Goal: Task Accomplishment & Management: Manage account settings

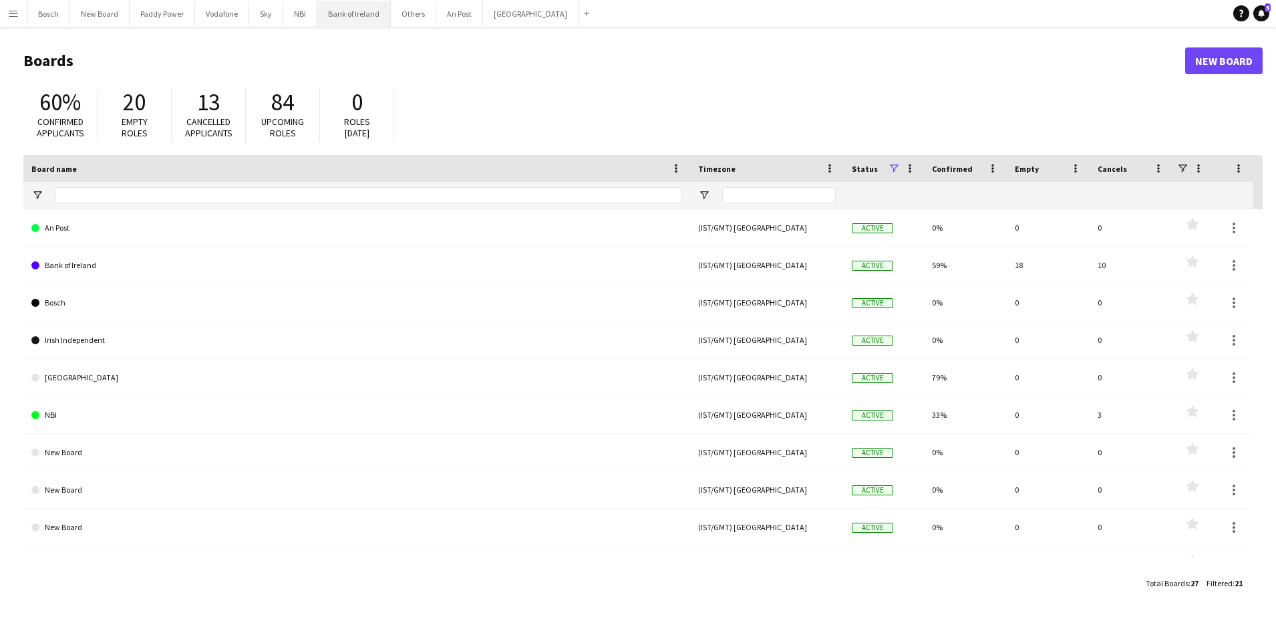
click at [343, 15] on button "Bank of Ireland Close" at bounding box center [354, 14] width 74 height 26
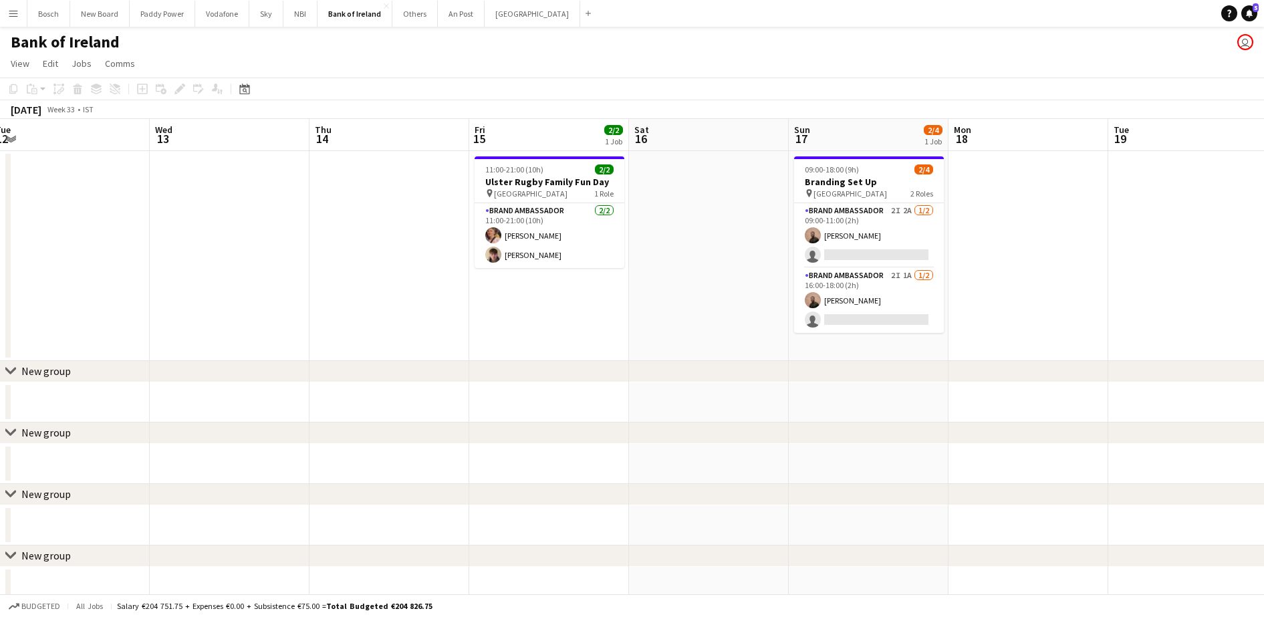
scroll to position [0, 503]
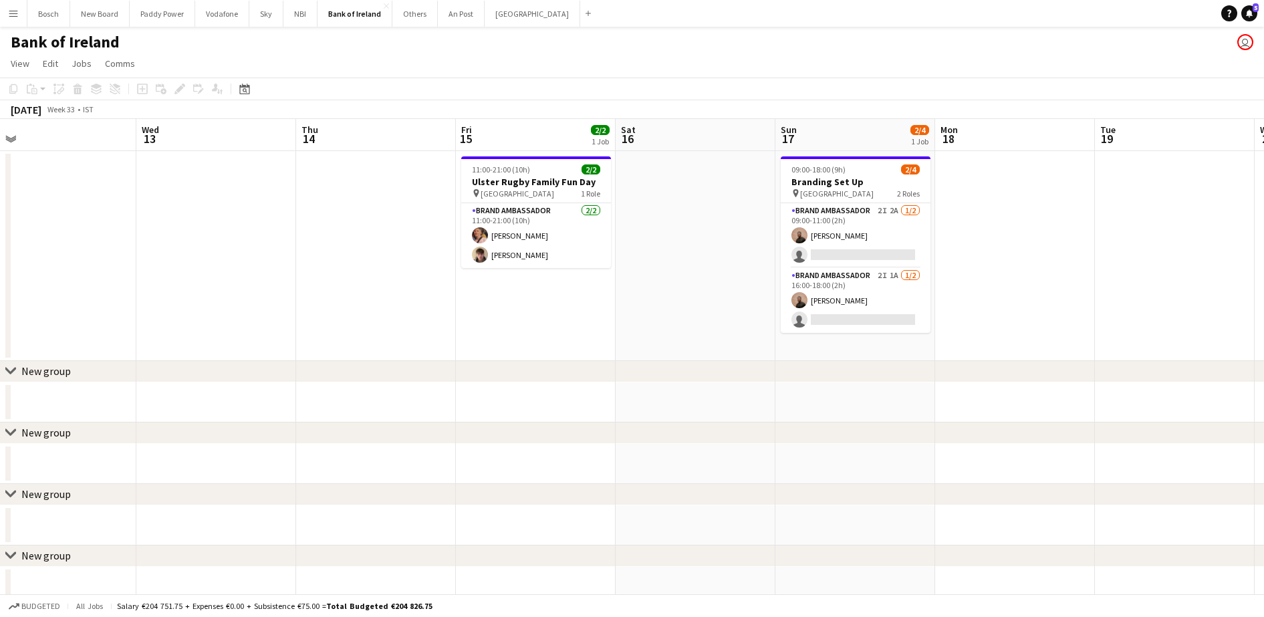
drag, startPoint x: 790, startPoint y: 282, endPoint x: 446, endPoint y: 247, distance: 346.0
click at [883, 237] on app-card-role "Brand Ambassador 2I 2A [DATE] 09:00-11:00 (2h) [PERSON_NAME] single-neutral-act…" at bounding box center [855, 235] width 150 height 65
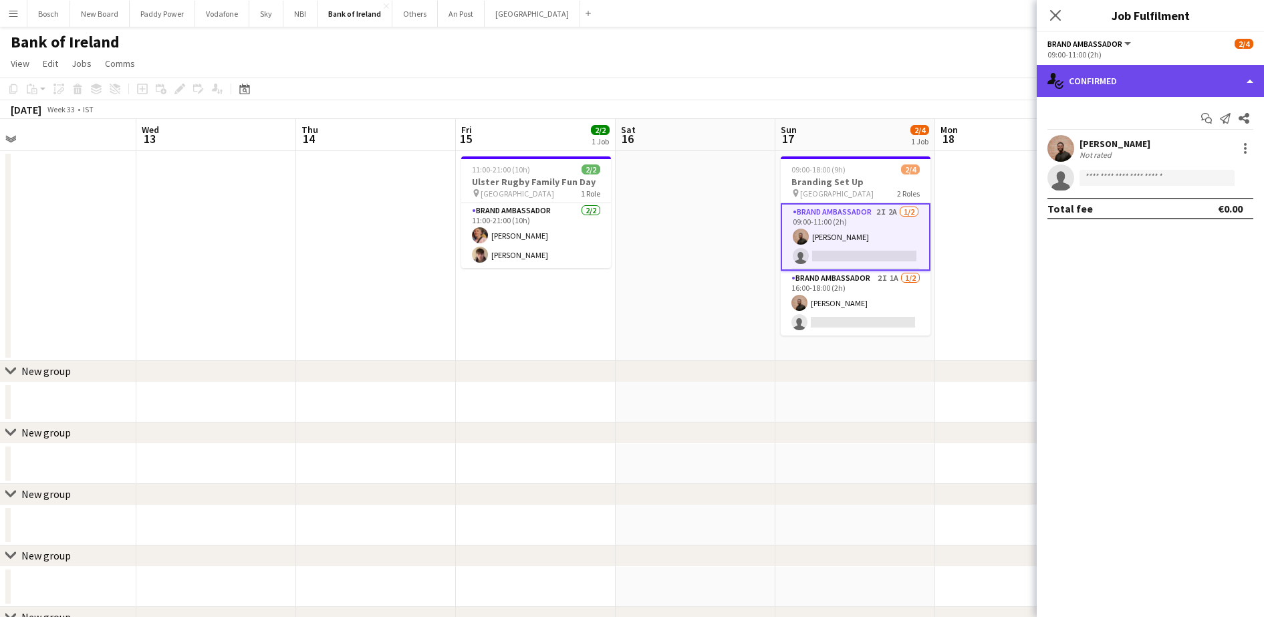
click at [1137, 80] on div "single-neutral-actions-check-2 Confirmed" at bounding box center [1149, 81] width 227 height 32
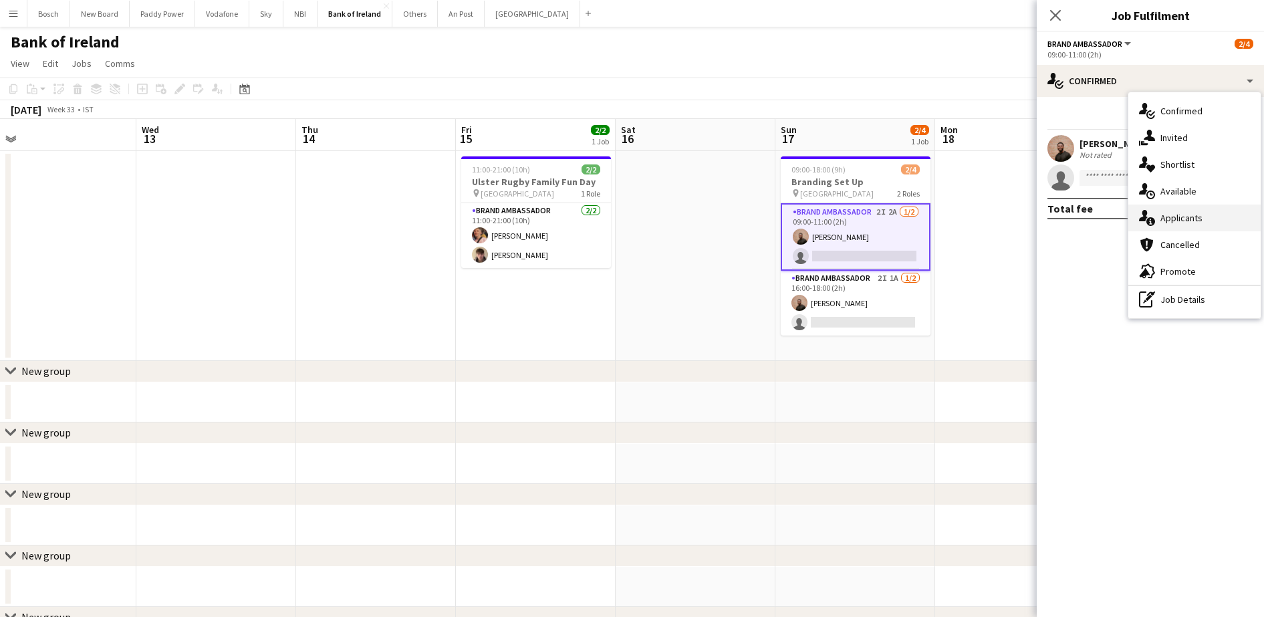
click at [1213, 212] on div "single-neutral-actions-information Applicants" at bounding box center [1194, 217] width 132 height 27
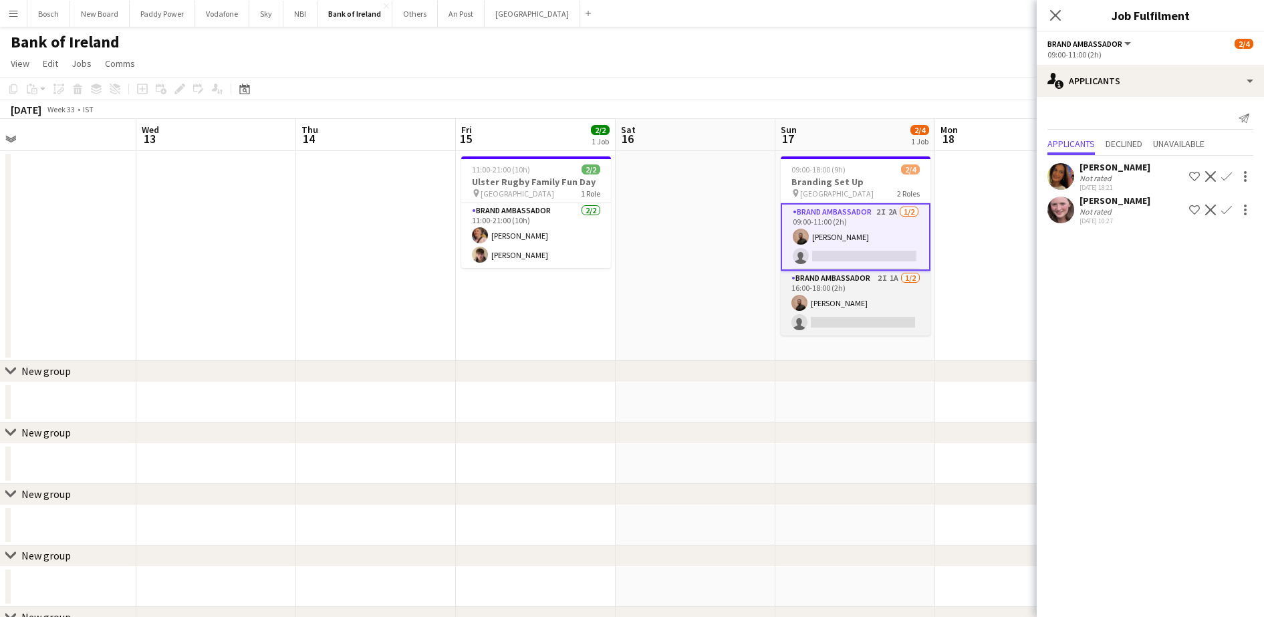
click at [867, 323] on app-card-role "Brand Ambassador 2I 1A [DATE] 16:00-18:00 (2h) [PERSON_NAME] single-neutral-act…" at bounding box center [855, 303] width 150 height 65
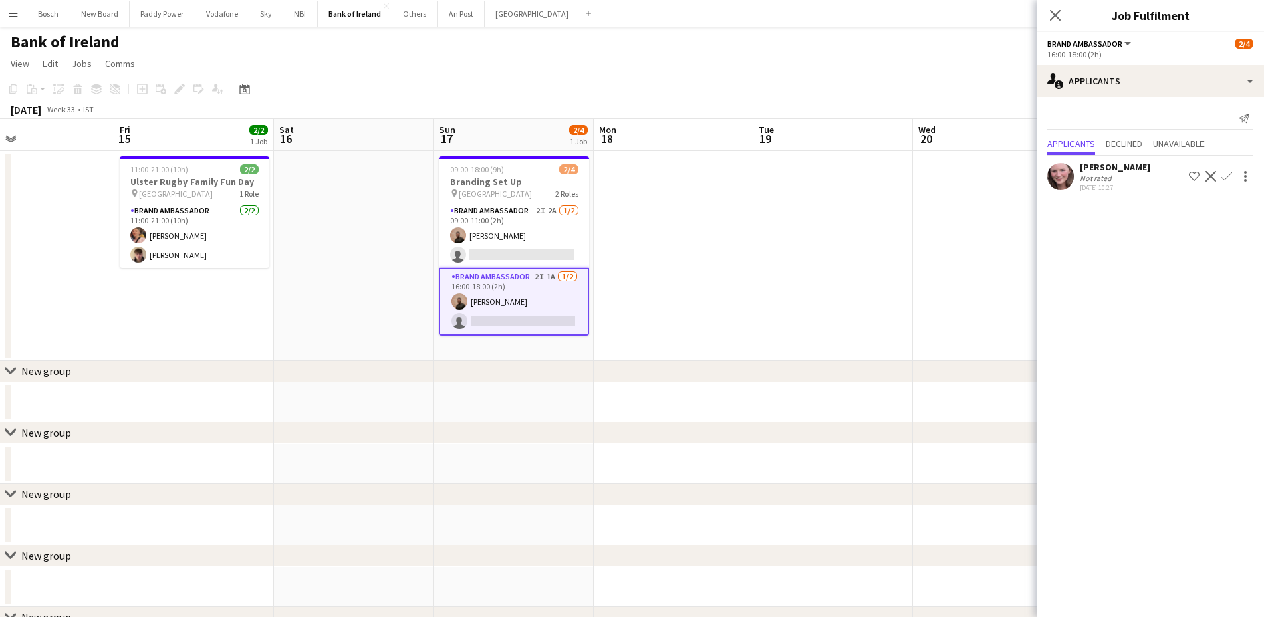
drag, startPoint x: 948, startPoint y: 313, endPoint x: 373, endPoint y: 307, distance: 575.4
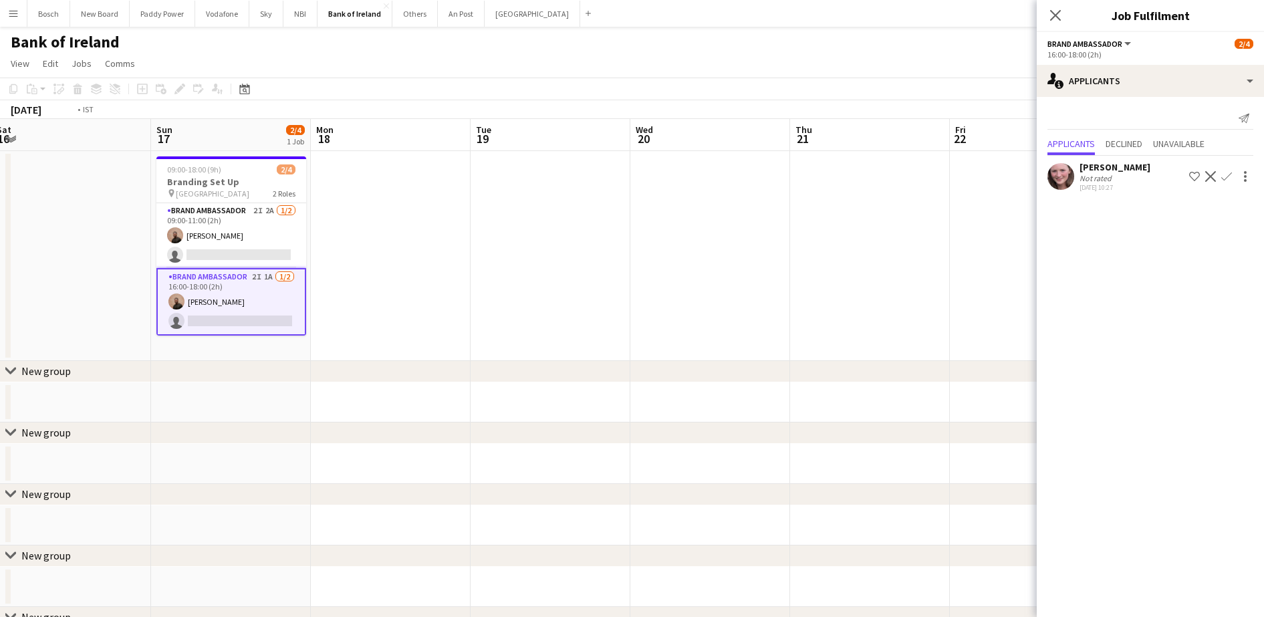
drag, startPoint x: 696, startPoint y: 307, endPoint x: 132, endPoint y: 303, distance: 564.0
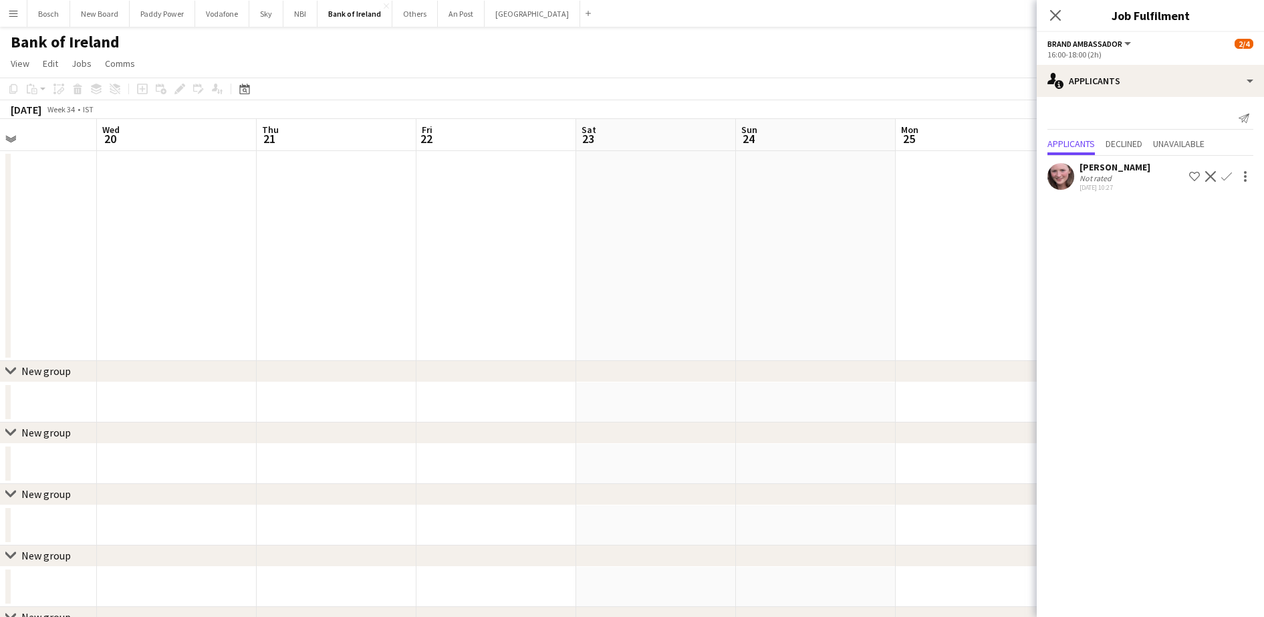
drag, startPoint x: 593, startPoint y: 296, endPoint x: 339, endPoint y: 290, distance: 253.3
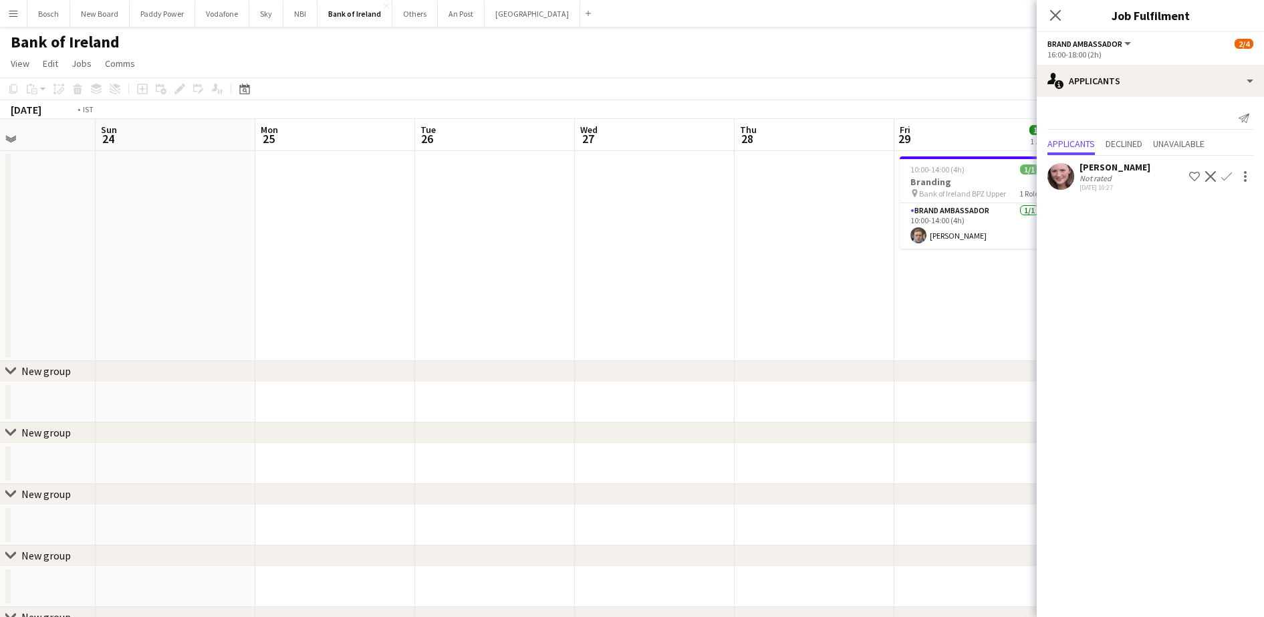
drag, startPoint x: 458, startPoint y: 287, endPoint x: 224, endPoint y: 279, distance: 234.7
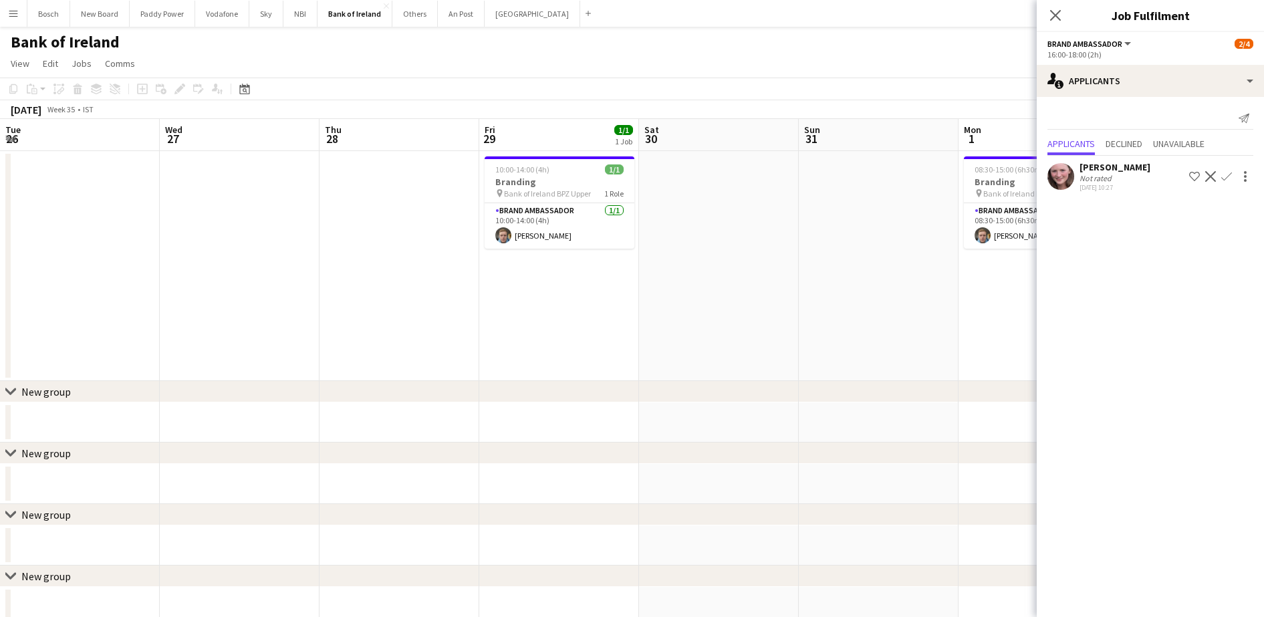
drag, startPoint x: 533, startPoint y: 286, endPoint x: 0, endPoint y: 259, distance: 533.3
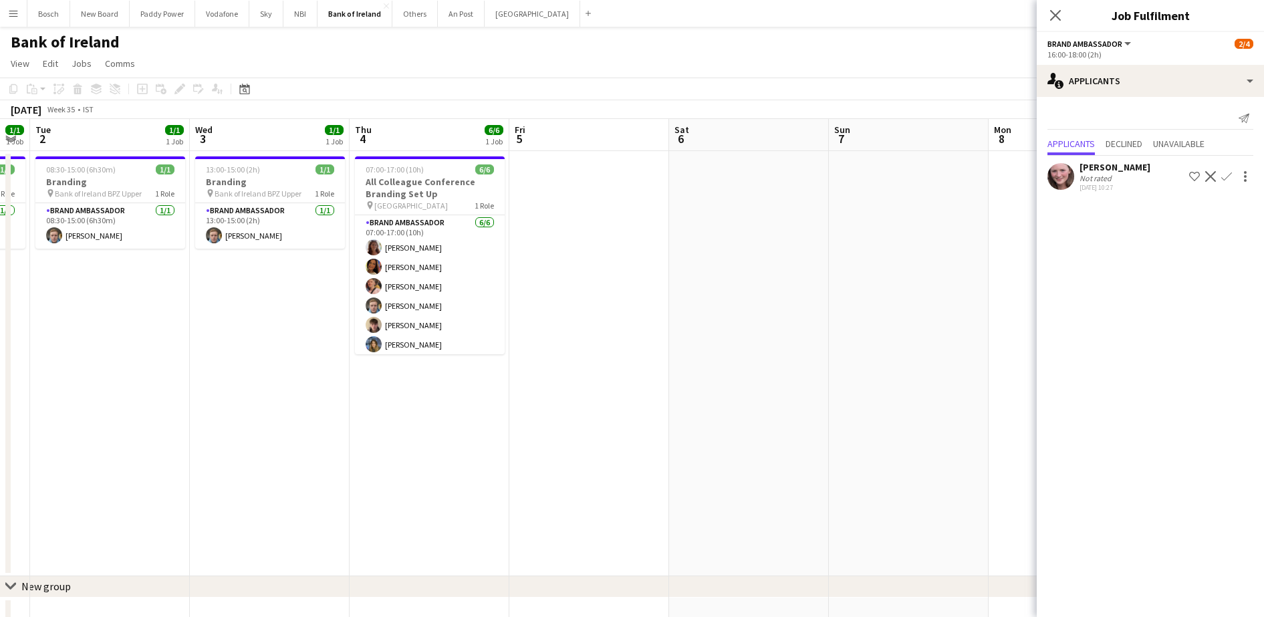
scroll to position [0, 449]
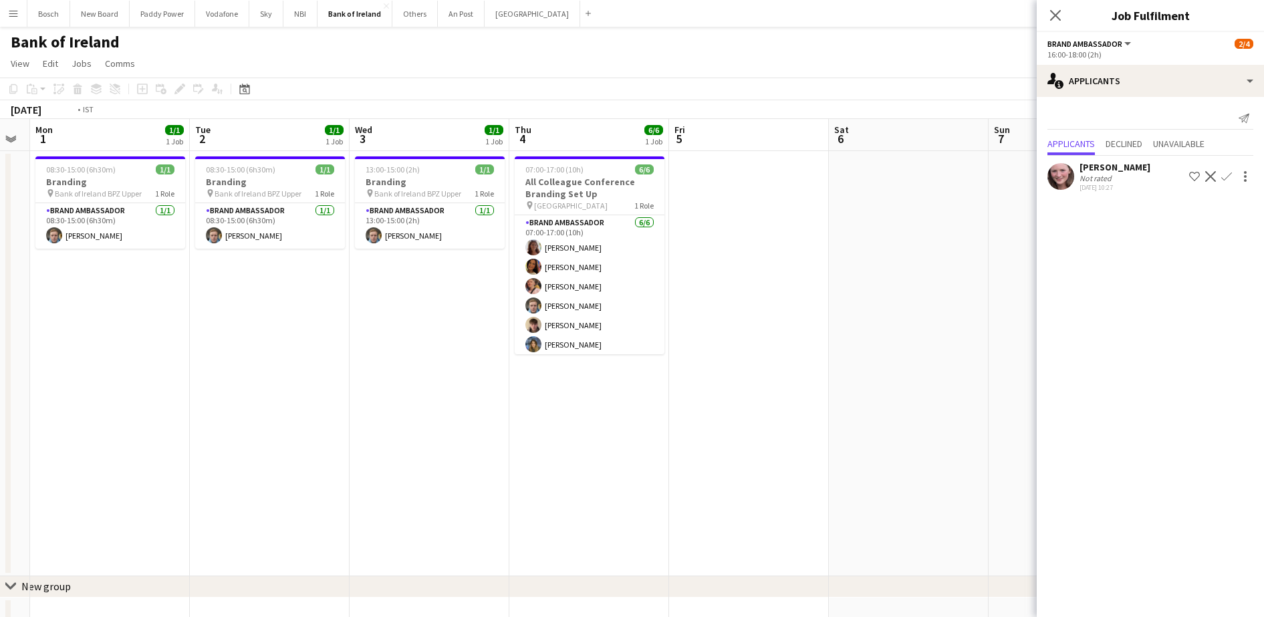
drag, startPoint x: 944, startPoint y: 235, endPoint x: 562, endPoint y: 158, distance: 390.0
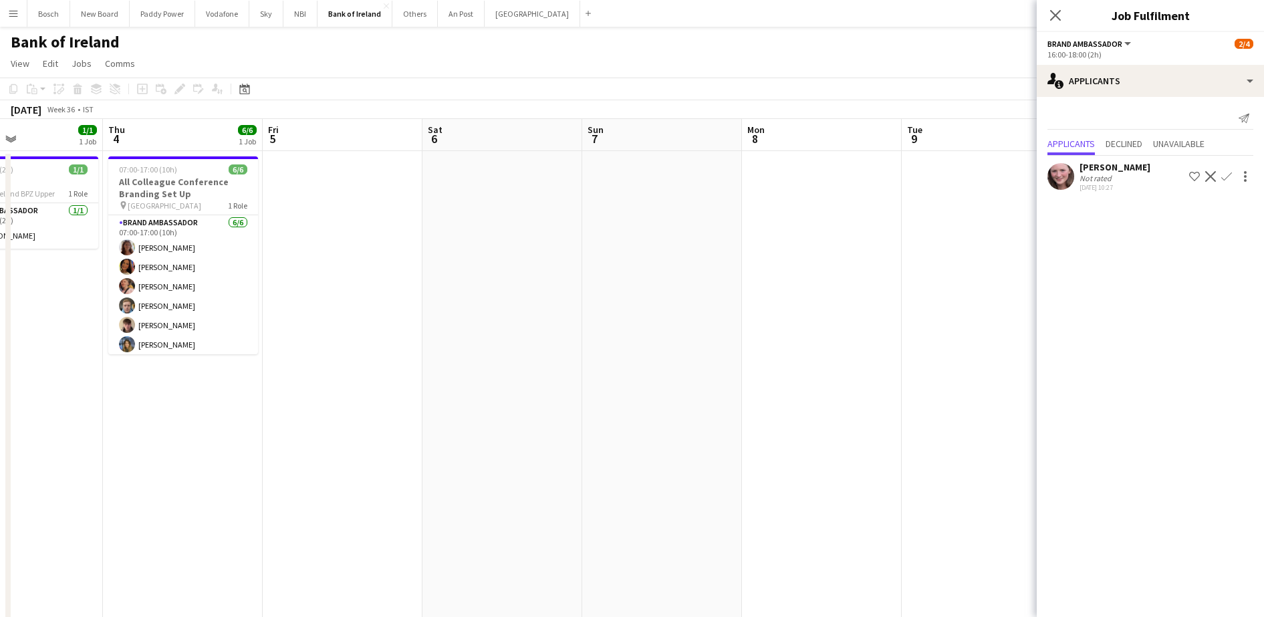
click at [1054, 19] on icon "Close pop-in" at bounding box center [1055, 15] width 11 height 11
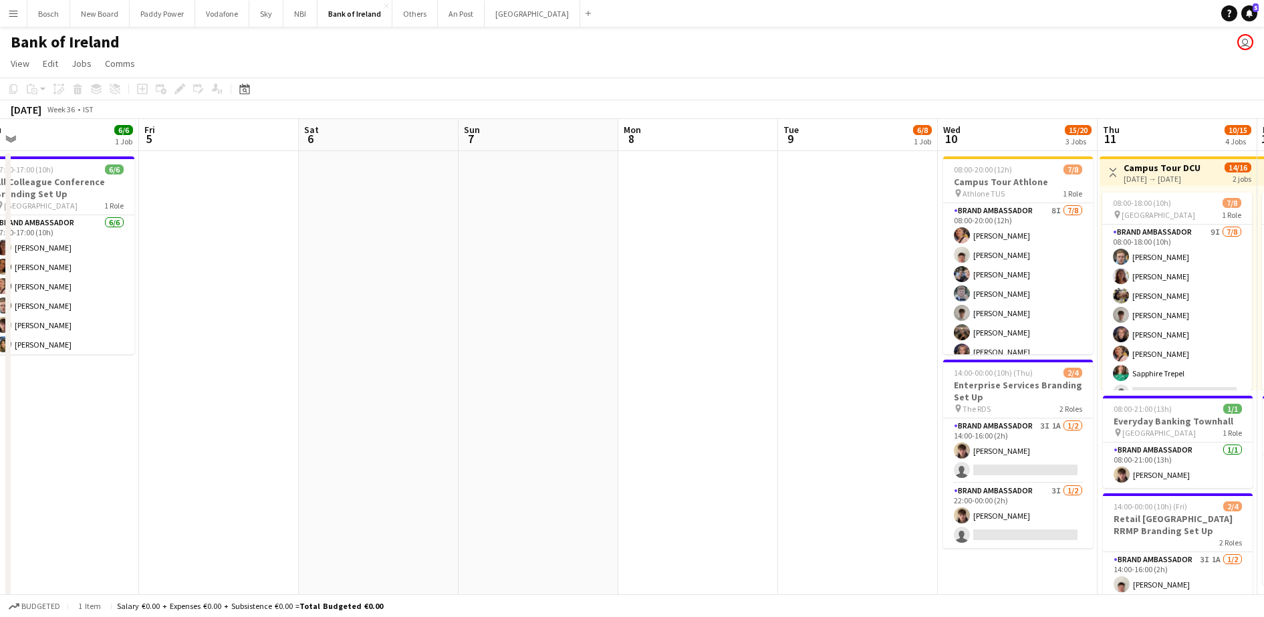
drag, startPoint x: 925, startPoint y: 148, endPoint x: 1250, endPoint y: 144, distance: 324.8
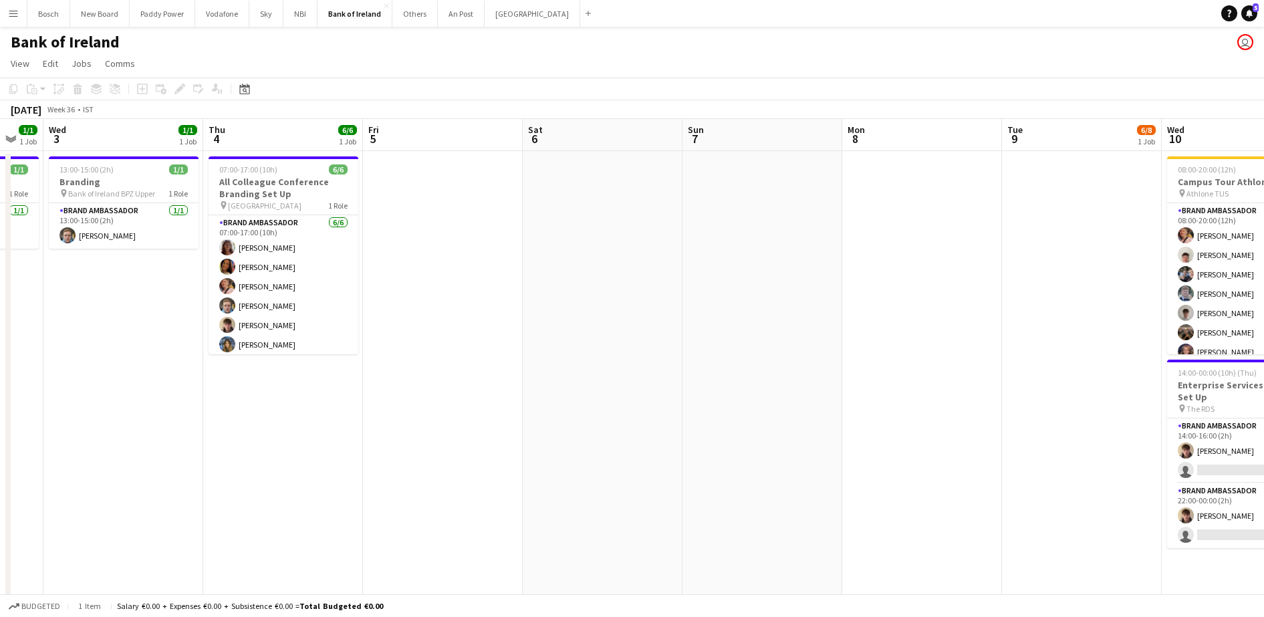
drag, startPoint x: 621, startPoint y: 142, endPoint x: 695, endPoint y: 158, distance: 75.9
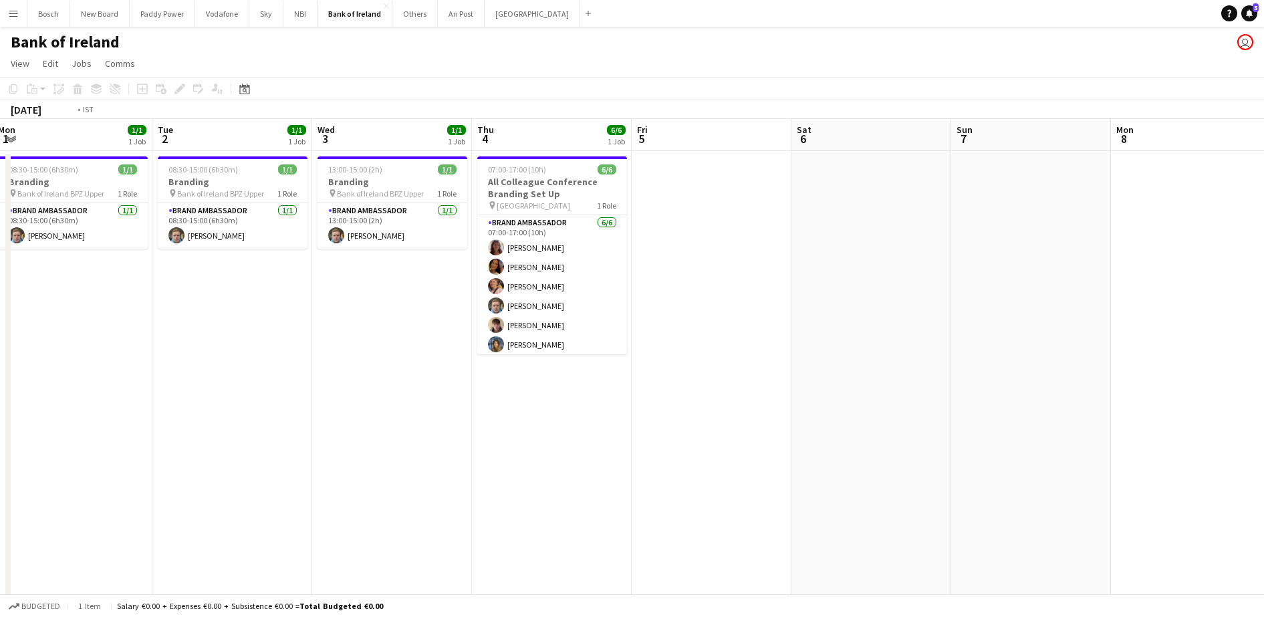
drag, startPoint x: 746, startPoint y: 158, endPoint x: 965, endPoint y: 168, distance: 219.4
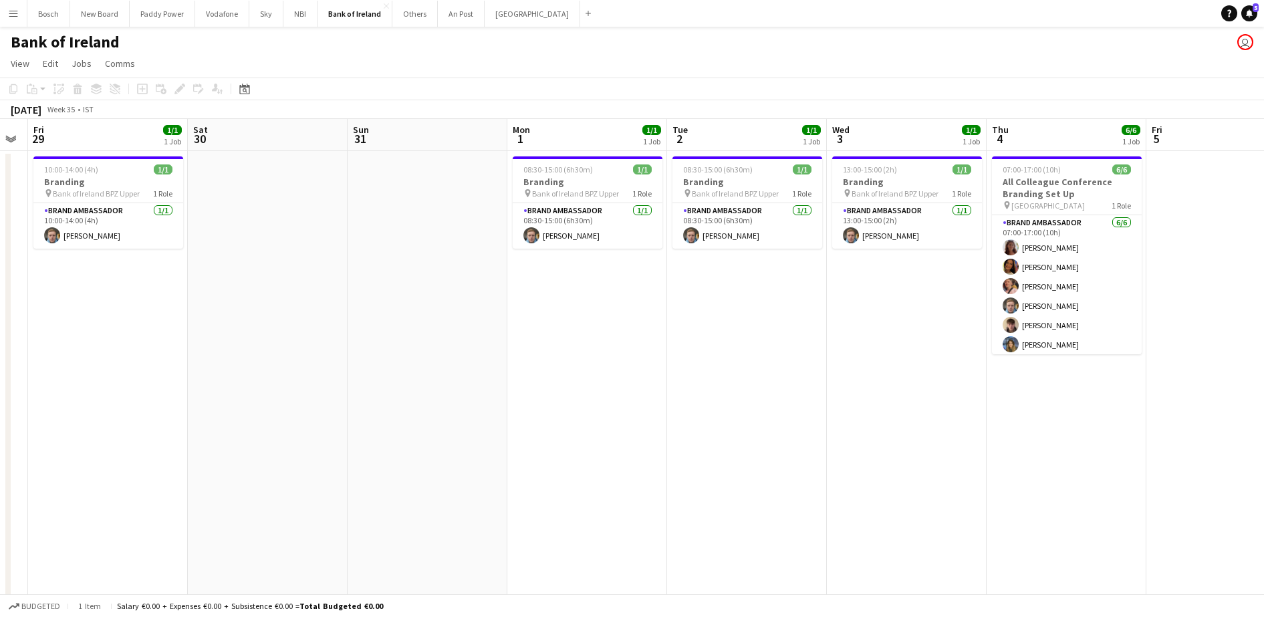
drag, startPoint x: 697, startPoint y: 170, endPoint x: 952, endPoint y: 188, distance: 255.9
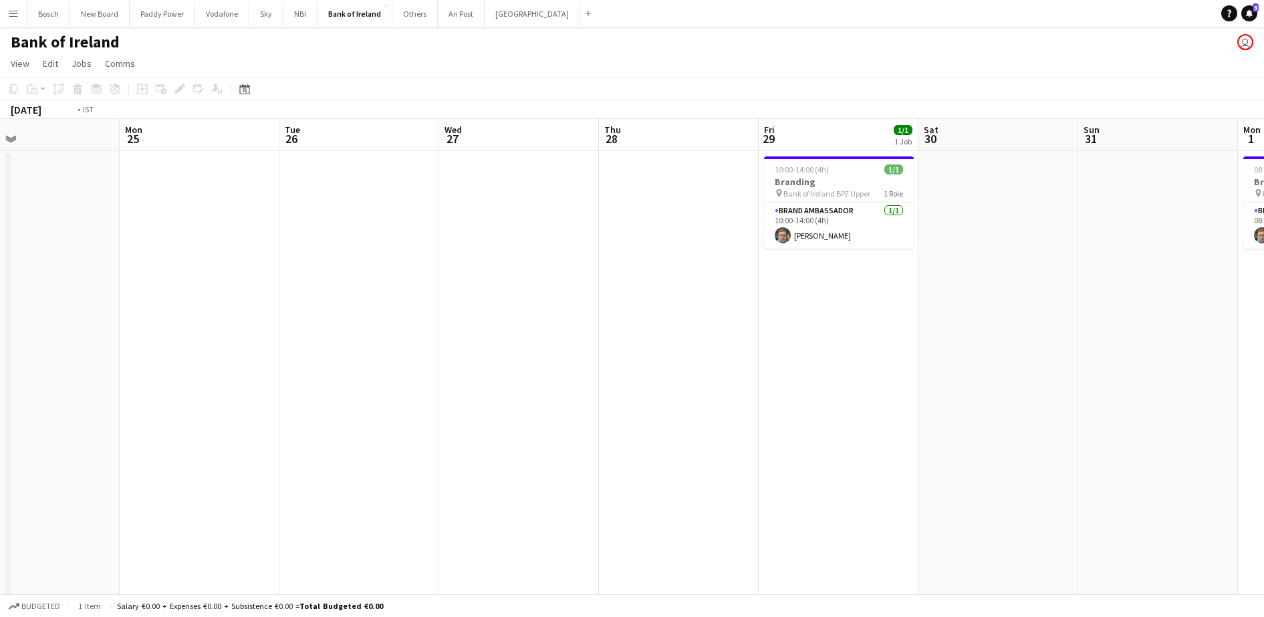
drag, startPoint x: 895, startPoint y: 206, endPoint x: 544, endPoint y: 198, distance: 351.6
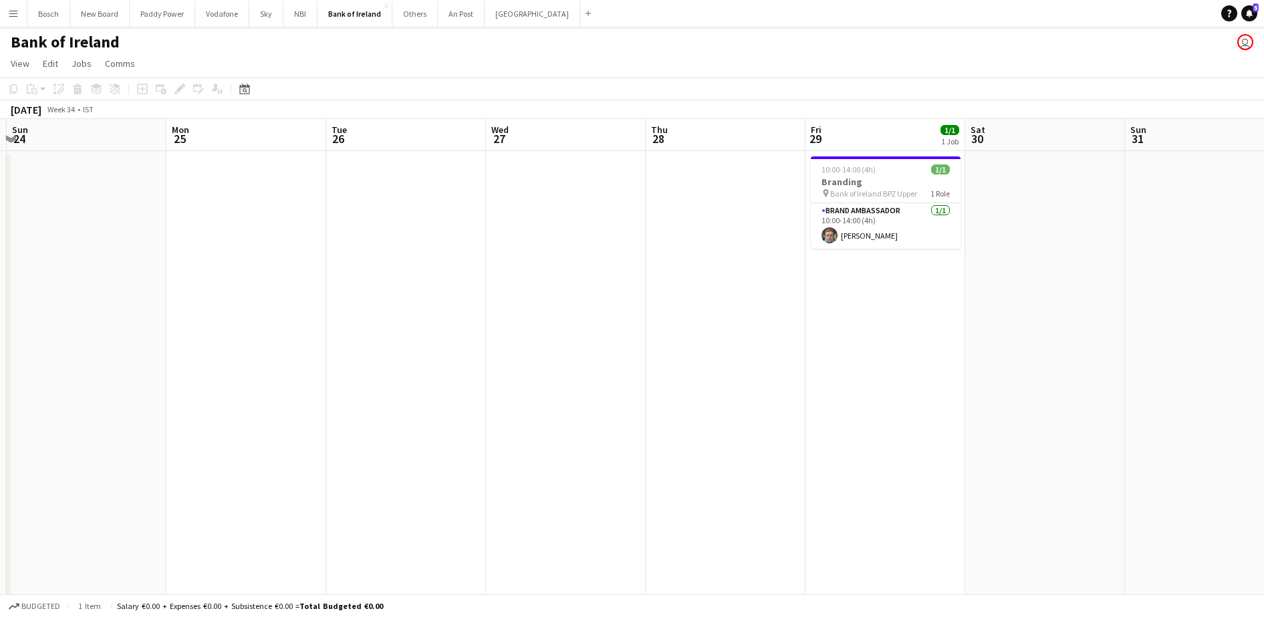
drag, startPoint x: 656, startPoint y: 216, endPoint x: 528, endPoint y: 224, distance: 127.9
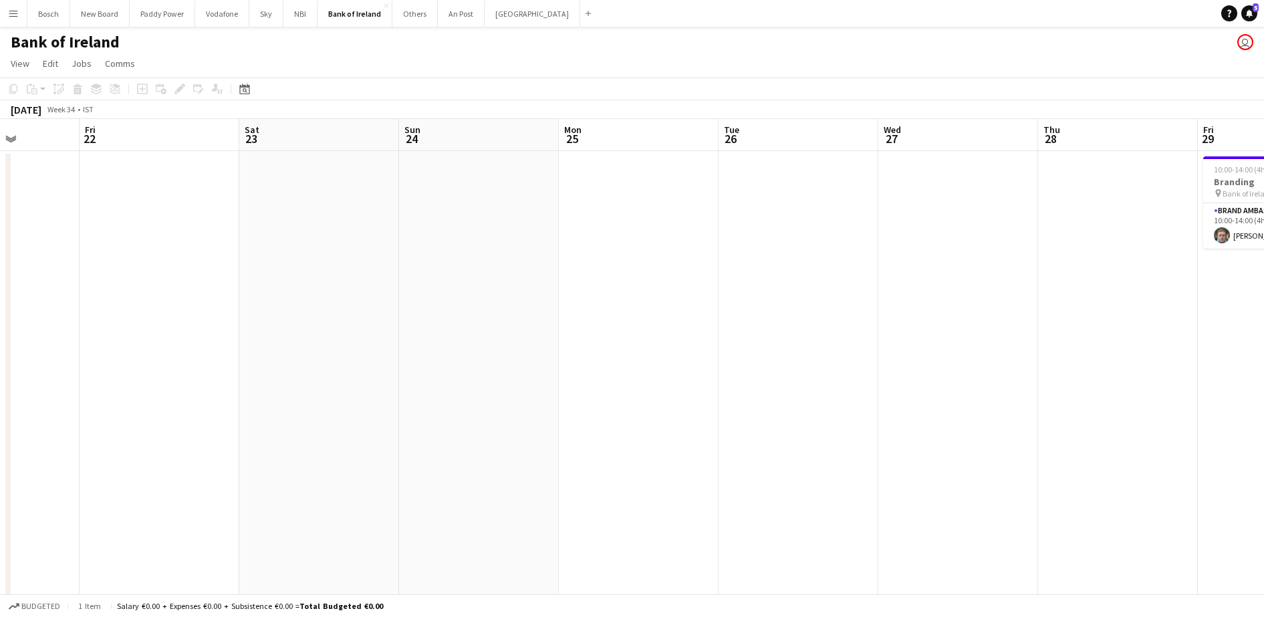
drag, startPoint x: 528, startPoint y: 224, endPoint x: 869, endPoint y: 259, distance: 343.3
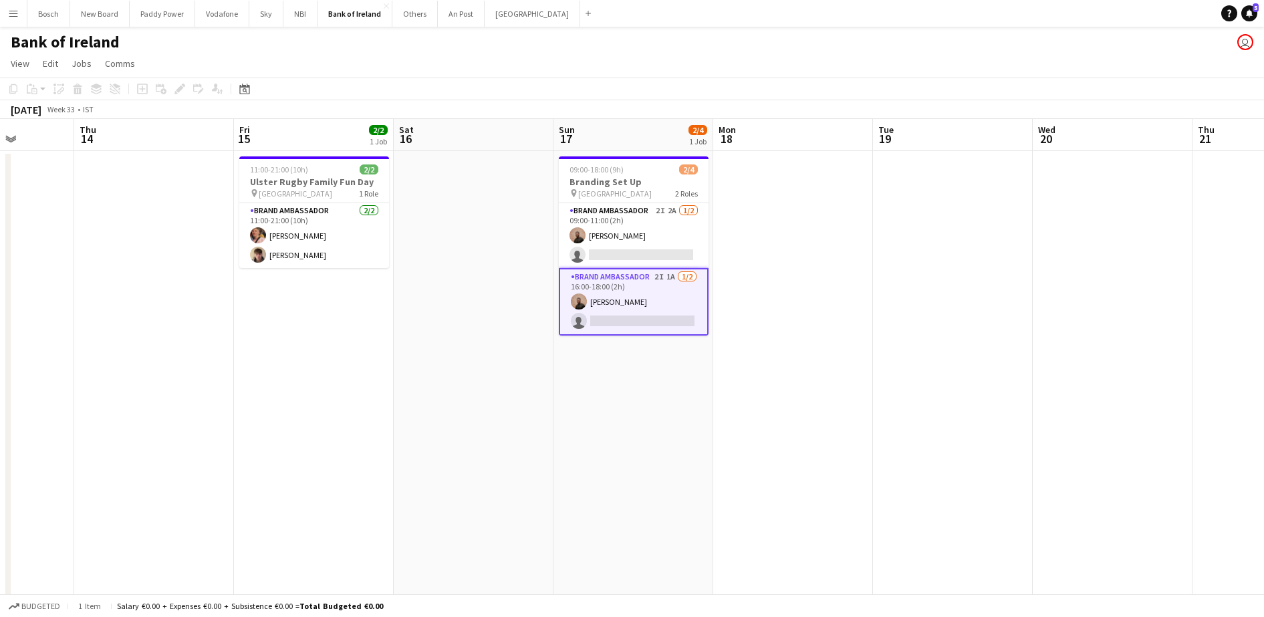
scroll to position [0, 286]
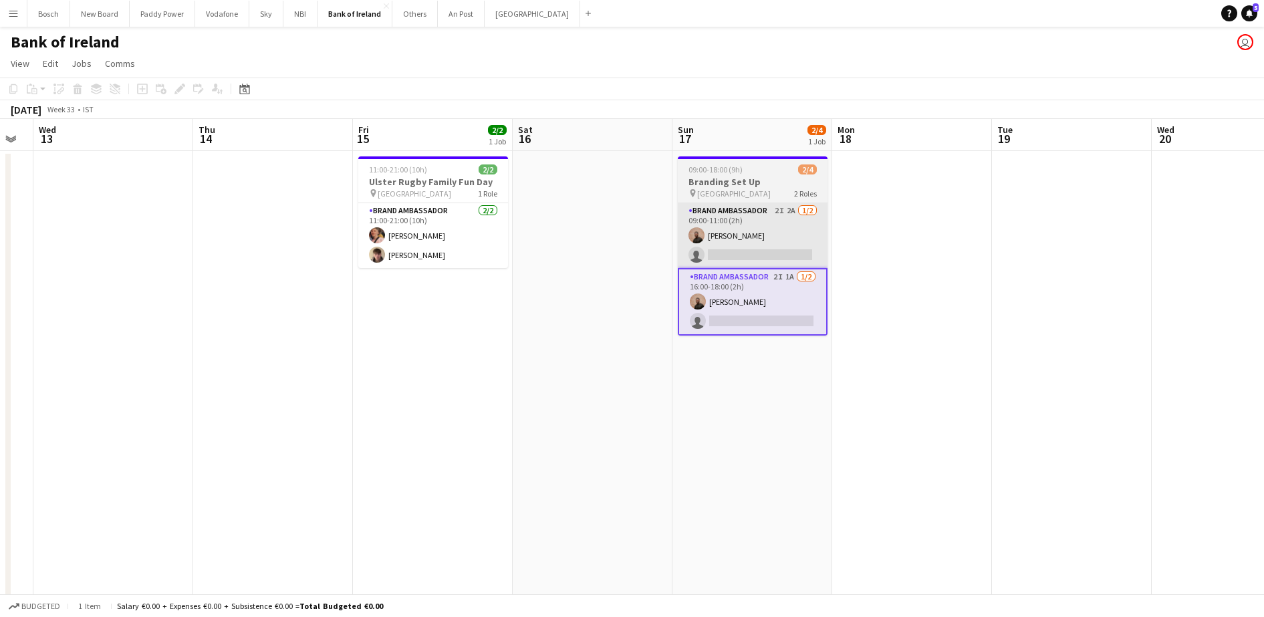
drag, startPoint x: 776, startPoint y: 243, endPoint x: 780, endPoint y: 250, distance: 7.5
click at [776, 245] on app-card-role "Brand Ambassador 2I 2A [DATE] 09:00-11:00 (2h) [PERSON_NAME] single-neutral-act…" at bounding box center [753, 235] width 150 height 65
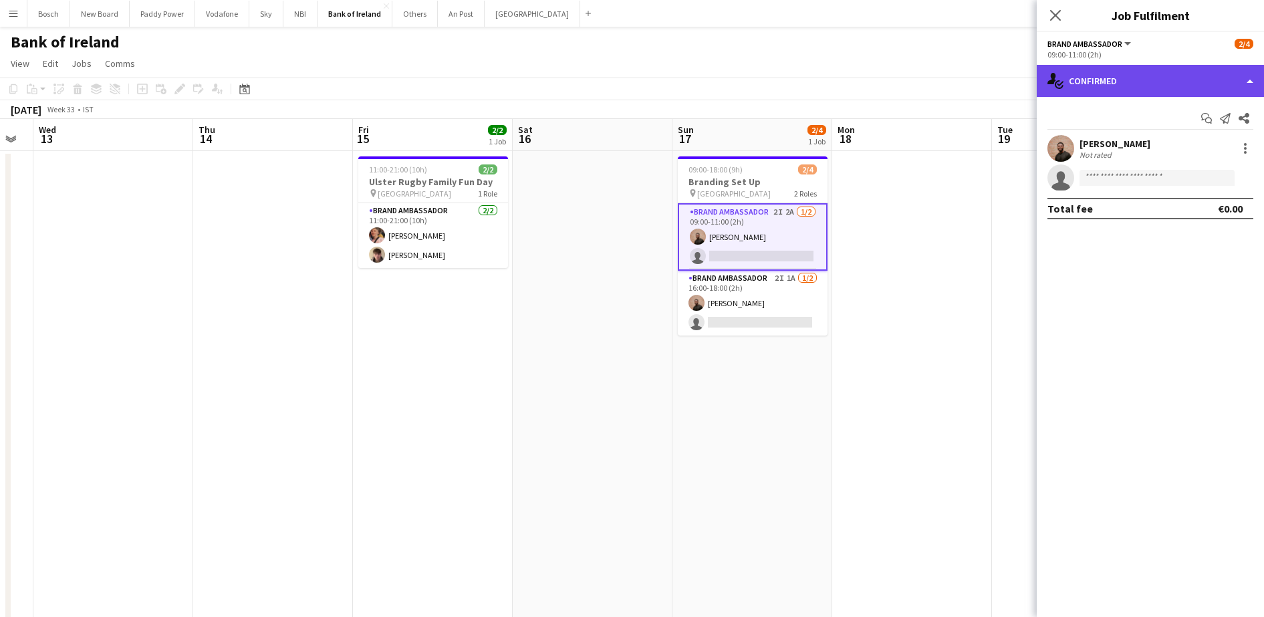
click at [1099, 80] on div "single-neutral-actions-check-2 Confirmed" at bounding box center [1149, 81] width 227 height 32
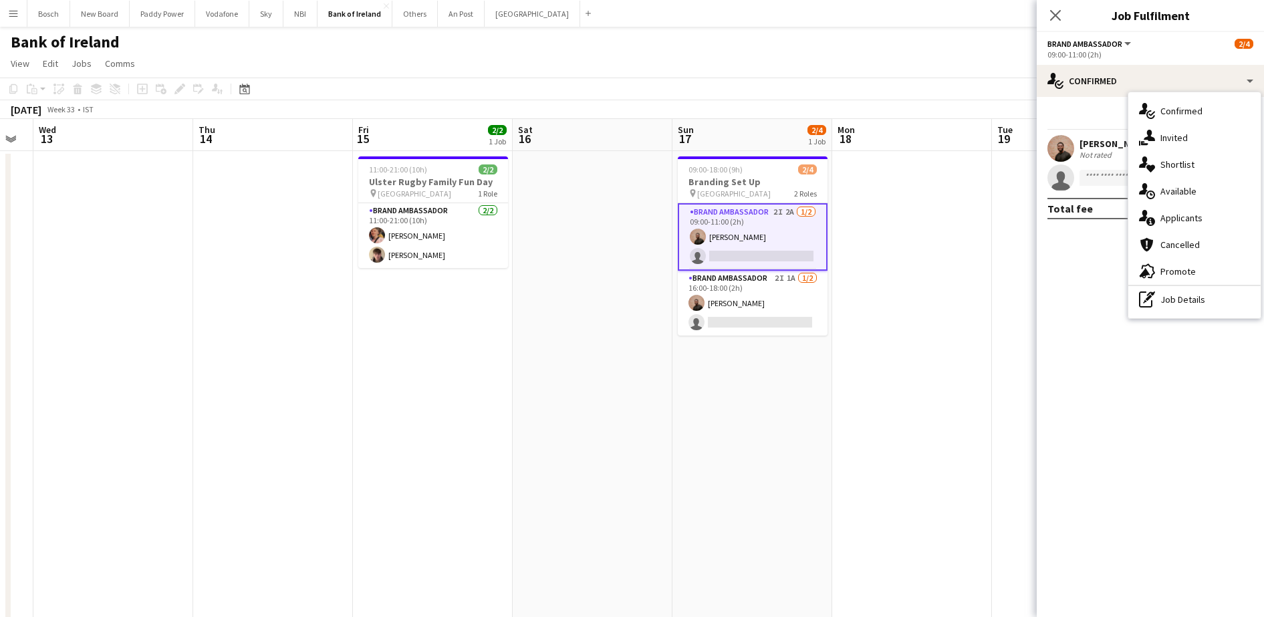
click at [1088, 167] on app-invite-slot "single-neutral-actions" at bounding box center [1149, 177] width 227 height 27
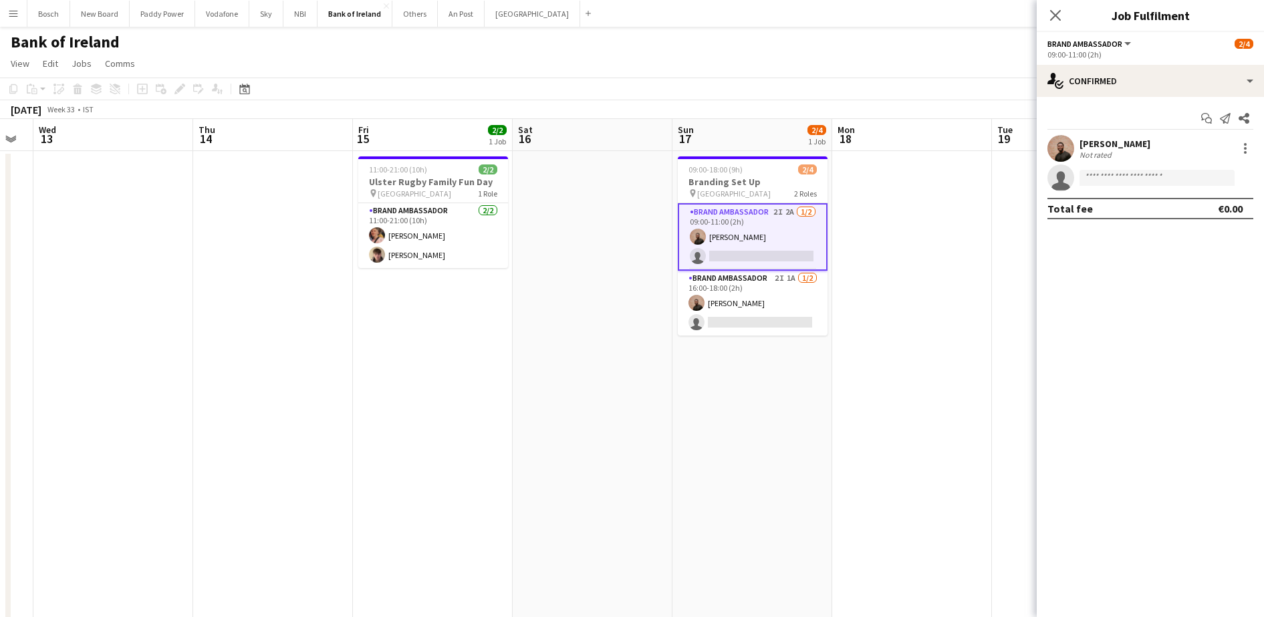
click at [1091, 152] on div "Not rated" at bounding box center [1096, 155] width 35 height 10
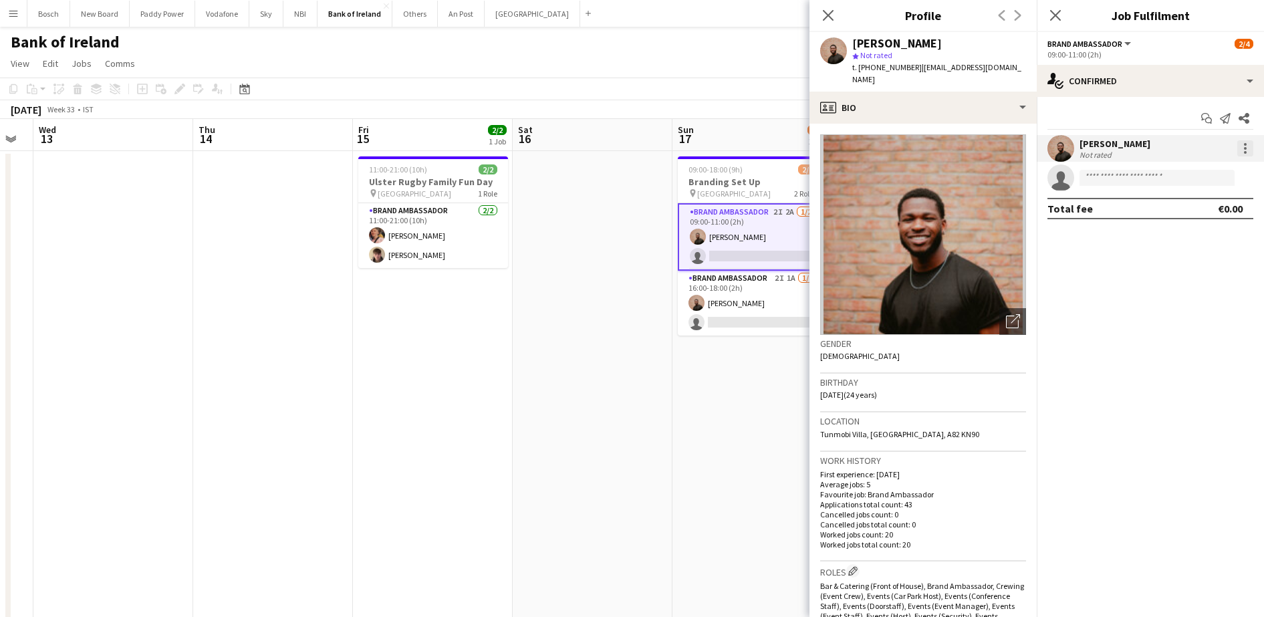
click at [1248, 147] on div at bounding box center [1245, 148] width 16 height 16
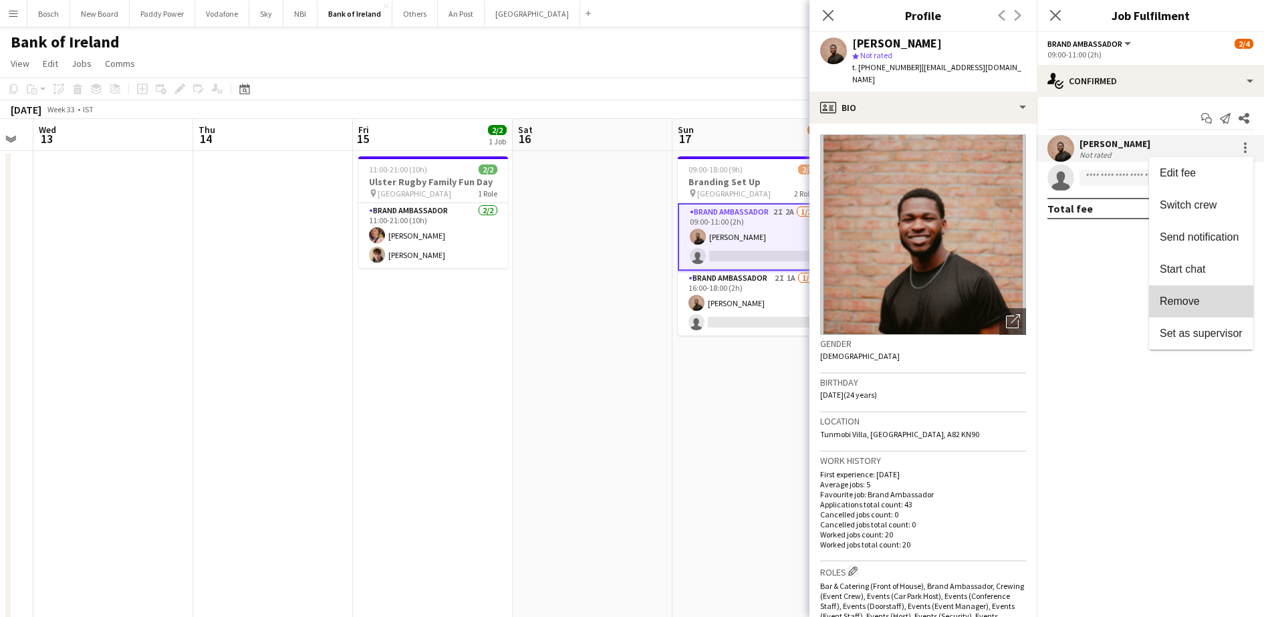
click at [1213, 297] on span "Remove" at bounding box center [1200, 301] width 83 height 12
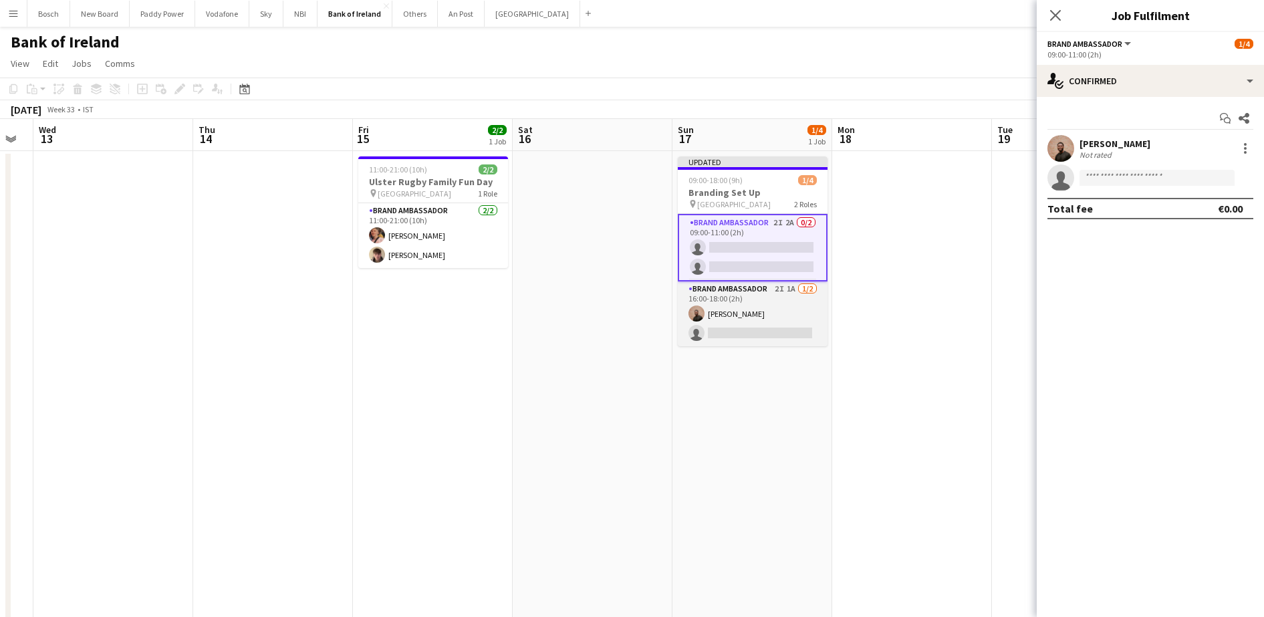
click at [765, 293] on app-card-role "Brand Ambassador 2I 1A [DATE] 16:00-18:00 (2h) [PERSON_NAME] single-neutral-act…" at bounding box center [753, 313] width 150 height 65
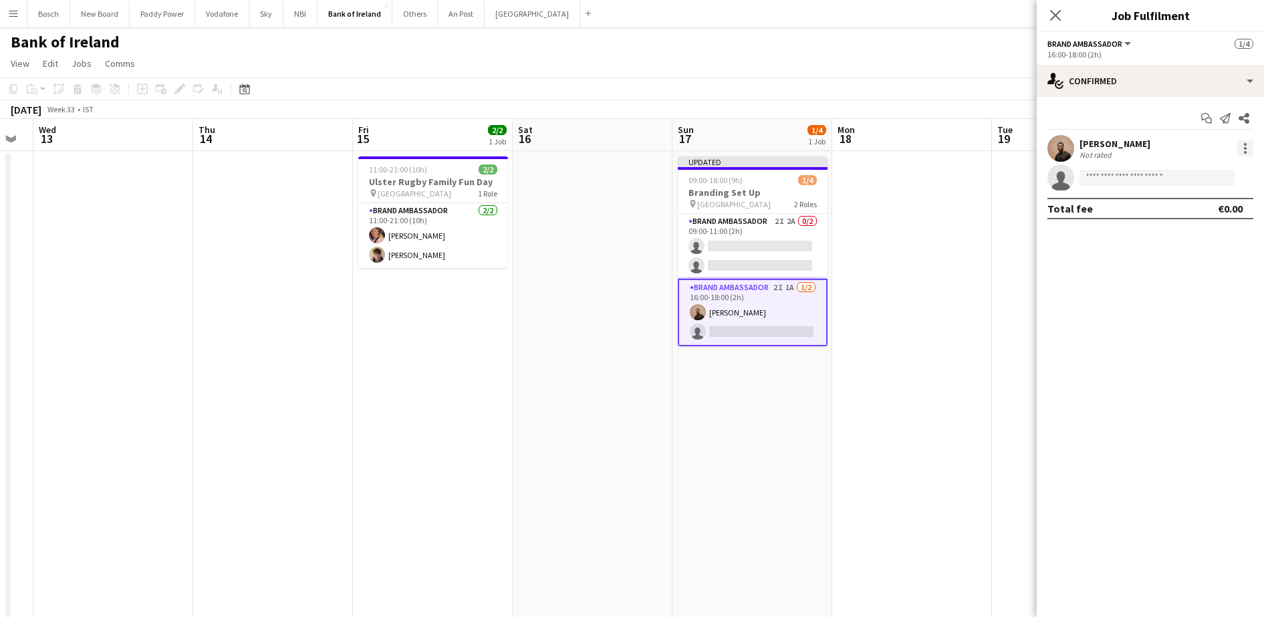
click at [1251, 147] on div at bounding box center [1245, 148] width 16 height 16
click at [1193, 305] on span "Remove" at bounding box center [1179, 300] width 40 height 11
drag, startPoint x: 957, startPoint y: 102, endPoint x: 1012, endPoint y: 94, distance: 55.5
click at [957, 102] on div "[DATE] Week 33 • IST Publish 1 job Revert 1 job" at bounding box center [632, 109] width 1264 height 19
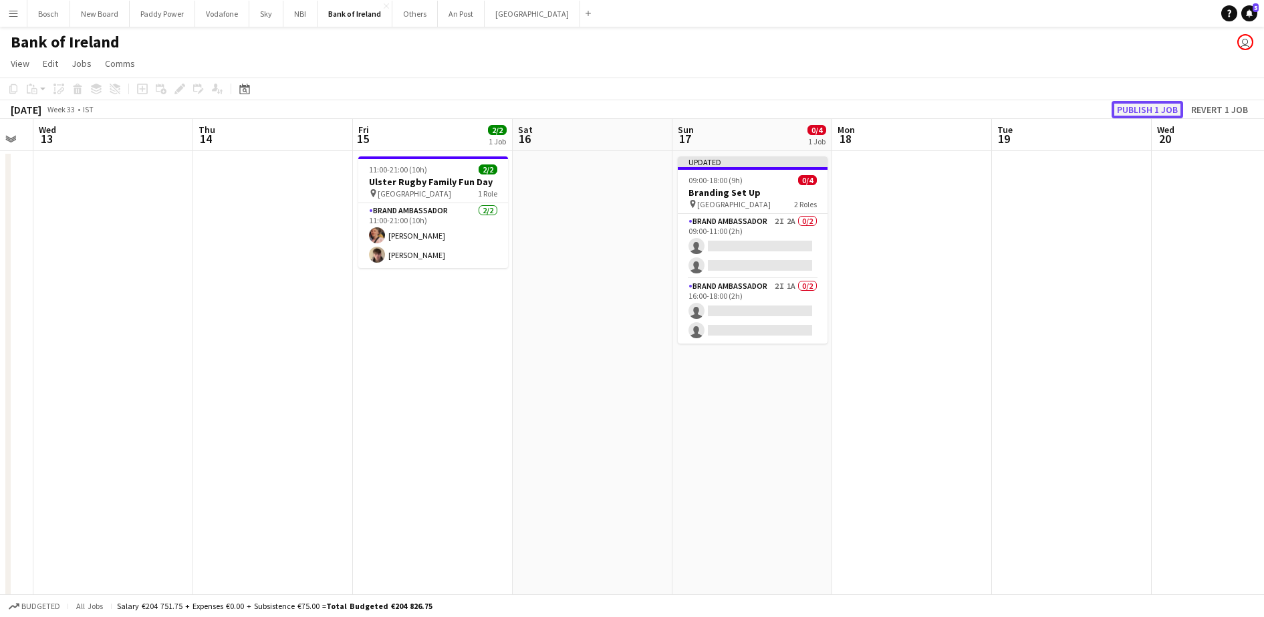
click at [1135, 102] on button "Publish 1 job" at bounding box center [1146, 109] width 71 height 17
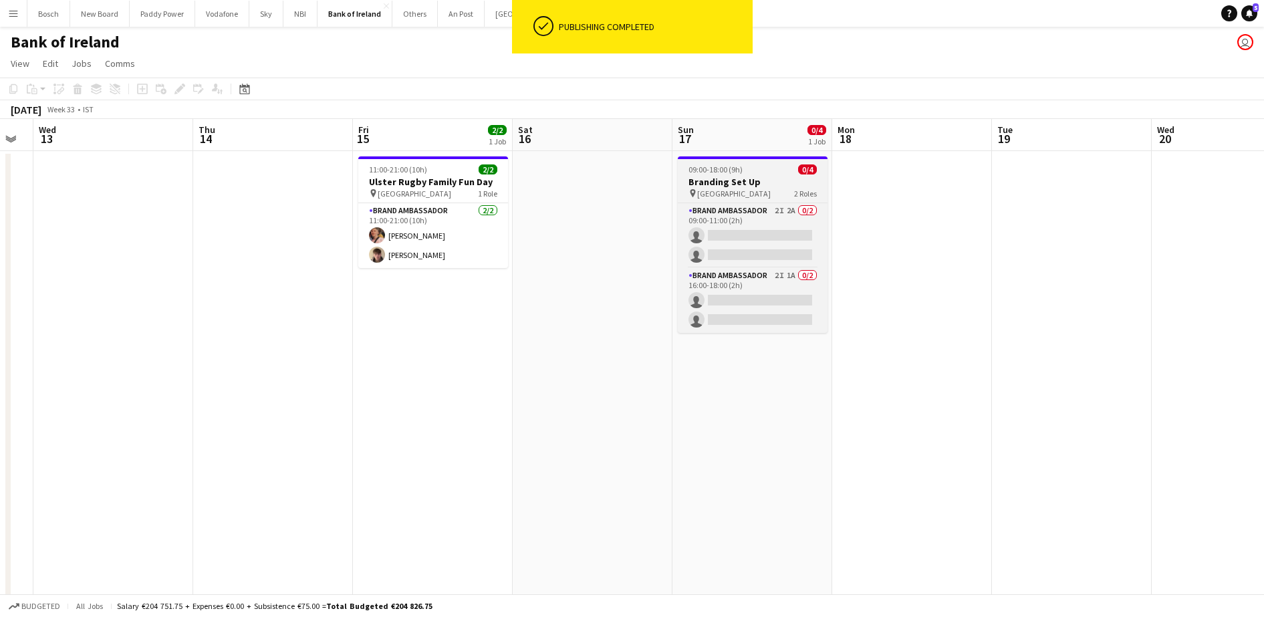
click at [765, 188] on div "pin [GEOGRAPHIC_DATA] 2 Roles" at bounding box center [753, 193] width 150 height 11
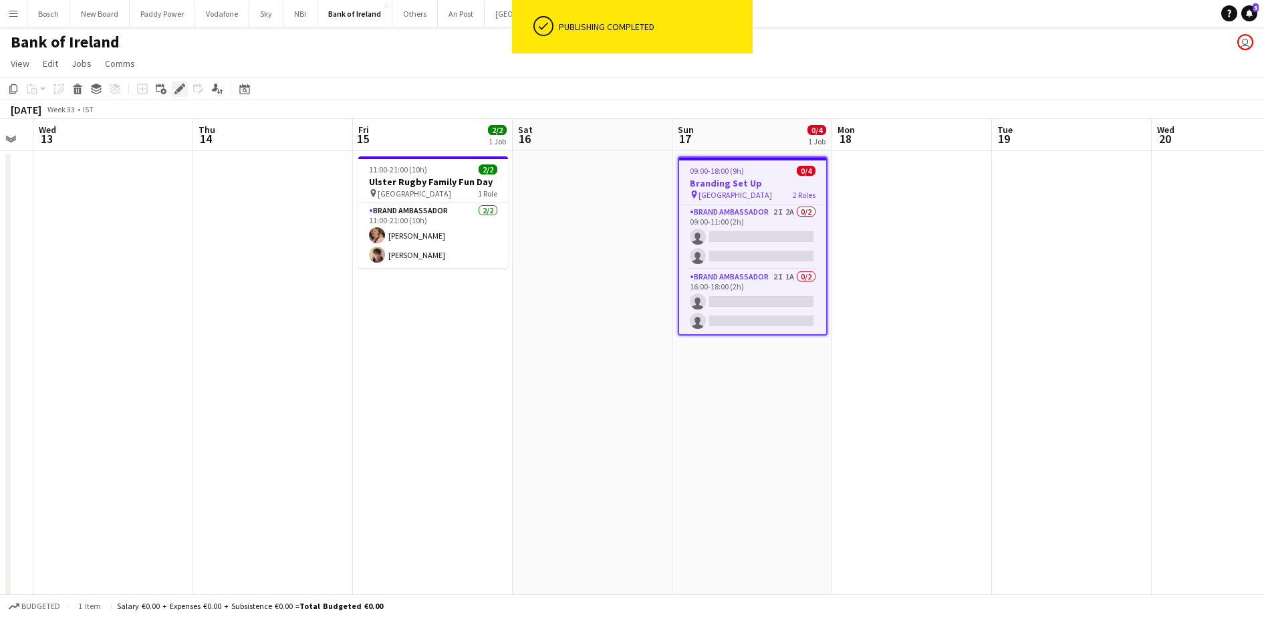
click at [179, 92] on icon at bounding box center [179, 89] width 7 height 7
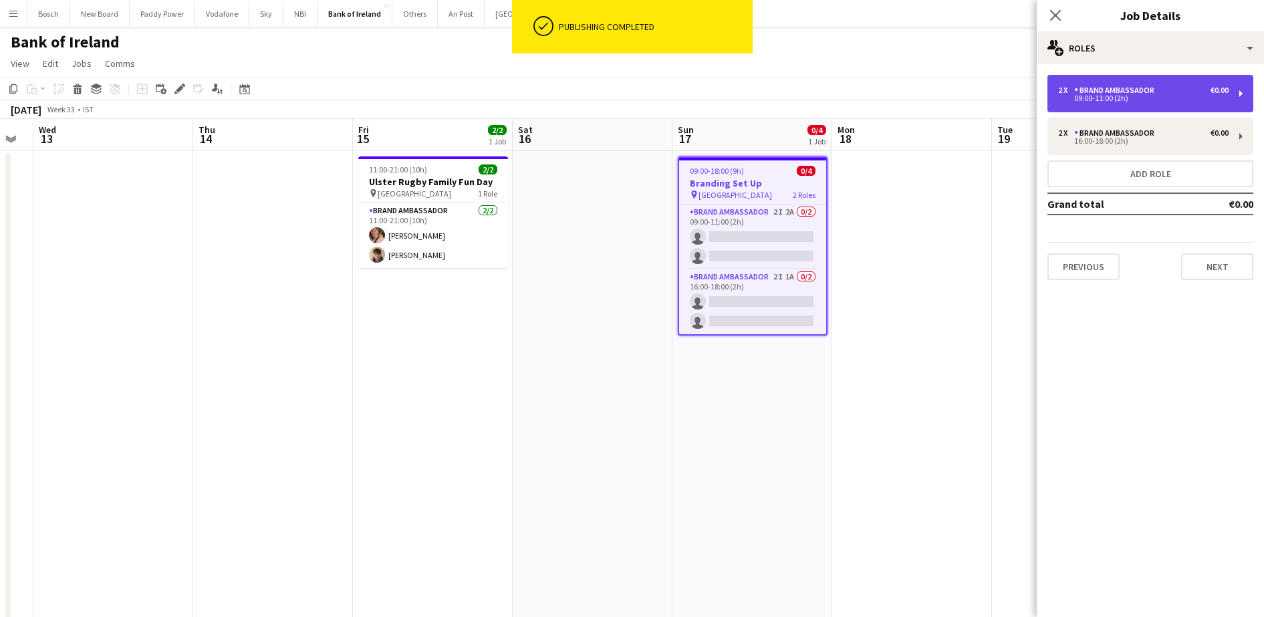
click at [1120, 84] on div "2 x Brand Ambassador €0.00 09:00-11:00 (2h)" at bounding box center [1150, 93] width 206 height 37
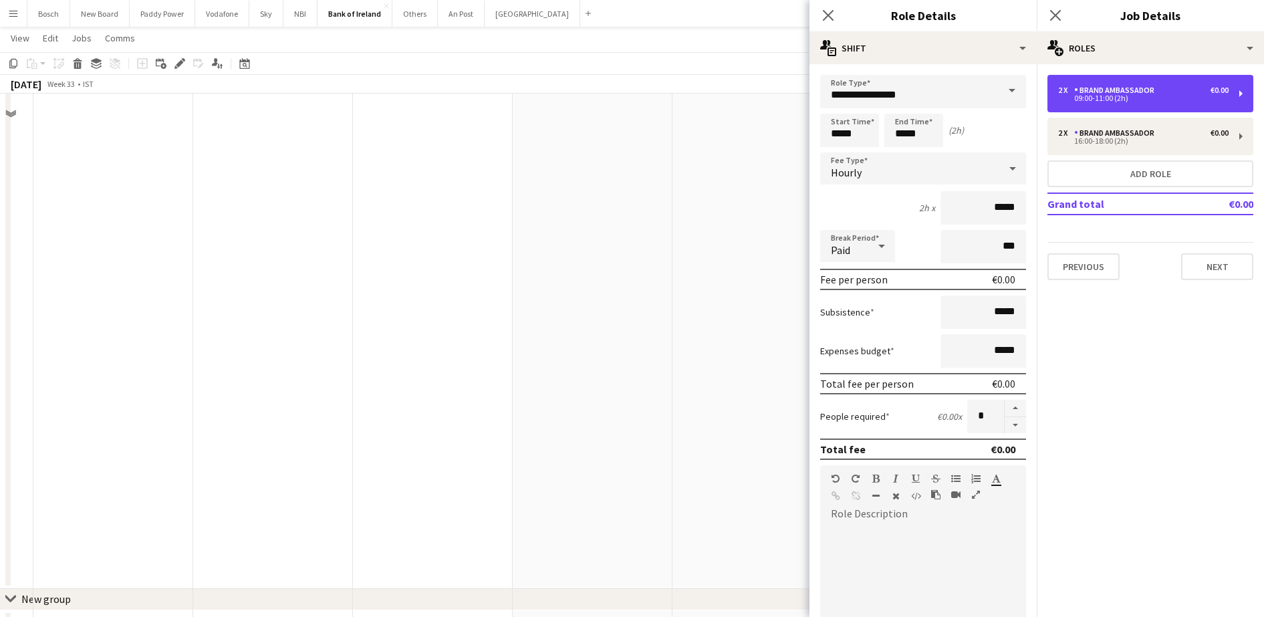
scroll to position [0, 0]
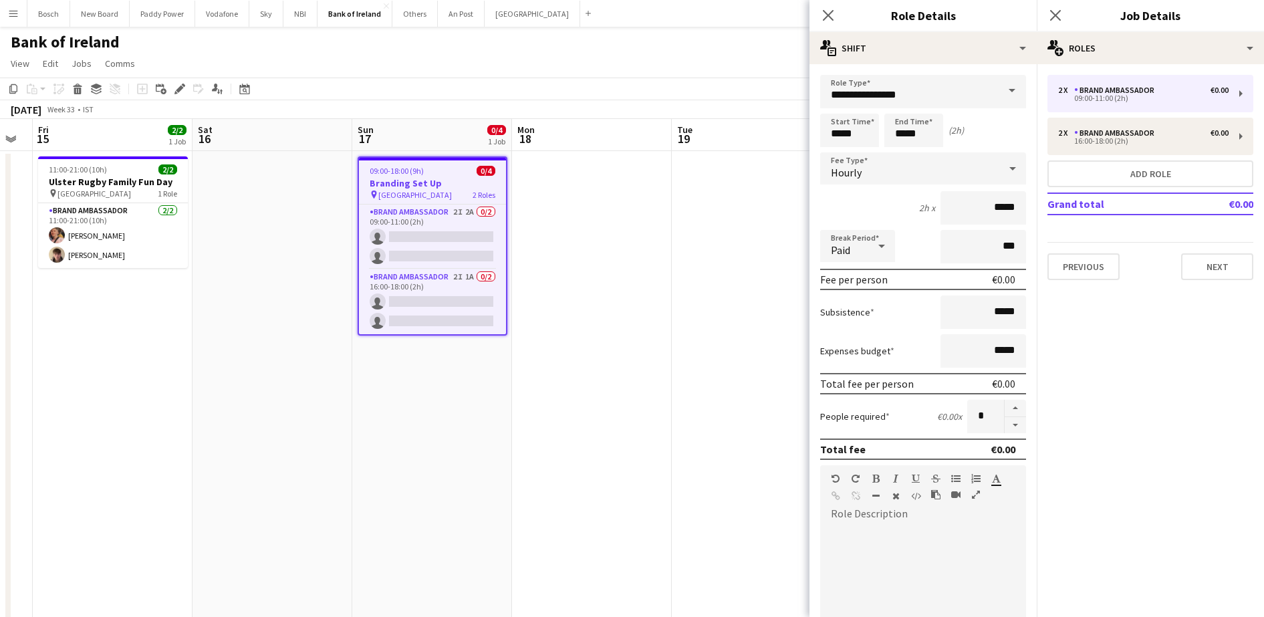
drag, startPoint x: 537, startPoint y: 434, endPoint x: 206, endPoint y: 376, distance: 335.8
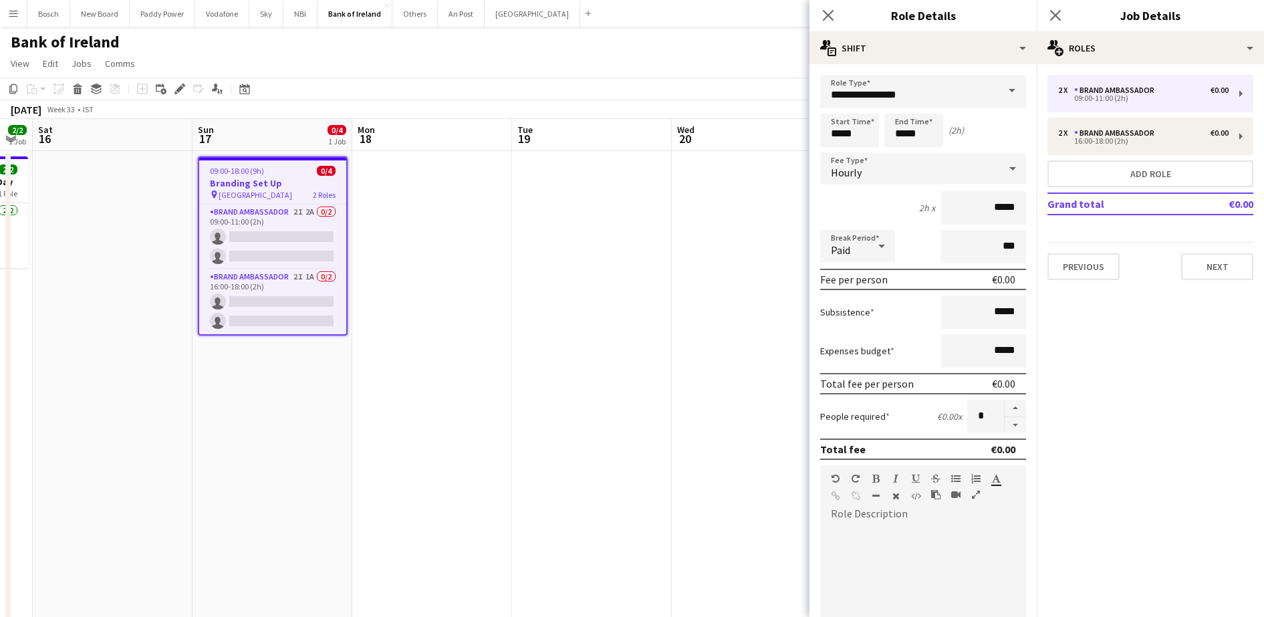
scroll to position [0, 457]
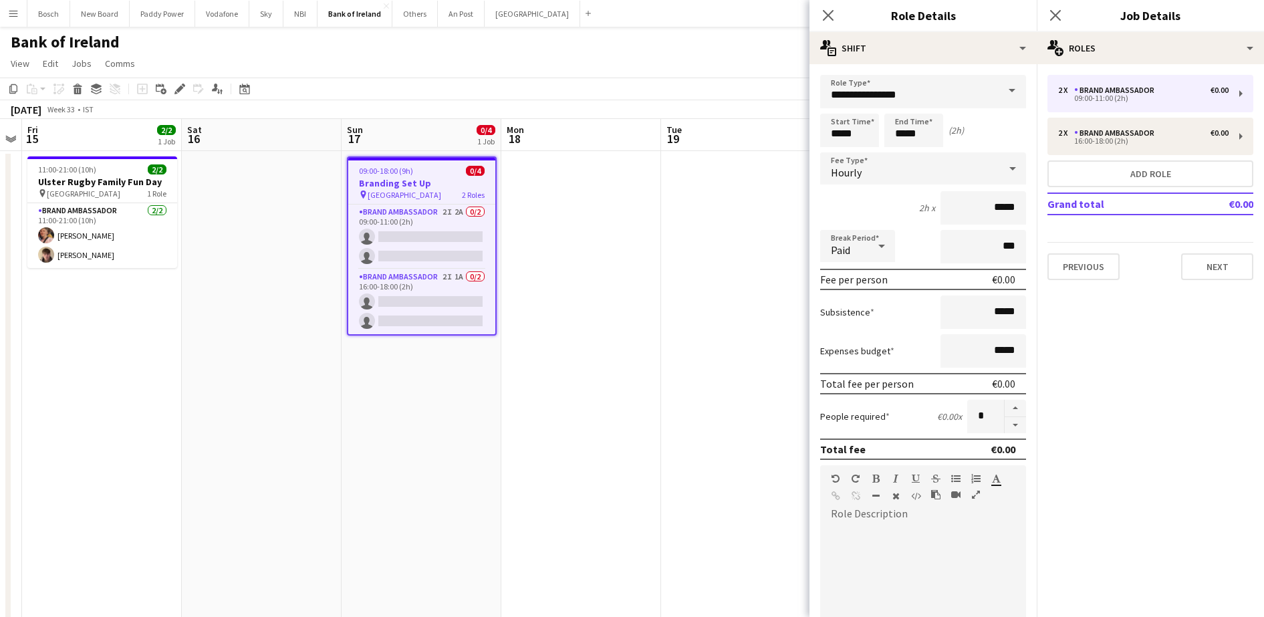
click at [460, 185] on h3 "Branding Set Up" at bounding box center [421, 183] width 147 height 12
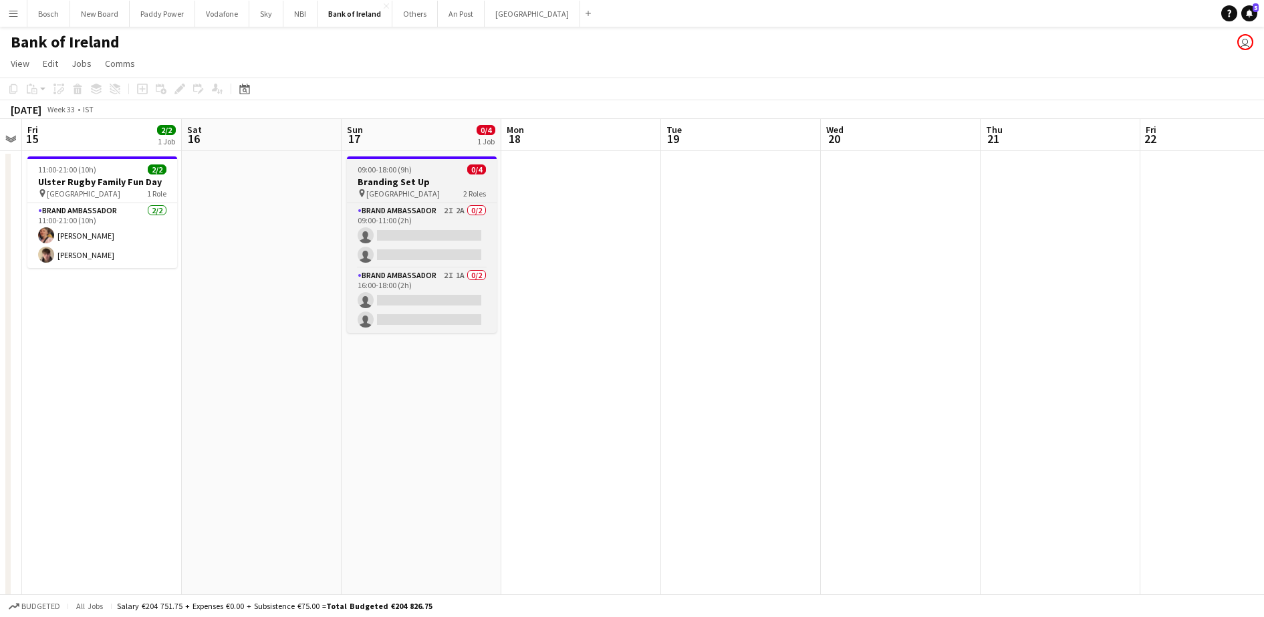
click at [422, 174] on app-job-card "09:00-18:00 (9h) 0/4 Branding Set Up pin Merrion Sq Park 2 Roles Brand Ambassad…" at bounding box center [422, 244] width 150 height 176
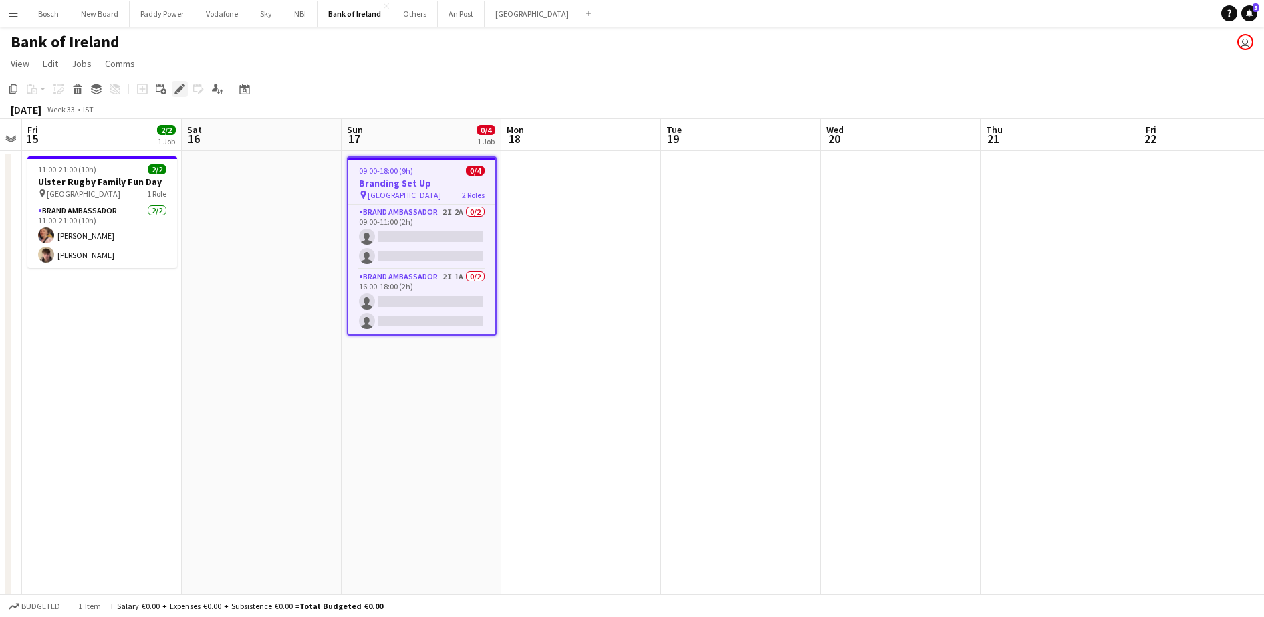
click at [177, 86] on icon "Edit" at bounding box center [179, 89] width 11 height 11
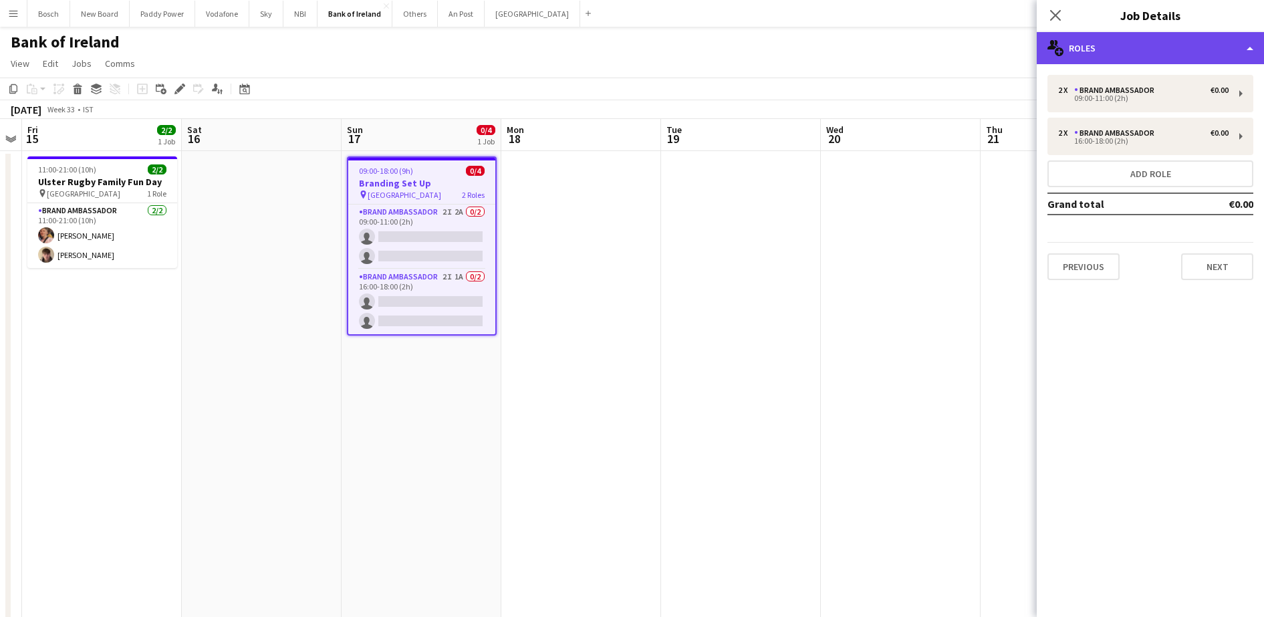
click at [1168, 43] on div "multiple-users-add Roles" at bounding box center [1149, 48] width 227 height 32
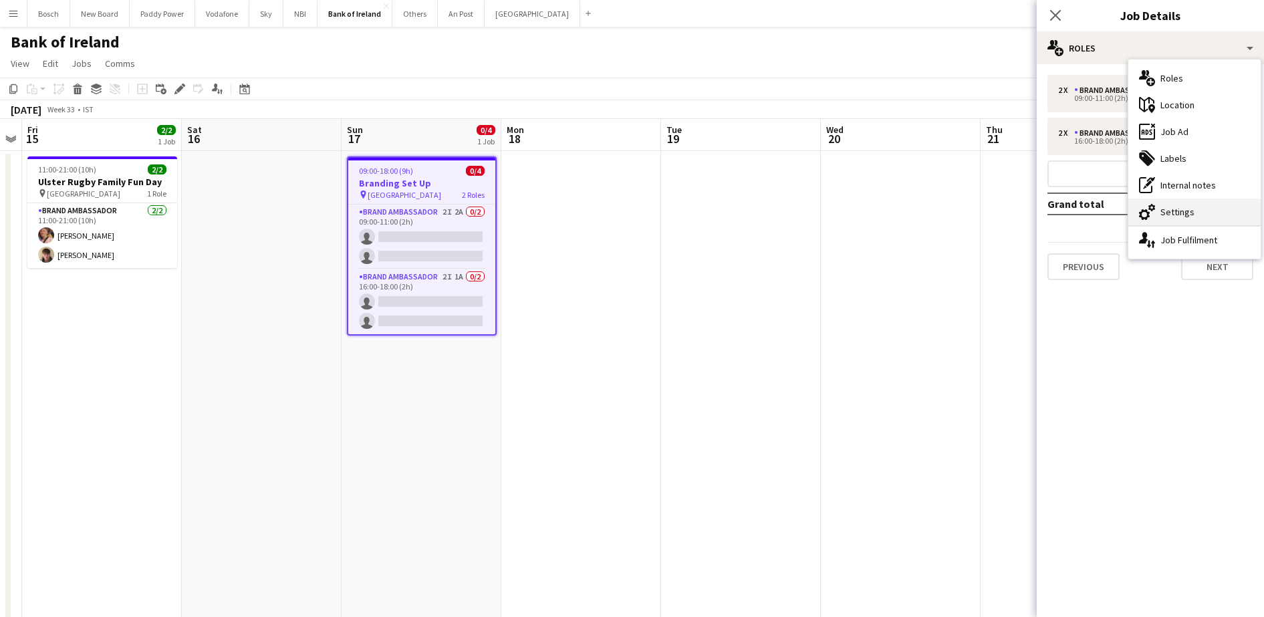
click at [1197, 212] on div "cog-double-3 Settings" at bounding box center [1194, 211] width 132 height 27
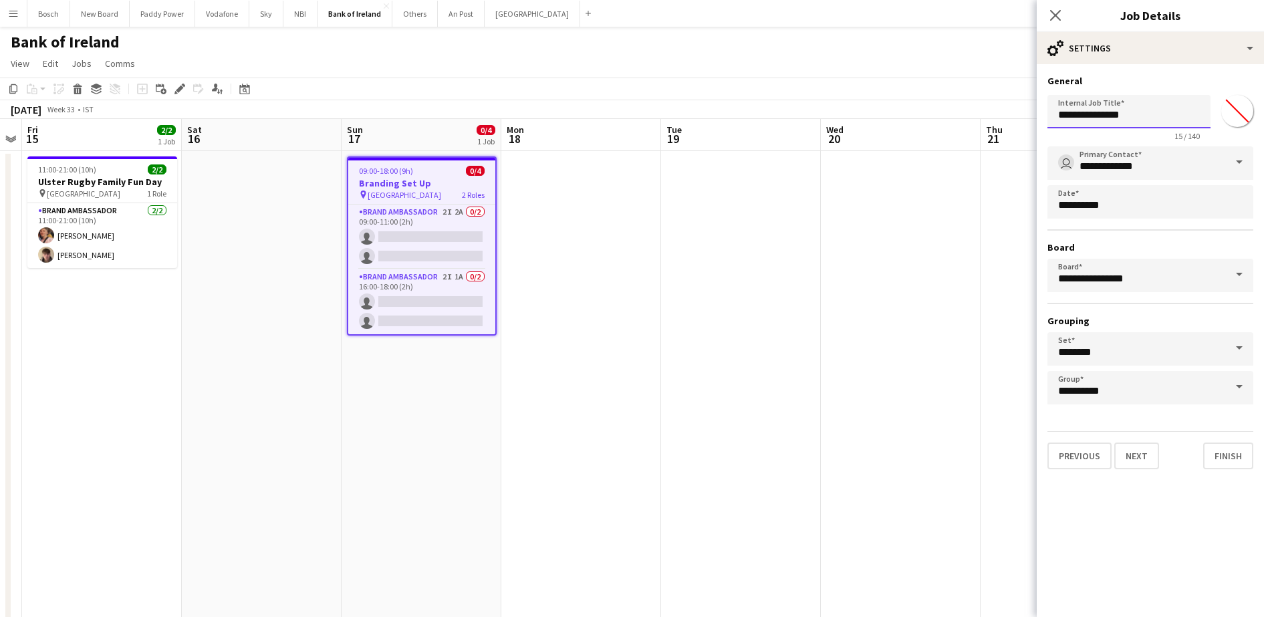
click at [1153, 112] on input "**********" at bounding box center [1128, 111] width 163 height 33
type input "*"
type input "**********"
click at [1214, 452] on button "Finish" at bounding box center [1228, 455] width 50 height 27
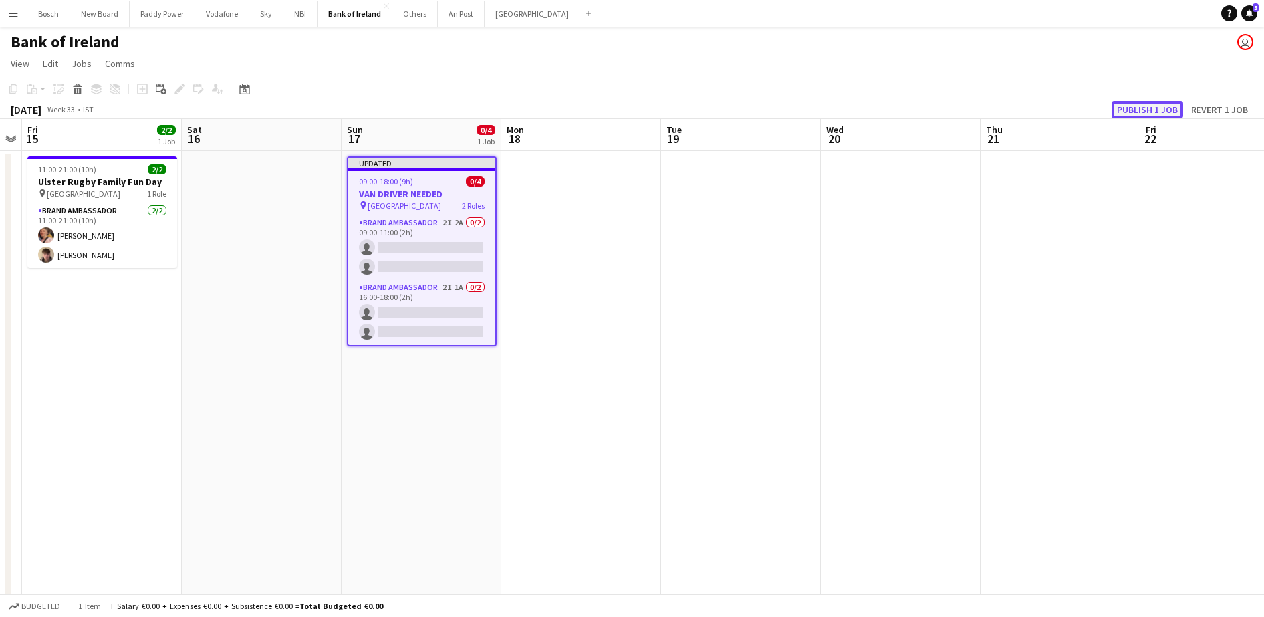
click at [1163, 106] on button "Publish 1 job" at bounding box center [1146, 109] width 71 height 17
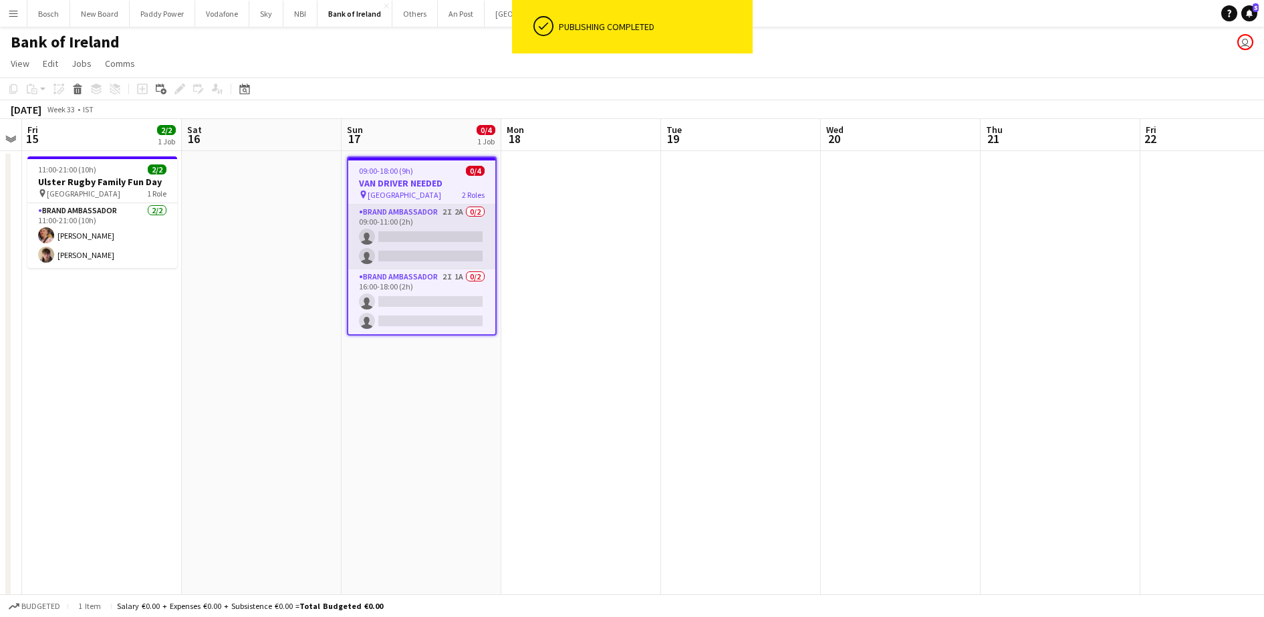
click at [421, 246] on app-card-role "Brand Ambassador 2I 2A 0/2 09:00-11:00 (2h) single-neutral-actions single-neutr…" at bounding box center [421, 236] width 147 height 65
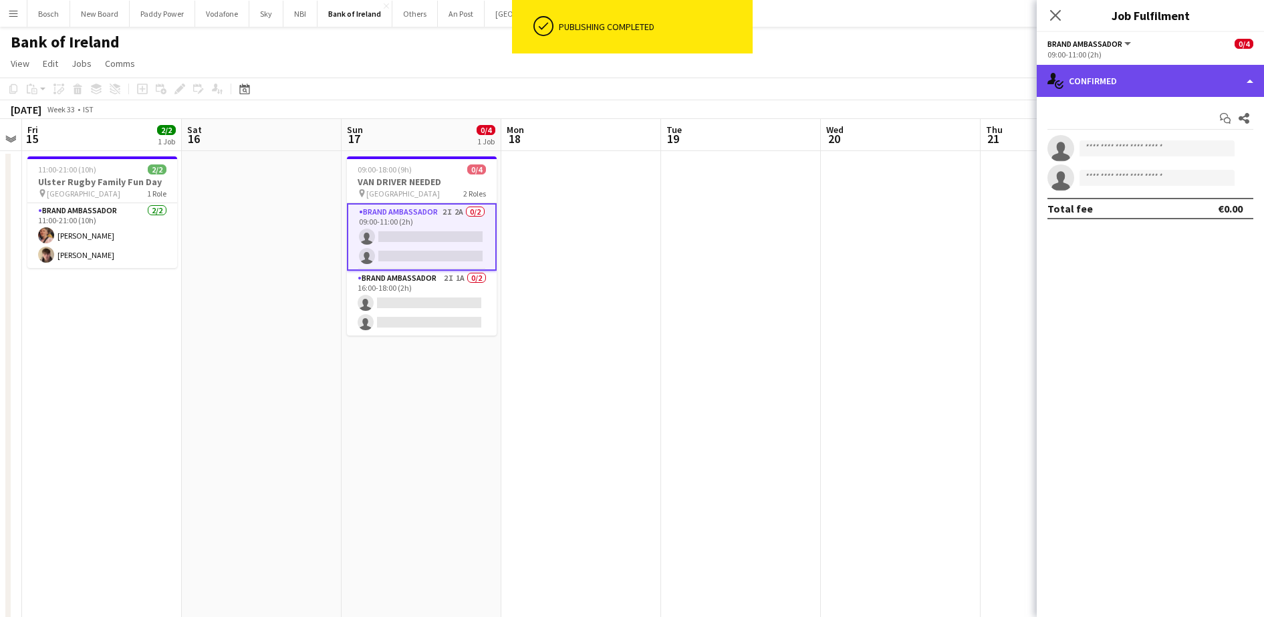
drag, startPoint x: 1155, startPoint y: 77, endPoint x: 1166, endPoint y: 78, distance: 10.8
click at [1156, 77] on div "single-neutral-actions-check-2 Confirmed" at bounding box center [1149, 81] width 227 height 32
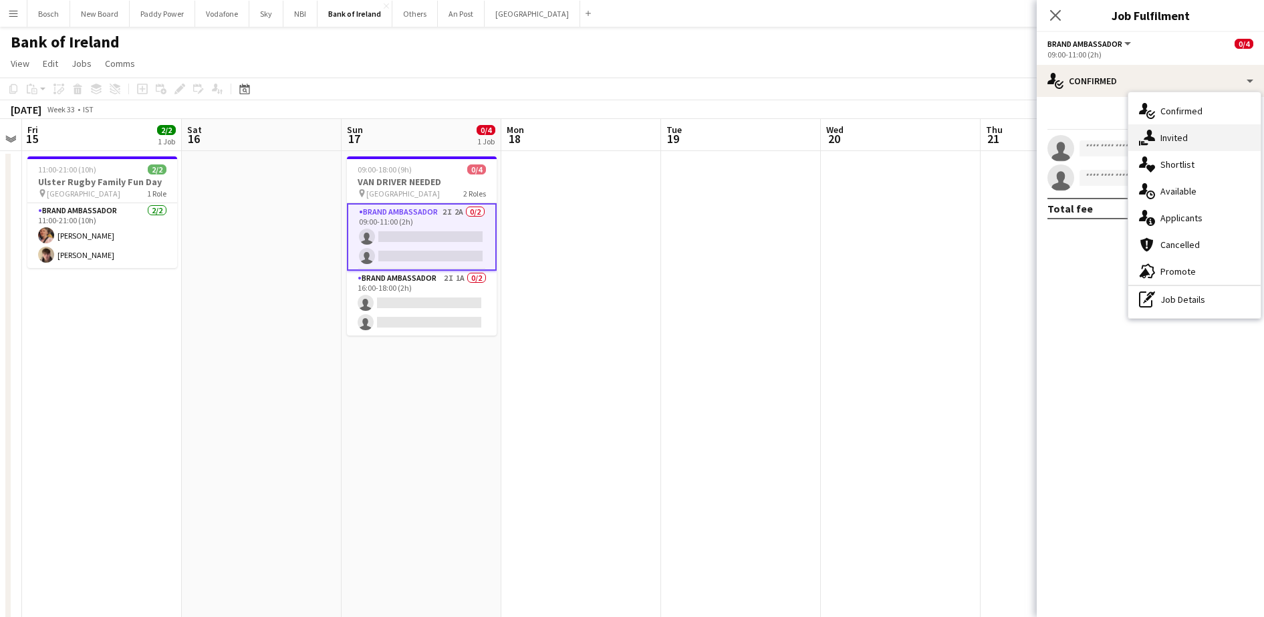
click at [1208, 134] on div "single-neutral-actions-share-1 Invited" at bounding box center [1194, 137] width 132 height 27
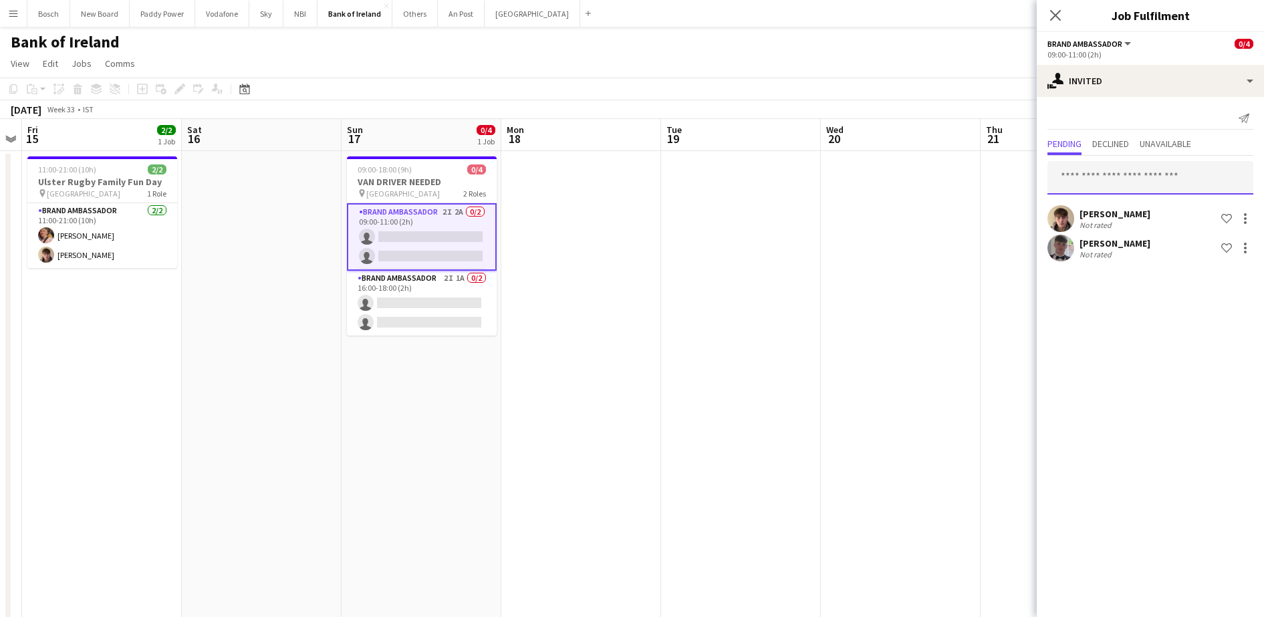
click at [1155, 168] on input "text" at bounding box center [1150, 177] width 206 height 33
type input "***"
click at [1120, 219] on span "[EMAIL_ADDRESS][DOMAIN_NAME]" at bounding box center [1150, 222] width 184 height 11
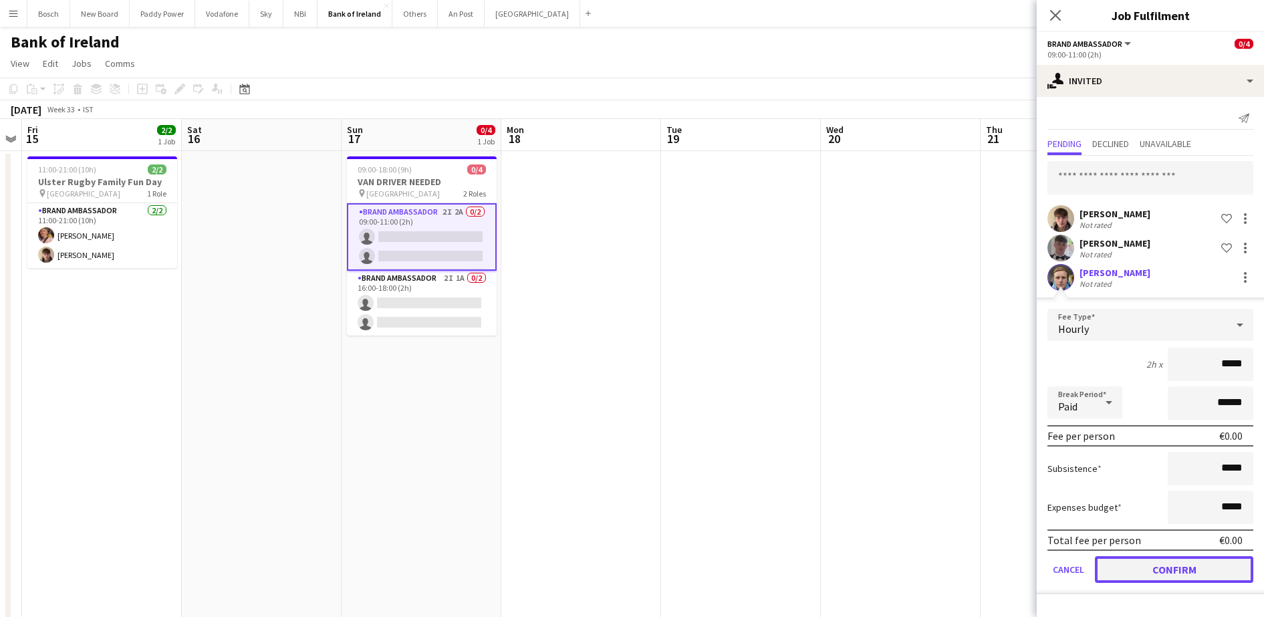
click at [1151, 565] on button "Confirm" at bounding box center [1174, 569] width 158 height 27
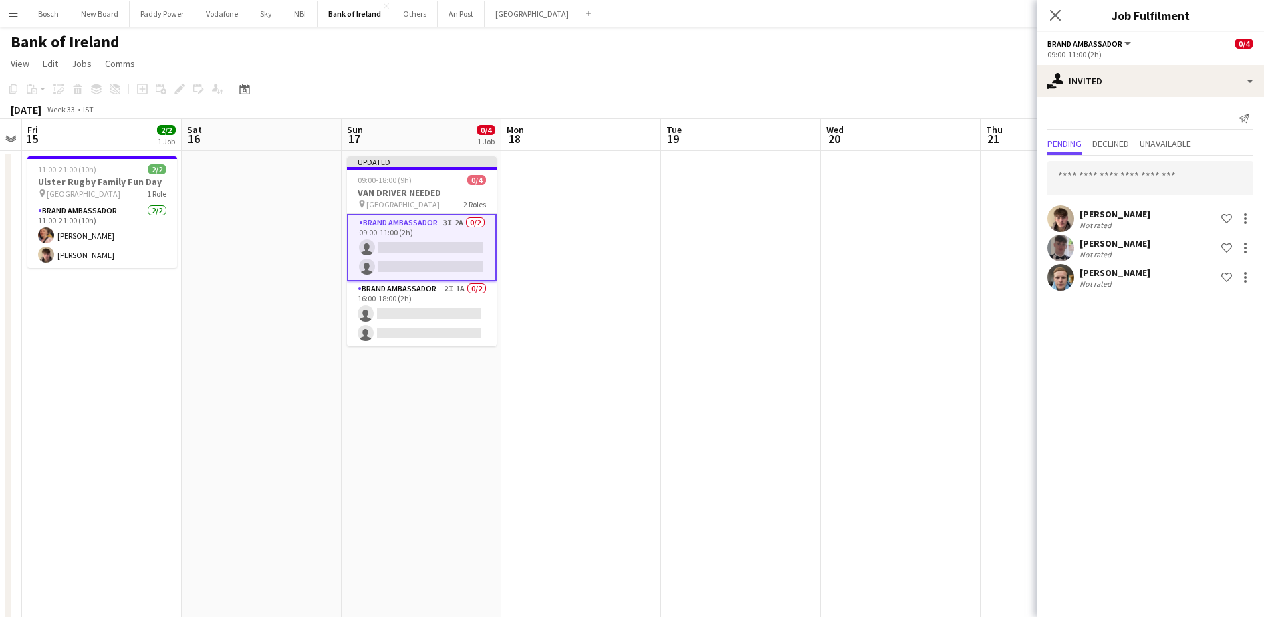
click at [422, 315] on app-card-role "Brand Ambassador 2I 1A 0/2 16:00-18:00 (2h) single-neutral-actions single-neutr…" at bounding box center [422, 313] width 150 height 65
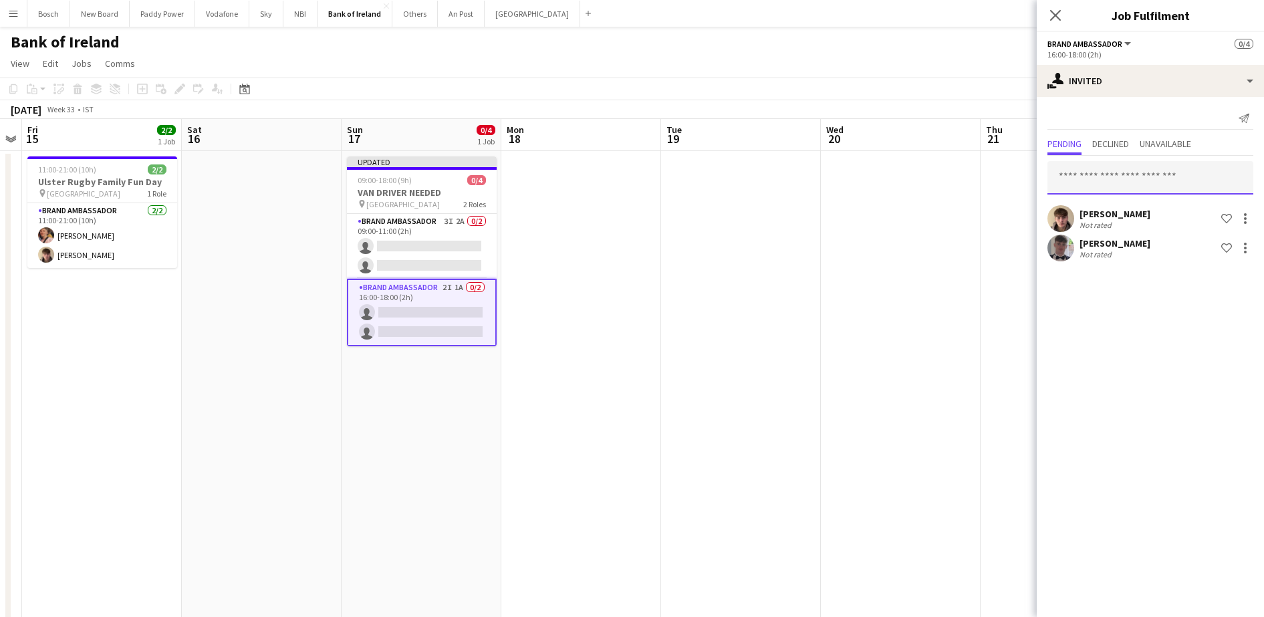
click at [1155, 170] on input "text" at bounding box center [1150, 177] width 206 height 33
type input "***"
click at [1155, 205] on span "[PERSON_NAME] Active" at bounding box center [1150, 210] width 184 height 11
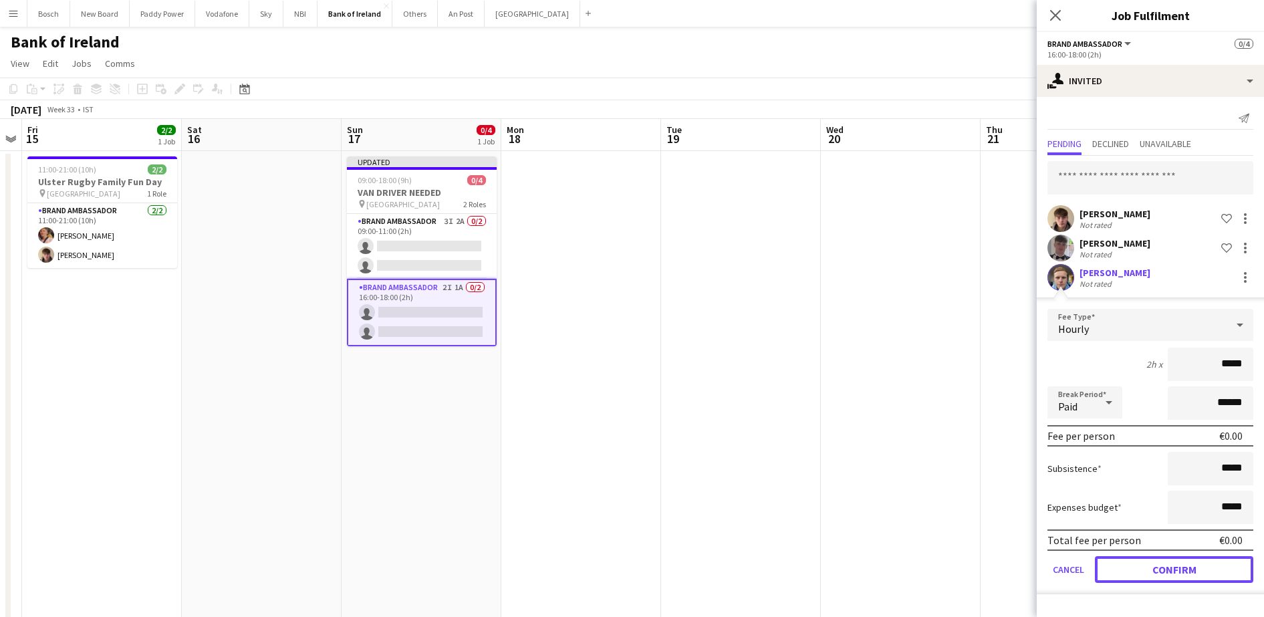
drag, startPoint x: 1155, startPoint y: 565, endPoint x: 1127, endPoint y: 482, distance: 87.5
click at [1154, 565] on button "Confirm" at bounding box center [1174, 569] width 158 height 27
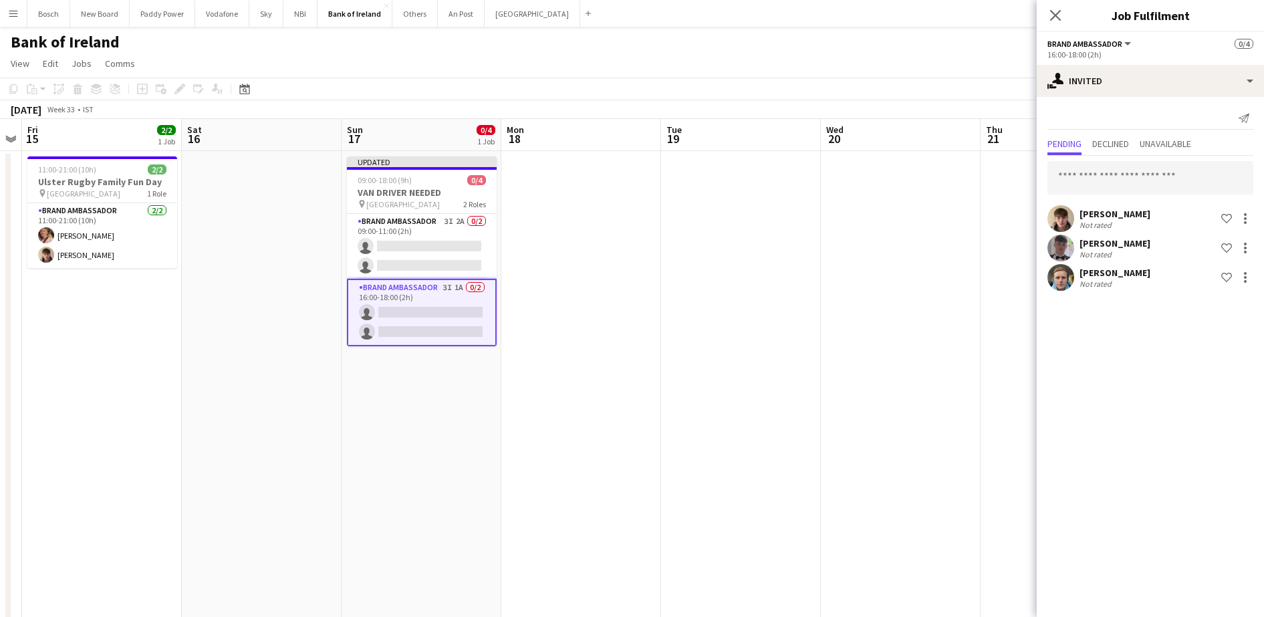
click at [861, 100] on div "[DATE] Week 33 • IST Publish 1 job Revert 1 job" at bounding box center [632, 109] width 1264 height 19
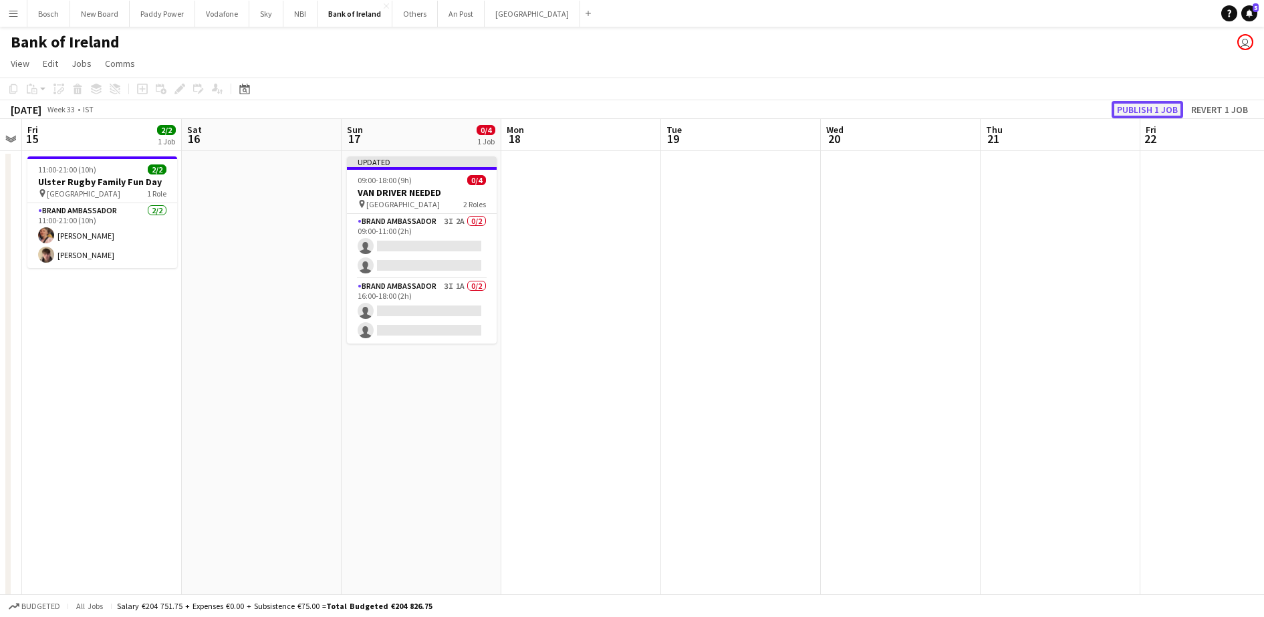
click at [1131, 106] on button "Publish 1 job" at bounding box center [1146, 109] width 71 height 17
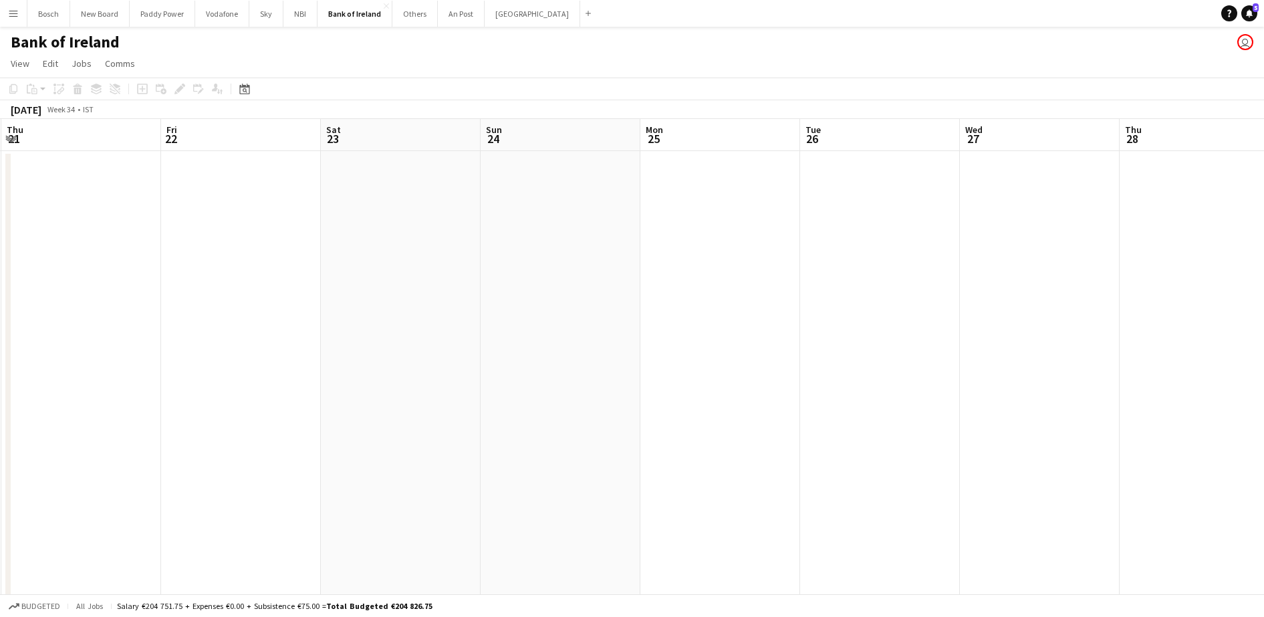
drag, startPoint x: 861, startPoint y: 353, endPoint x: 130, endPoint y: 315, distance: 732.7
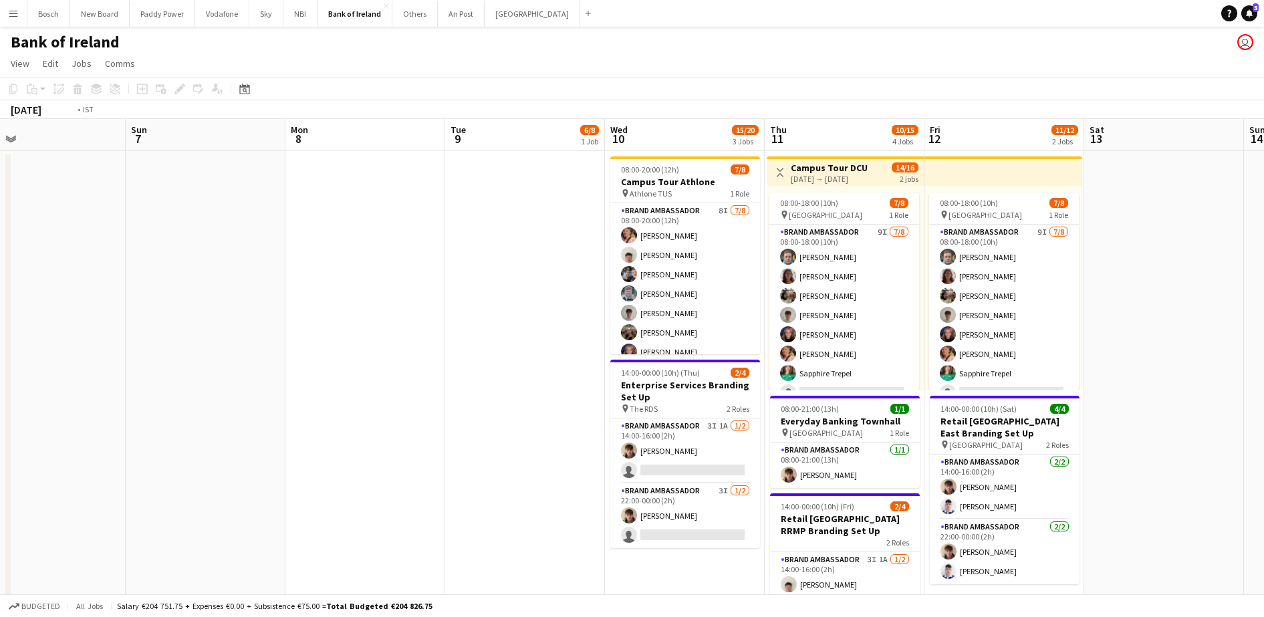
scroll to position [0, 412]
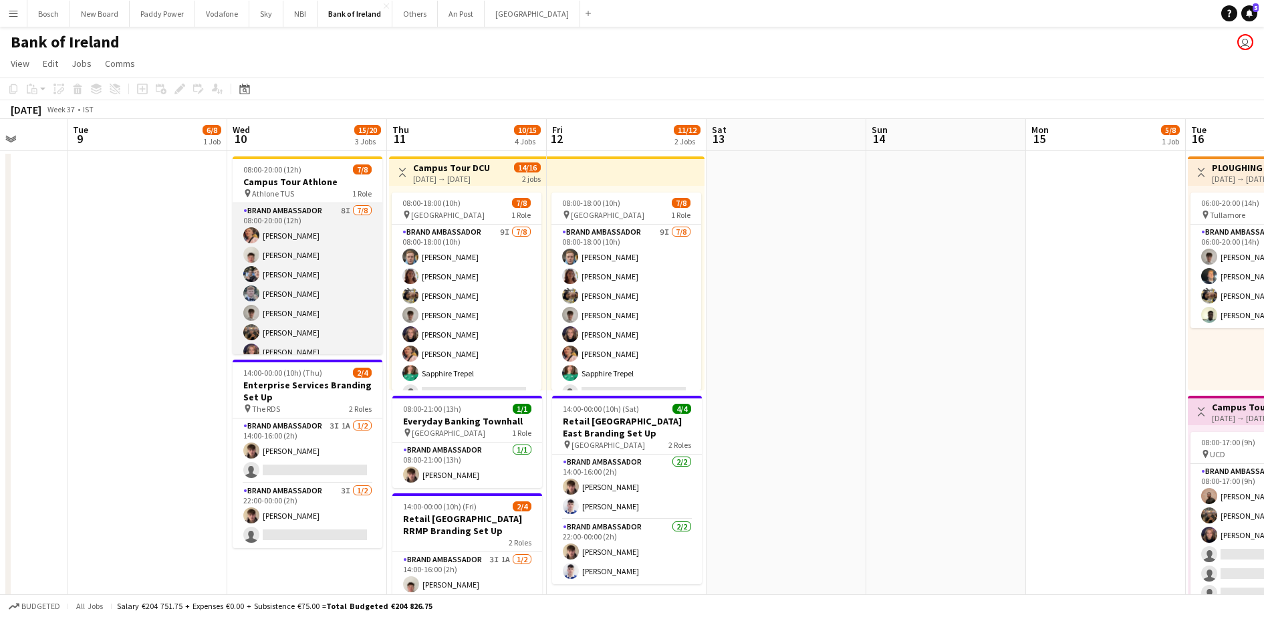
click at [321, 274] on app-card-role "Brand Ambassador 8I [DATE] 08:00-20:00 (12h) [PERSON_NAME] [PERSON_NAME] [PERSO…" at bounding box center [308, 293] width 150 height 181
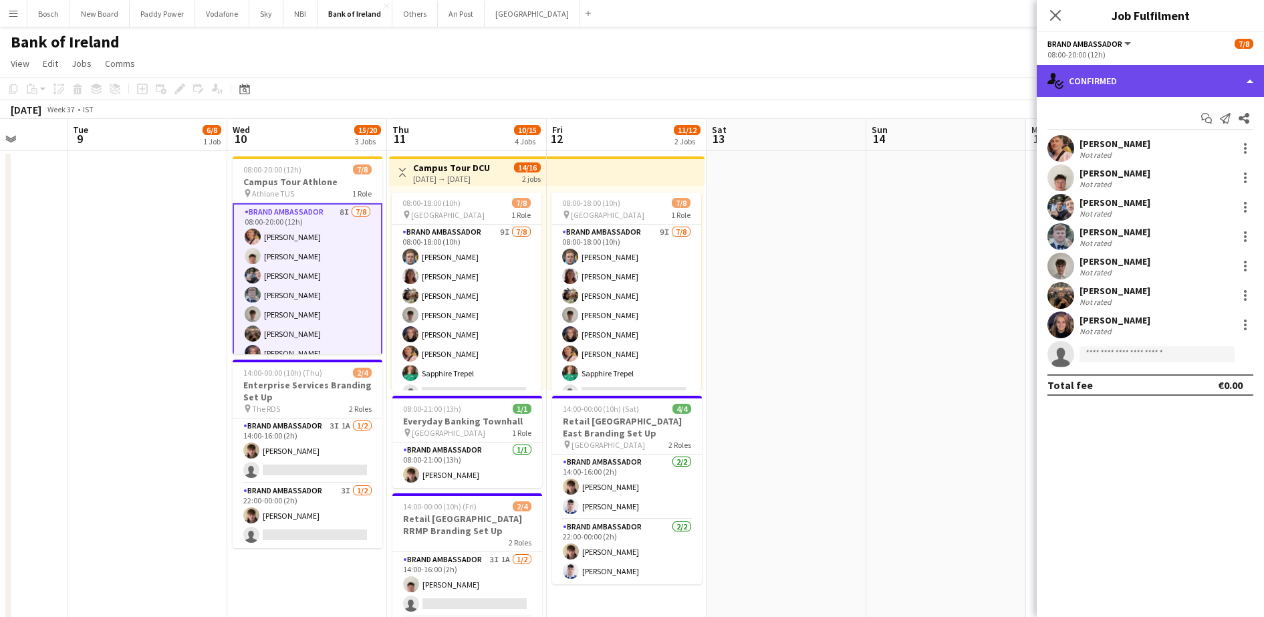
click at [1049, 78] on icon "single-neutral-actions-check-2" at bounding box center [1055, 81] width 16 height 16
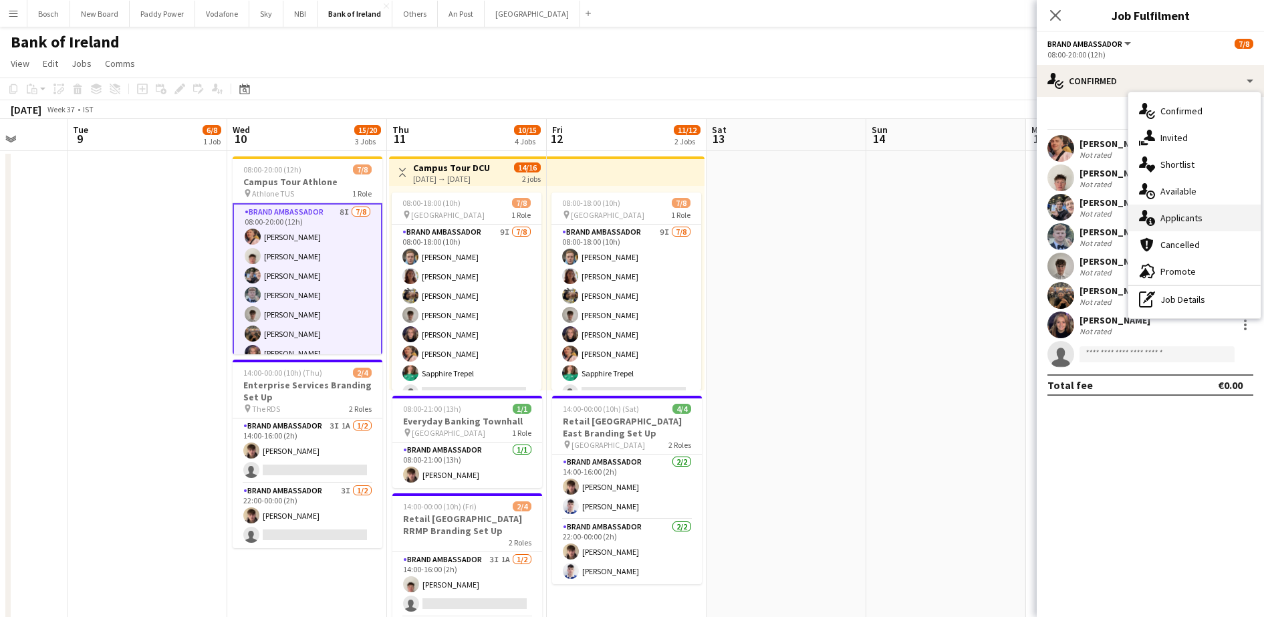
click at [1162, 218] on div "single-neutral-actions-information Applicants" at bounding box center [1194, 217] width 132 height 27
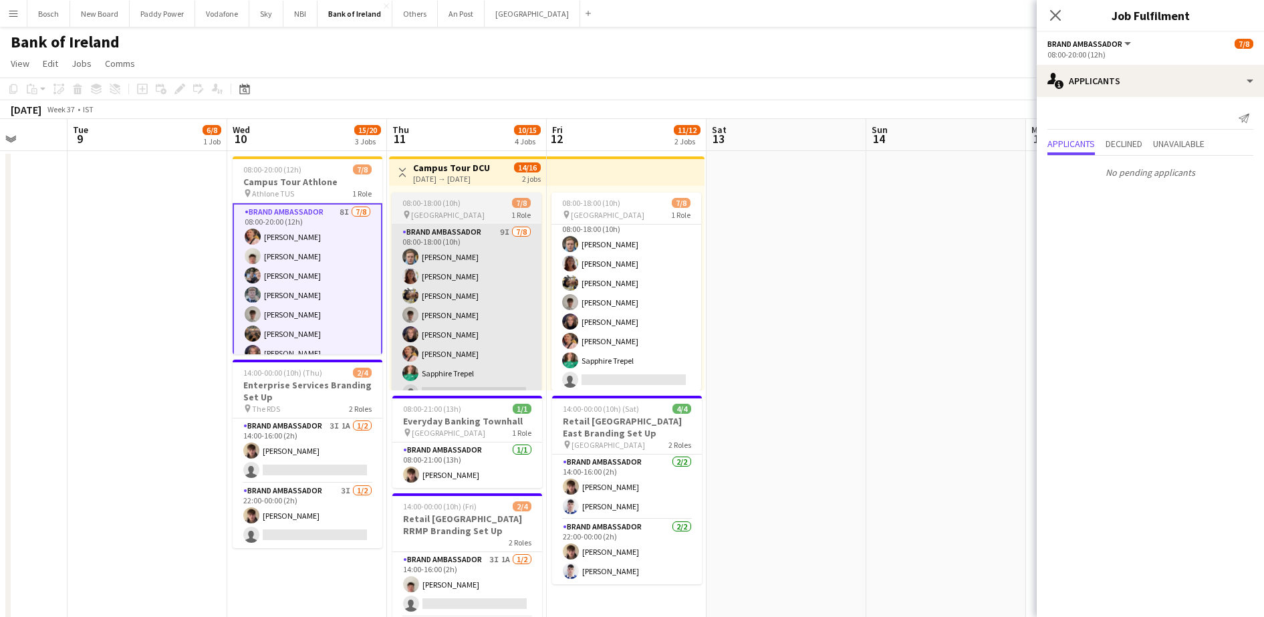
scroll to position [15, 0]
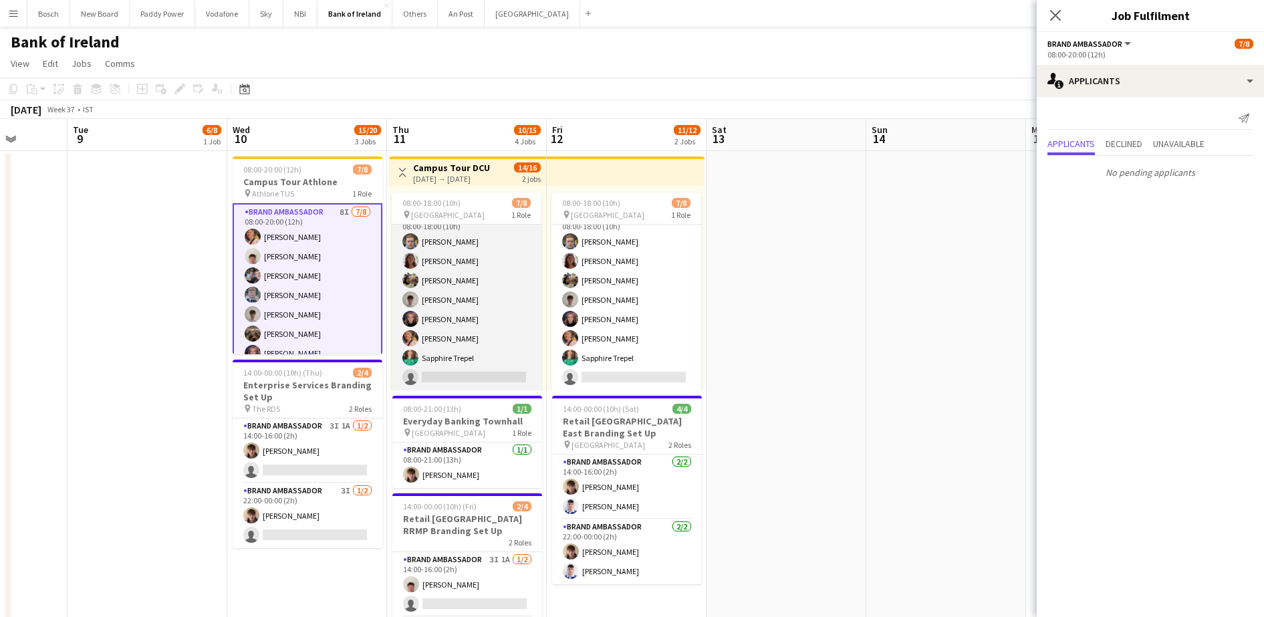
click at [473, 280] on app-card-role "Brand Ambassador 9I [DATE] 08:00-18:00 (10h) [PERSON_NAME] [PERSON_NAME] [PERSO…" at bounding box center [467, 299] width 150 height 181
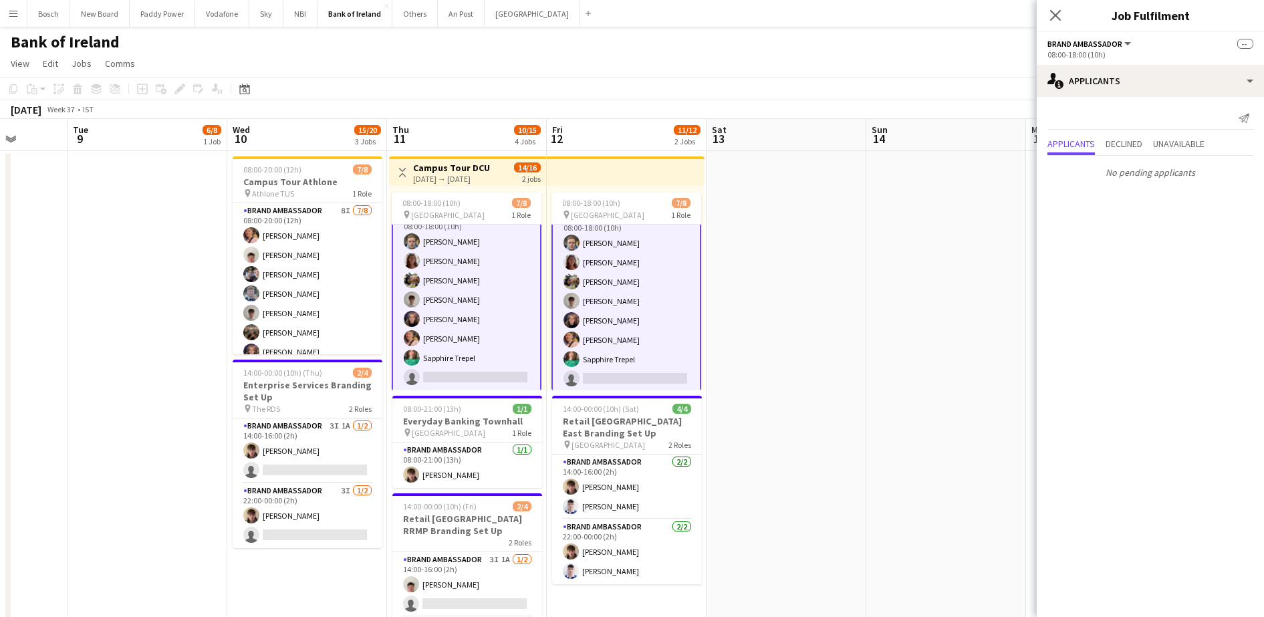
scroll to position [17, 0]
click at [343, 462] on app-card-role "Brand Ambassador 3I 1A [DATE] 14:00-16:00 (2h) [PERSON_NAME] single-neutral-act…" at bounding box center [308, 450] width 150 height 65
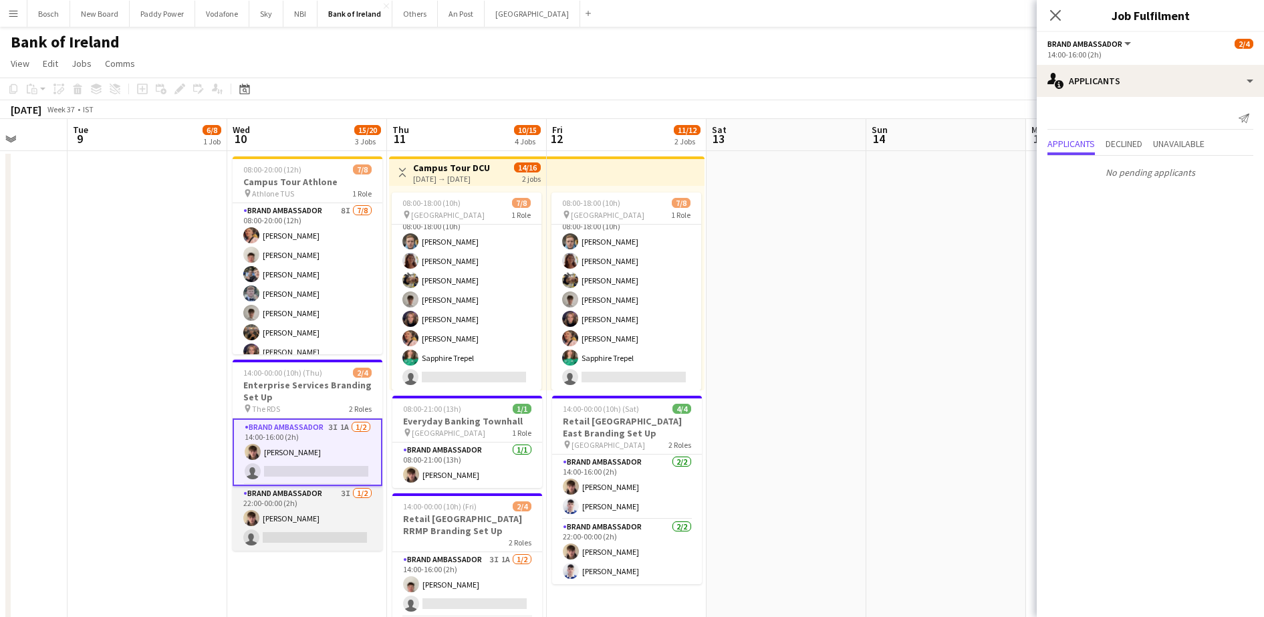
scroll to position [15, 0]
click at [333, 515] on app-card-role "Brand Ambassador 3I [DATE] 22:00-00:00 (2h) [PERSON_NAME] single-neutral-actions" at bounding box center [308, 518] width 150 height 65
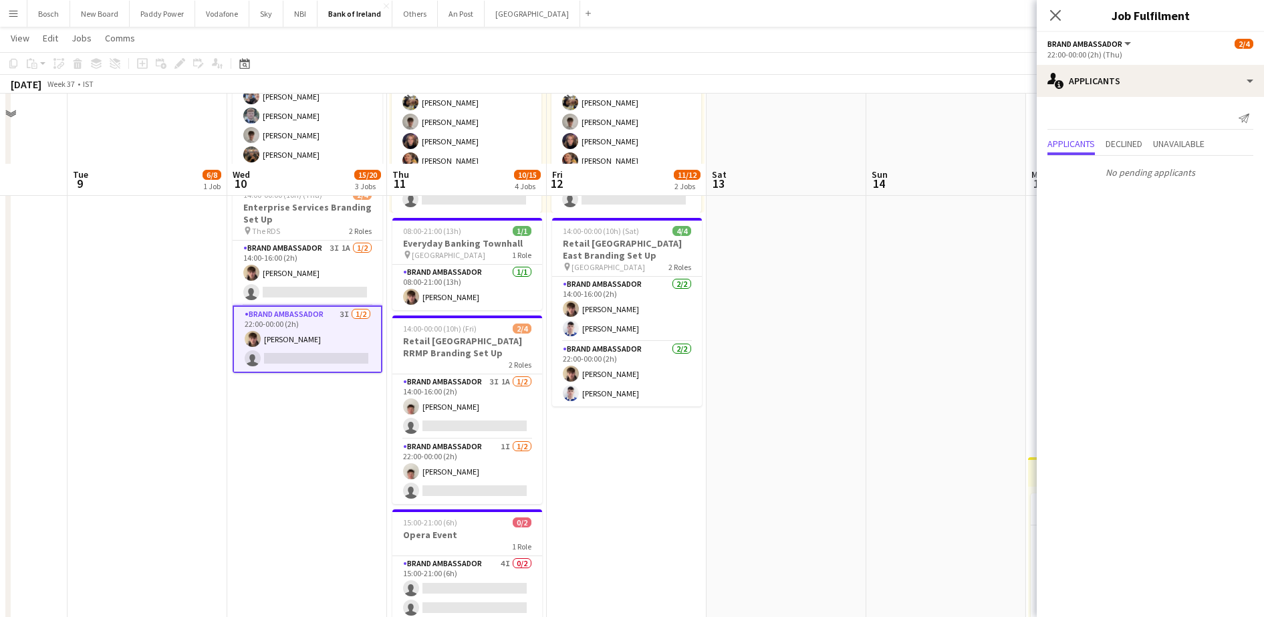
scroll to position [251, 0]
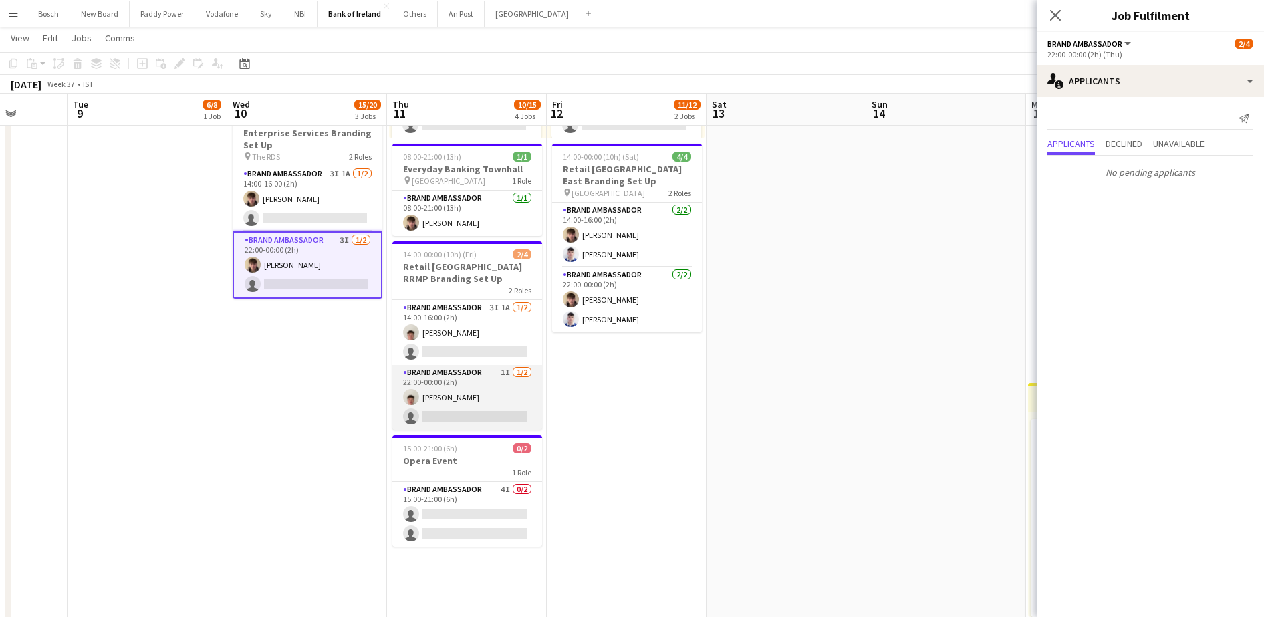
click at [485, 395] on app-card-role "Brand Ambassador 1I [DATE] 22:00-00:00 (2h) [PERSON_NAME] single-neutral-actions" at bounding box center [467, 397] width 150 height 65
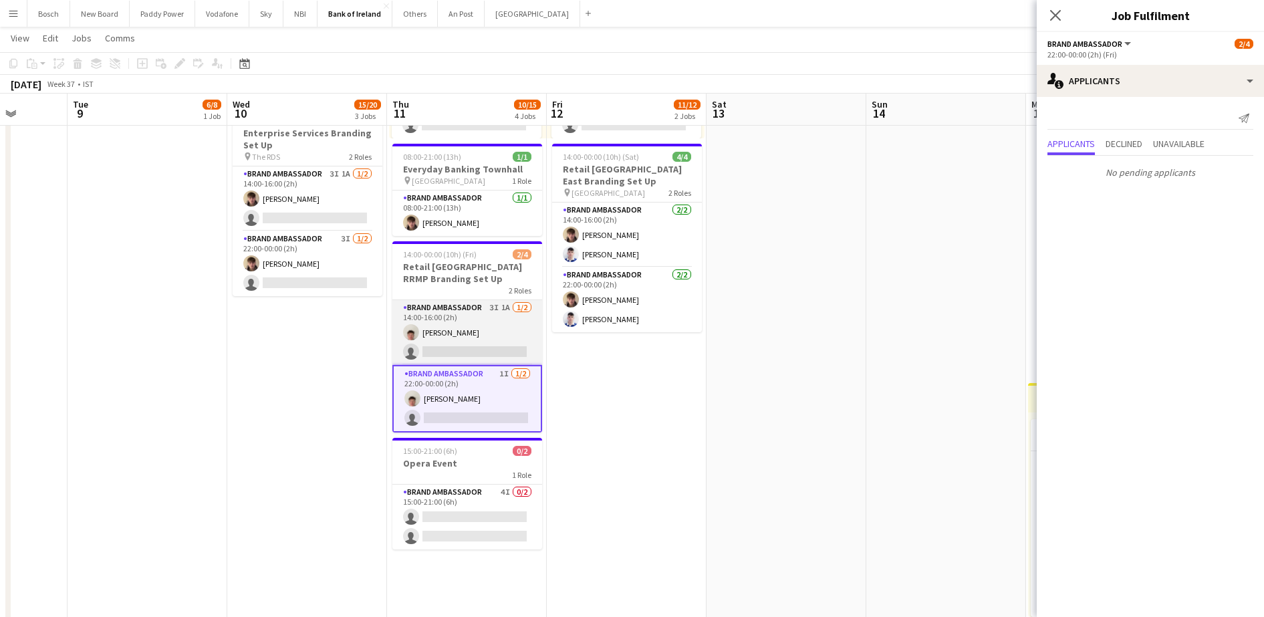
click at [492, 328] on app-card-role "Brand Ambassador 3I 1A [DATE] 14:00-16:00 (2h) [PERSON_NAME] single-neutral-act…" at bounding box center [467, 332] width 150 height 65
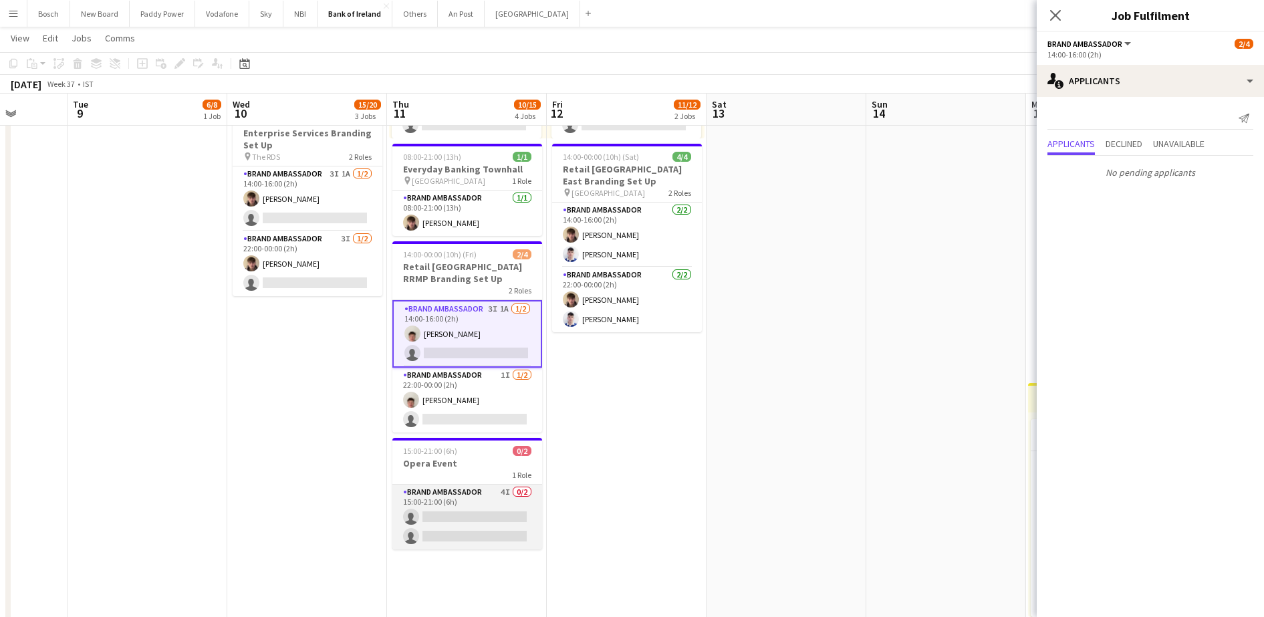
click at [482, 485] on app-card-role "Brand Ambassador 4I 0/2 15:00-21:00 (6h) single-neutral-actions single-neutral-…" at bounding box center [467, 516] width 150 height 65
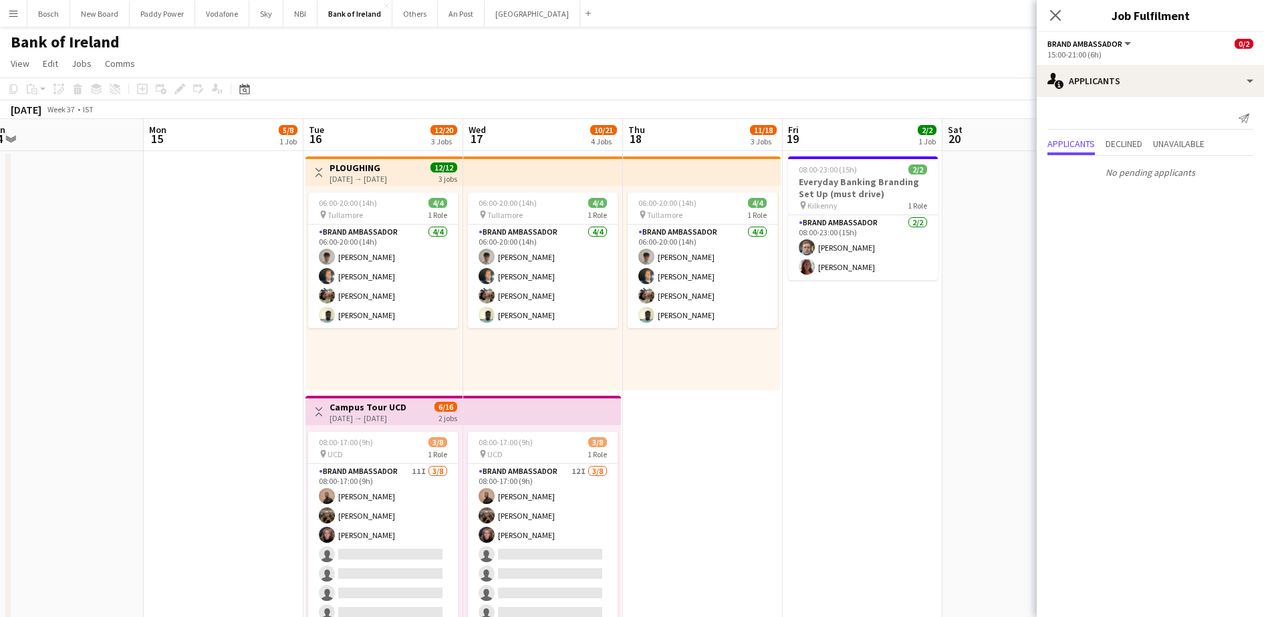
scroll to position [84, 0]
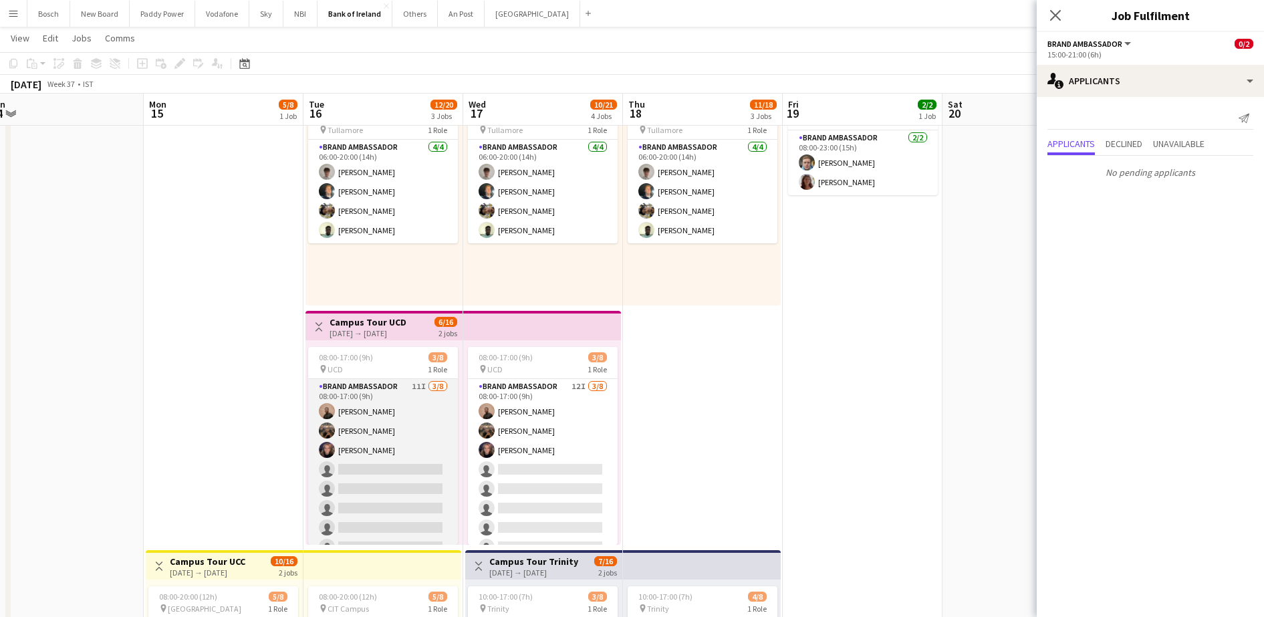
click at [410, 464] on app-card-role "Brand Ambassador 11I [DATE] 08:00-17:00 (9h) [PERSON_NAME] [PERSON_NAME] [PERSO…" at bounding box center [383, 469] width 150 height 181
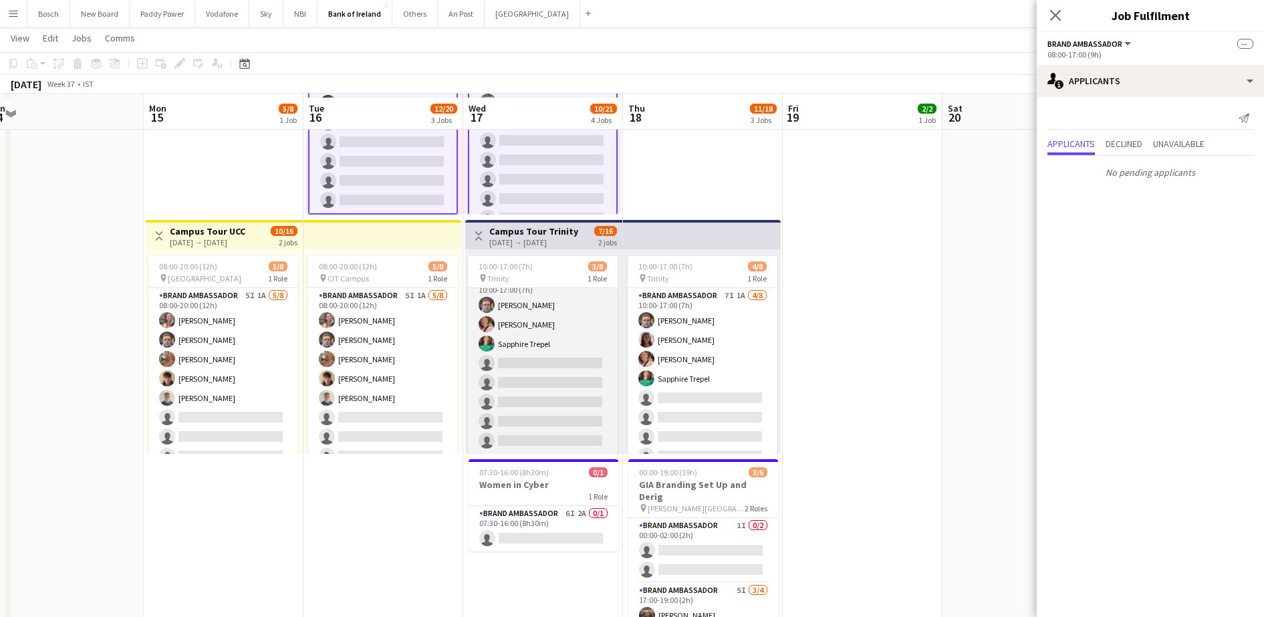
scroll to position [418, 0]
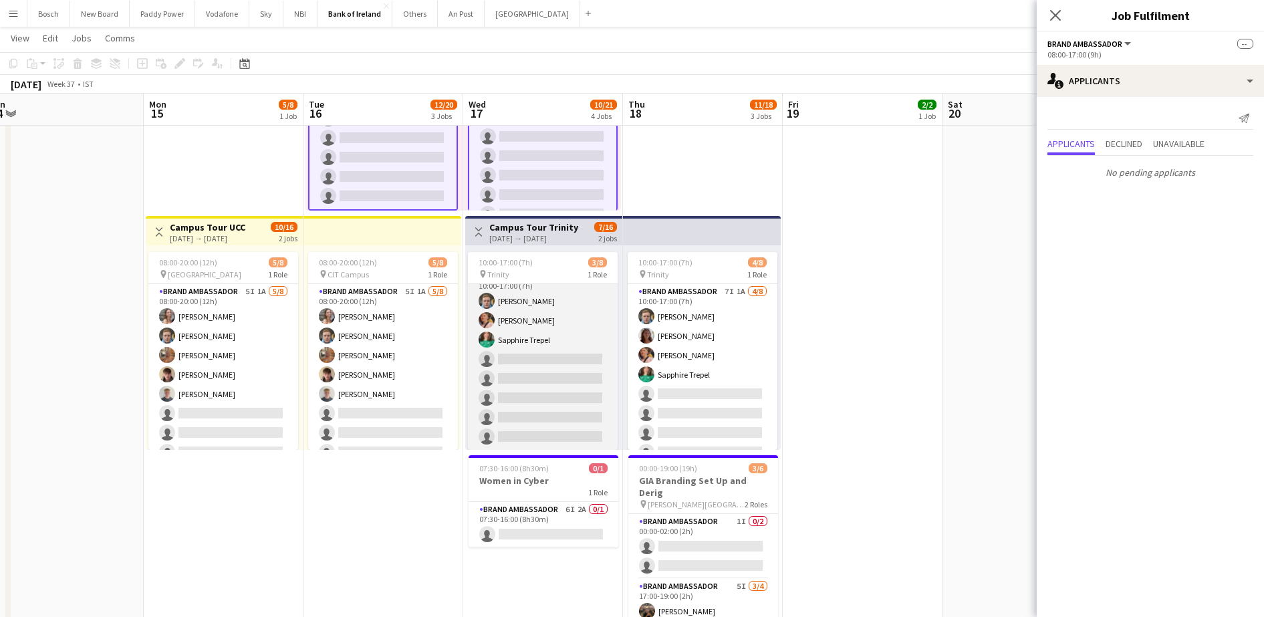
click at [552, 374] on app-card-role "Brand Ambassador 8I 1A [DATE] 10:00-17:00 (7h) [PERSON_NAME] [PERSON_NAME] [PER…" at bounding box center [543, 359] width 150 height 181
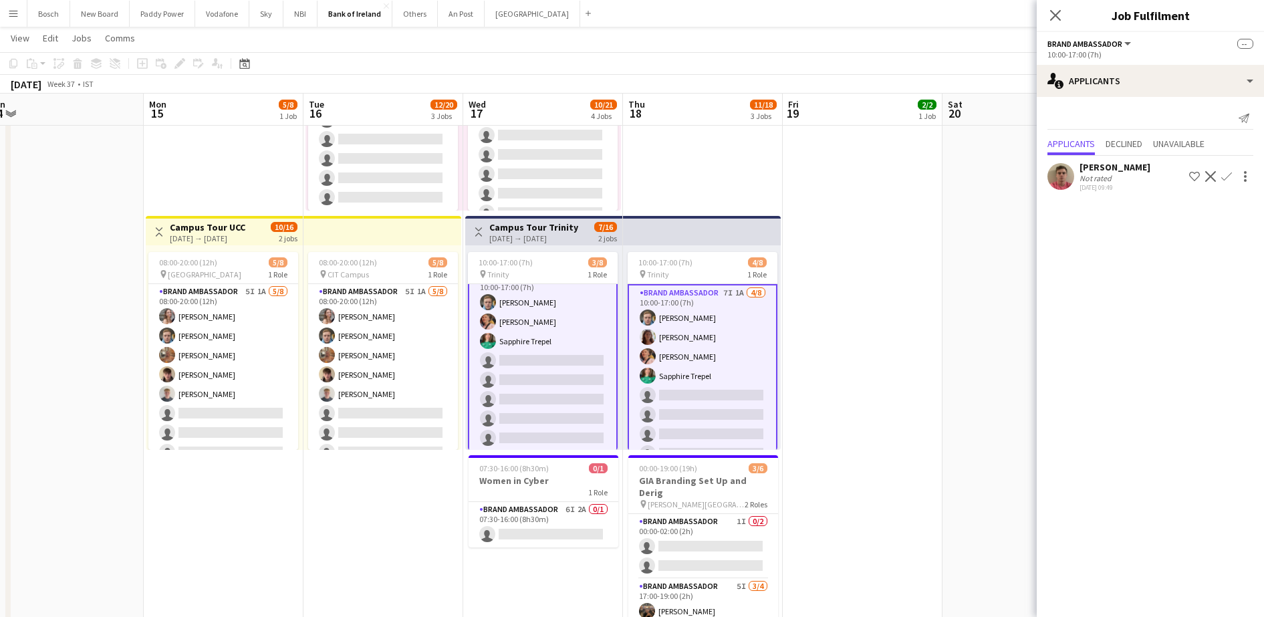
scroll to position [17, 0]
click at [691, 361] on app-card-role "Brand Ambassador 7I 1A [DATE] 10:00-17:00 (7h) [PERSON_NAME] [PERSON_NAME] [PER…" at bounding box center [702, 376] width 150 height 184
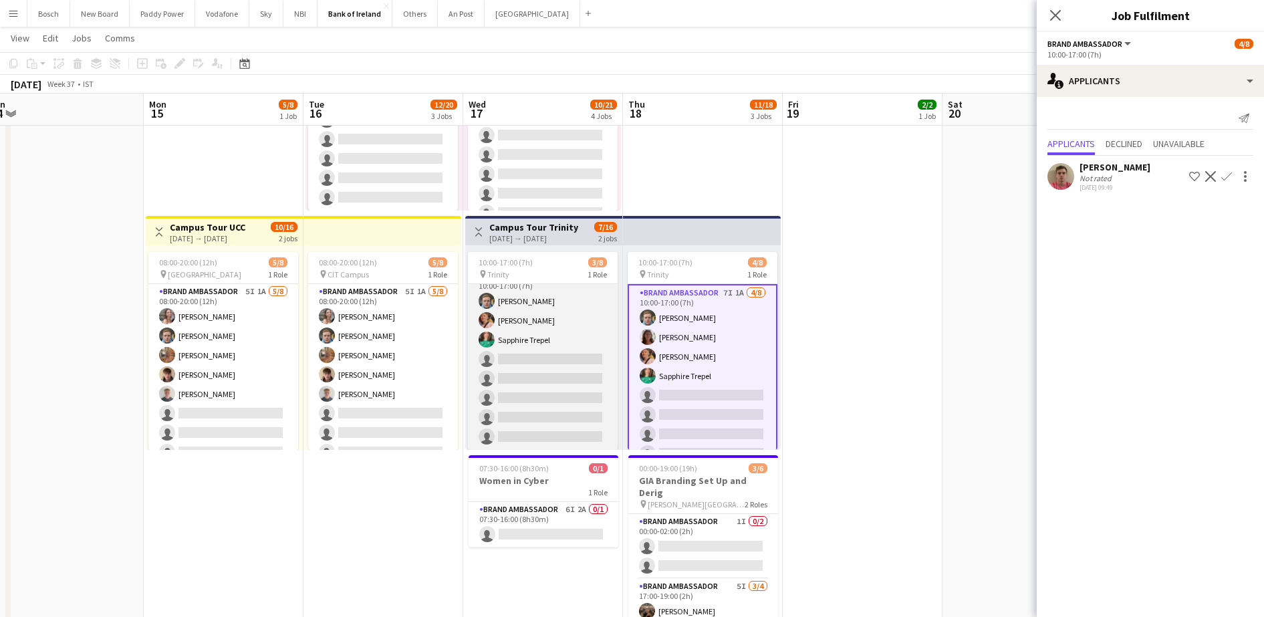
click at [550, 375] on app-card-role "Brand Ambassador 8I 1A [DATE] 10:00-17:00 (7h) [PERSON_NAME] [PERSON_NAME] [PER…" at bounding box center [543, 359] width 150 height 181
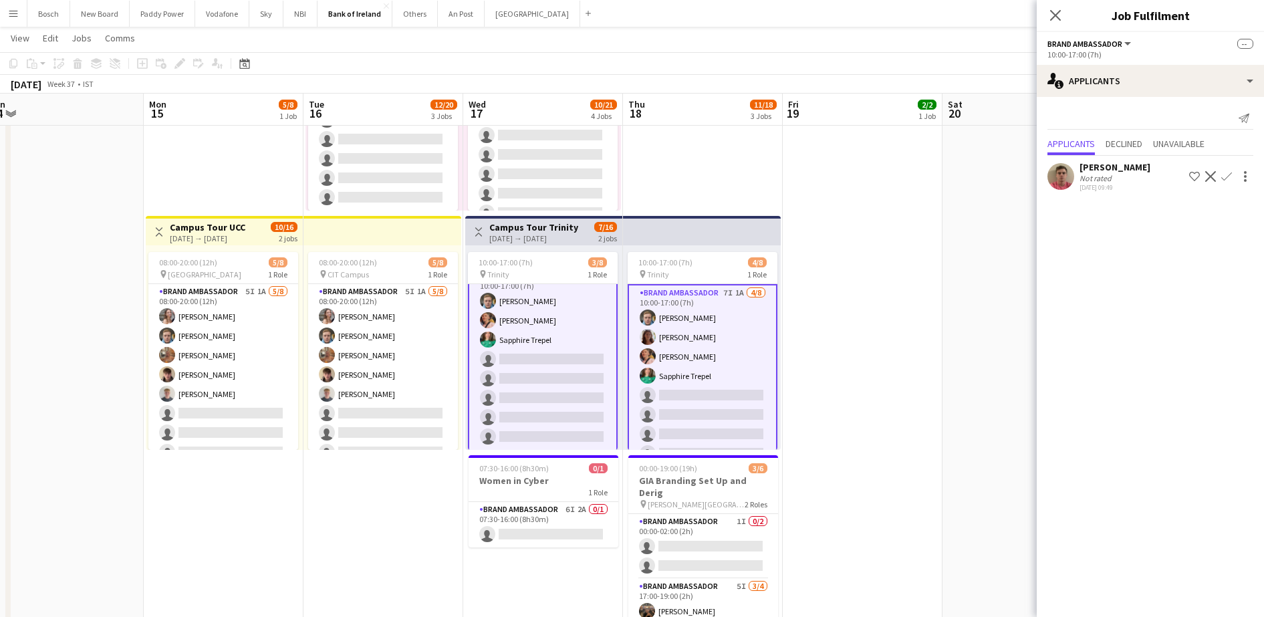
click at [1228, 176] on app-icon "Confirm" at bounding box center [1226, 176] width 11 height 11
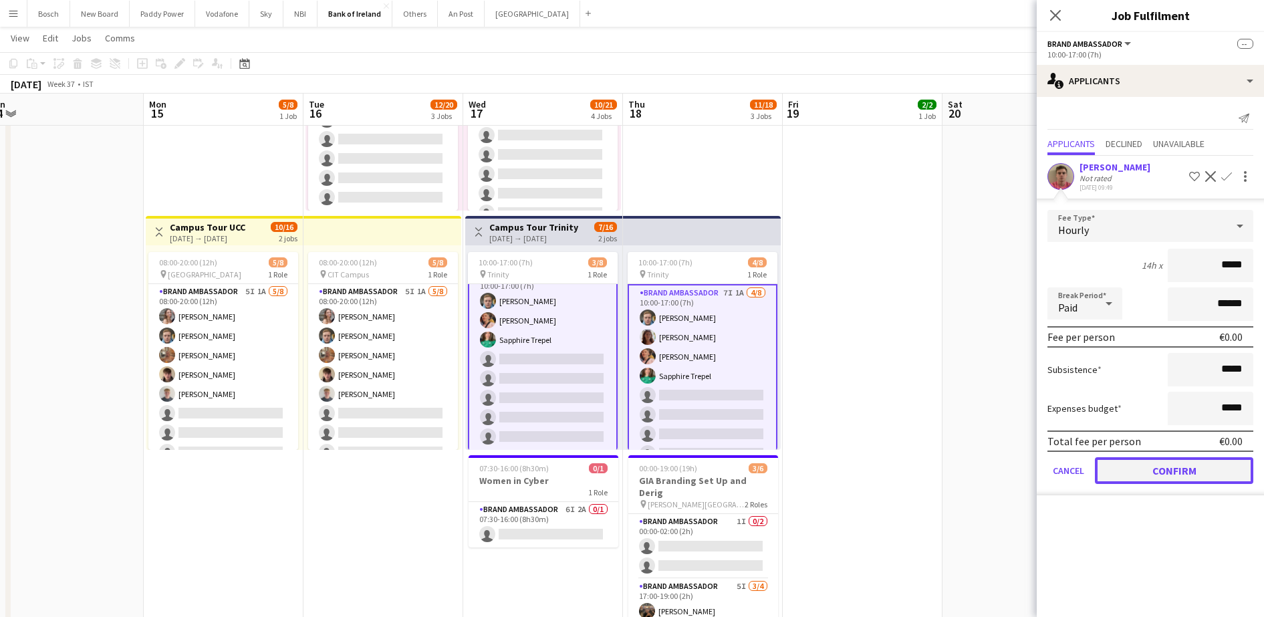
click at [1218, 469] on button "Confirm" at bounding box center [1174, 470] width 158 height 27
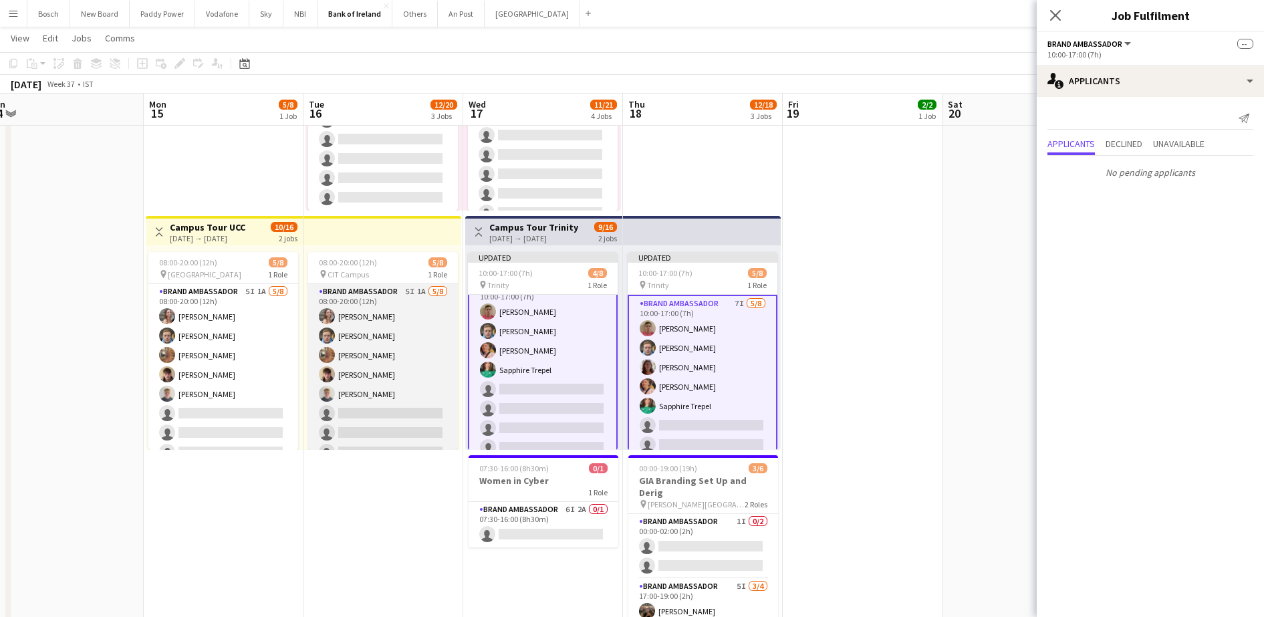
click at [354, 338] on app-card-role "Brand Ambassador 5I 1A [DATE] 08:00-20:00 (12h) [PERSON_NAME] [PERSON_NAME] [PE…" at bounding box center [383, 374] width 150 height 181
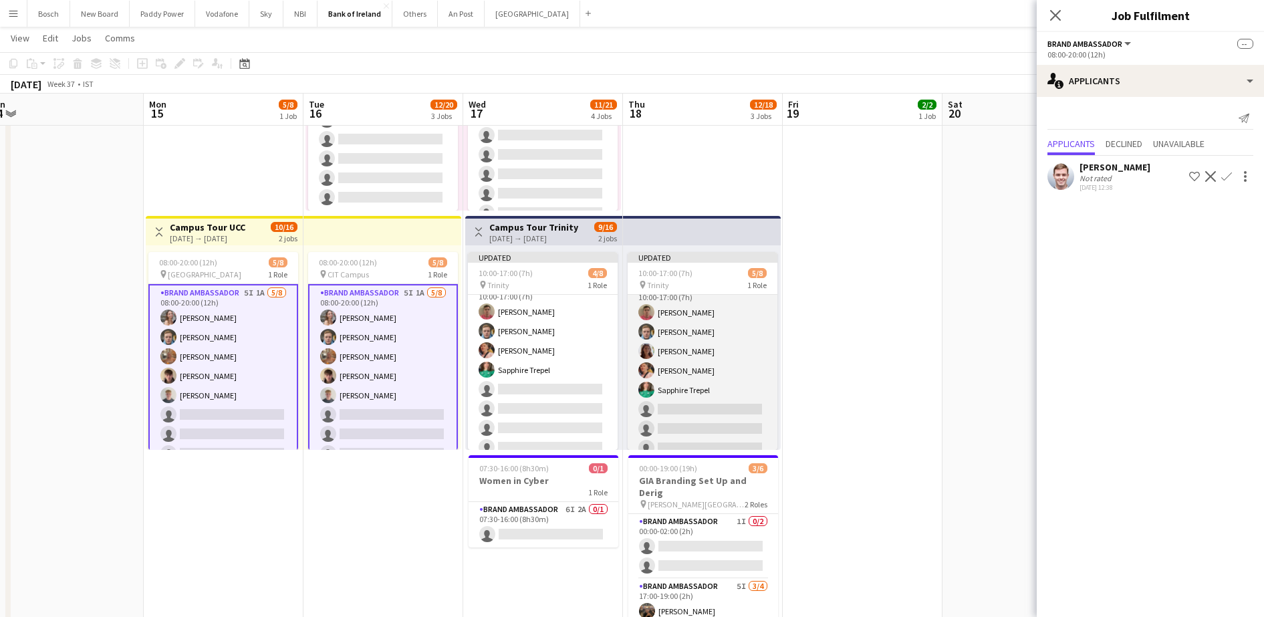
scroll to position [26, 0]
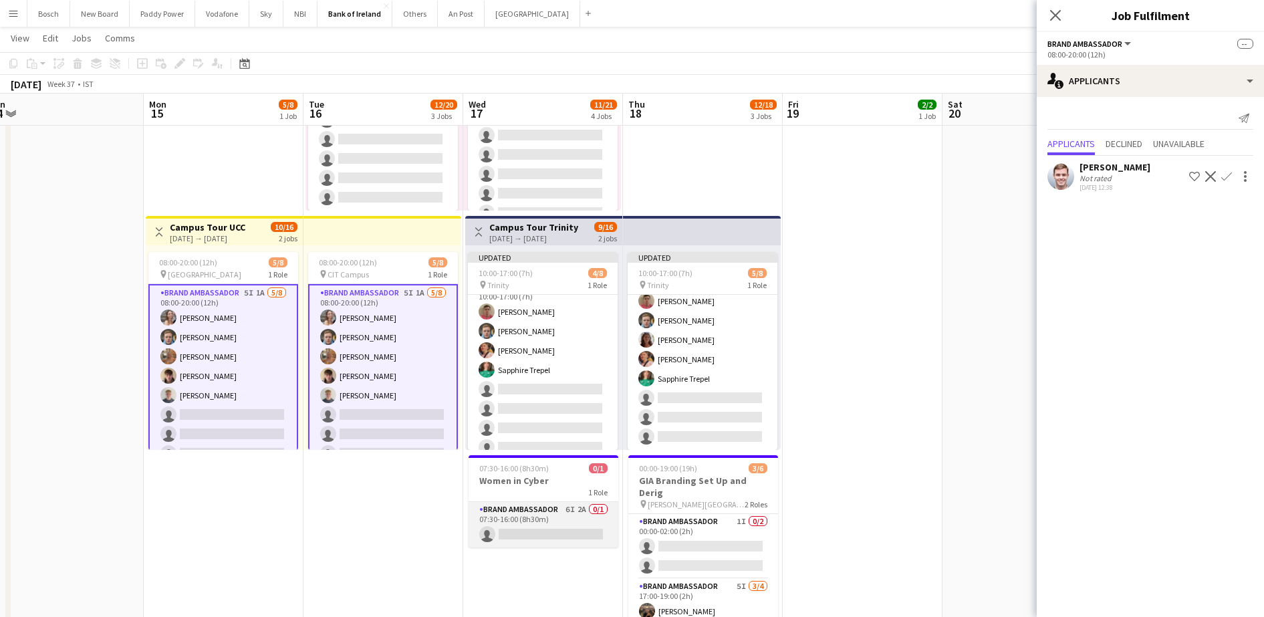
click at [574, 533] on app-card-role "Brand Ambassador 6I 2A 0/1 07:30-16:00 (8h30m) single-neutral-actions" at bounding box center [543, 524] width 150 height 45
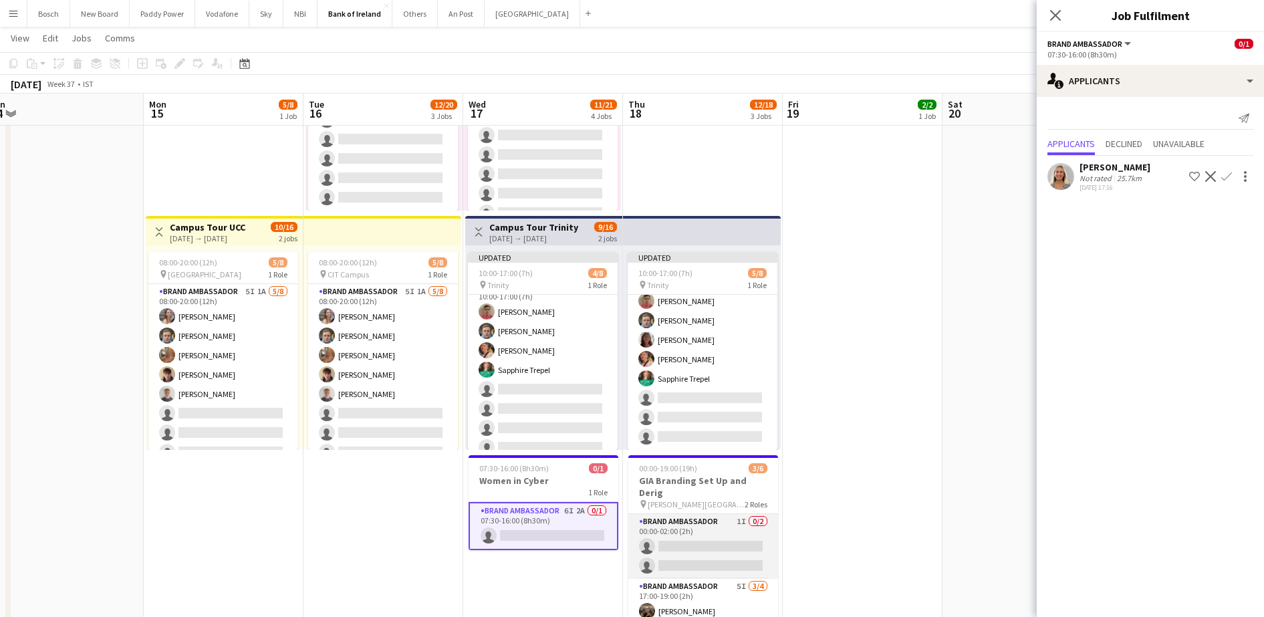
click at [716, 532] on app-card-role "Brand Ambassador 1I 0/2 00:00-02:00 (2h) single-neutral-actions single-neutral-…" at bounding box center [703, 546] width 150 height 65
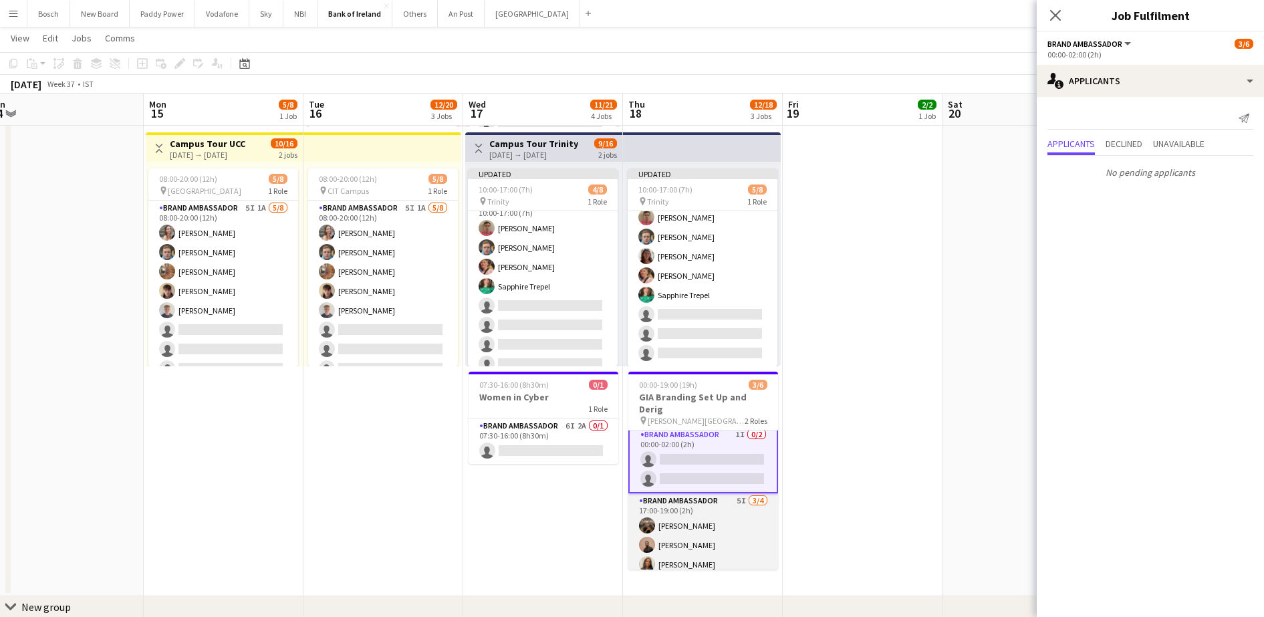
scroll to position [0, 0]
click at [700, 549] on app-card-role "Brand Ambassador 5I [DATE] 17:00-19:00 (2h) [PERSON_NAME] [PERSON_NAME] [PERSON…" at bounding box center [703, 550] width 150 height 104
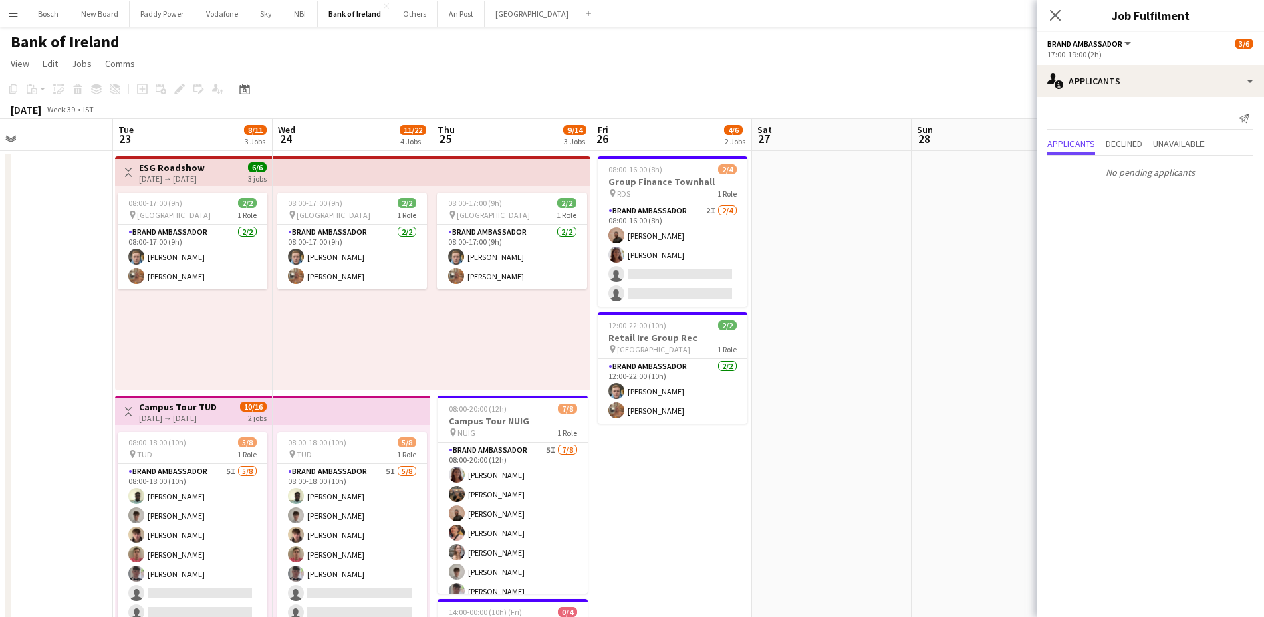
scroll to position [0, 368]
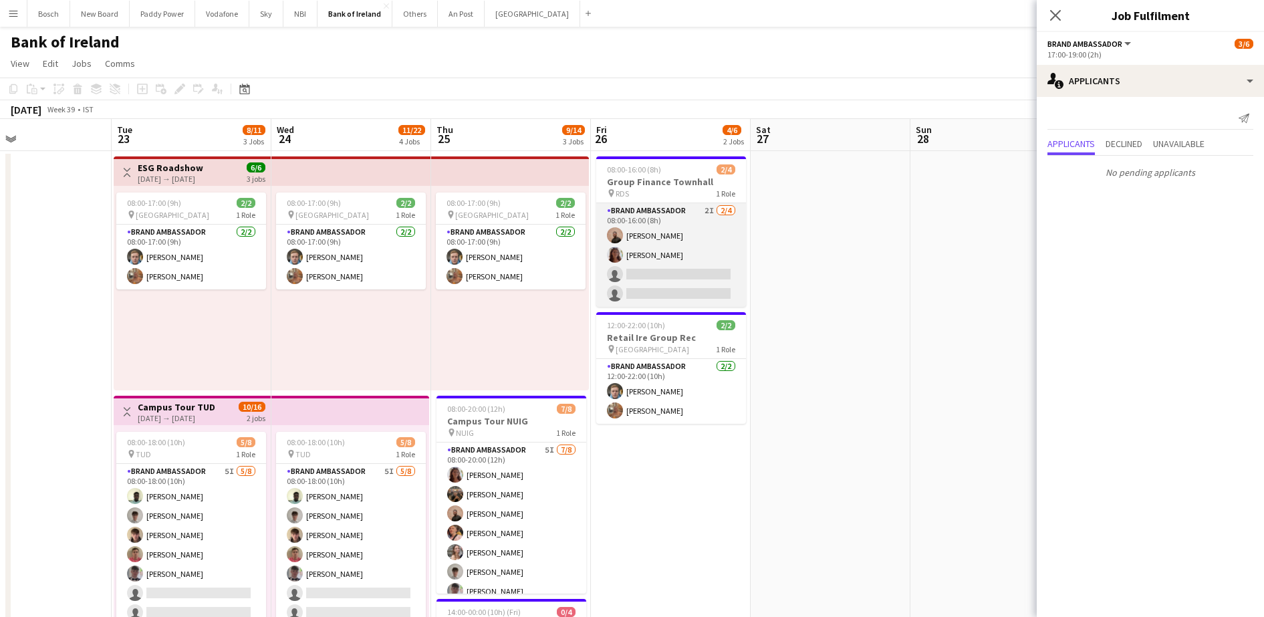
click at [677, 253] on app-card-role "Brand Ambassador 2I [DATE] 08:00-16:00 (8h) [PERSON_NAME] [PERSON_NAME] single-…" at bounding box center [671, 255] width 150 height 104
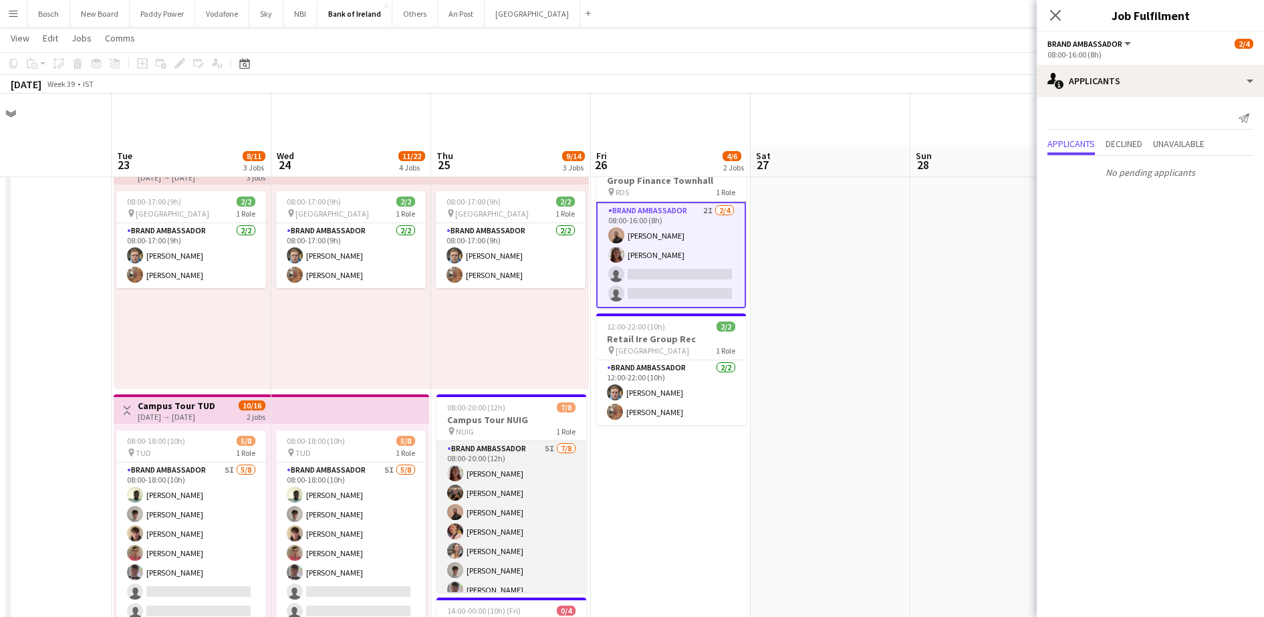
scroll to position [251, 0]
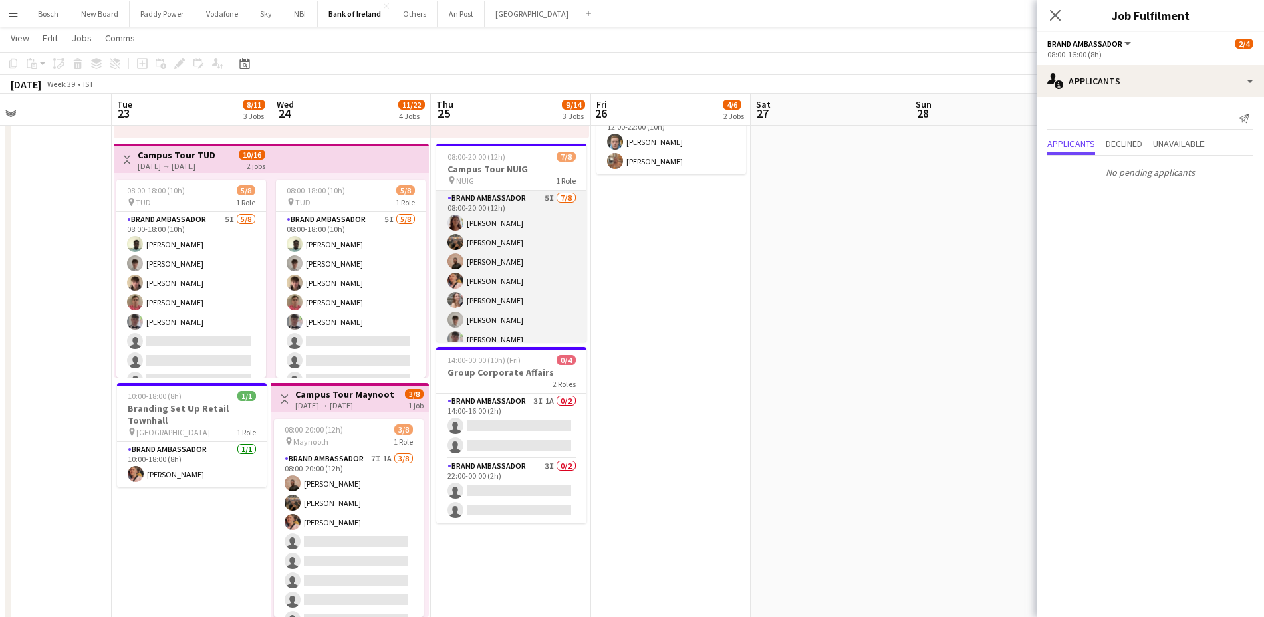
click at [488, 271] on app-card-role "Brand Ambassador 5I [DATE] 08:00-20:00 (12h) [PERSON_NAME] Morycka [PERSON_NAME…" at bounding box center [511, 280] width 150 height 181
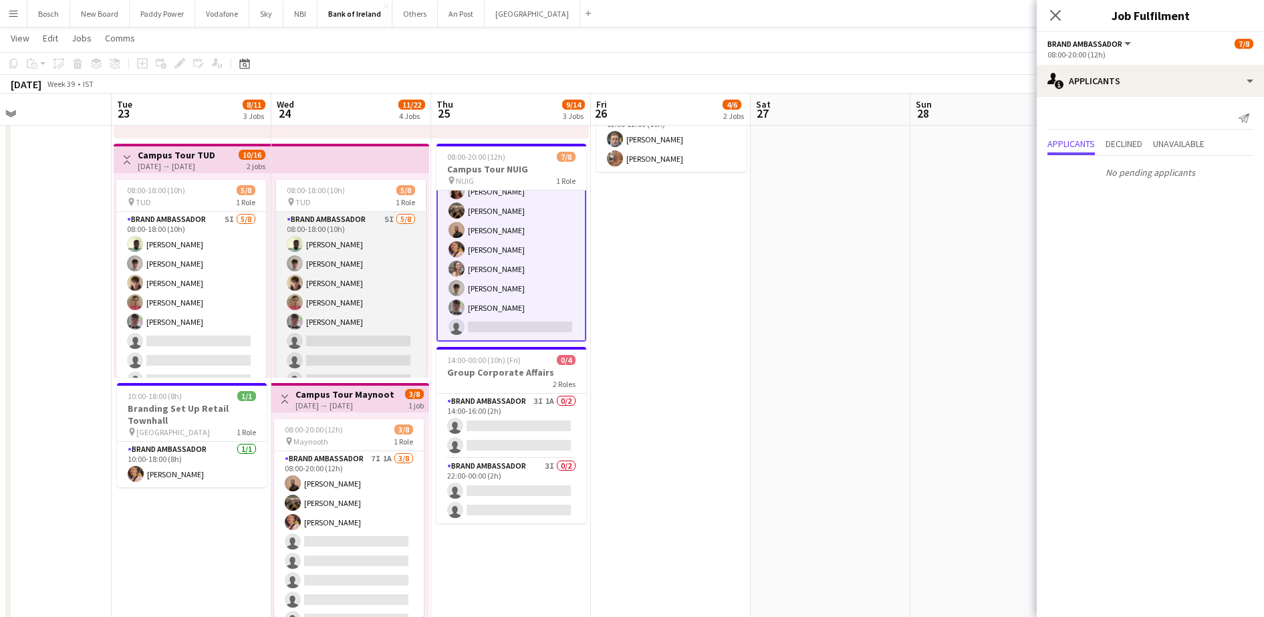
click at [380, 309] on app-card-role "Brand Ambassador 5I [DATE] 08:00-18:00 (10h) [PERSON_NAME] [PERSON_NAME] [PERSO…" at bounding box center [351, 302] width 150 height 181
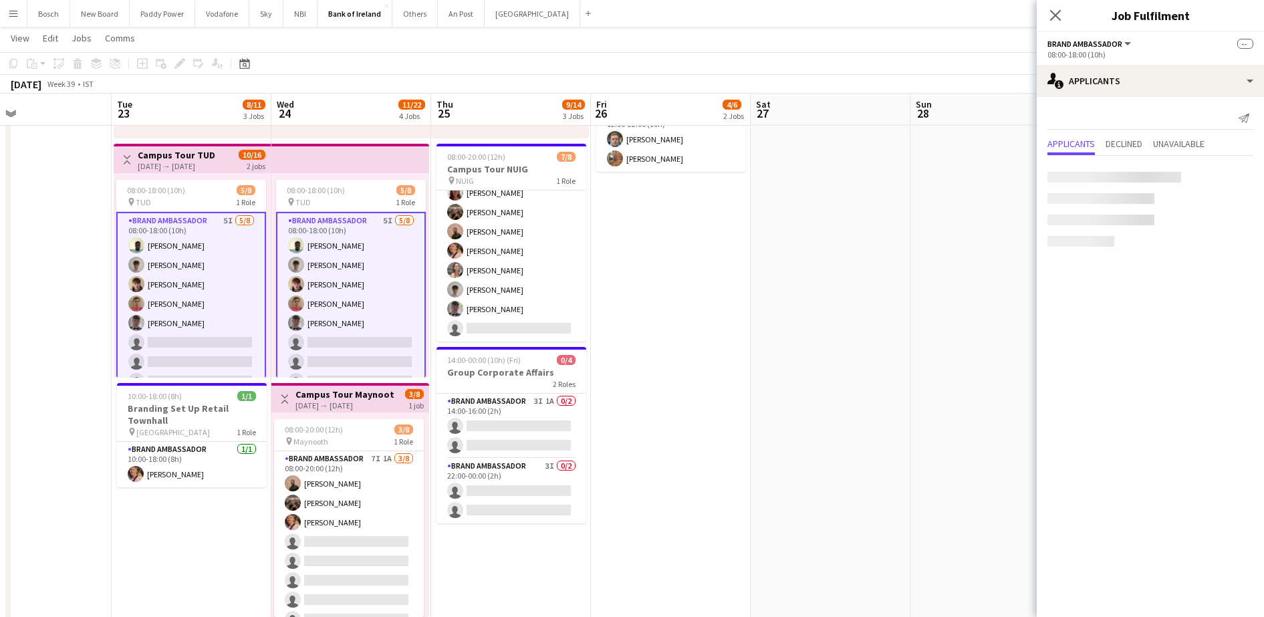
scroll to position [30, 0]
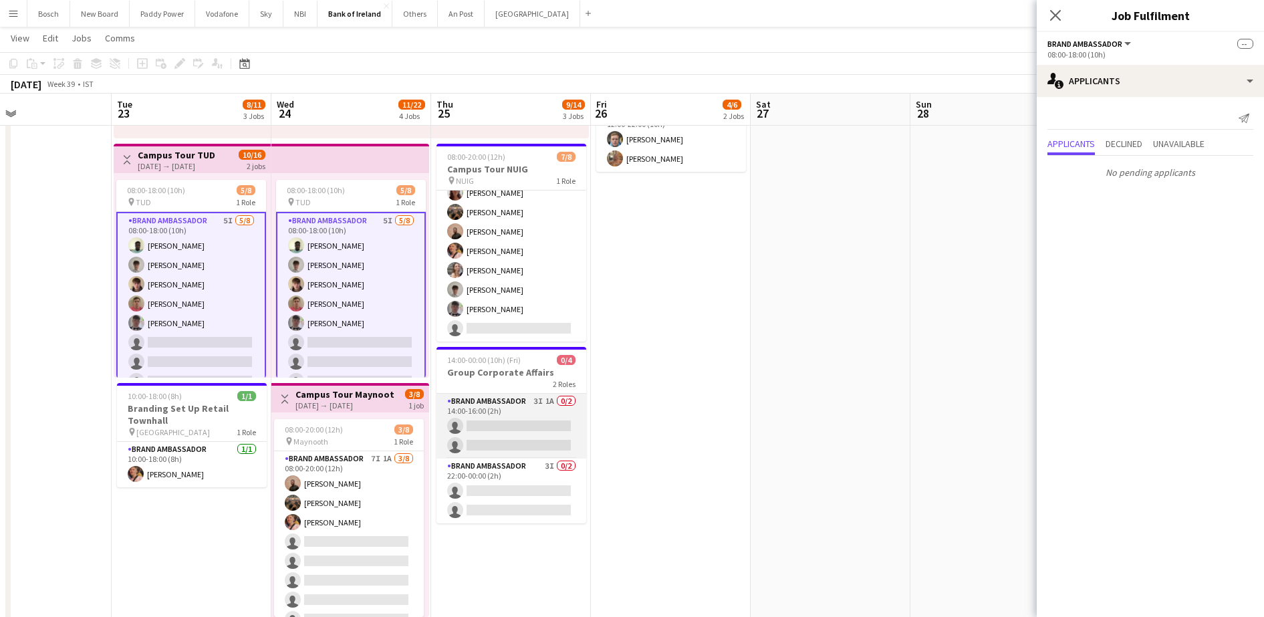
click at [507, 406] on app-card-role "Brand Ambassador 3I 1A 0/2 14:00-16:00 (2h) single-neutral-actions single-neutr…" at bounding box center [511, 426] width 150 height 65
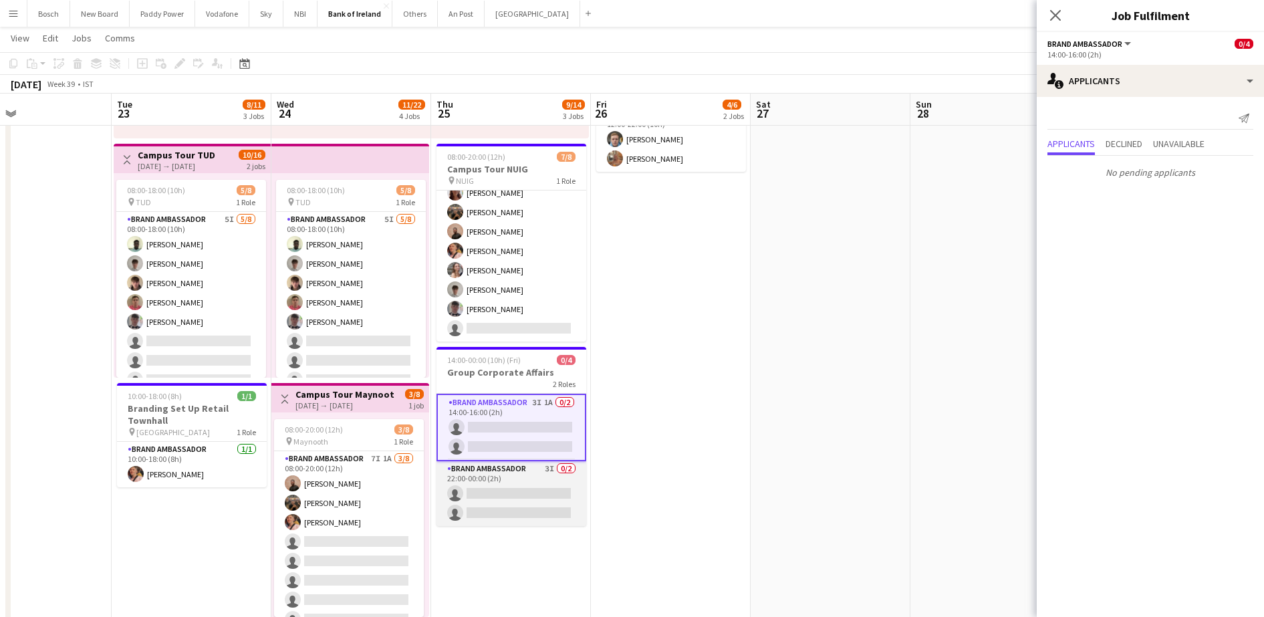
drag, startPoint x: 529, startPoint y: 486, endPoint x: 519, endPoint y: 488, distance: 11.0
click at [527, 486] on app-card-role "Brand Ambassador 3I 0/2 22:00-00:00 (2h) single-neutral-actions single-neutral-…" at bounding box center [511, 493] width 150 height 65
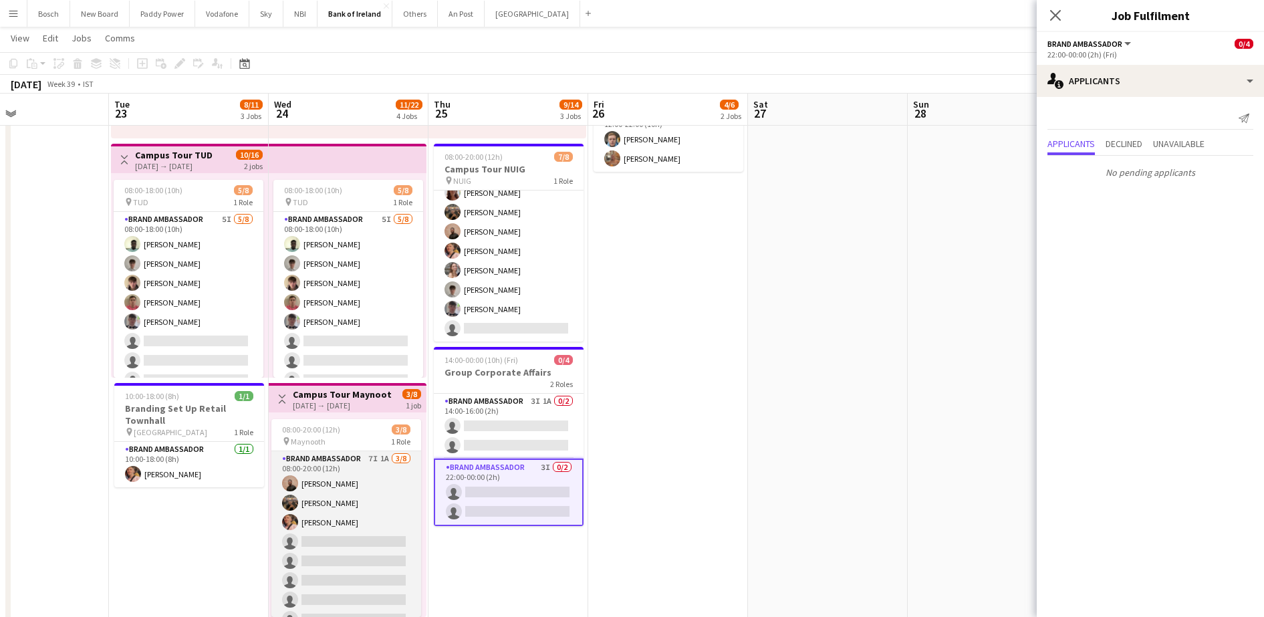
click at [334, 517] on app-card-role "Brand Ambassador 7I 1A [DATE] 08:00-20:00 (12h) [PERSON_NAME] [PERSON_NAME] [PE…" at bounding box center [346, 541] width 150 height 181
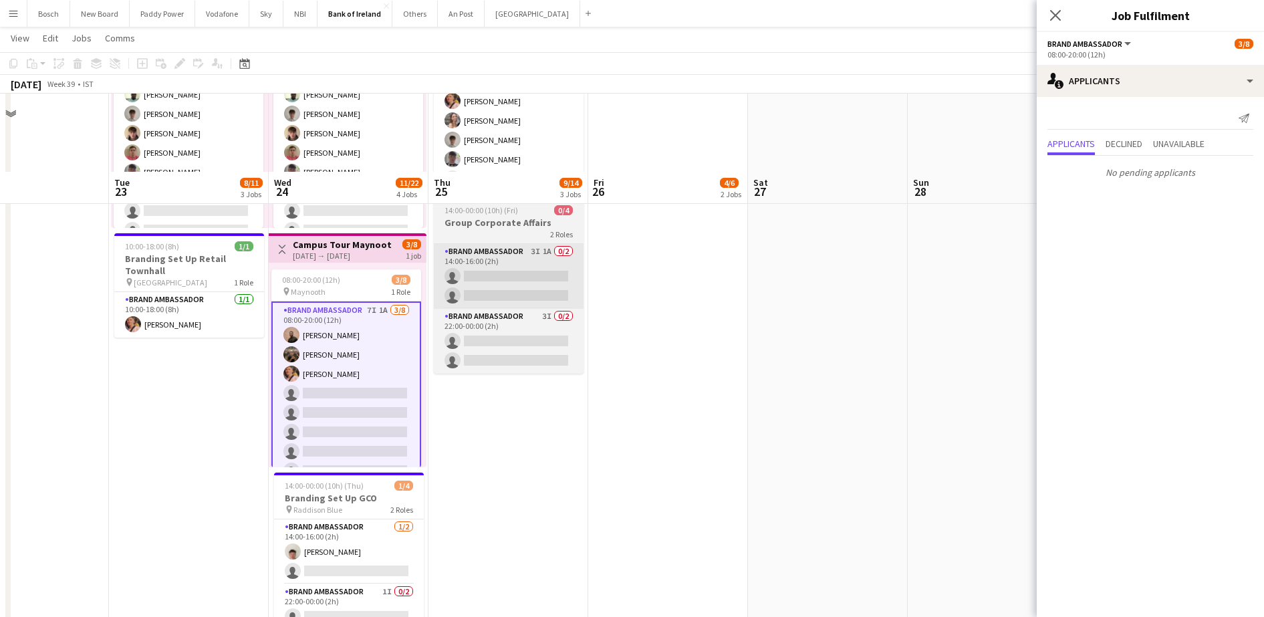
scroll to position [0, 0]
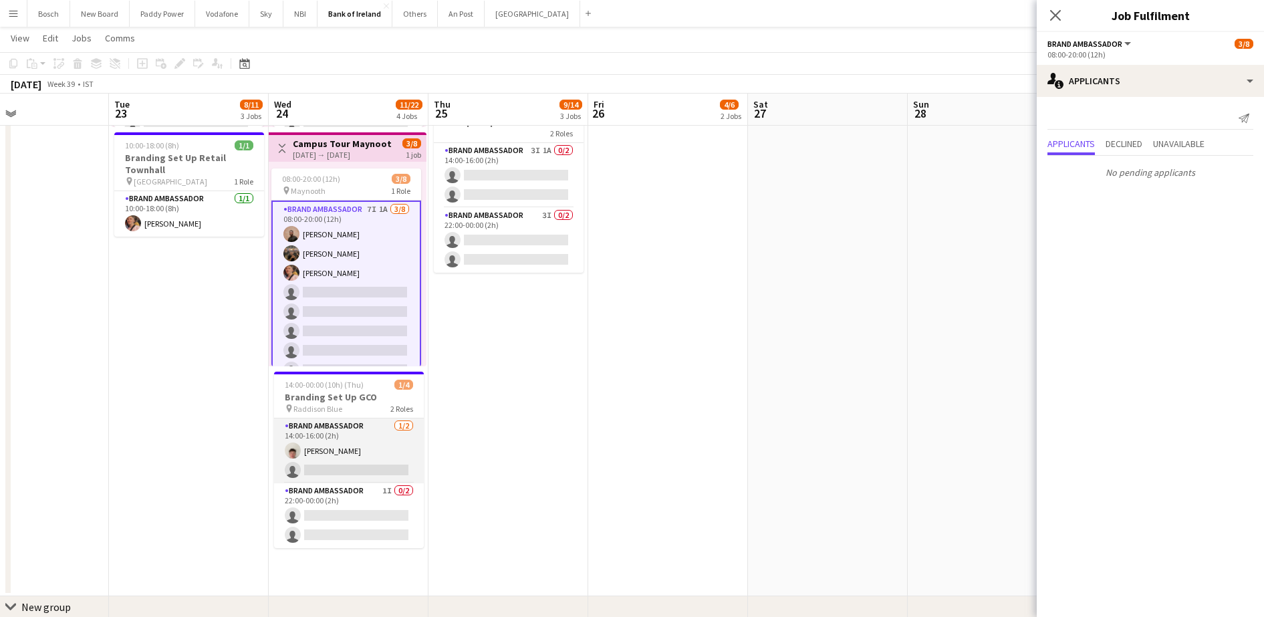
click at [378, 460] on app-card-role "Brand Ambassador [DATE] 14:00-16:00 (2h) [PERSON_NAME] single-neutral-actions" at bounding box center [349, 450] width 150 height 65
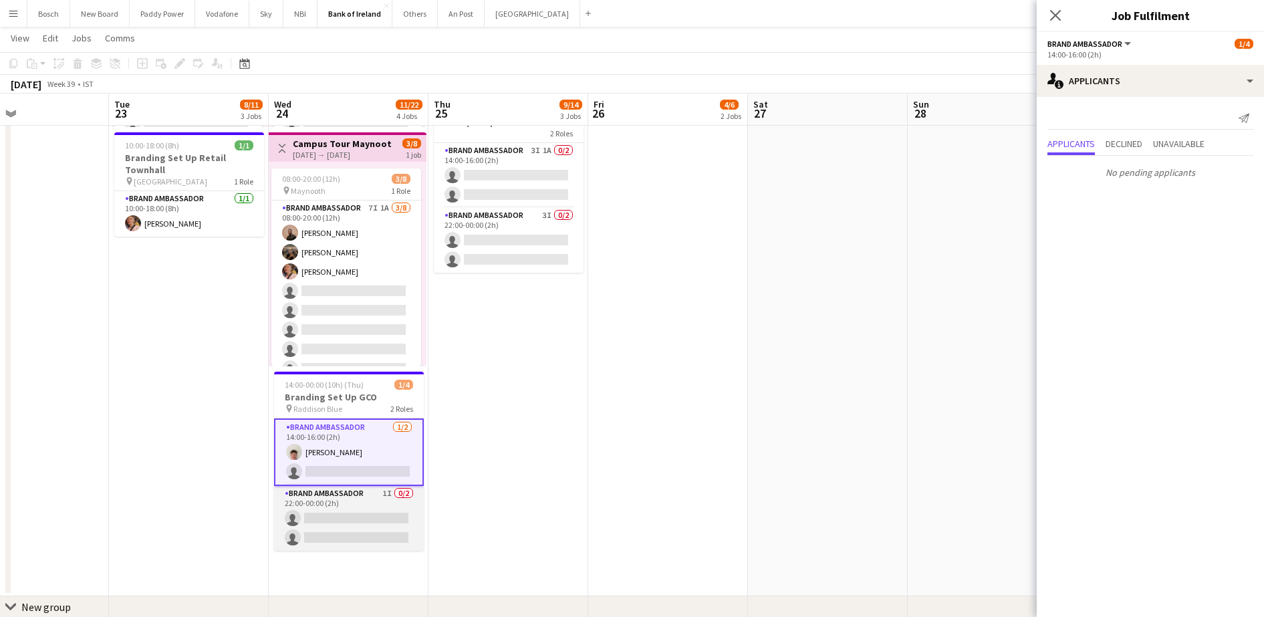
click at [368, 503] on app-card-role "Brand Ambassador 1I 0/2 22:00-00:00 (2h) single-neutral-actions single-neutral-…" at bounding box center [349, 518] width 150 height 65
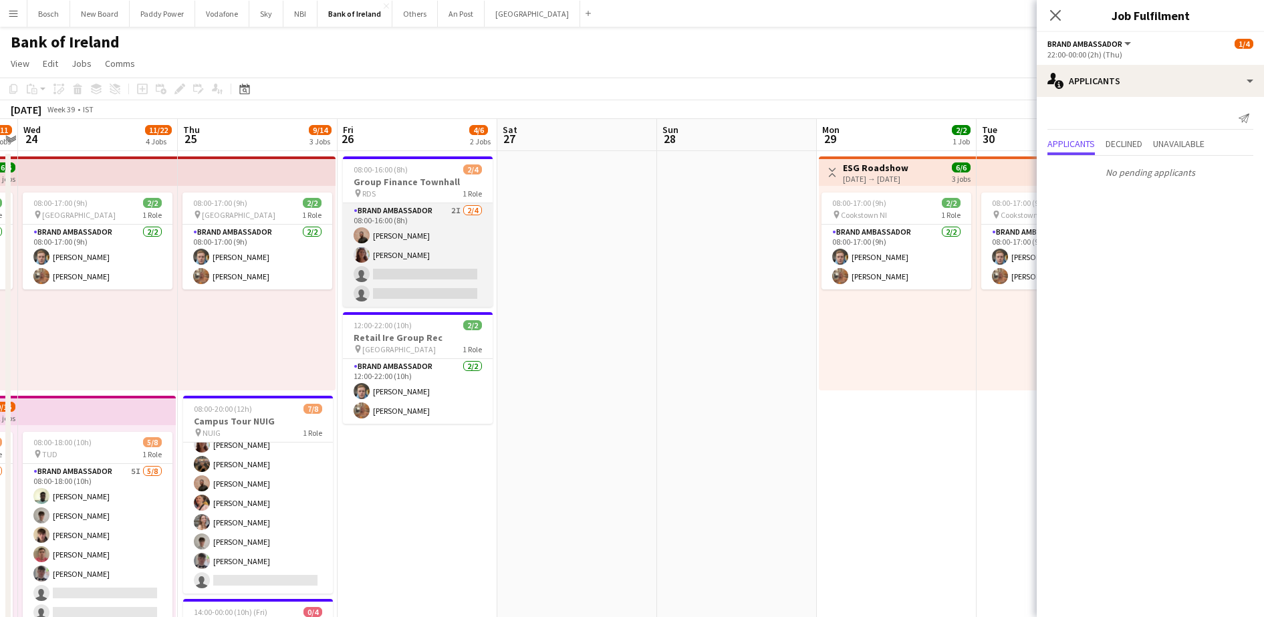
click at [368, 244] on app-card-role "Brand Ambassador 2I [DATE] 08:00-16:00 (8h) [PERSON_NAME] [PERSON_NAME] single-…" at bounding box center [418, 255] width 150 height 104
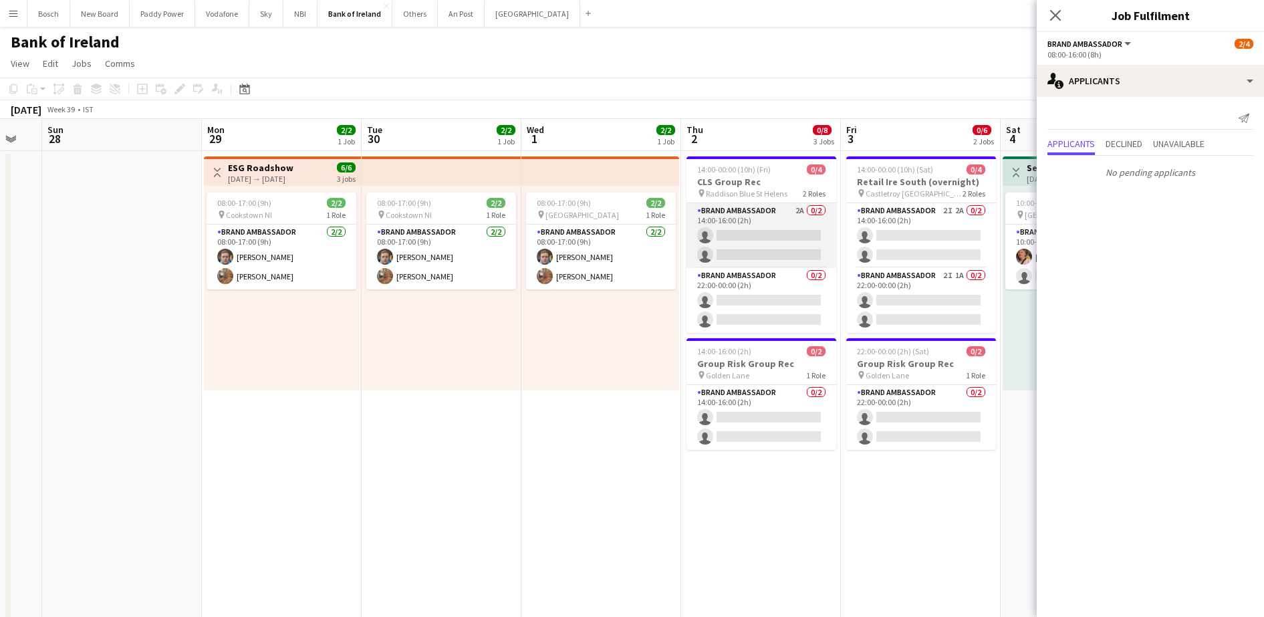
click at [758, 229] on app-card-role "Brand Ambassador 2A 0/2 14:00-16:00 (2h) single-neutral-actions single-neutral-…" at bounding box center [761, 235] width 150 height 65
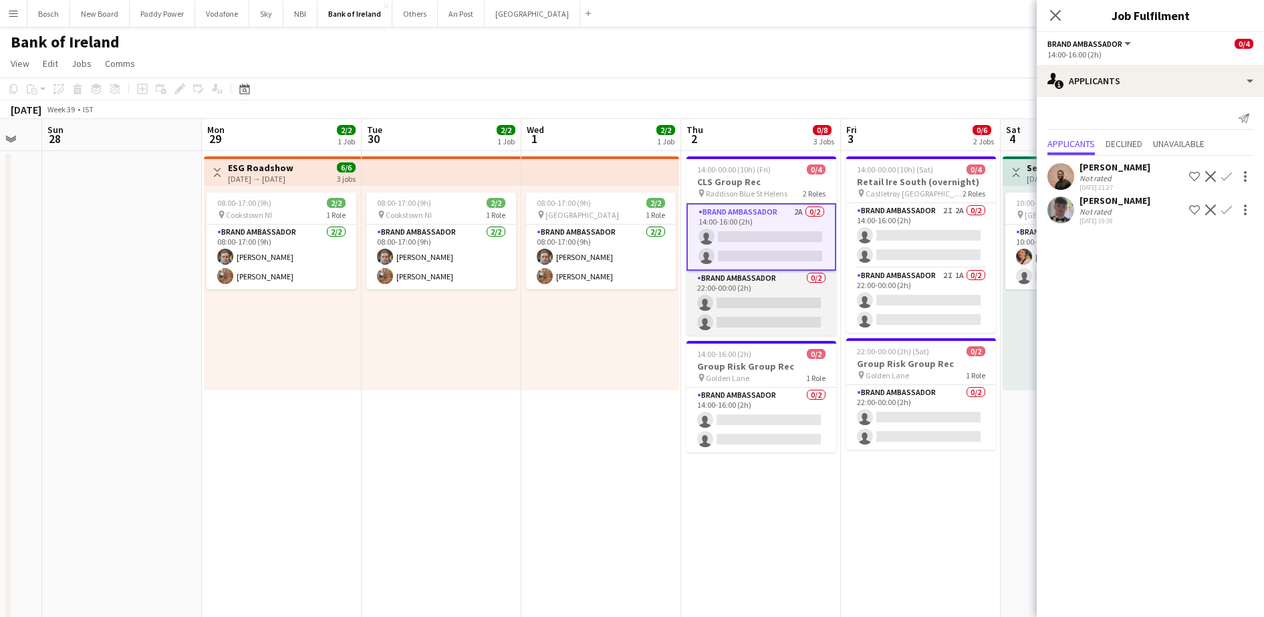
click at [757, 300] on app-card-role "Brand Ambassador 0/2 22:00-00:00 (2h) single-neutral-actions single-neutral-act…" at bounding box center [761, 303] width 150 height 65
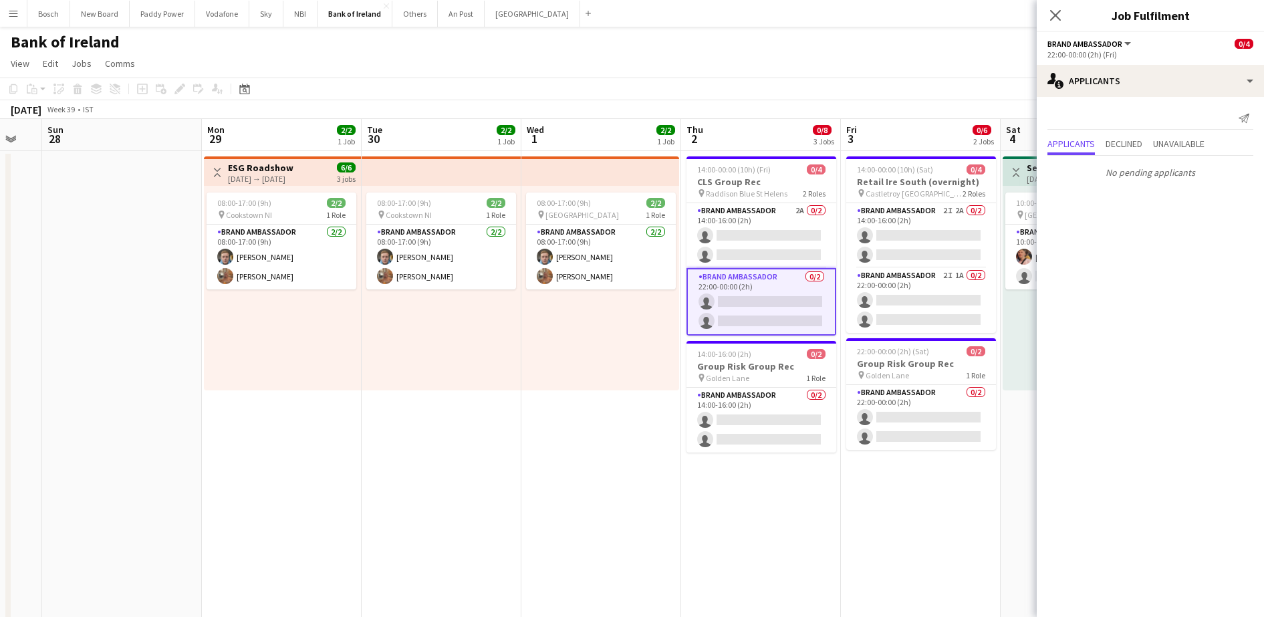
click at [865, 92] on app-toolbar "Copy Paste Paste Ctrl+V Paste with crew Ctrl+Shift+V Paste linked Job [GEOGRAPH…" at bounding box center [632, 89] width 1264 height 23
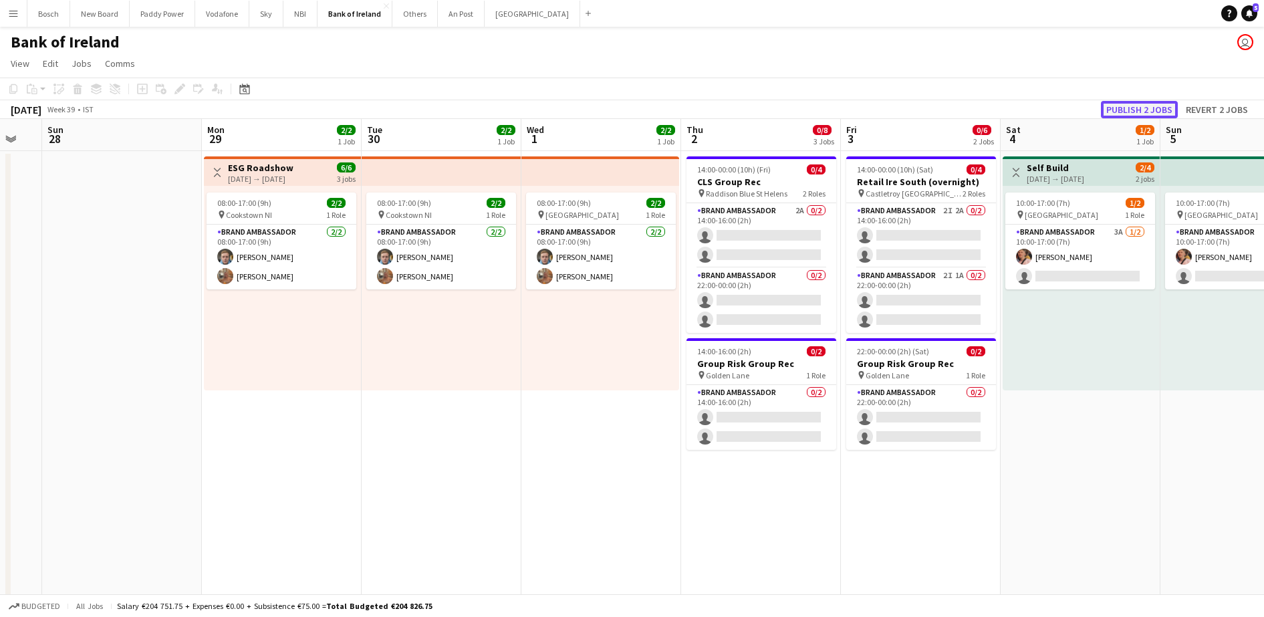
click at [1133, 104] on button "Publish 2 jobs" at bounding box center [1139, 109] width 77 height 17
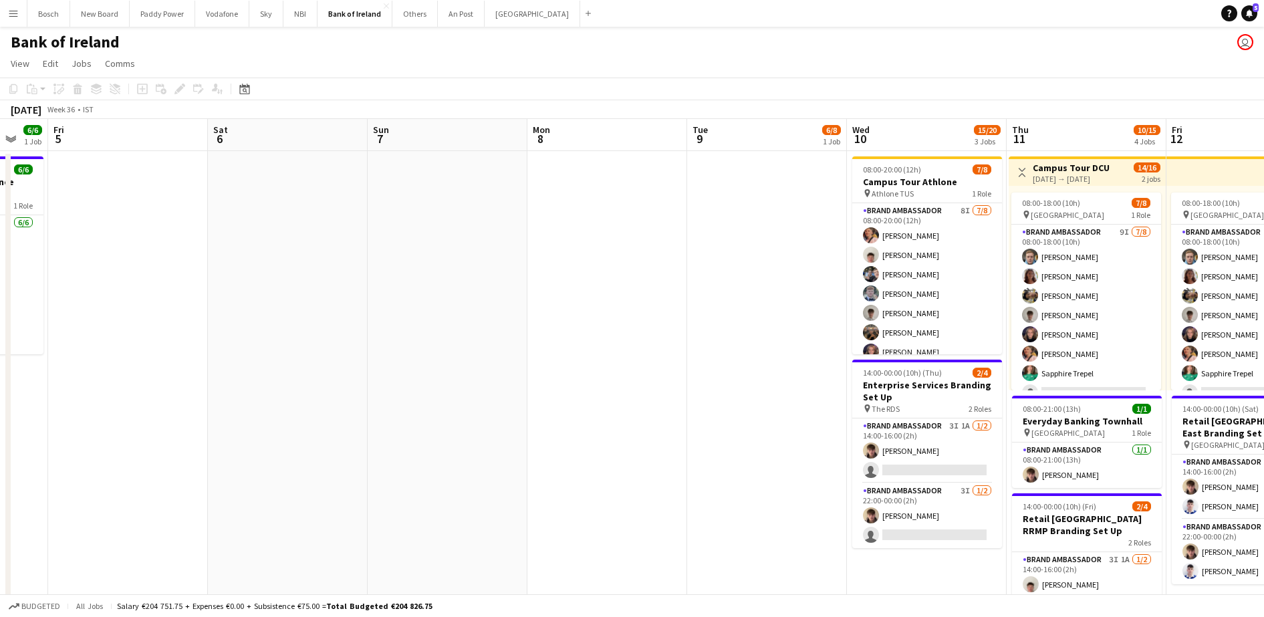
click at [605, 253] on app-date-cell at bounding box center [607, 625] width 160 height 948
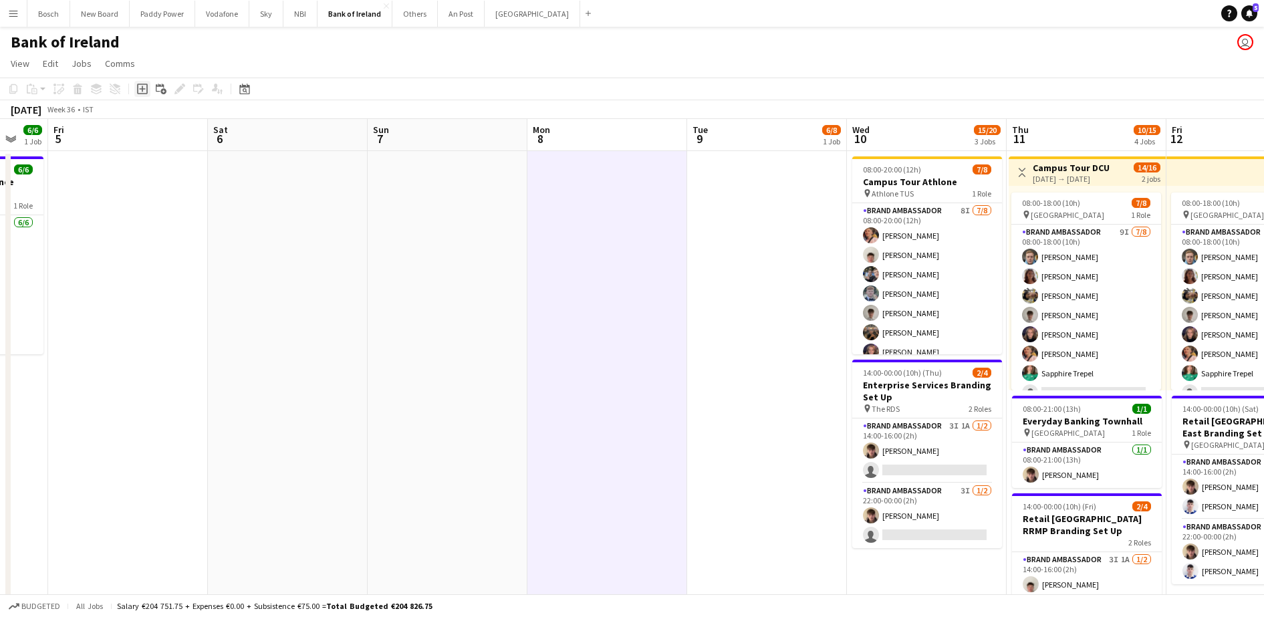
click at [138, 93] on icon at bounding box center [142, 89] width 11 height 11
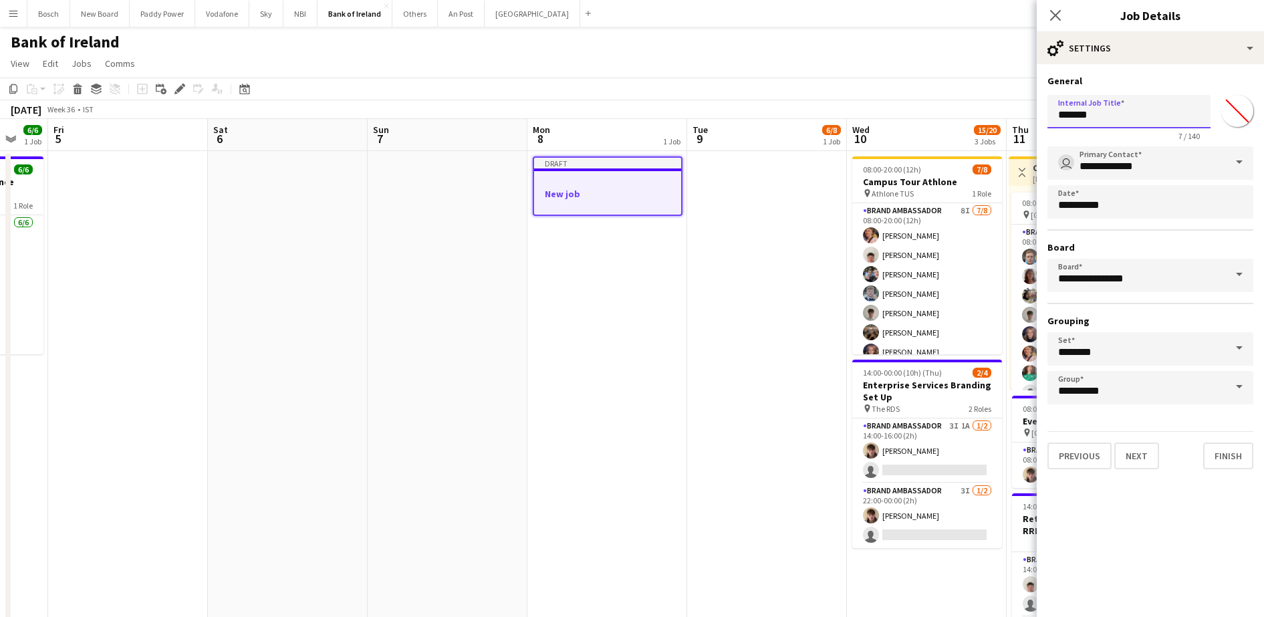
click at [1101, 110] on input "*******" at bounding box center [1128, 111] width 163 height 33
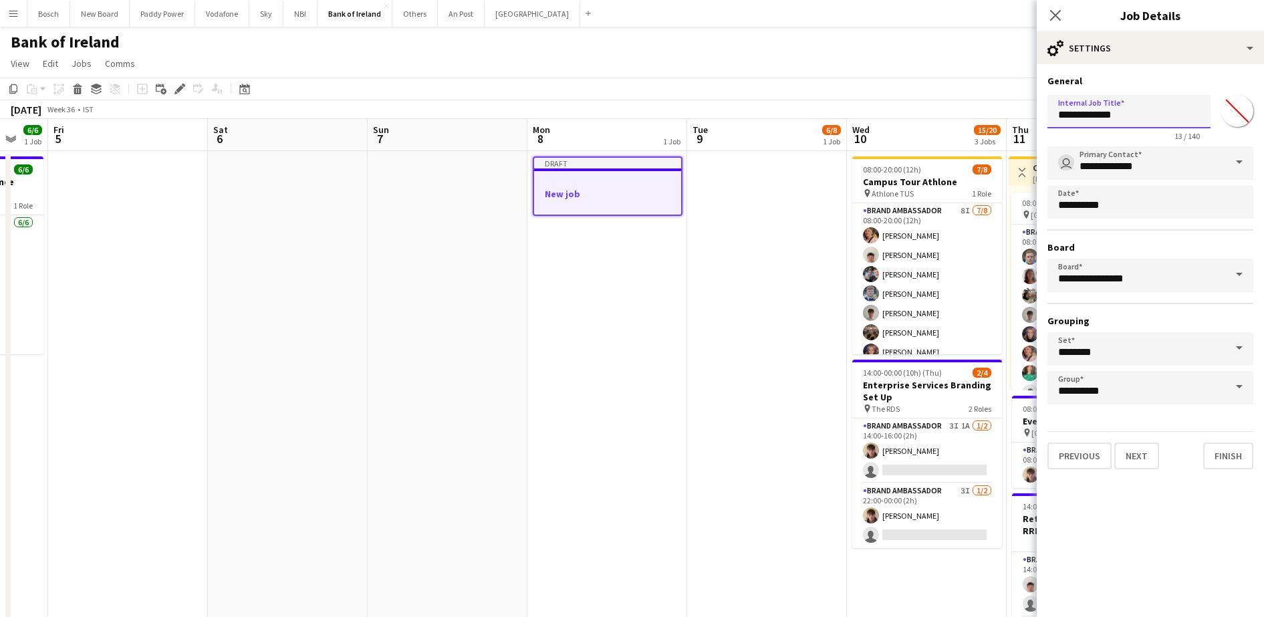
type input "**********"
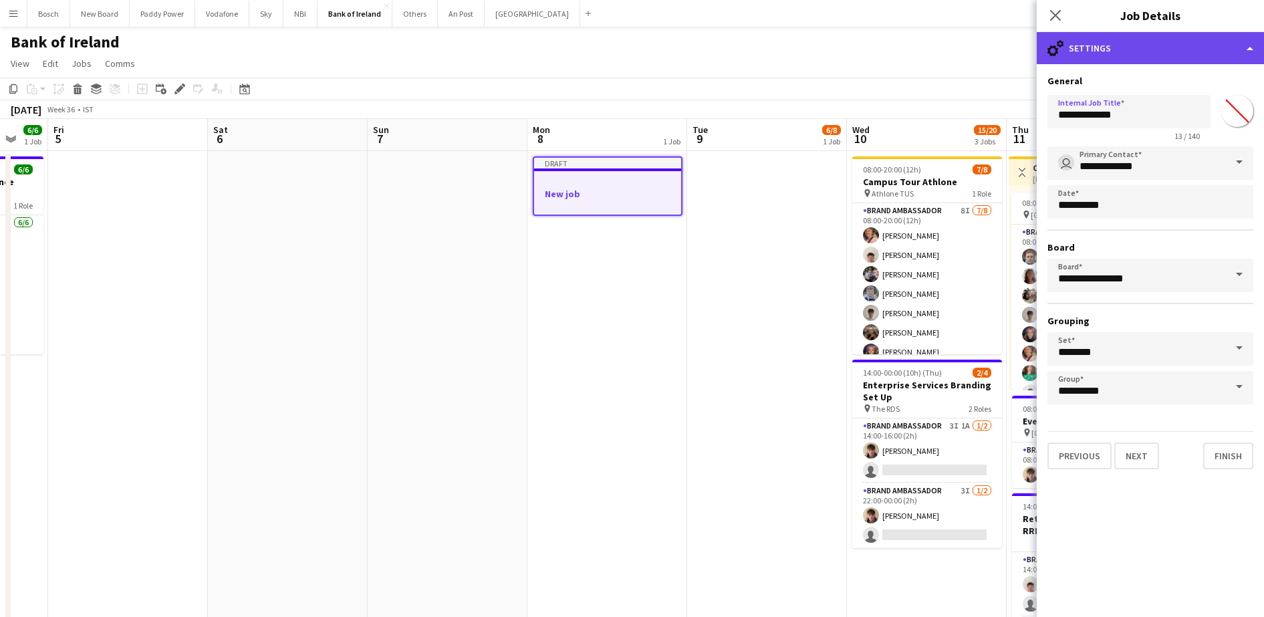
click at [1143, 34] on div "cog-double-3 Settings" at bounding box center [1149, 48] width 227 height 32
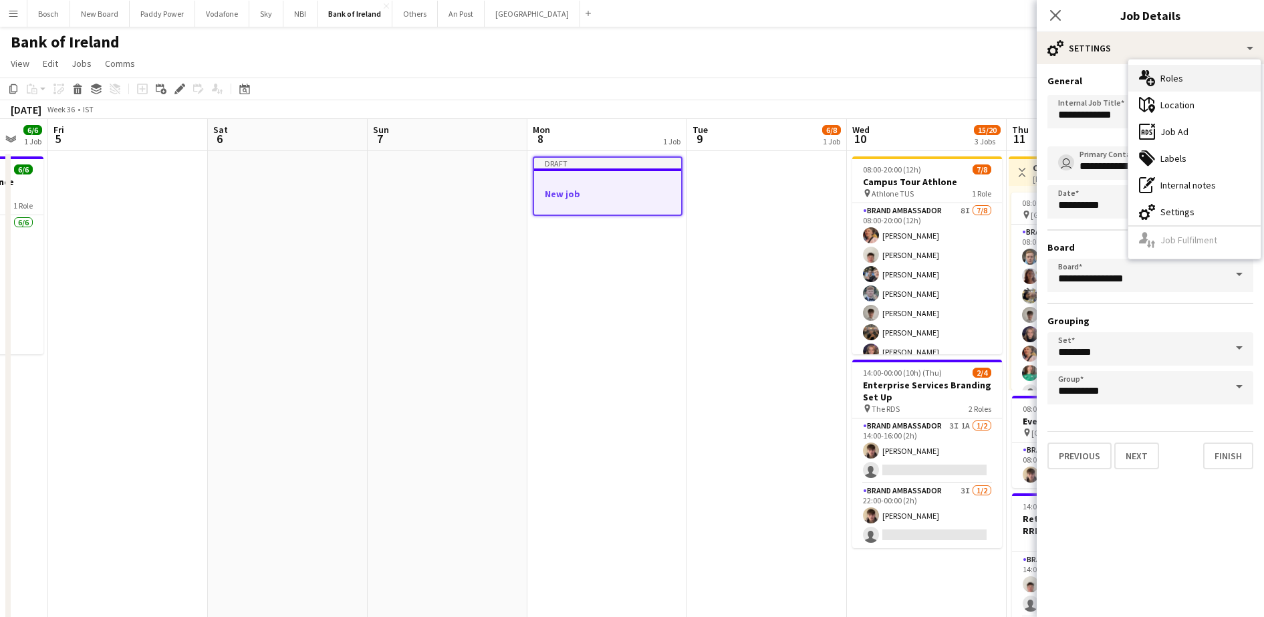
click at [1143, 78] on icon at bounding box center [1143, 74] width 9 height 9
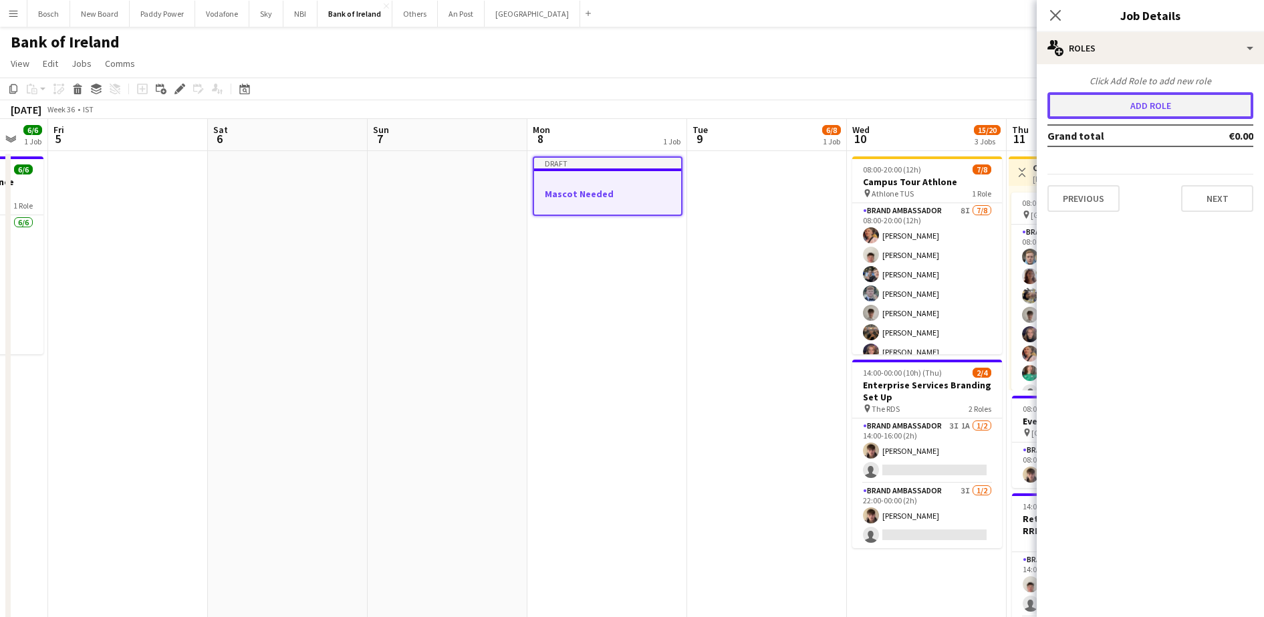
click at [1110, 100] on button "Add role" at bounding box center [1150, 105] width 206 height 27
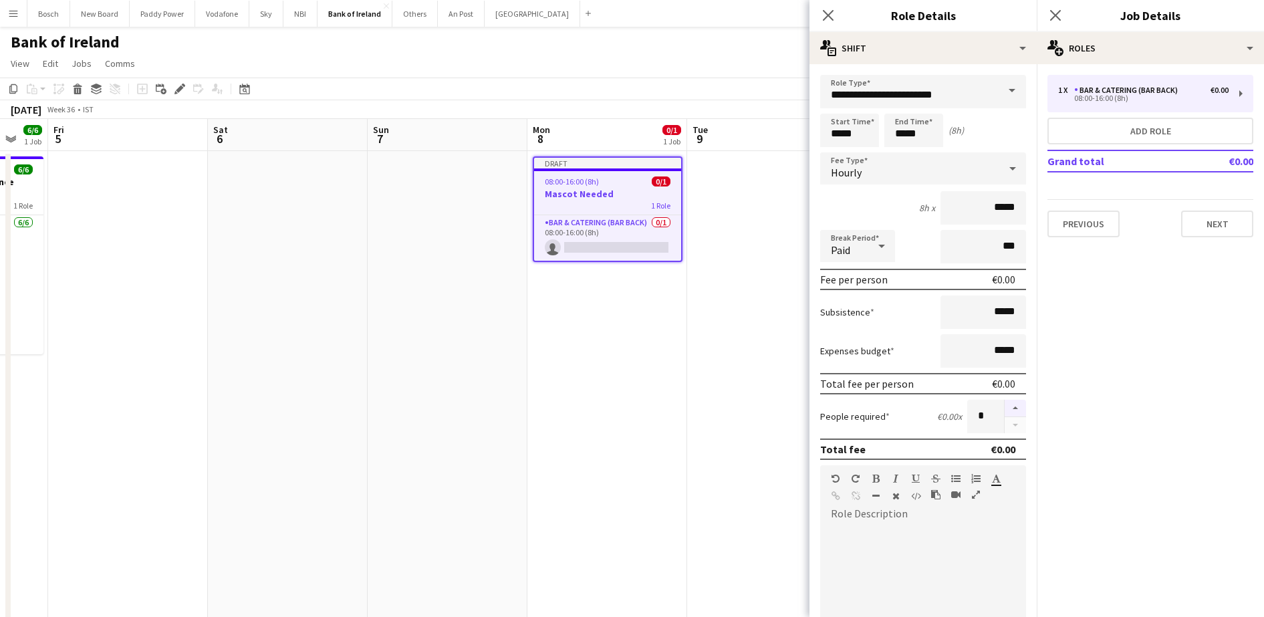
click at [1004, 400] on button "button" at bounding box center [1014, 408] width 21 height 17
type input "*"
click at [973, 92] on input "**********" at bounding box center [923, 91] width 206 height 33
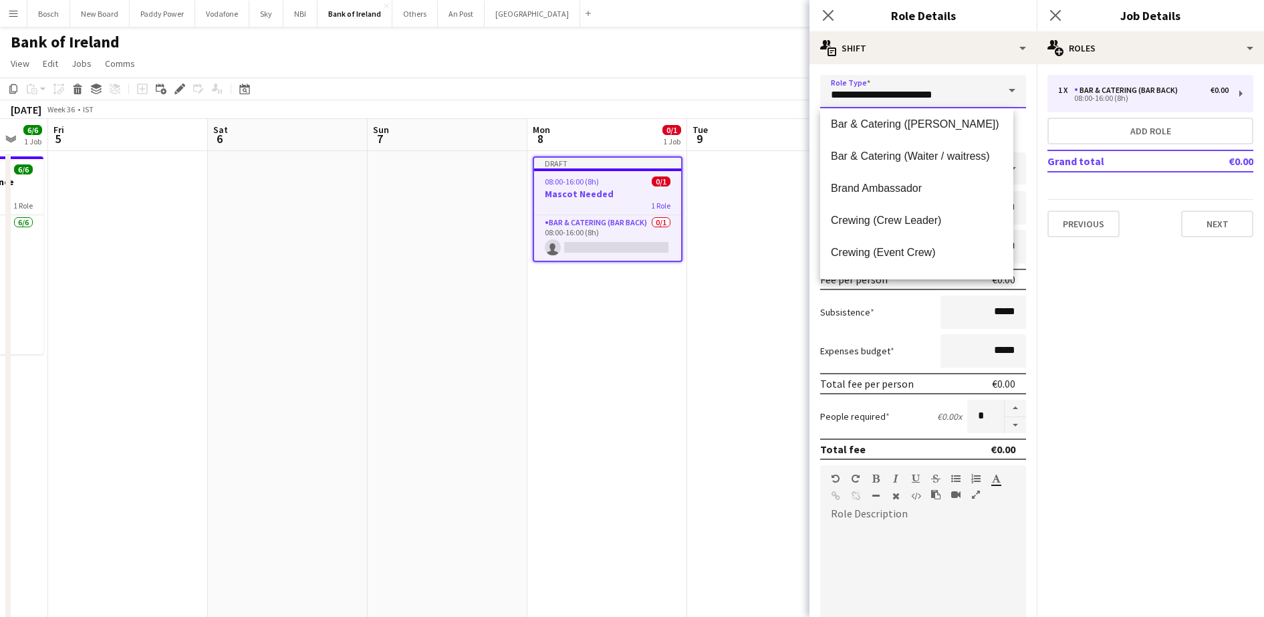
scroll to position [121, 0]
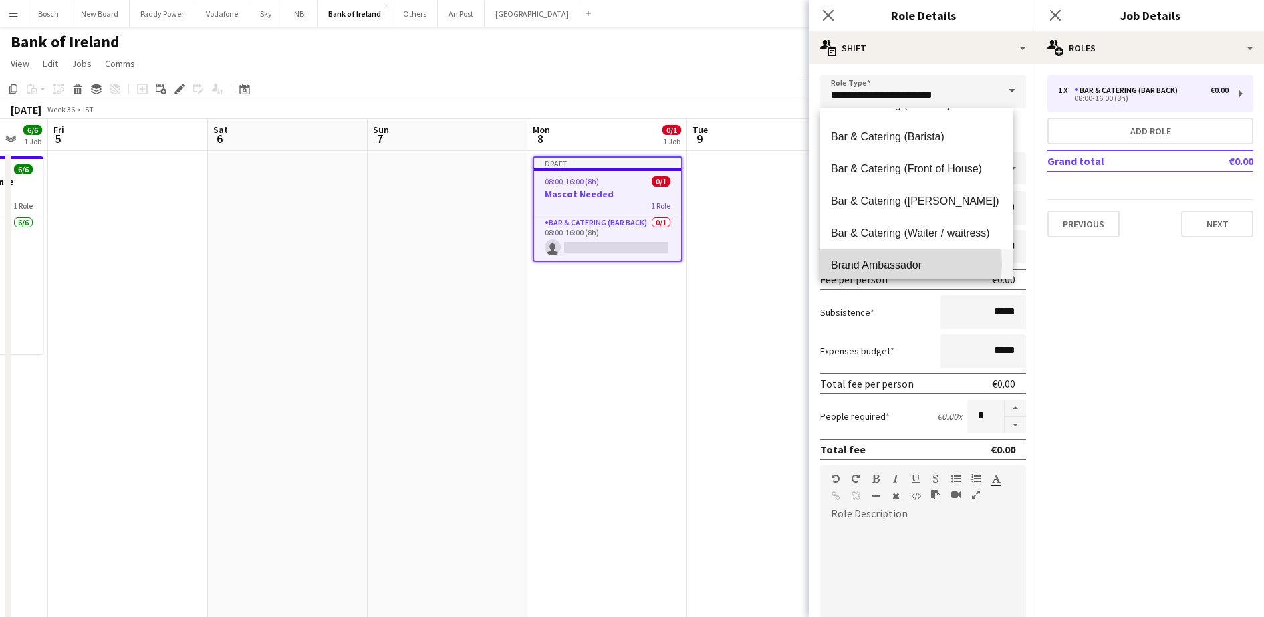
click at [892, 263] on span "Brand Ambassador" at bounding box center [917, 265] width 172 height 13
type input "**********"
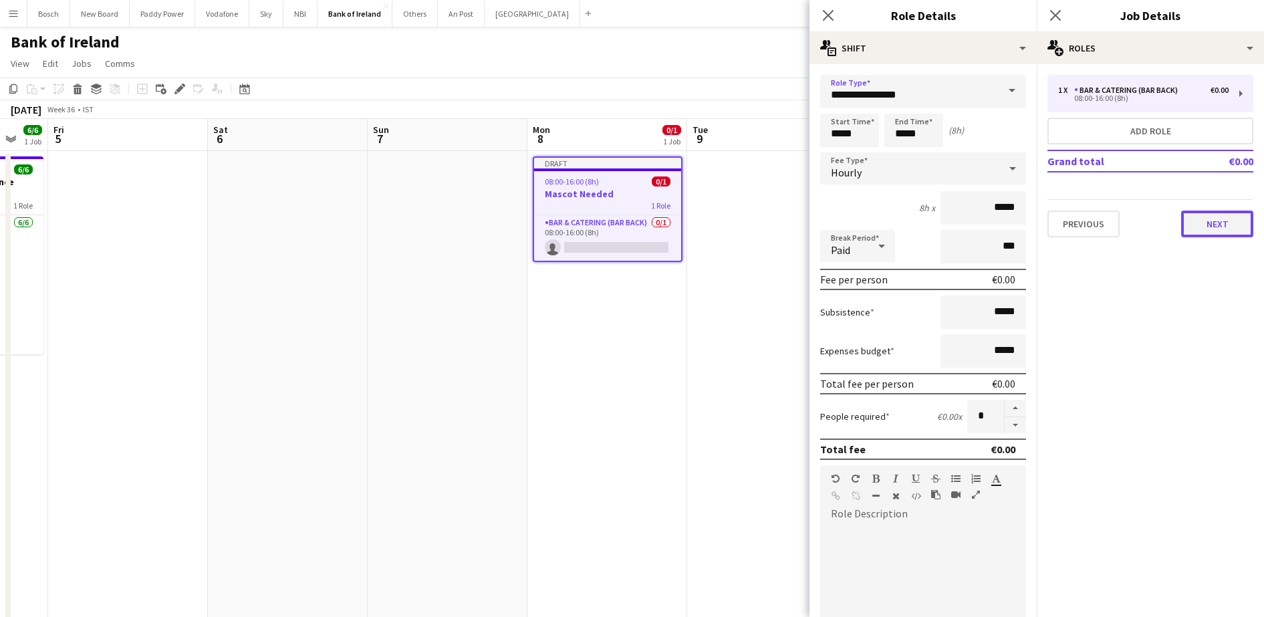
click at [1192, 231] on button "Next" at bounding box center [1217, 223] width 72 height 27
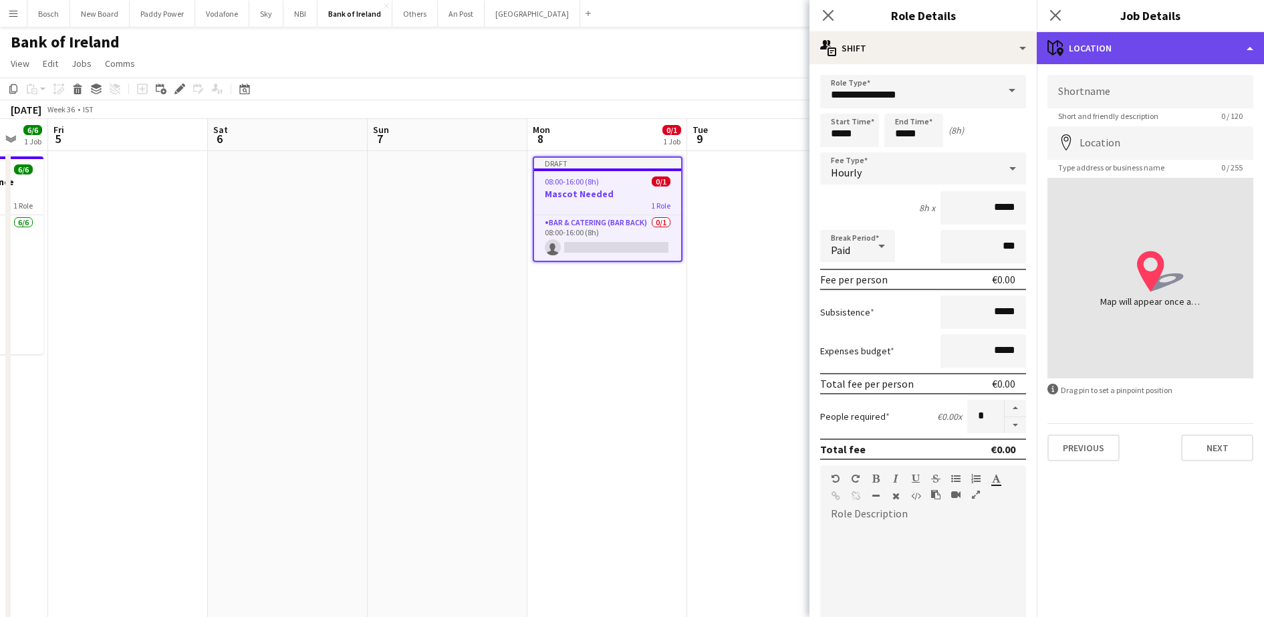
click at [1117, 38] on div "maps-pin-1 Location" at bounding box center [1149, 48] width 227 height 32
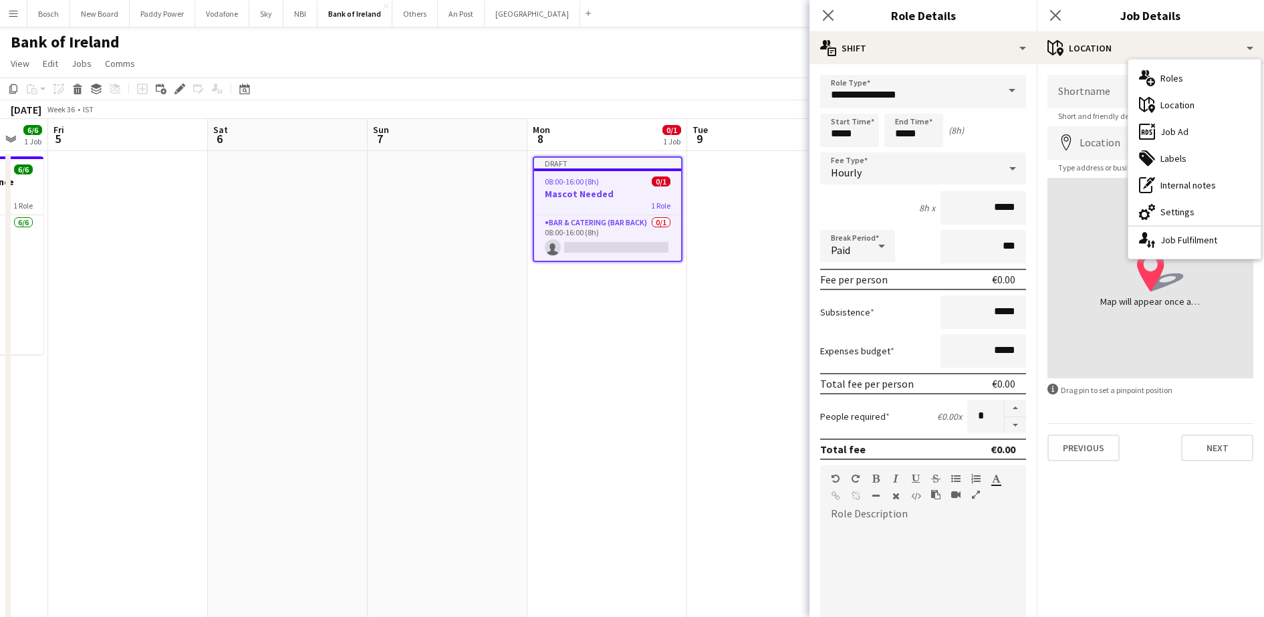
click at [1148, 74] on icon at bounding box center [1147, 73] width 4 height 7
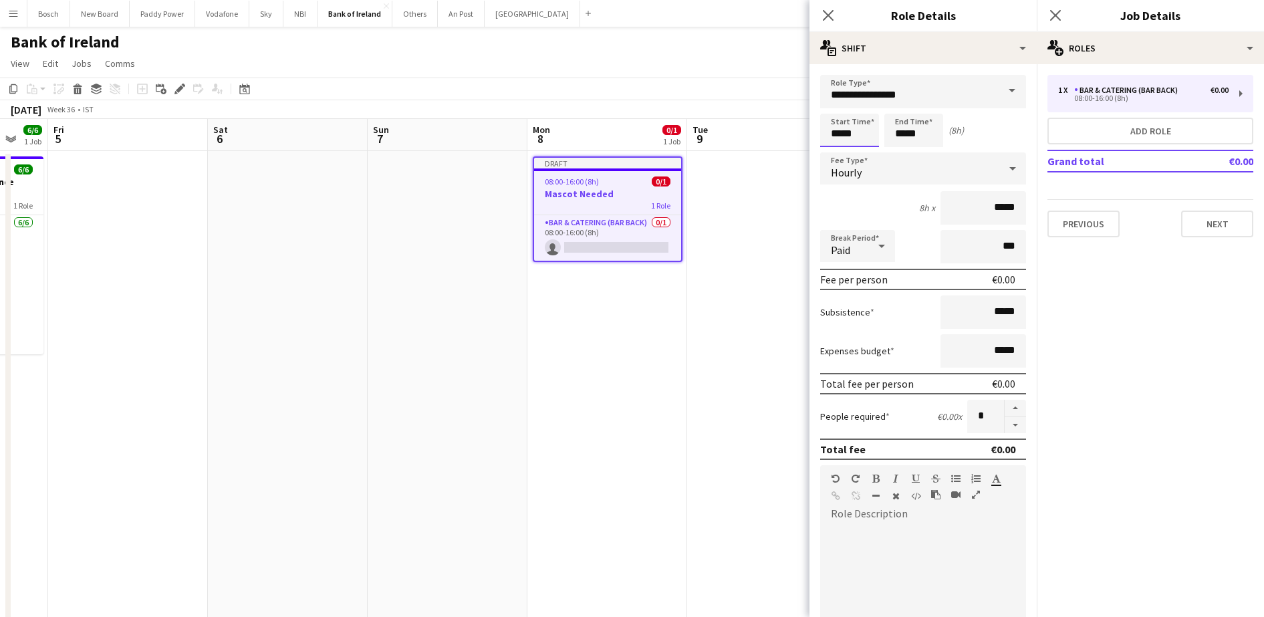
click at [856, 122] on input "*****" at bounding box center [849, 130] width 59 height 33
type input "*****"
click at [915, 128] on input "*****" at bounding box center [913, 130] width 59 height 33
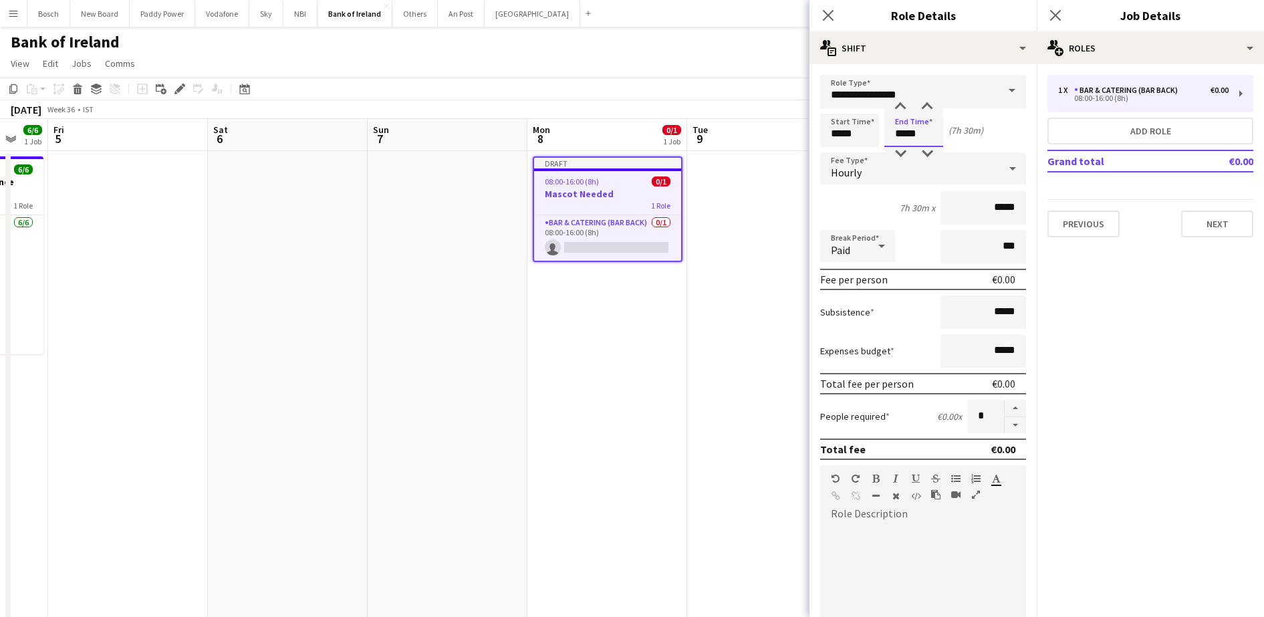
click at [915, 128] on input "*****" at bounding box center [913, 130] width 59 height 33
type input "*****"
click at [1226, 219] on button "Next" at bounding box center [1217, 223] width 72 height 27
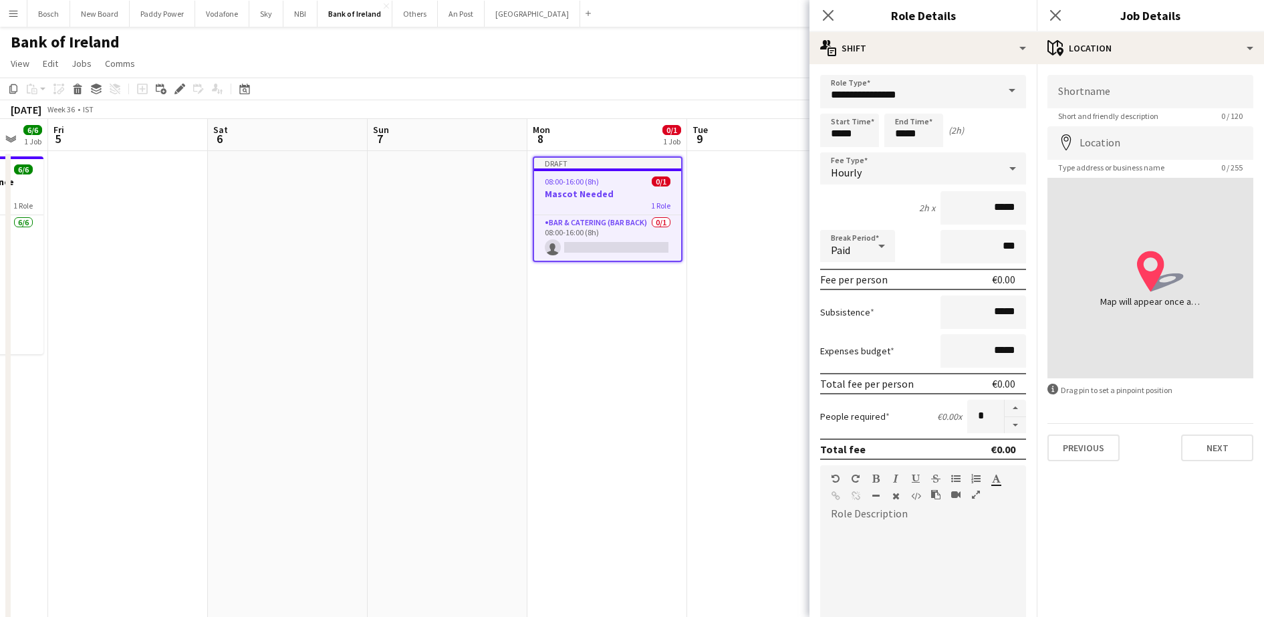
click at [1240, 461] on div "Shortname Short and friendly description 0 / 120 Location map-marker Type addre…" at bounding box center [1149, 268] width 227 height 408
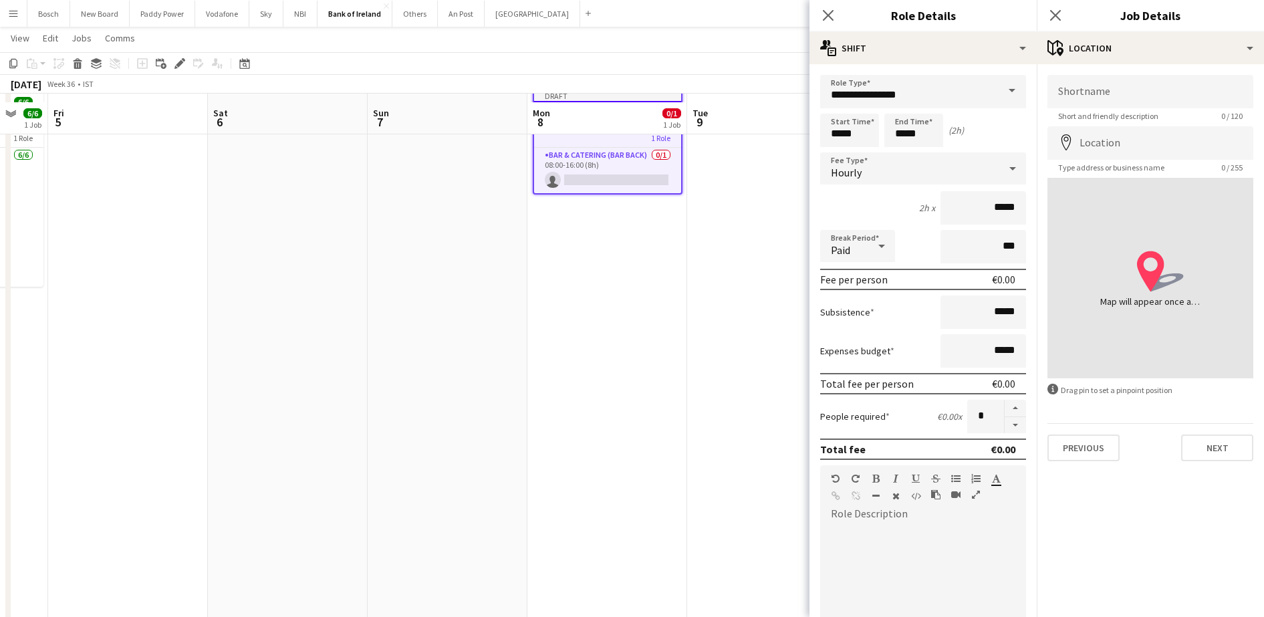
scroll to position [84, 0]
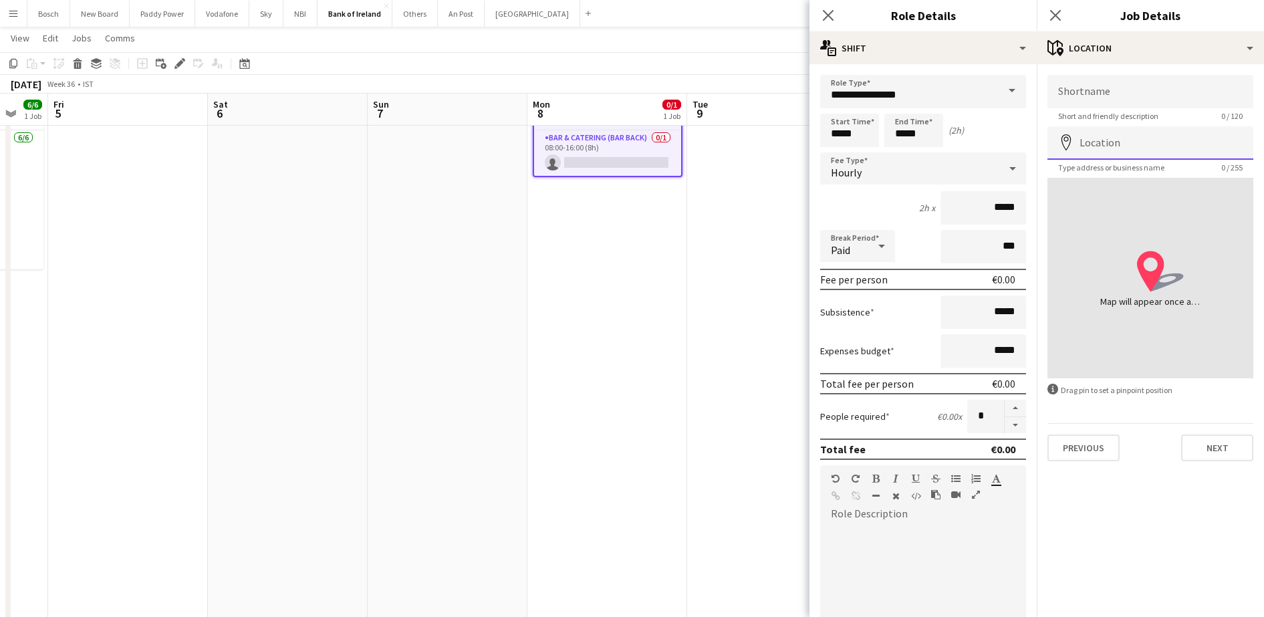
click at [1115, 138] on input "Location" at bounding box center [1150, 142] width 206 height 33
type input "**********"
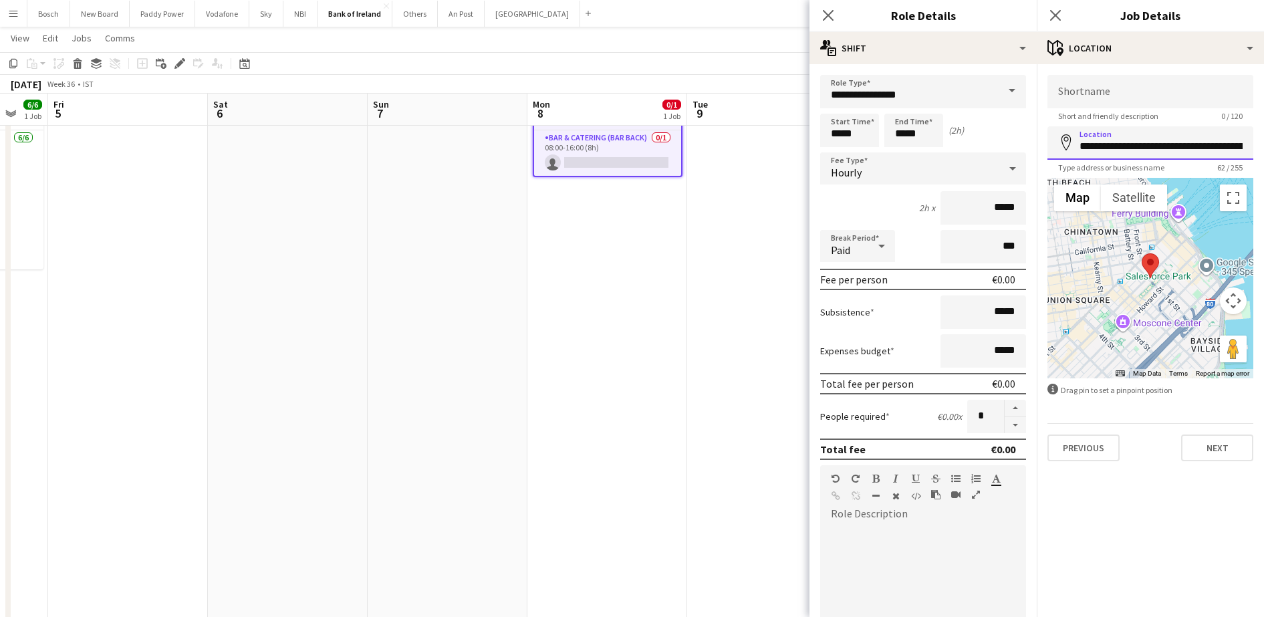
click at [1184, 141] on input "**********" at bounding box center [1150, 142] width 206 height 33
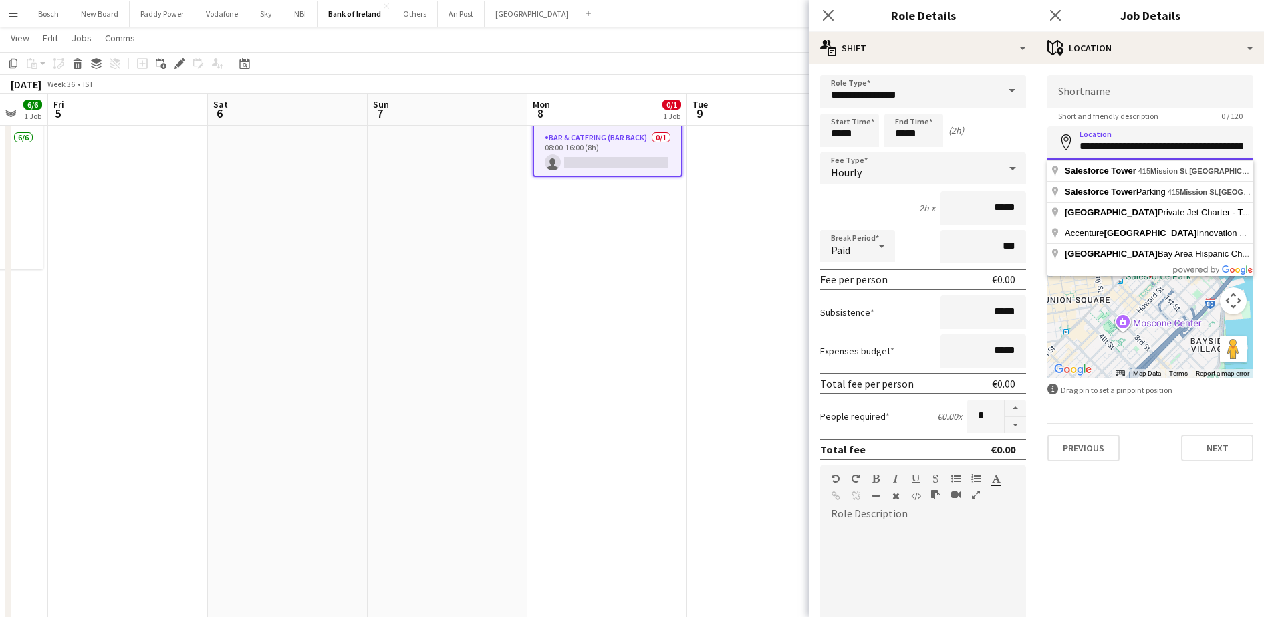
click at [1184, 141] on input "**********" at bounding box center [1150, 142] width 206 height 33
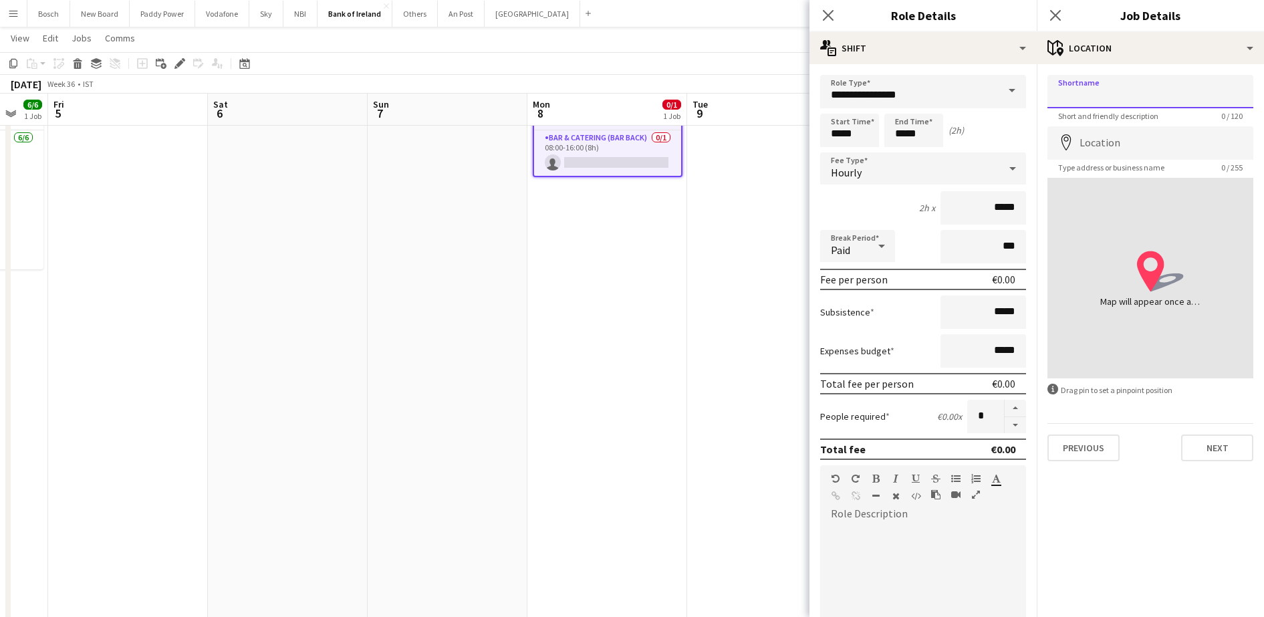
click at [1178, 84] on input "Shortname" at bounding box center [1150, 91] width 206 height 33
type input "**********"
click at [1211, 447] on button "Next" at bounding box center [1217, 447] width 72 height 27
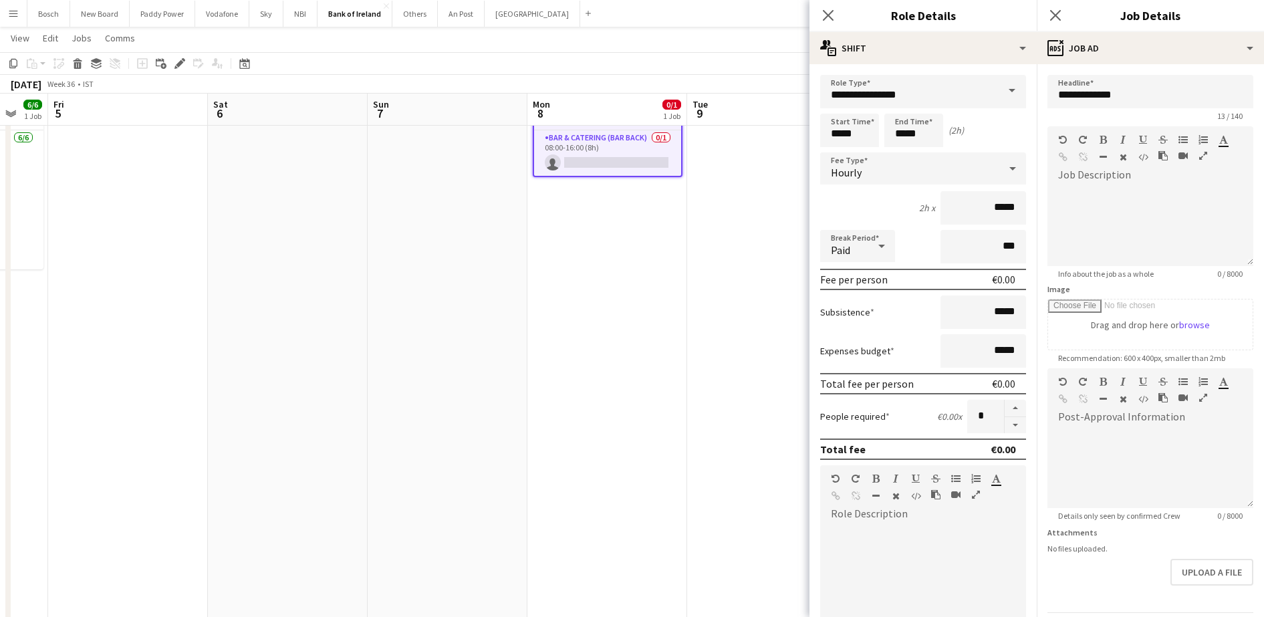
click at [746, 52] on app-toolbar "Copy Paste Paste Ctrl+V Paste with crew Ctrl+Shift+V Paste linked Job [GEOGRAPH…" at bounding box center [632, 63] width 1264 height 23
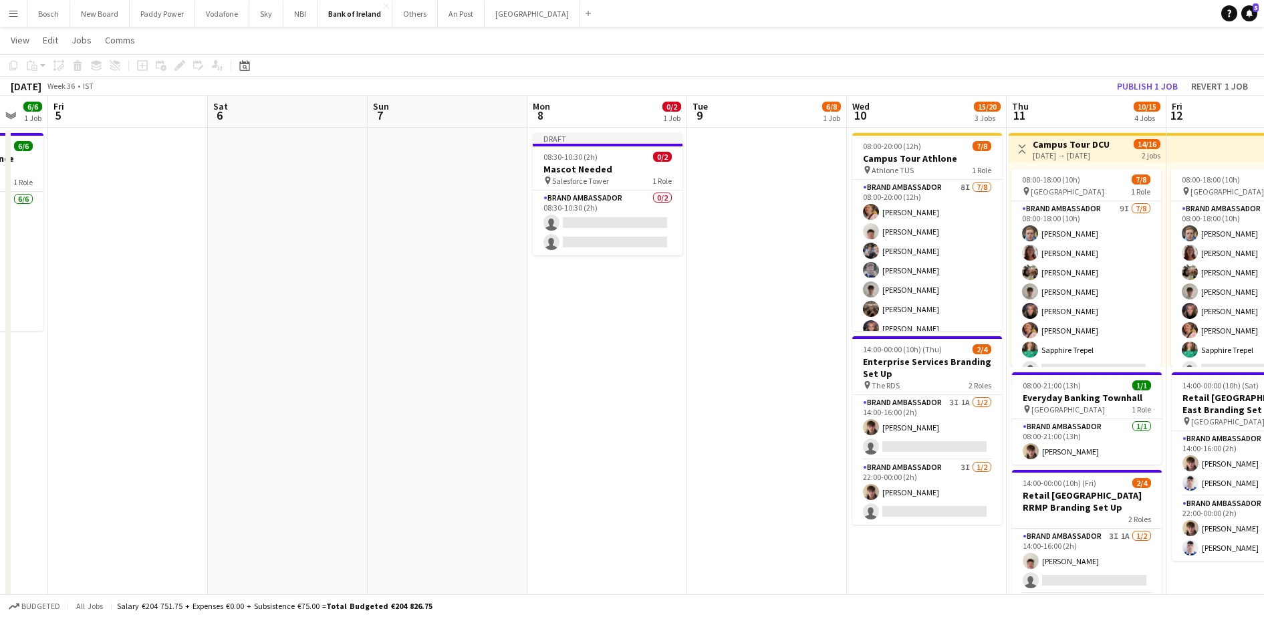
scroll to position [0, 0]
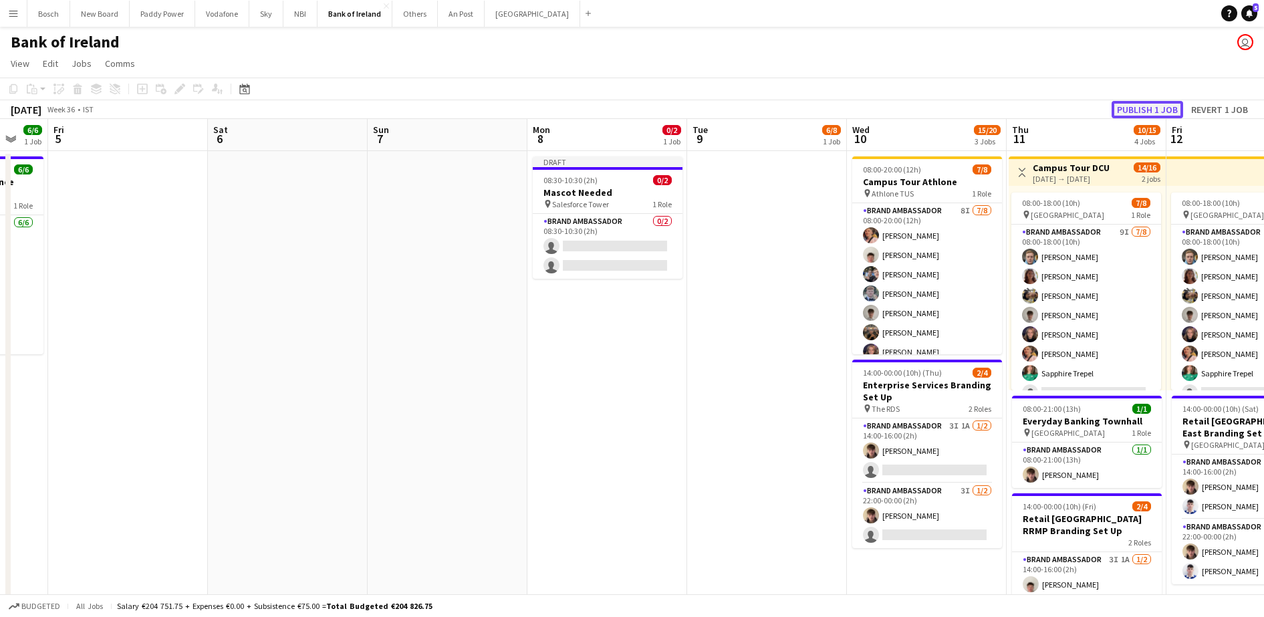
click at [1141, 111] on button "Publish 1 job" at bounding box center [1146, 109] width 71 height 17
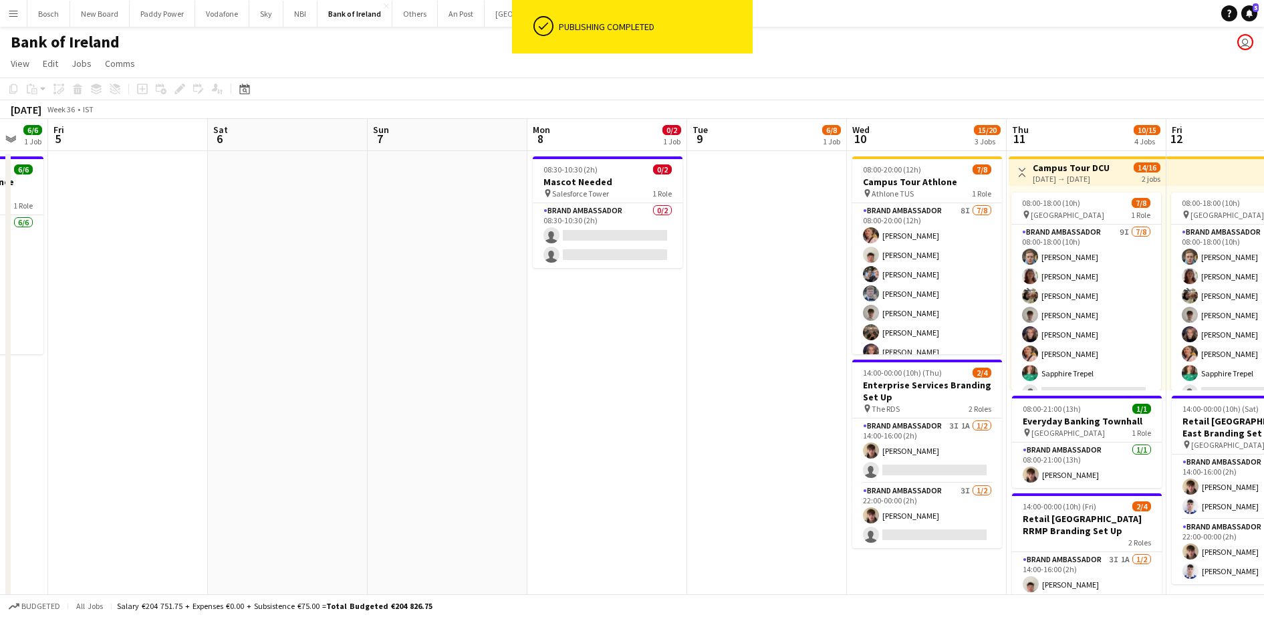
click at [764, 231] on app-date-cell at bounding box center [767, 625] width 160 height 948
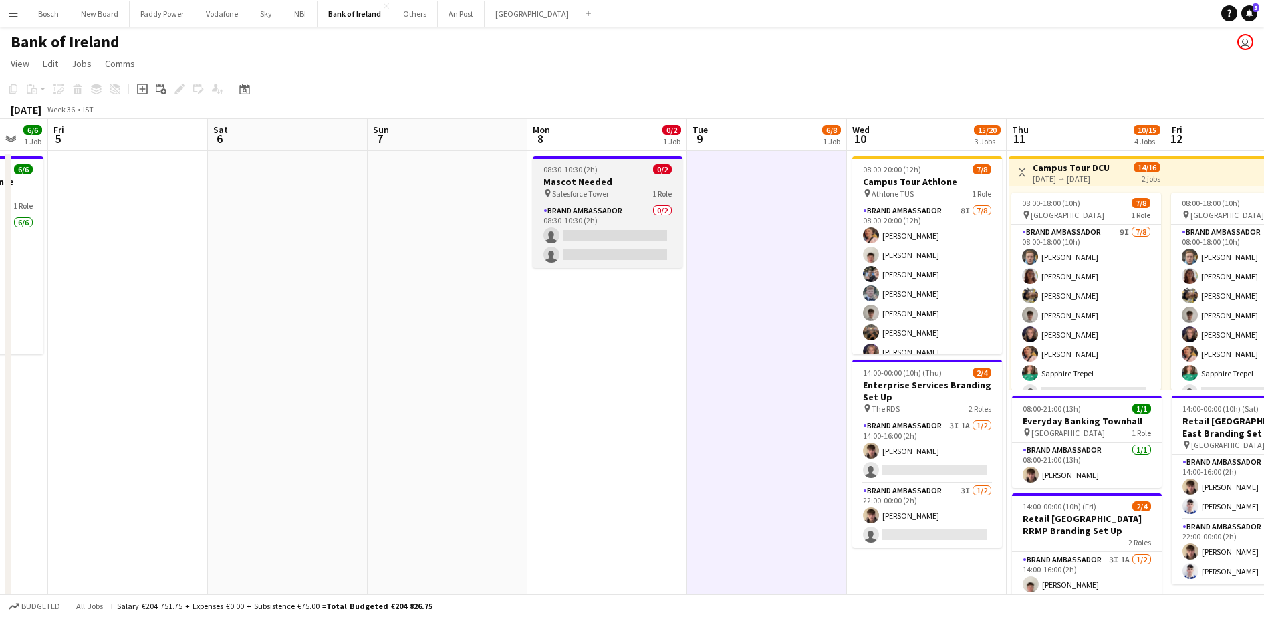
click at [605, 184] on h3 "Mascot Needed" at bounding box center [608, 182] width 150 height 12
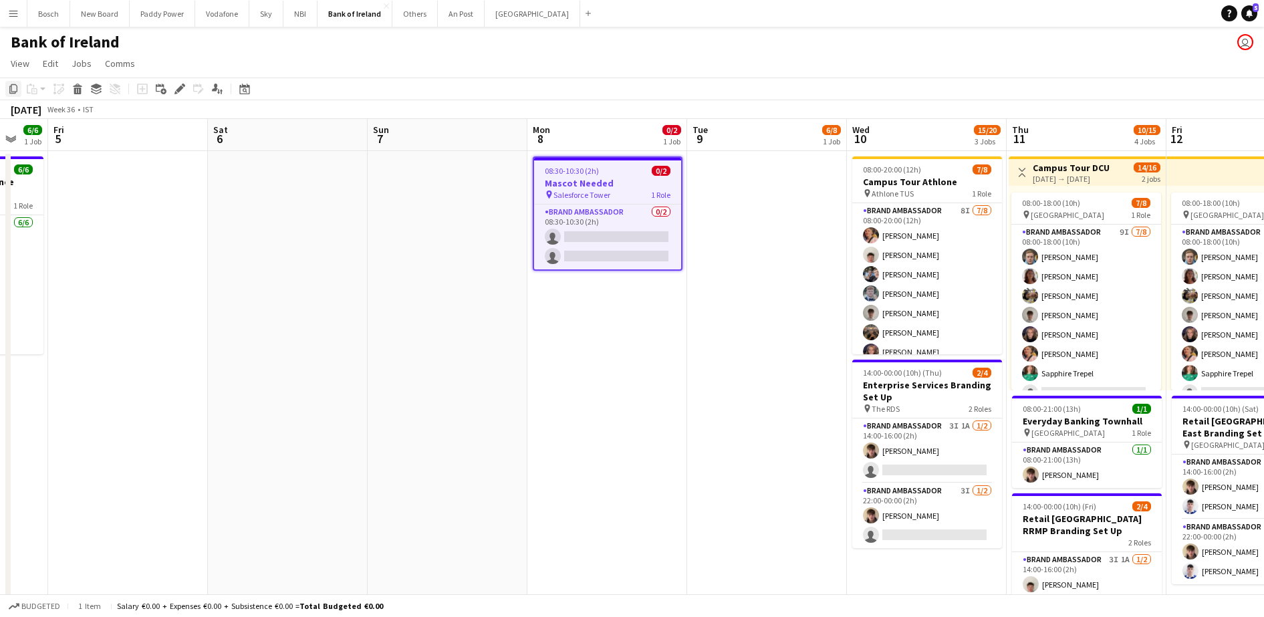
click at [8, 91] on icon "Copy" at bounding box center [13, 89] width 11 height 11
click at [746, 175] on app-date-cell at bounding box center [767, 625] width 160 height 948
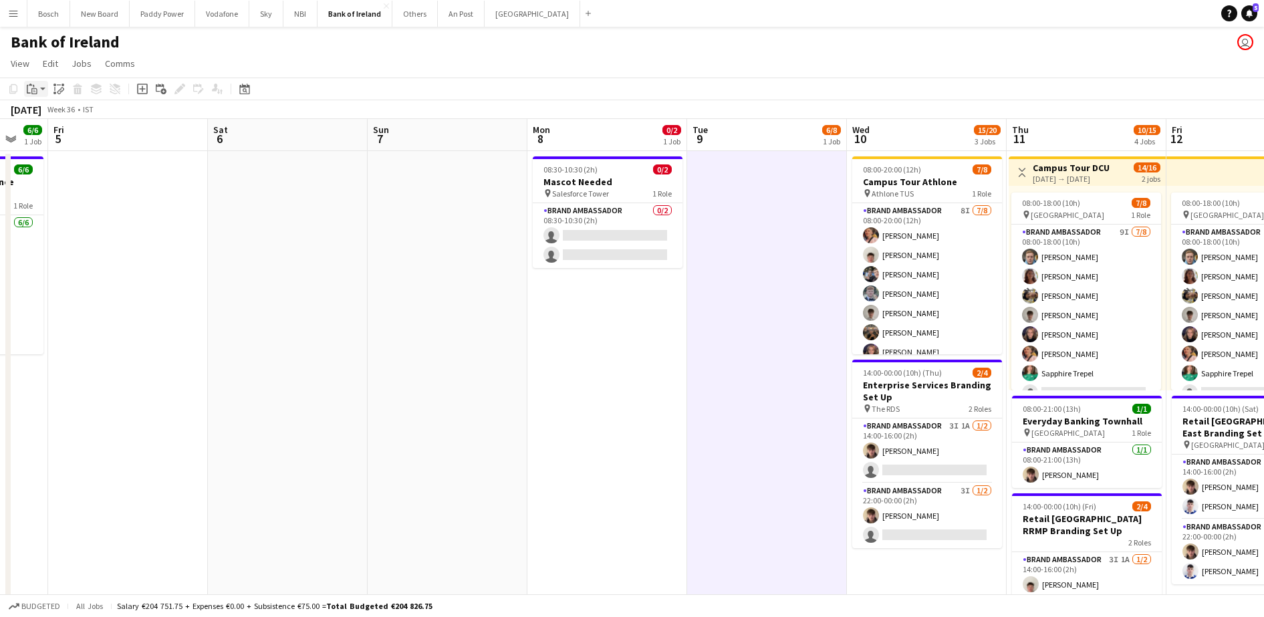
click at [32, 88] on icon "Paste" at bounding box center [32, 89] width 11 height 11
click at [44, 102] on div "Paste Ctrl+V Paste with crew Ctrl+Shift+V" at bounding box center [98, 125] width 148 height 57
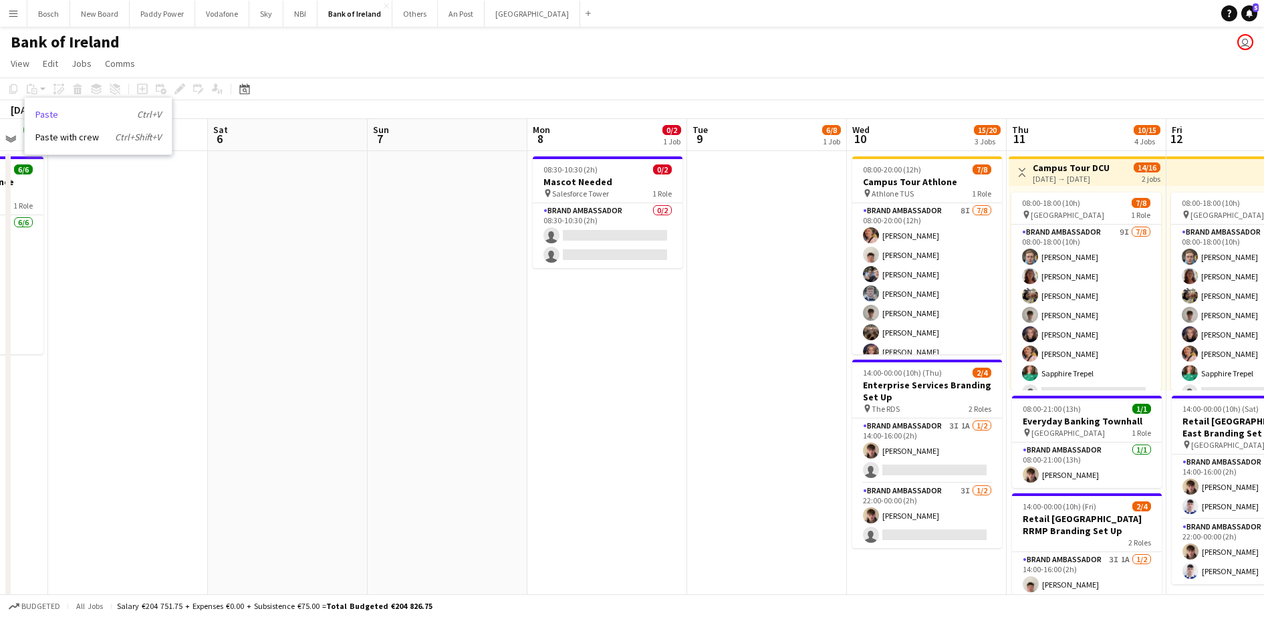
click at [47, 116] on link "Paste Ctrl+V" at bounding box center [98, 114] width 126 height 12
click at [740, 218] on app-date-cell at bounding box center [767, 625] width 160 height 948
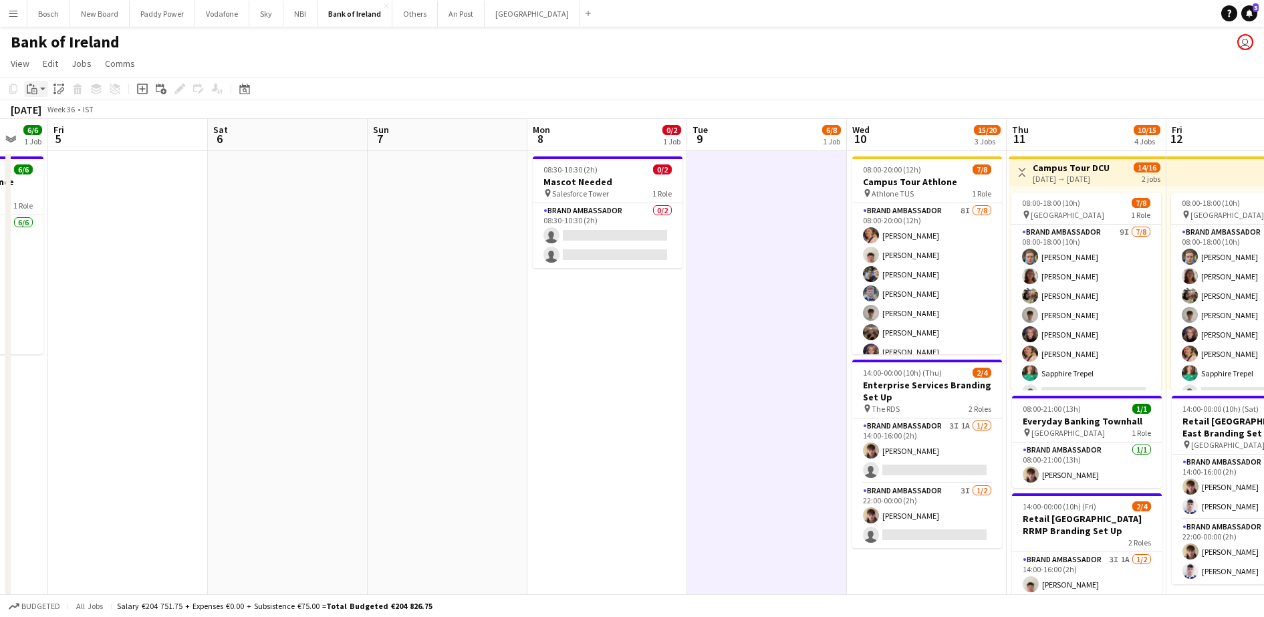
click at [31, 90] on icon "Paste" at bounding box center [32, 89] width 11 height 11
click at [85, 108] on link "Paste Ctrl+V" at bounding box center [98, 114] width 126 height 12
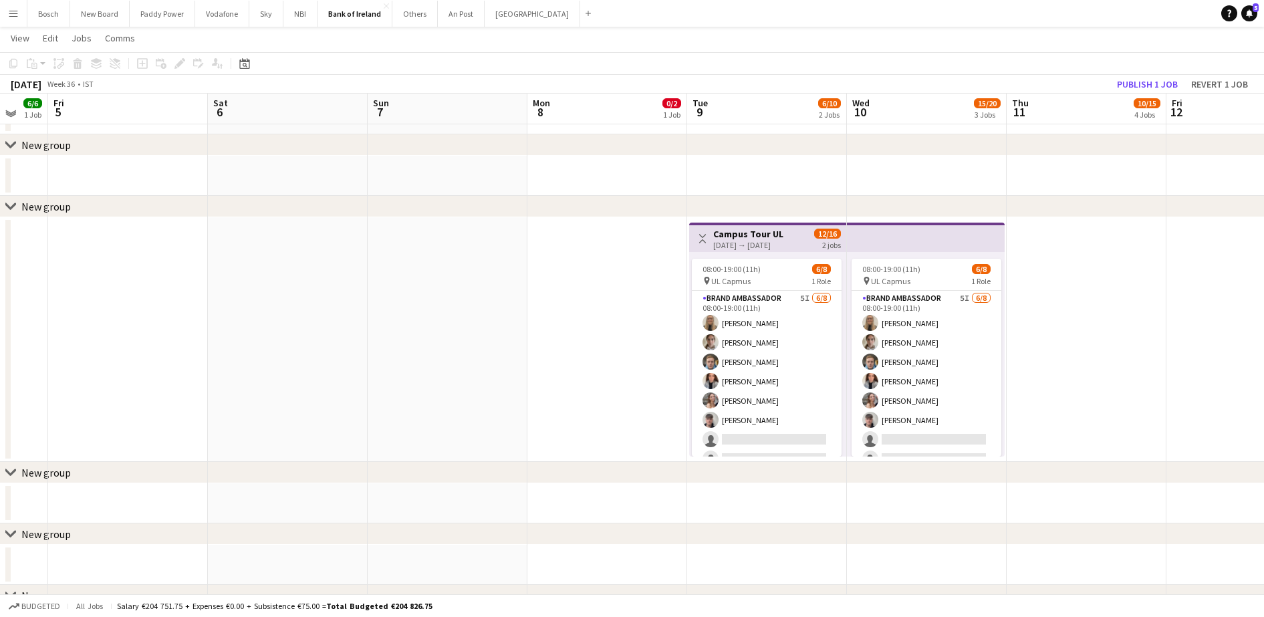
scroll to position [1002, 0]
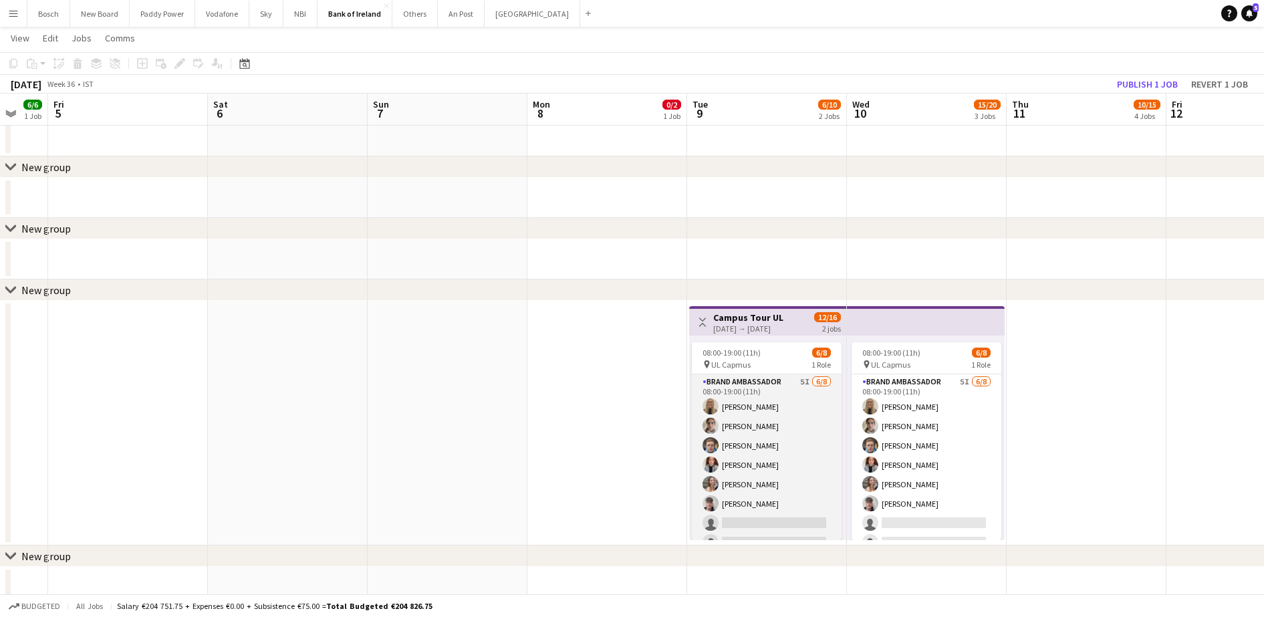
click at [780, 398] on app-card-role "Brand Ambassador 5I [DATE] 08:00-19:00 (11h) [PERSON_NAME] [PERSON_NAME] [PERSO…" at bounding box center [767, 464] width 150 height 181
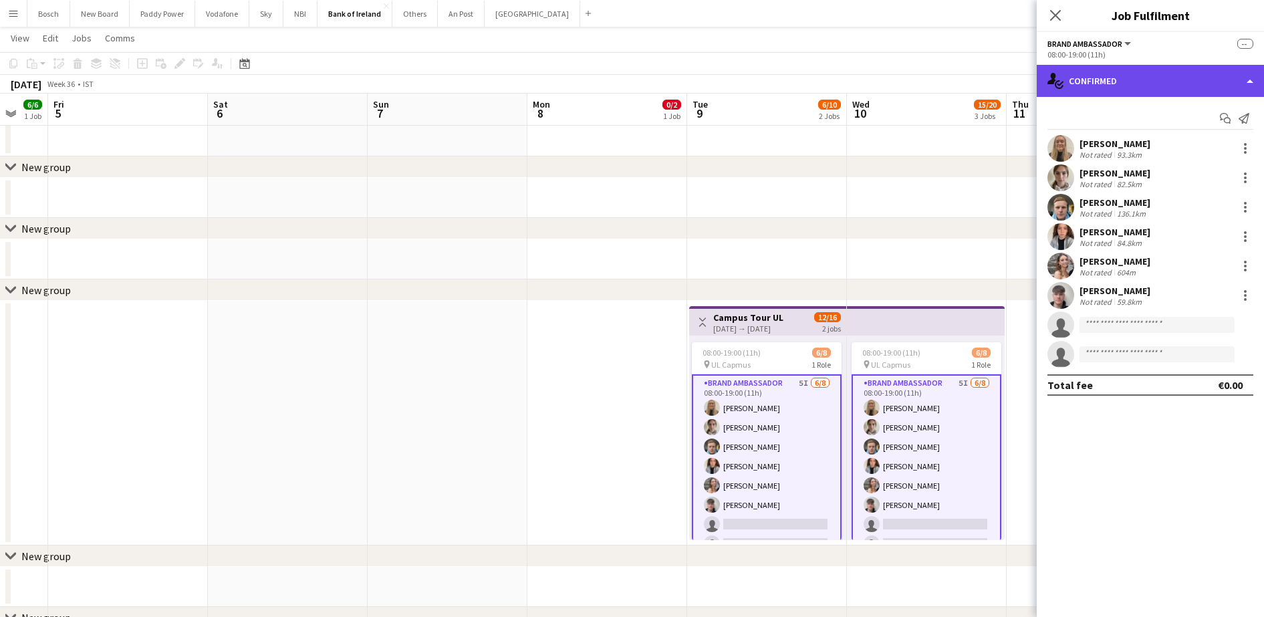
click at [1192, 86] on div "single-neutral-actions-check-2 Confirmed" at bounding box center [1149, 81] width 227 height 32
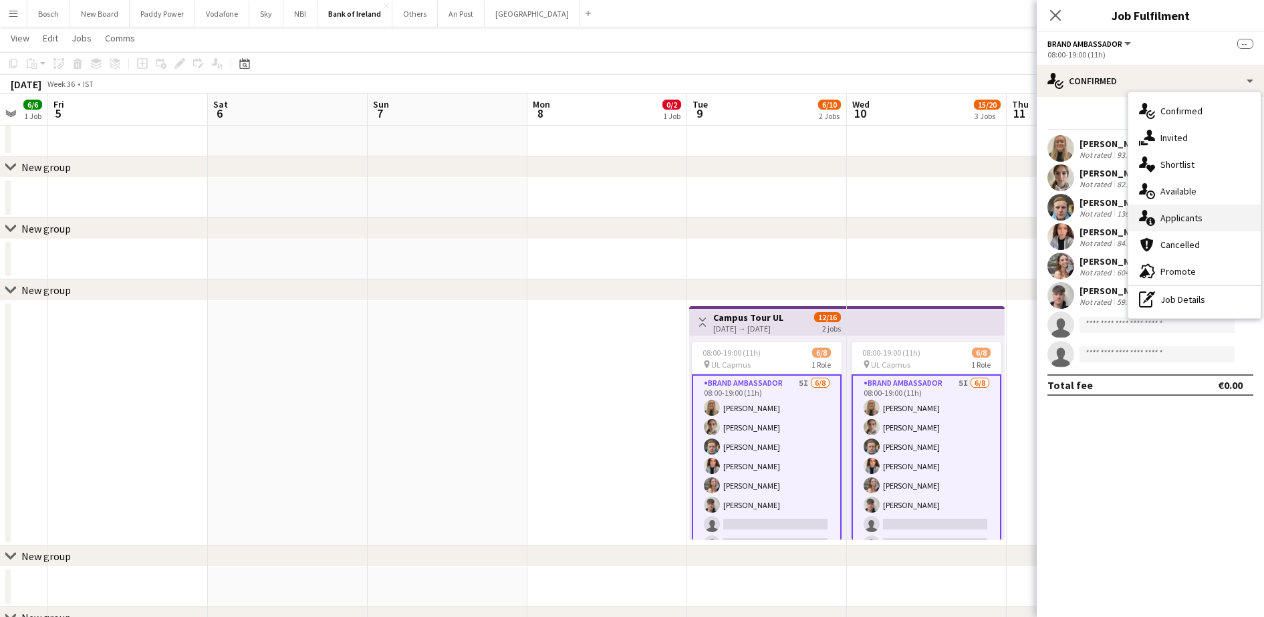
click at [1199, 206] on div "single-neutral-actions-information Applicants" at bounding box center [1194, 217] width 132 height 27
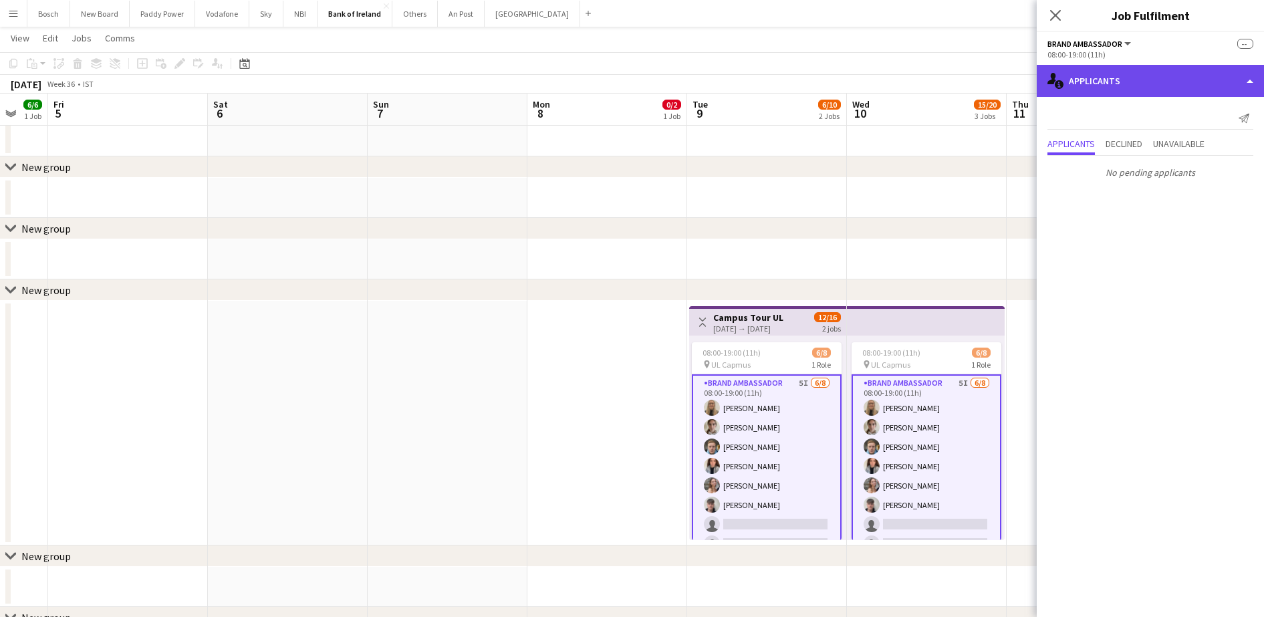
click at [1111, 69] on div "single-neutral-actions-information Applicants" at bounding box center [1149, 81] width 227 height 32
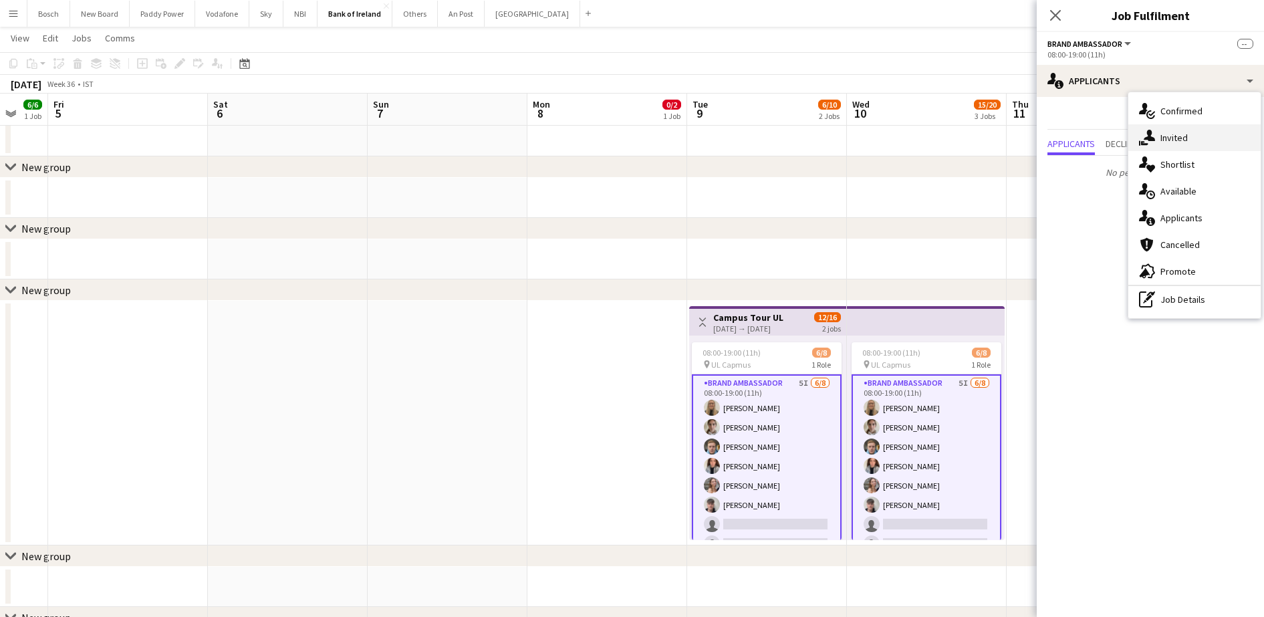
click at [1183, 138] on div "single-neutral-actions-share-1 Invited" at bounding box center [1194, 137] width 132 height 27
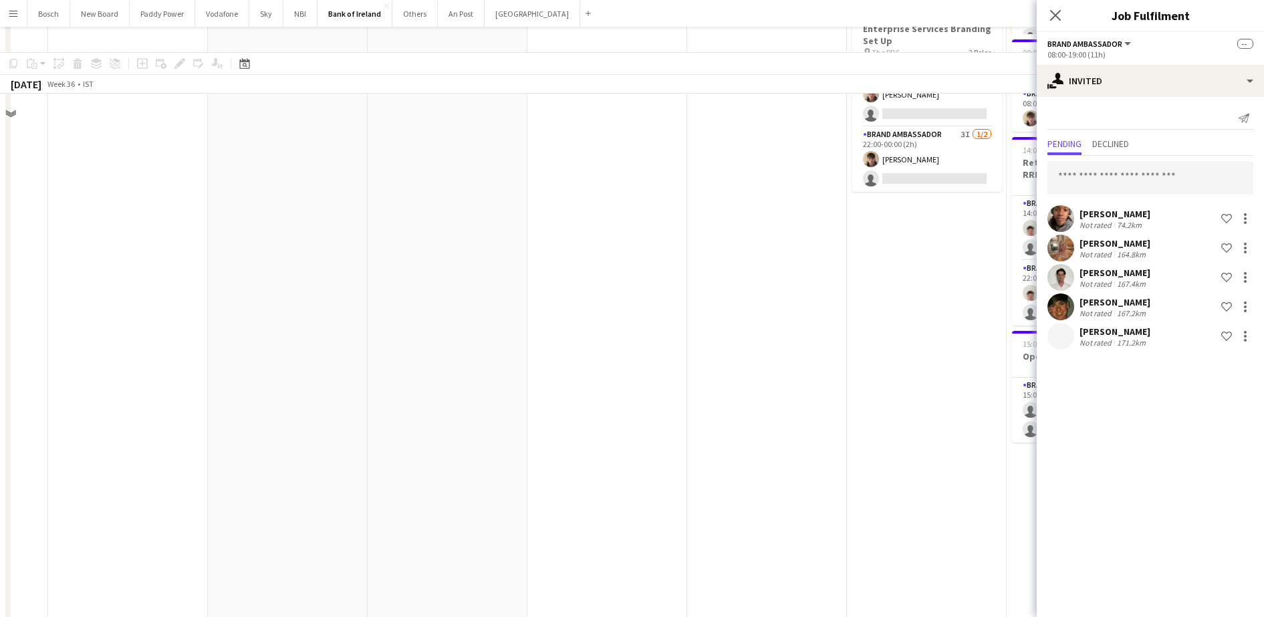
scroll to position [0, 0]
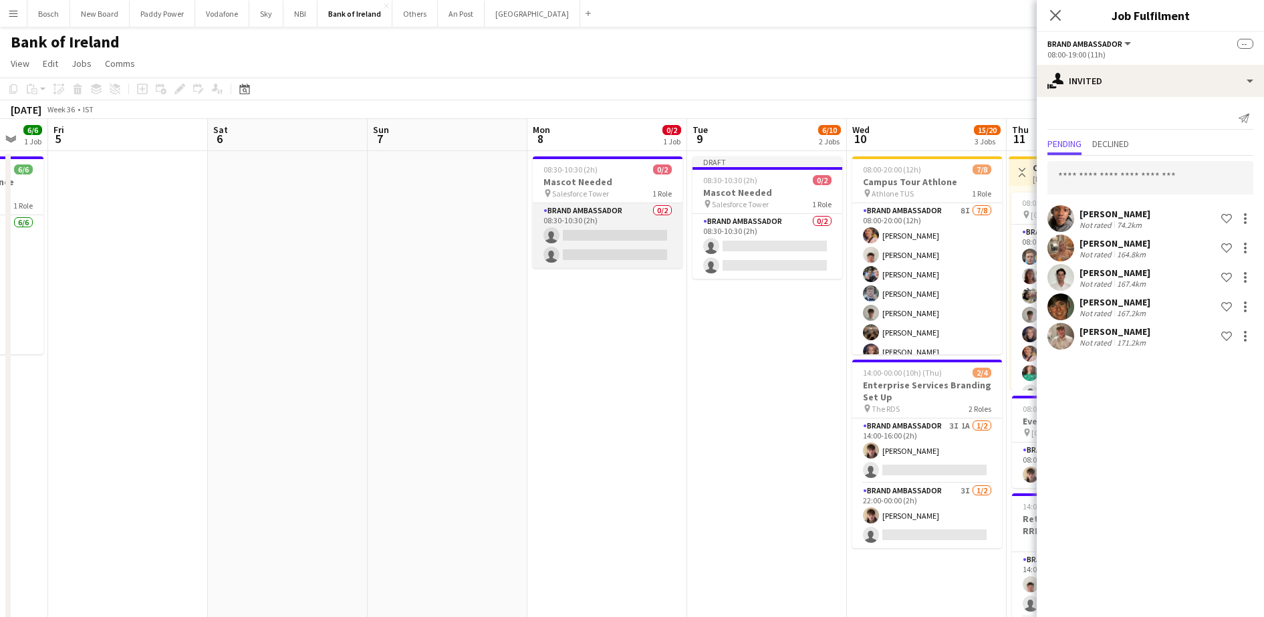
click at [619, 237] on app-card-role "Brand Ambassador 0/2 08:30-10:30 (2h) single-neutral-actions single-neutral-act…" at bounding box center [608, 235] width 150 height 65
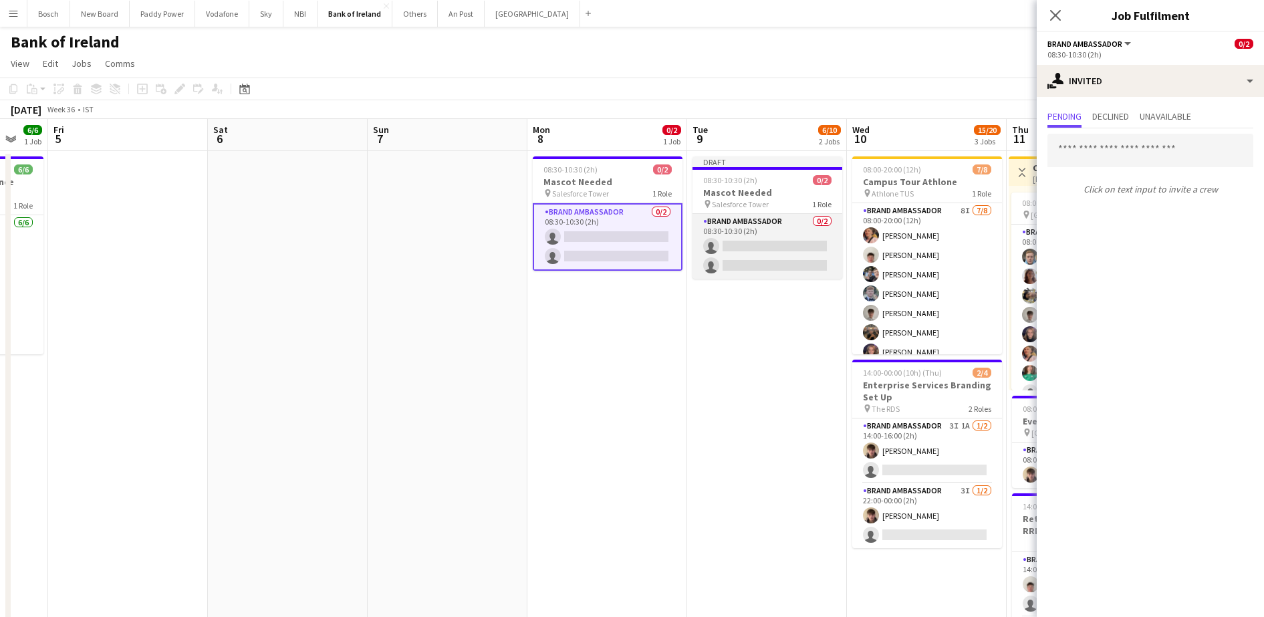
click at [758, 247] on app-card-role "Brand Ambassador 0/2 08:30-10:30 (2h) single-neutral-actions single-neutral-act…" at bounding box center [767, 246] width 150 height 65
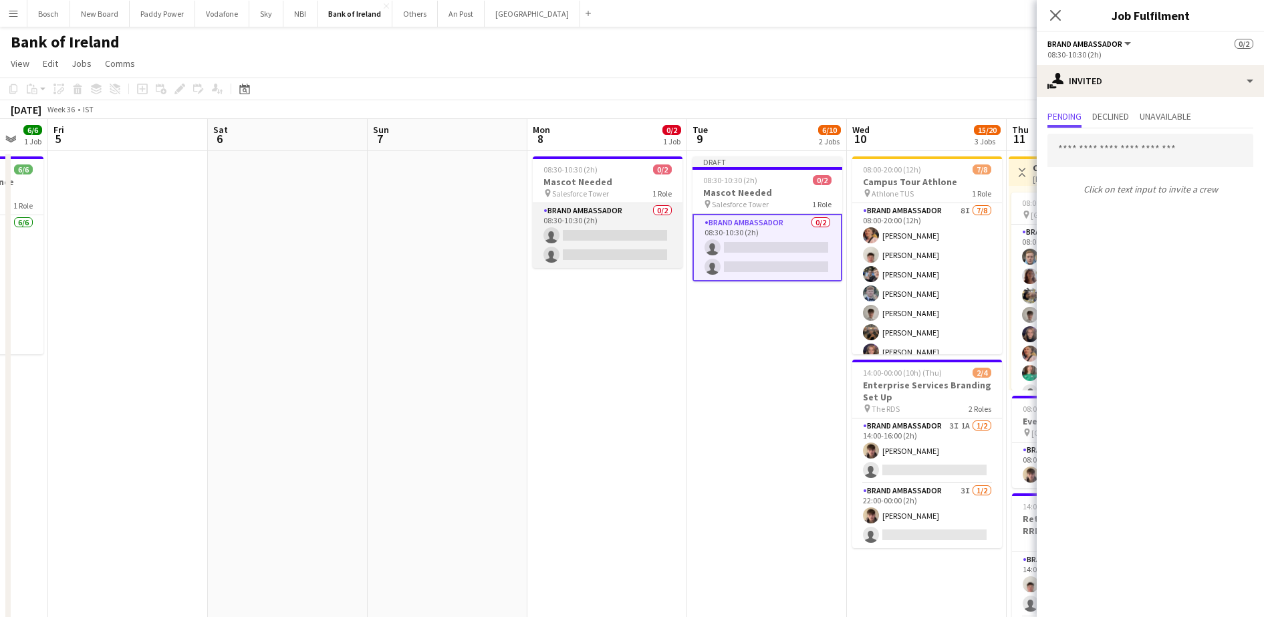
click at [634, 242] on app-card-role "Brand Ambassador 0/2 08:30-10:30 (2h) single-neutral-actions single-neutral-act…" at bounding box center [608, 235] width 150 height 65
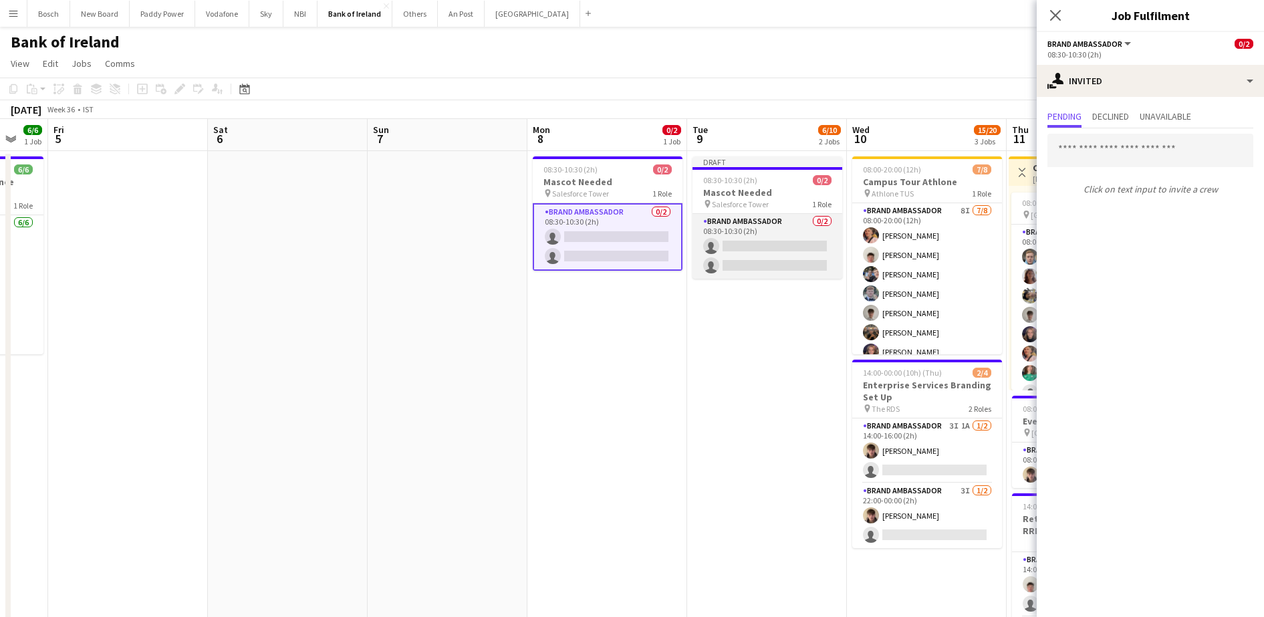
click at [819, 239] on app-card-role "Brand Ambassador 0/2 08:30-10:30 (2h) single-neutral-actions single-neutral-act…" at bounding box center [767, 246] width 150 height 65
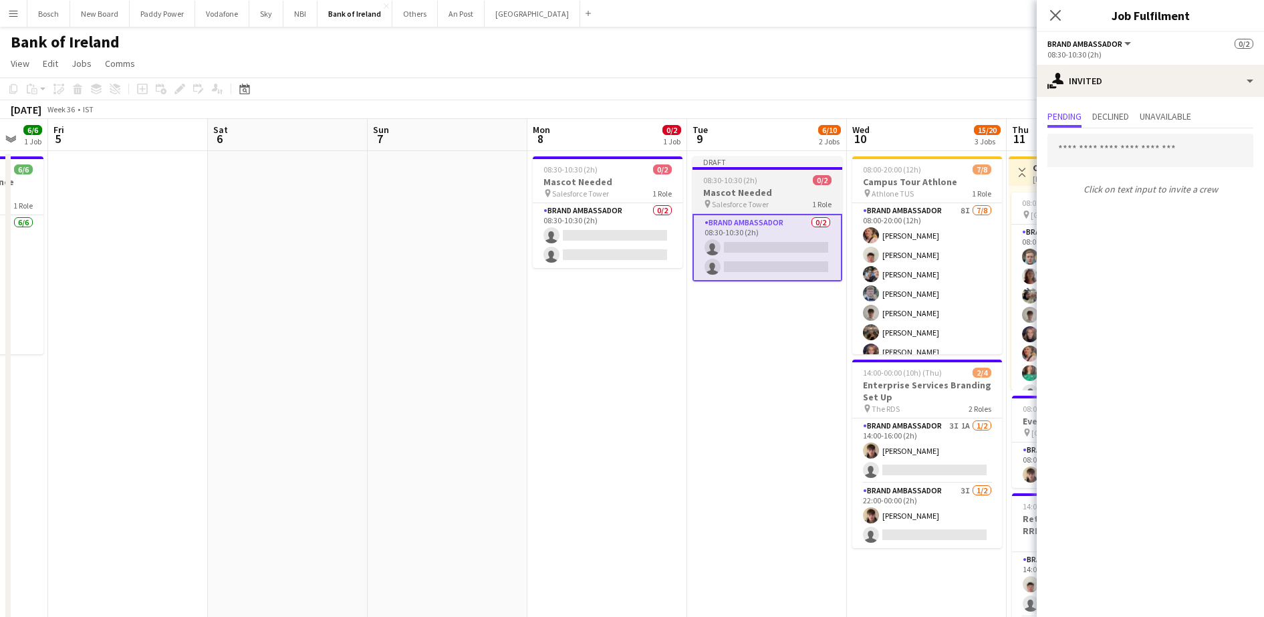
click at [800, 198] on h3 "Mascot Needed" at bounding box center [767, 192] width 150 height 12
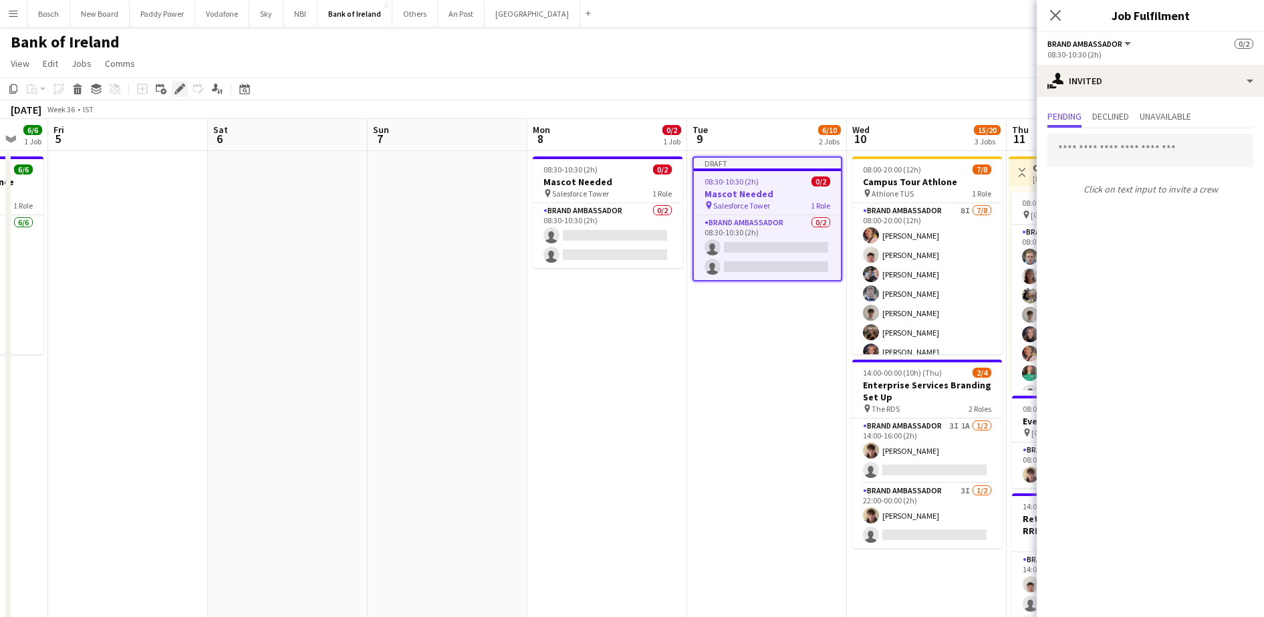
click at [179, 90] on icon at bounding box center [179, 89] width 7 height 7
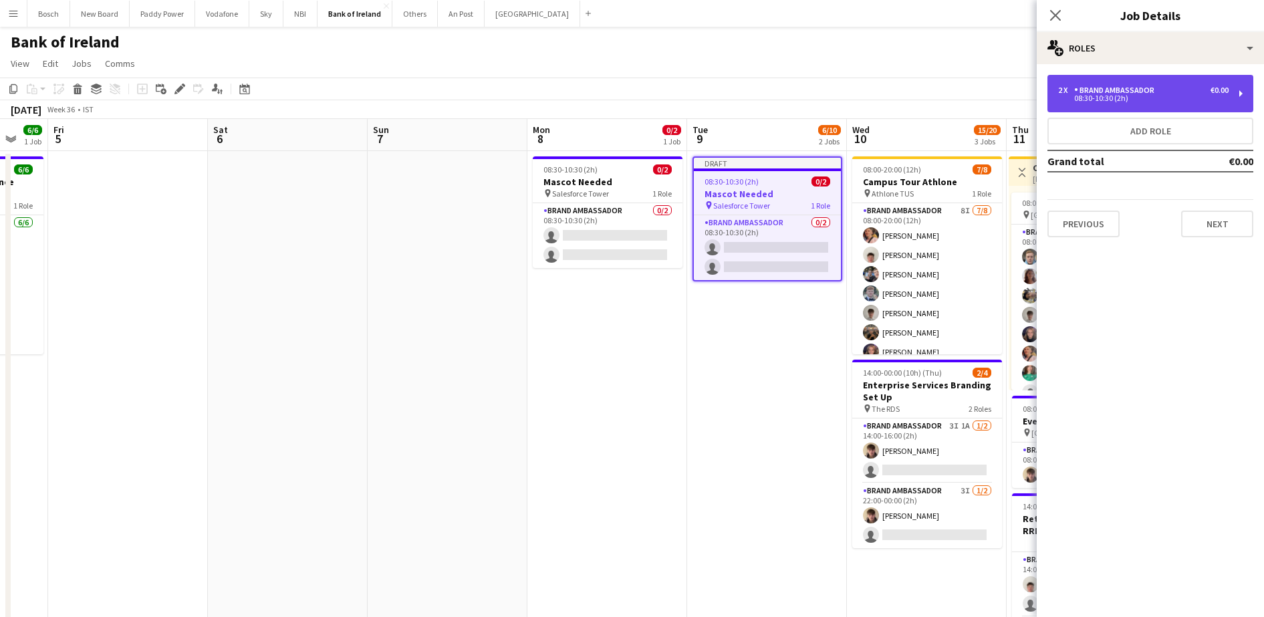
click at [1141, 91] on div "Brand Ambassador" at bounding box center [1117, 90] width 86 height 9
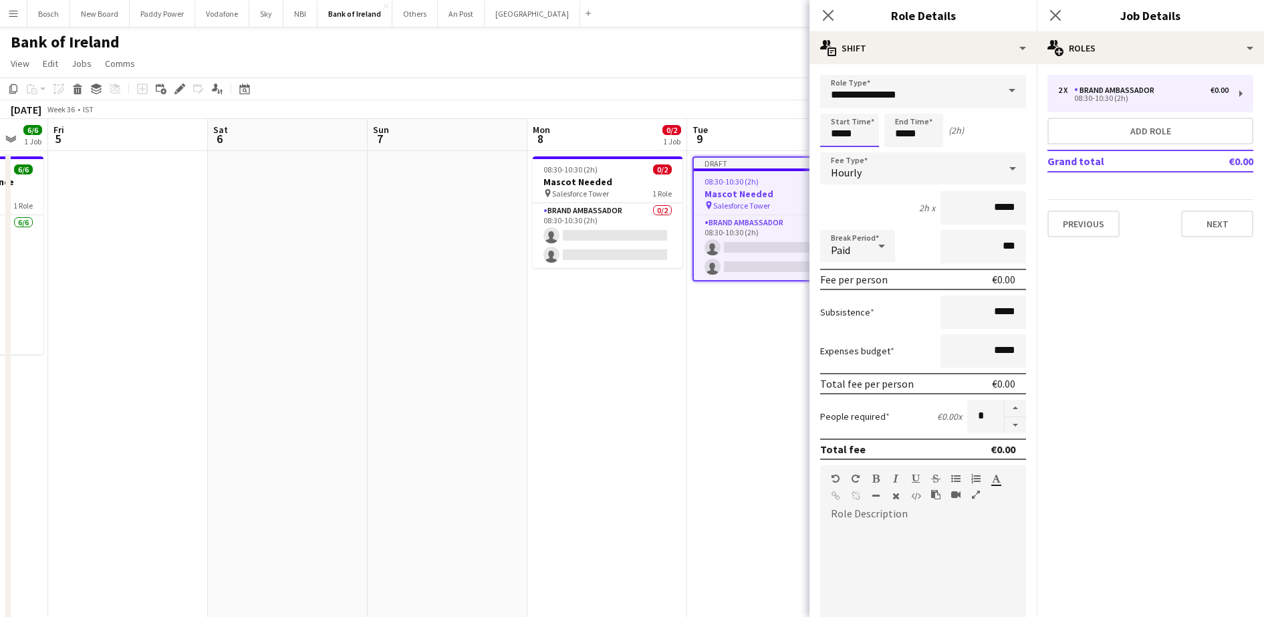
click at [838, 130] on input "*****" at bounding box center [849, 130] width 59 height 33
type input "*****"
click at [900, 127] on input "*****" at bounding box center [913, 130] width 59 height 33
type input "*****"
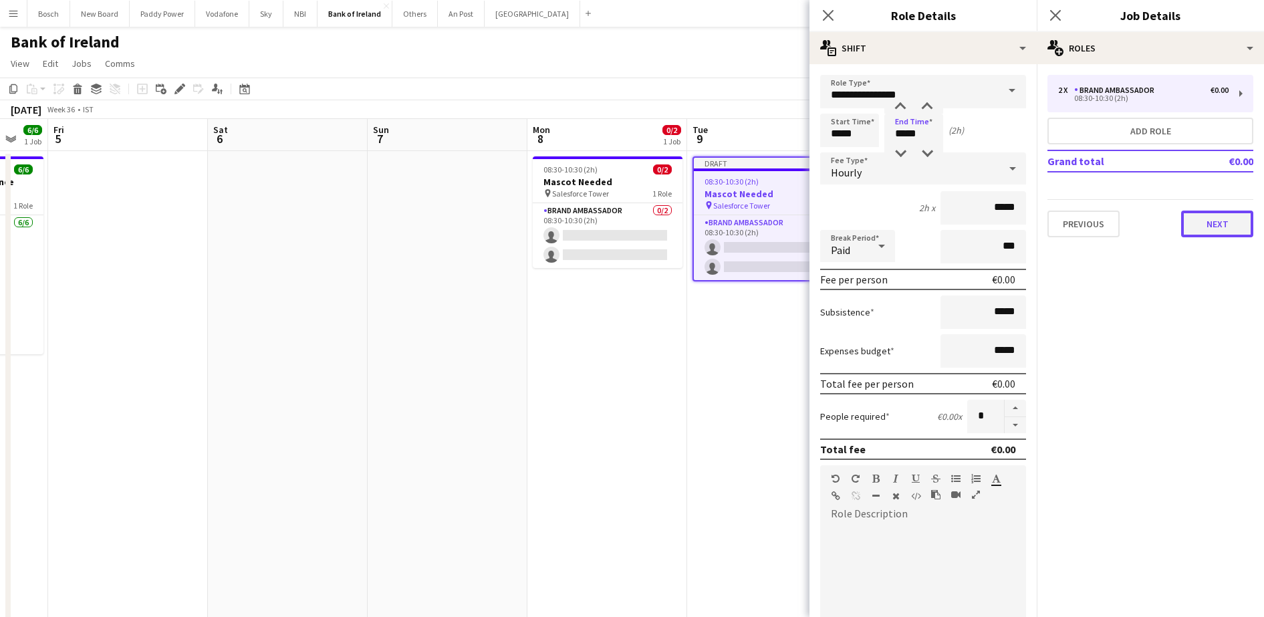
click at [1212, 222] on button "Next" at bounding box center [1217, 223] width 72 height 27
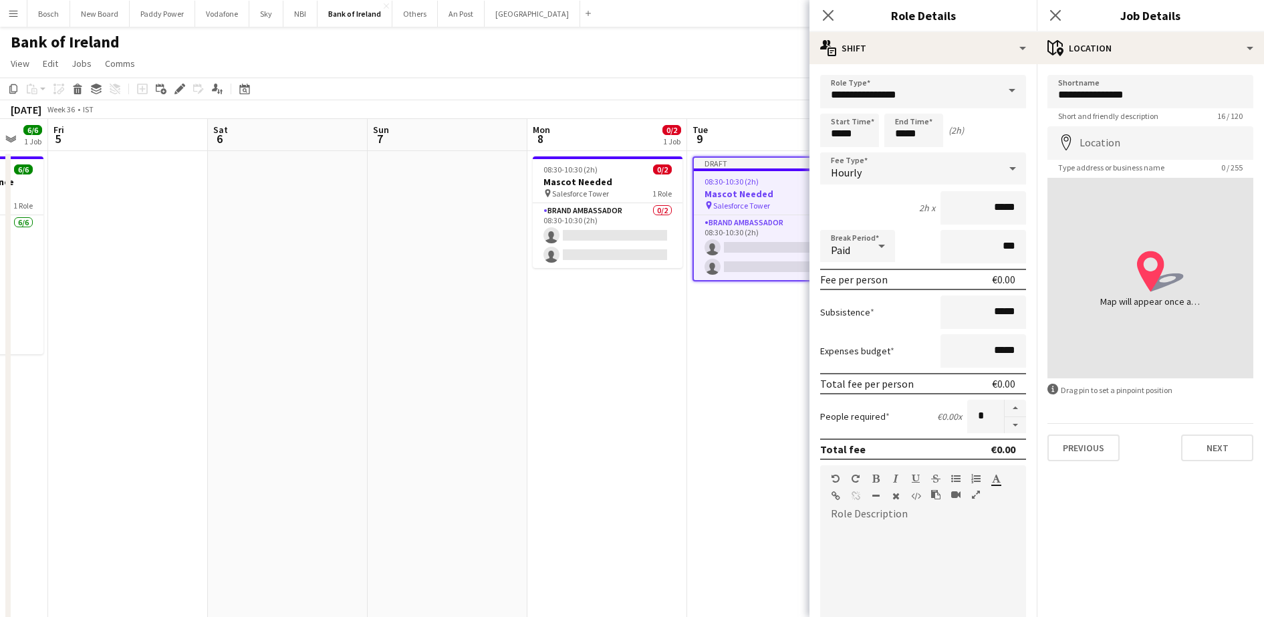
click at [807, 74] on app-page-menu "View Day view expanded Day view collapsed Month view Date picker Jump to [DATE]…" at bounding box center [632, 64] width 1264 height 25
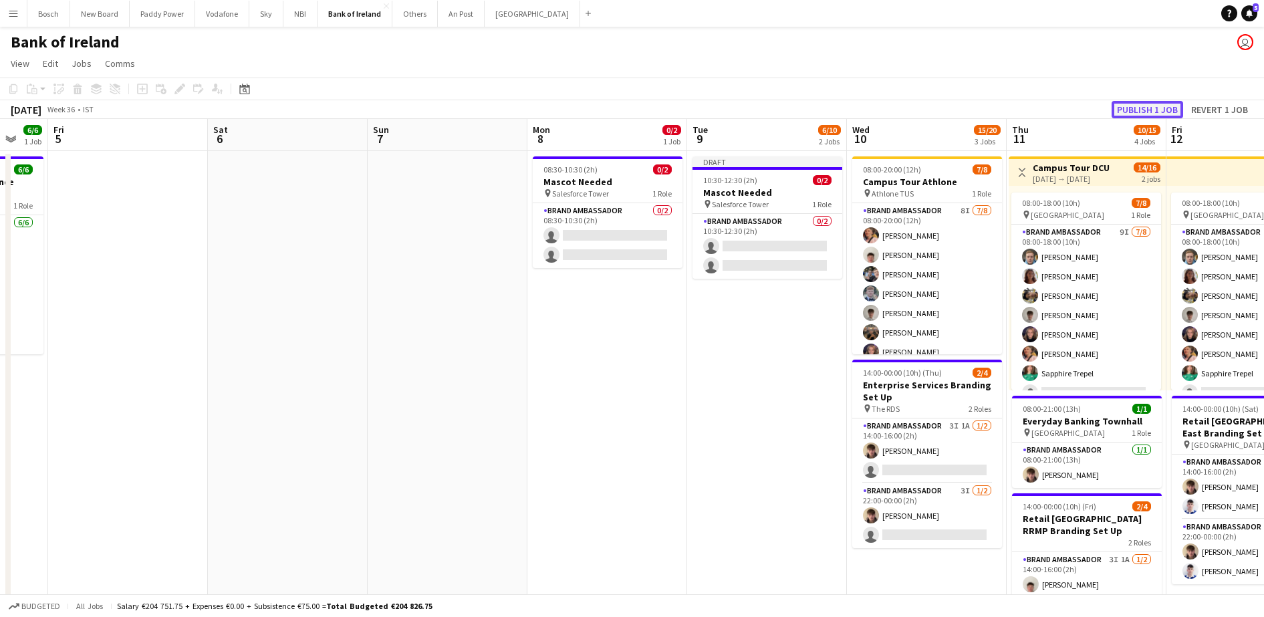
click at [1146, 108] on button "Publish 1 job" at bounding box center [1146, 109] width 71 height 17
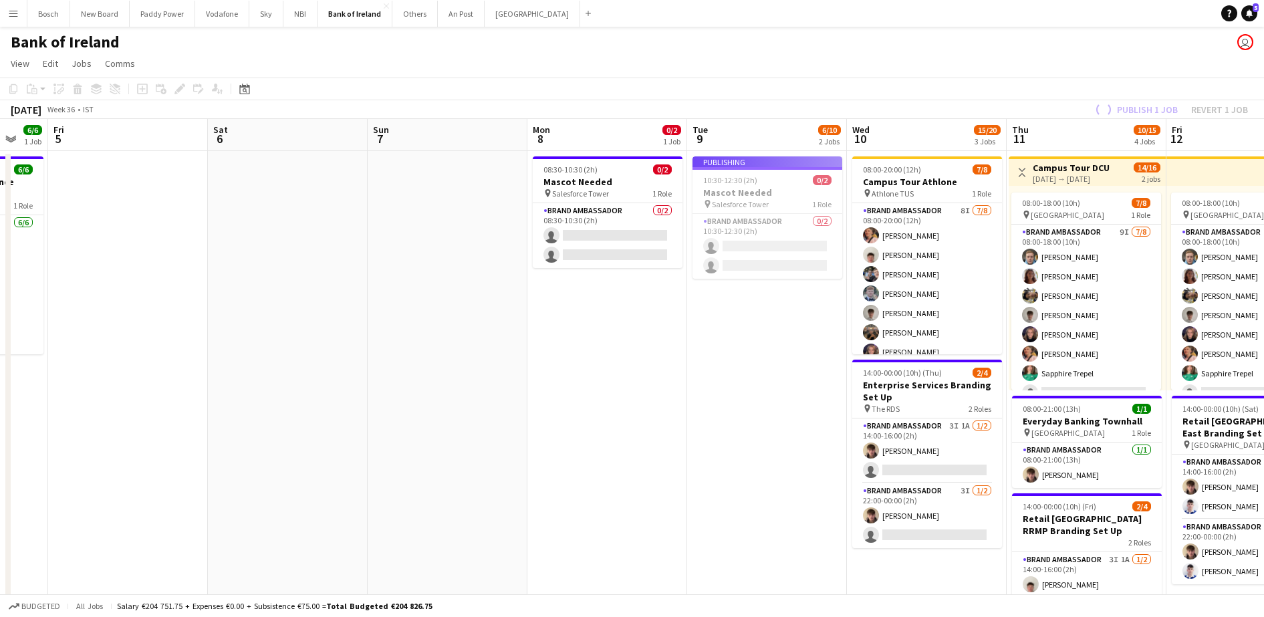
click at [795, 350] on app-date-cell "Publishing 10:30-12:30 (2h) 0/2 Mascot Needed pin Salesforce Tower 1 Role Brand…" at bounding box center [767, 625] width 160 height 948
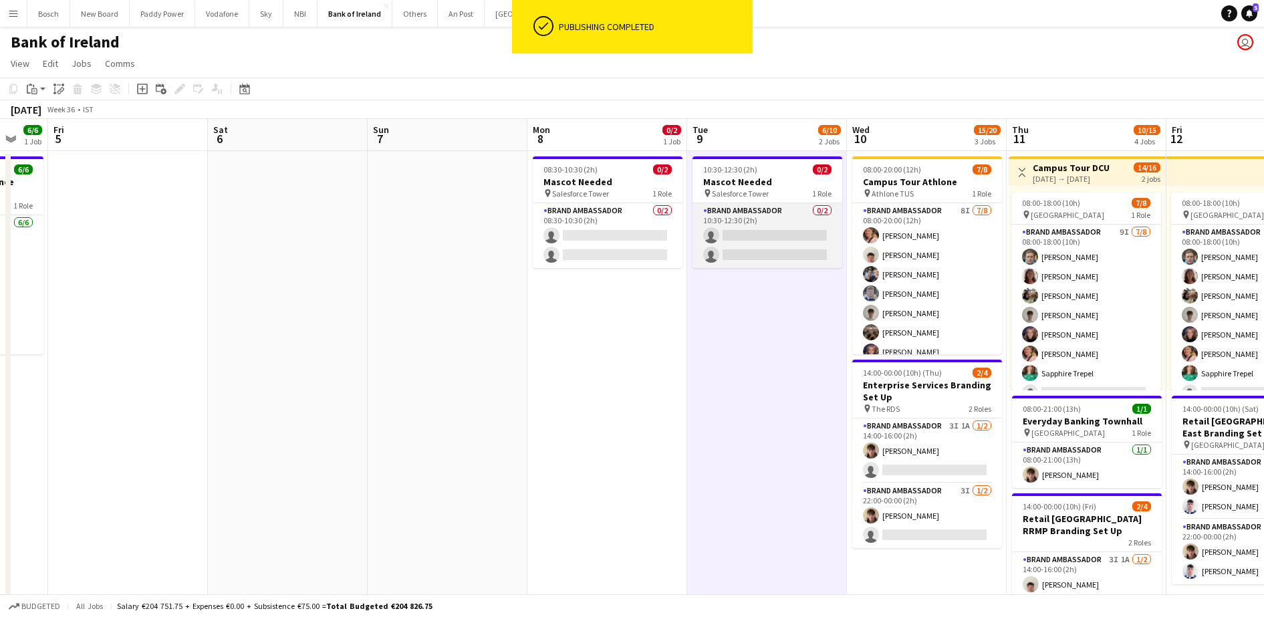
click at [813, 210] on app-card-role "Brand Ambassador 0/2 10:30-12:30 (2h) single-neutral-actions single-neutral-act…" at bounding box center [767, 235] width 150 height 65
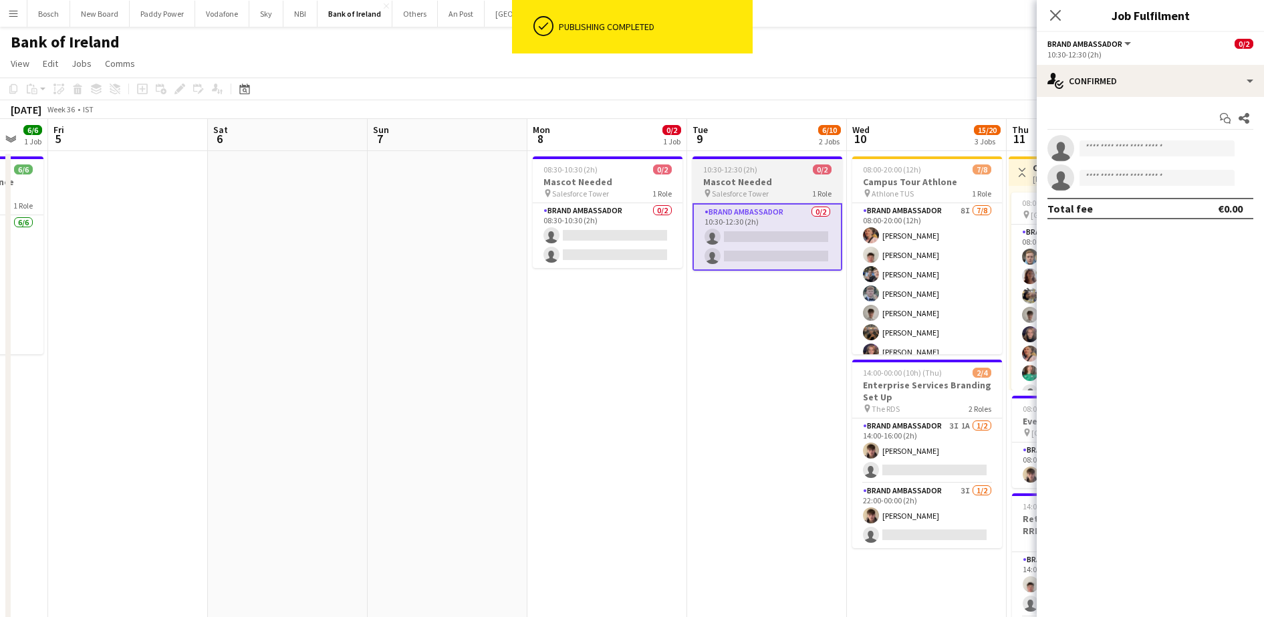
click at [811, 178] on h3 "Mascot Needed" at bounding box center [767, 182] width 150 height 12
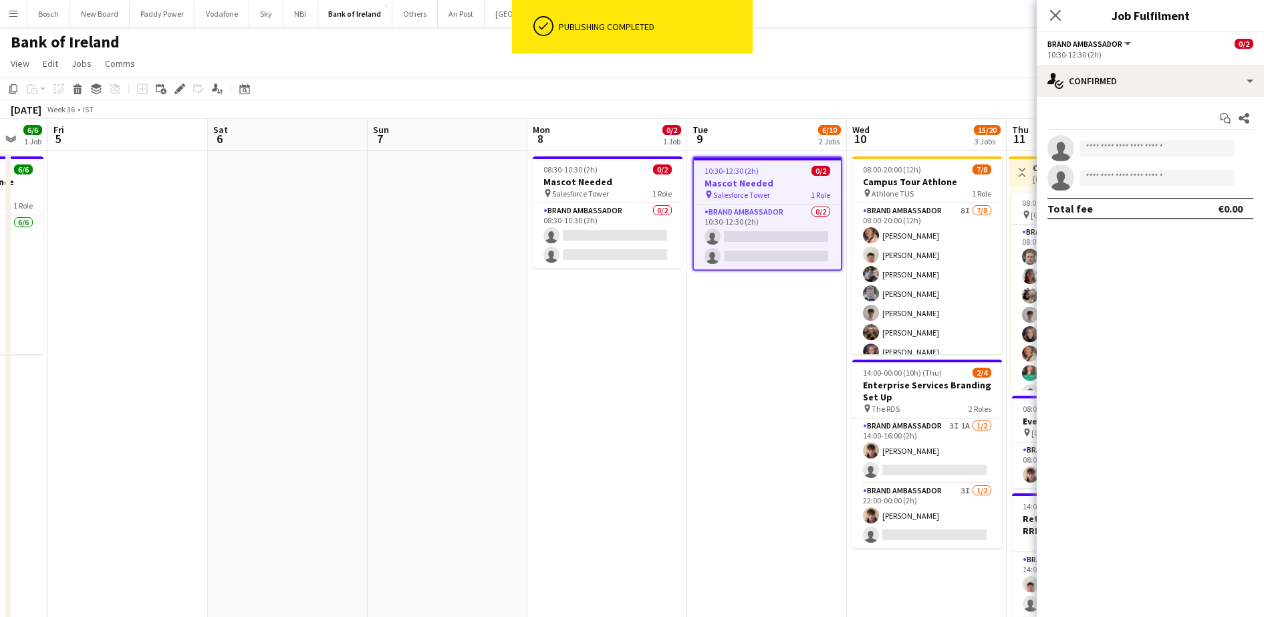
scroll to position [0, 271]
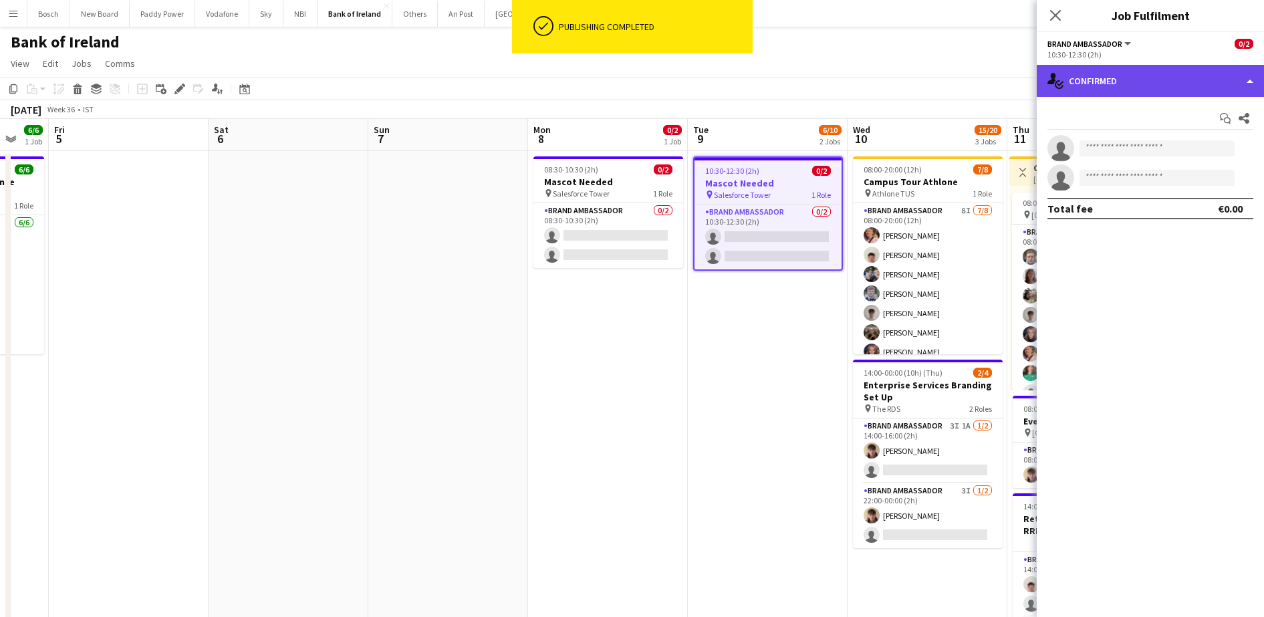
click at [1117, 83] on div "single-neutral-actions-check-2 Confirmed" at bounding box center [1149, 81] width 227 height 32
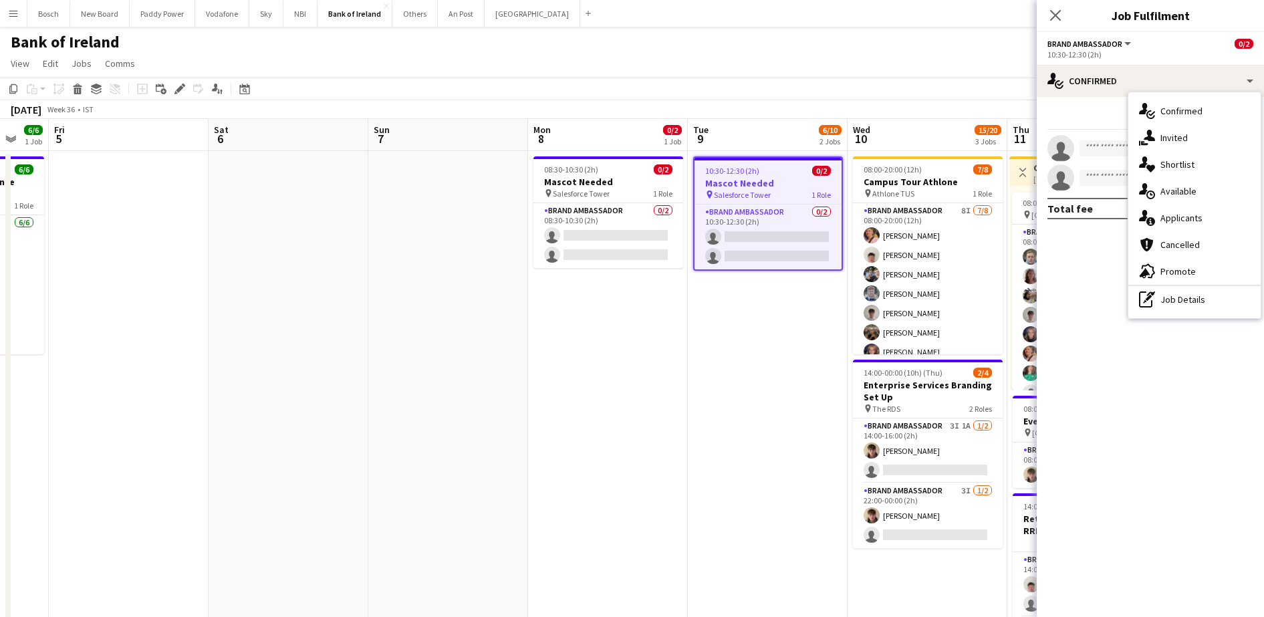
click at [809, 173] on div "10:30-12:30 (2h) 0/2" at bounding box center [767, 171] width 147 height 10
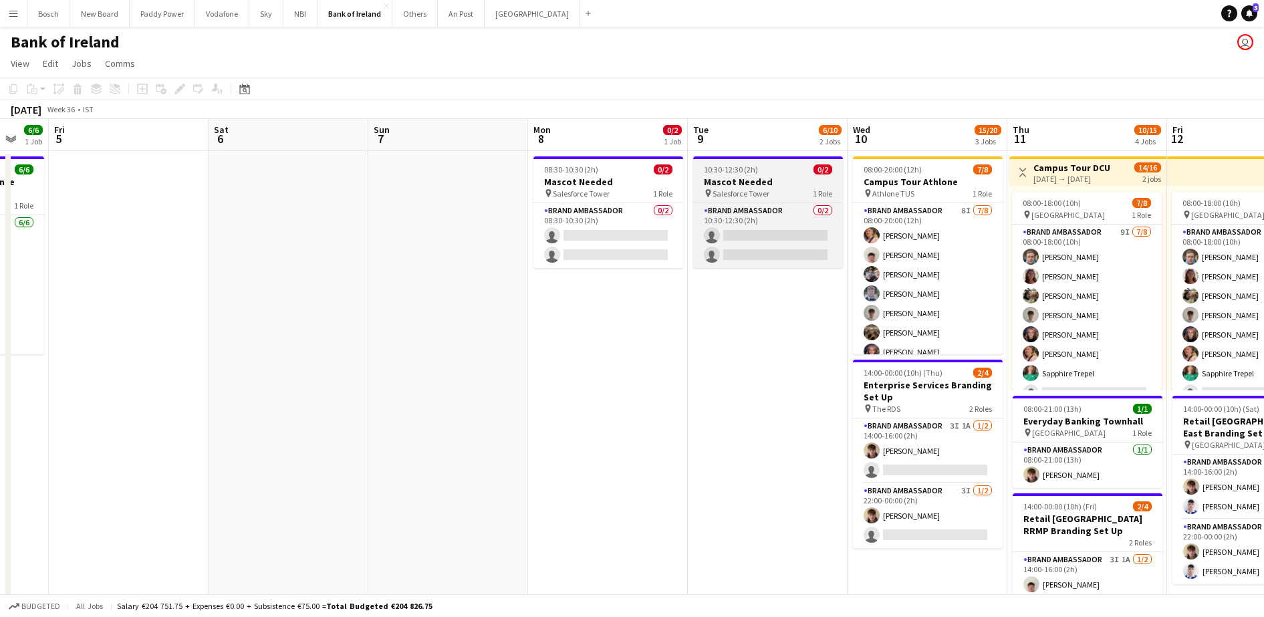
click at [789, 186] on h3 "Mascot Needed" at bounding box center [768, 182] width 150 height 12
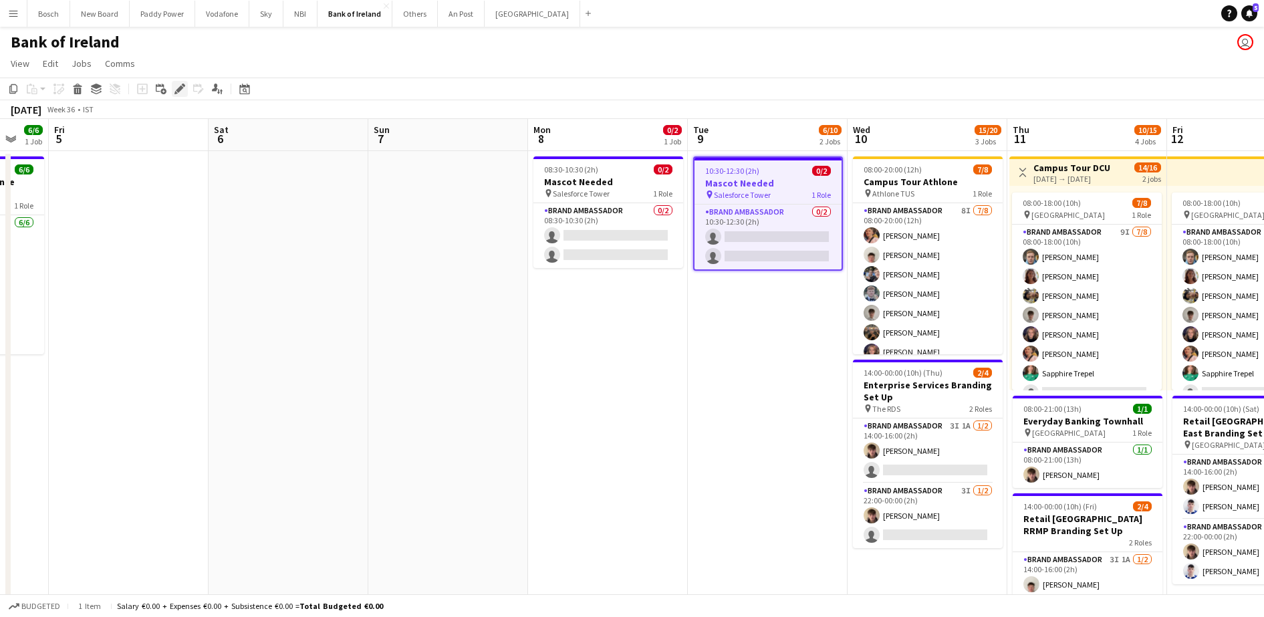
click at [172, 88] on div "Edit" at bounding box center [180, 89] width 16 height 16
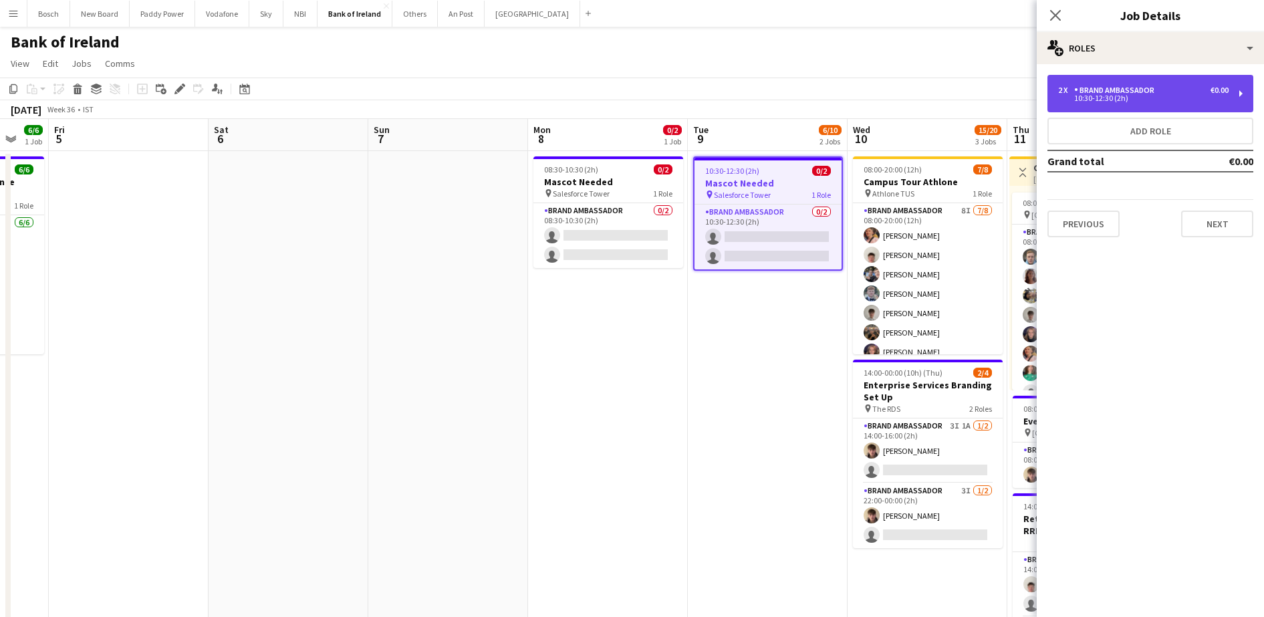
click at [1099, 86] on div "Brand Ambassador" at bounding box center [1117, 90] width 86 height 9
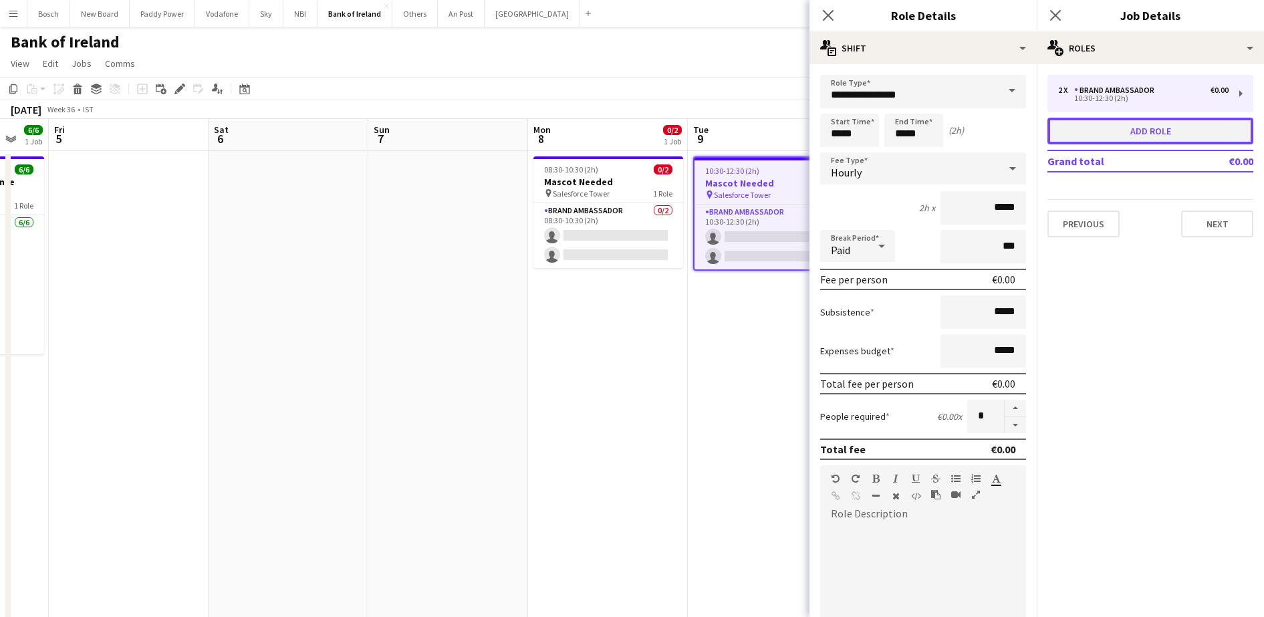
click at [1122, 120] on button "Add role" at bounding box center [1150, 131] width 206 height 27
type input "**********"
type input "*****"
type input "*"
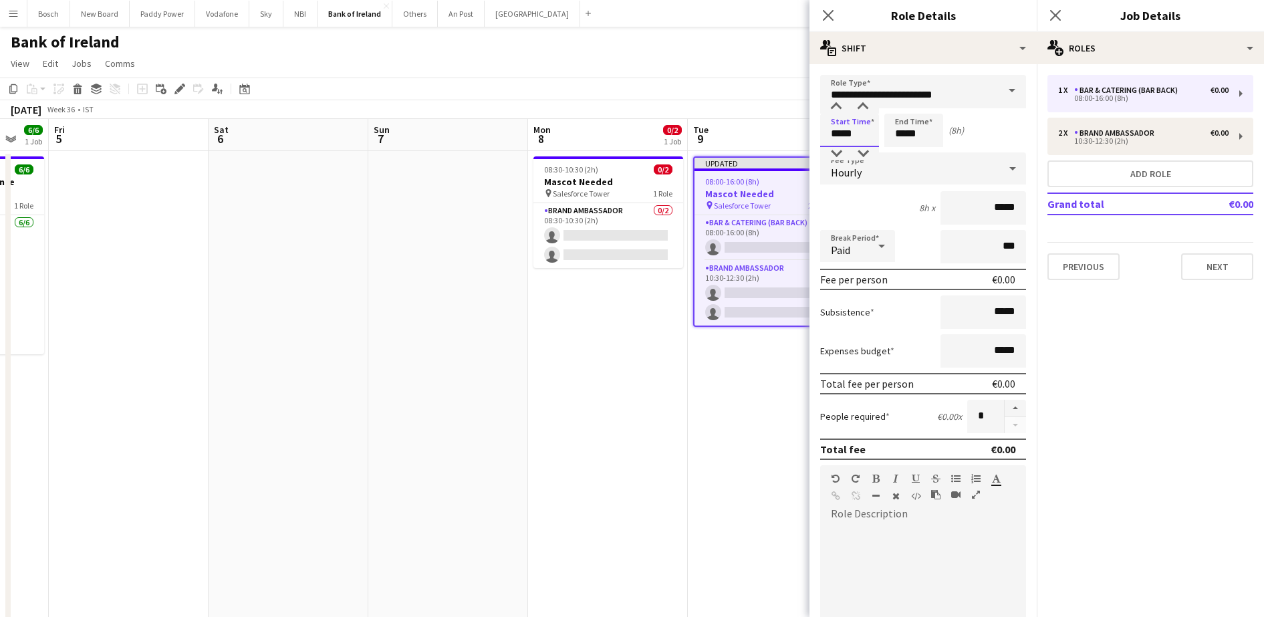
click at [859, 126] on input "*****" at bounding box center [849, 130] width 59 height 33
type input "*****"
click at [927, 132] on input "*****" at bounding box center [913, 130] width 59 height 33
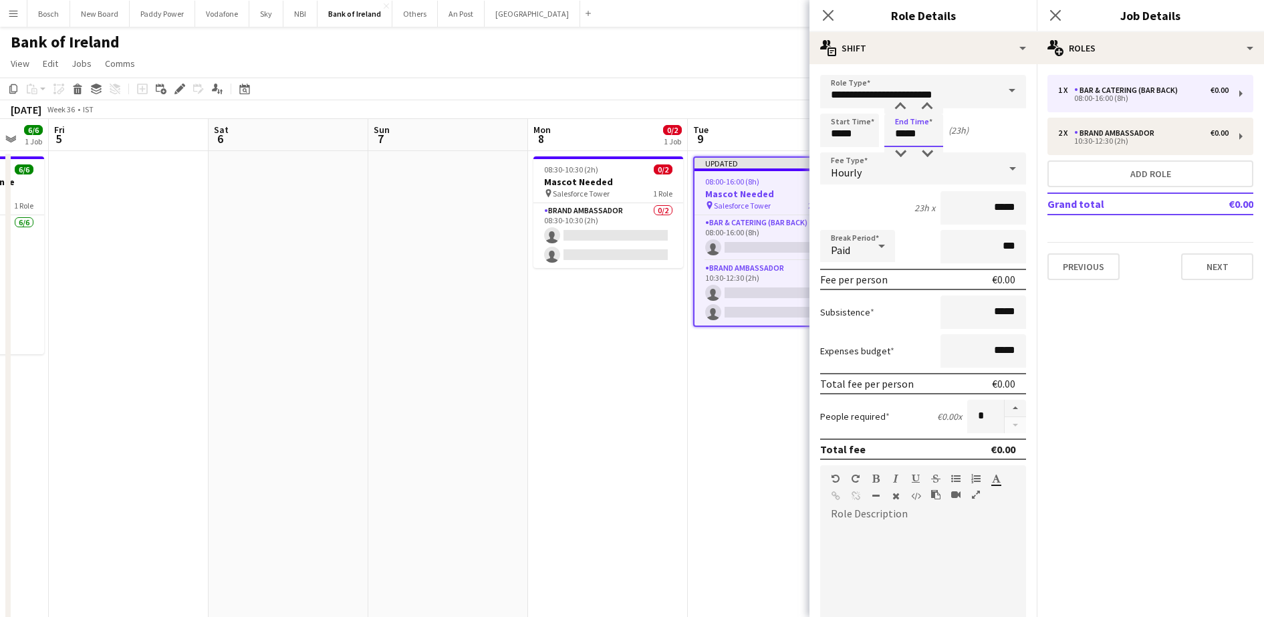
click at [927, 132] on input "*****" at bounding box center [913, 130] width 59 height 33
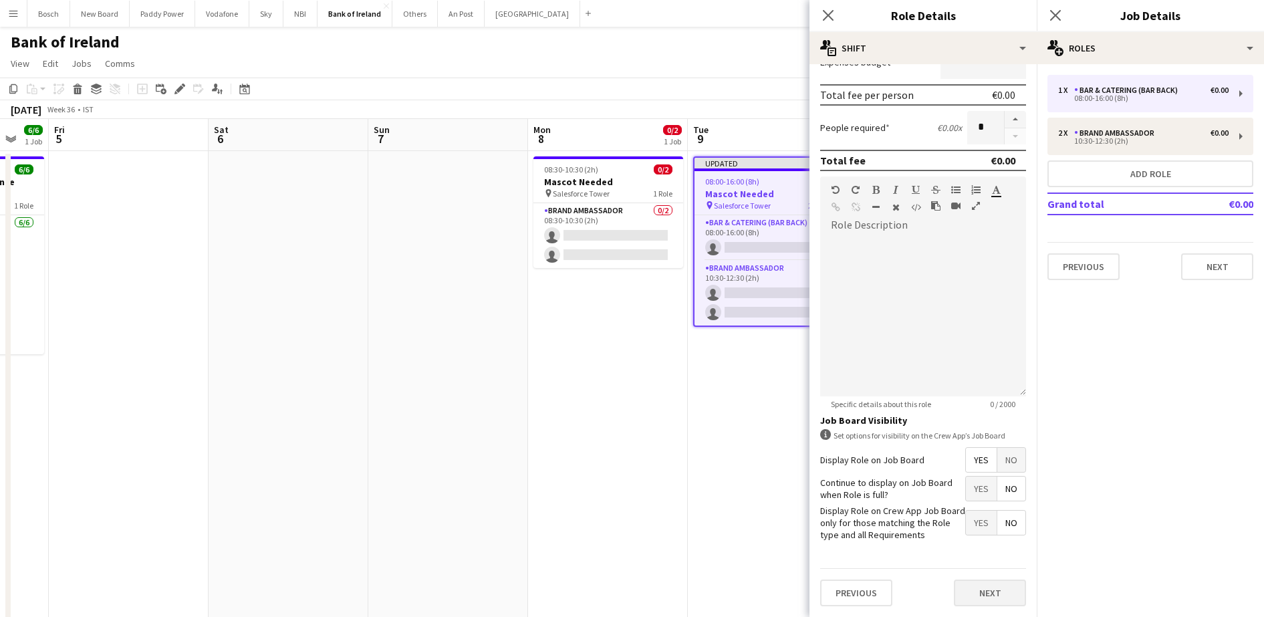
type input "*****"
click at [984, 587] on button "Next" at bounding box center [990, 592] width 72 height 27
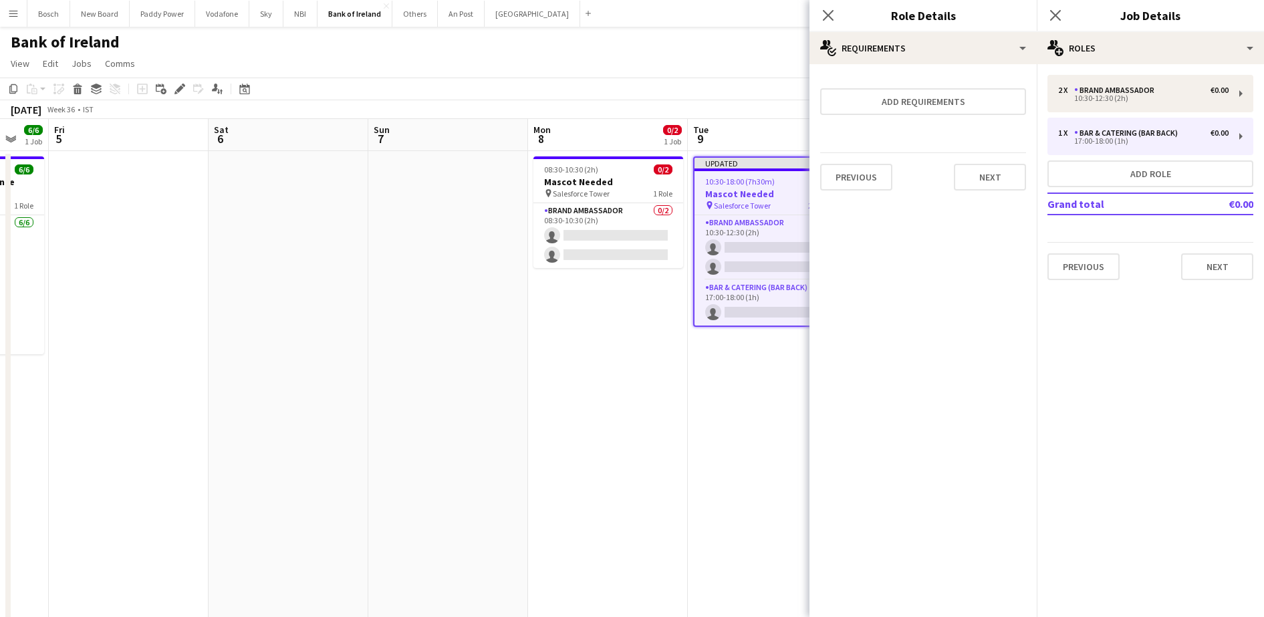
click at [1147, 115] on div "2 x Brand Ambassador €0.00 10:30-12:30 (2h) 1 x Bar & Catering (Bar Back) €0.00…" at bounding box center [1149, 177] width 227 height 205
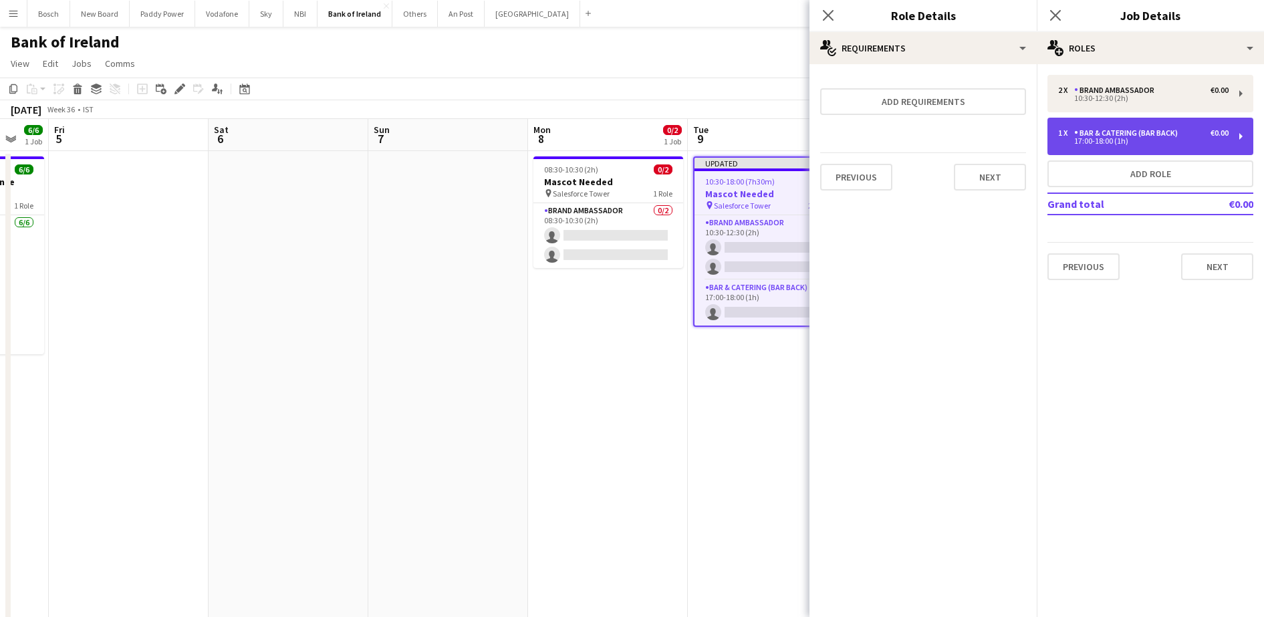
click at [1145, 127] on div "1 x Bar & Catering (Bar Back) €0.00 17:00-18:00 (1h)" at bounding box center [1150, 136] width 206 height 37
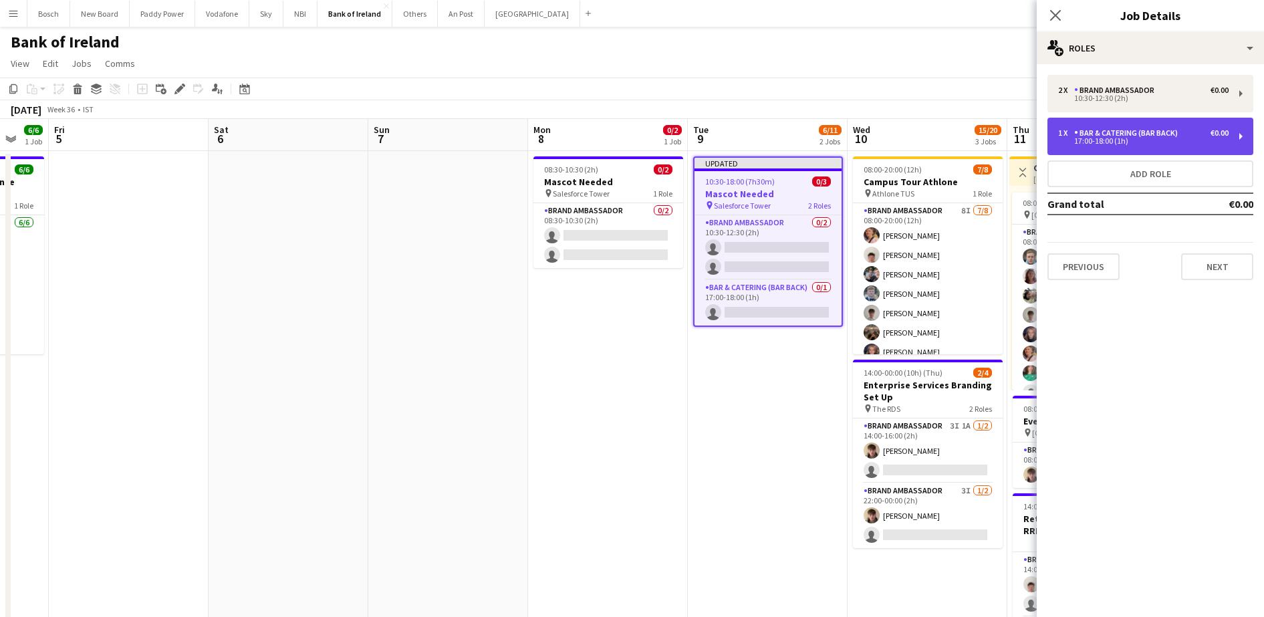
click at [1133, 134] on div "Bar & Catering (Bar Back)" at bounding box center [1128, 132] width 109 height 9
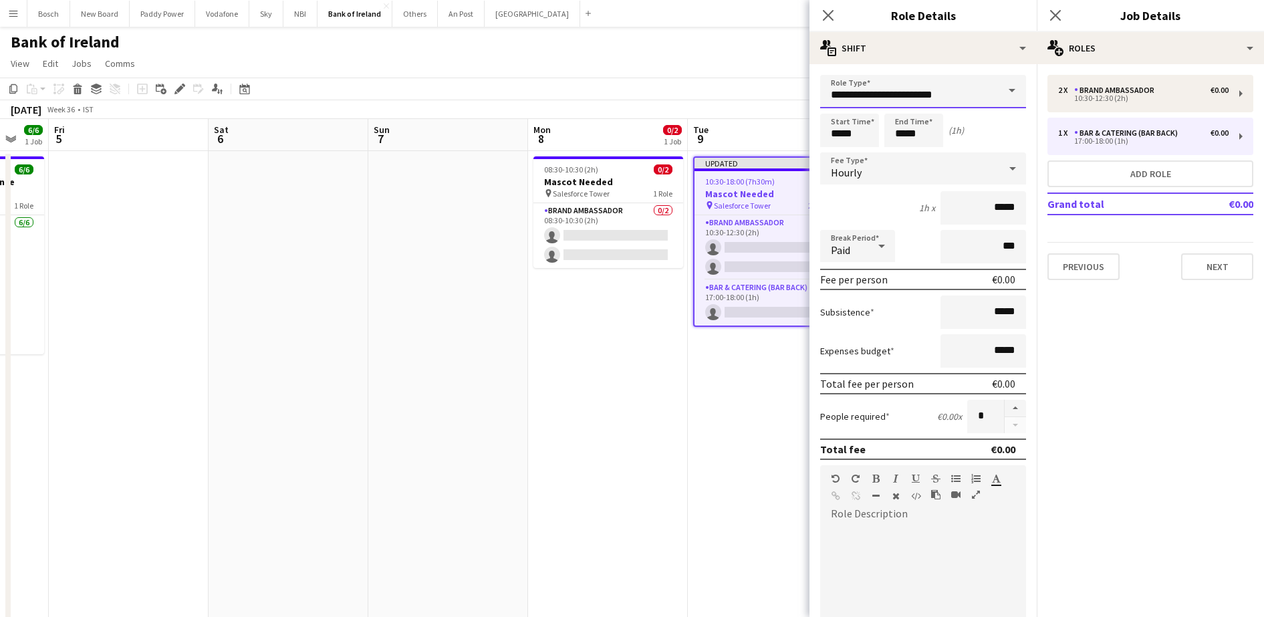
click at [933, 90] on input "**********" at bounding box center [923, 91] width 206 height 33
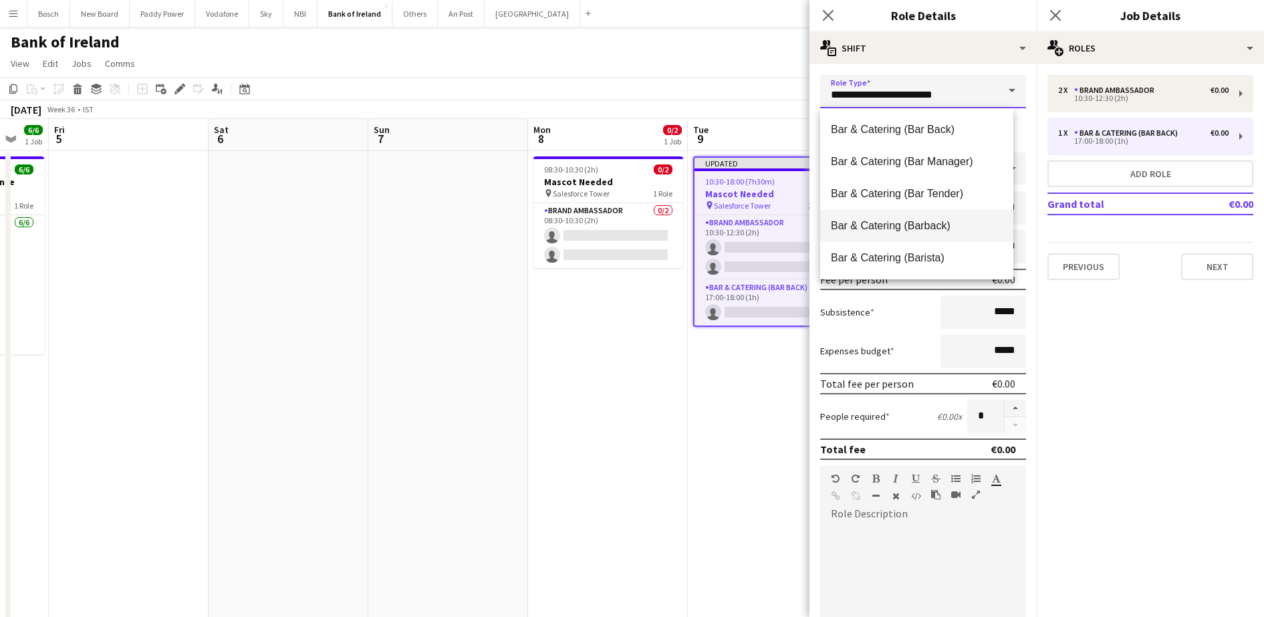
scroll to position [251, 0]
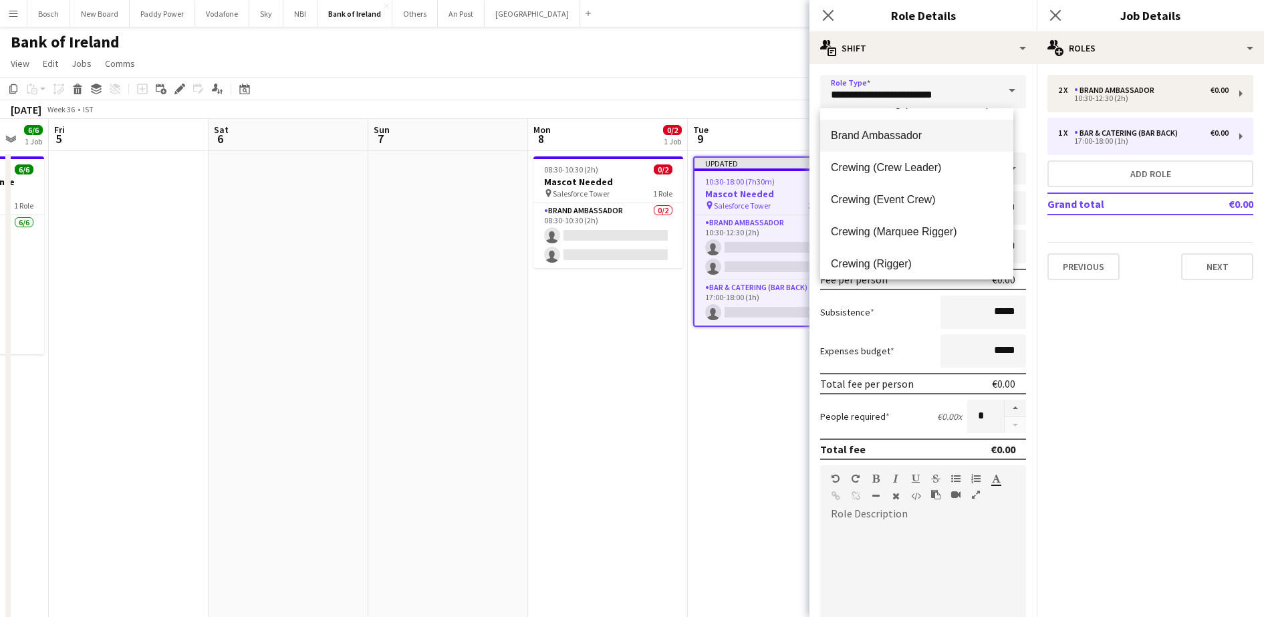
click at [912, 130] on span "Brand Ambassador" at bounding box center [917, 135] width 172 height 13
type input "**********"
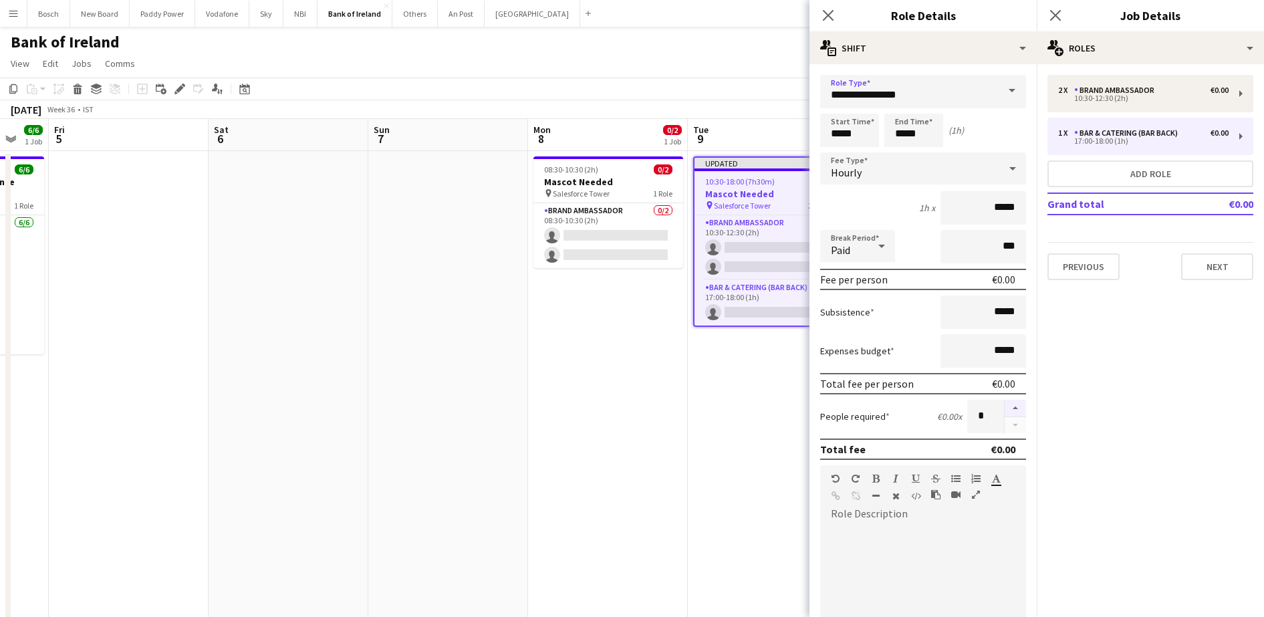
click at [1004, 409] on button "button" at bounding box center [1014, 408] width 21 height 17
type input "*"
click at [1185, 264] on button "Next" at bounding box center [1217, 266] width 72 height 27
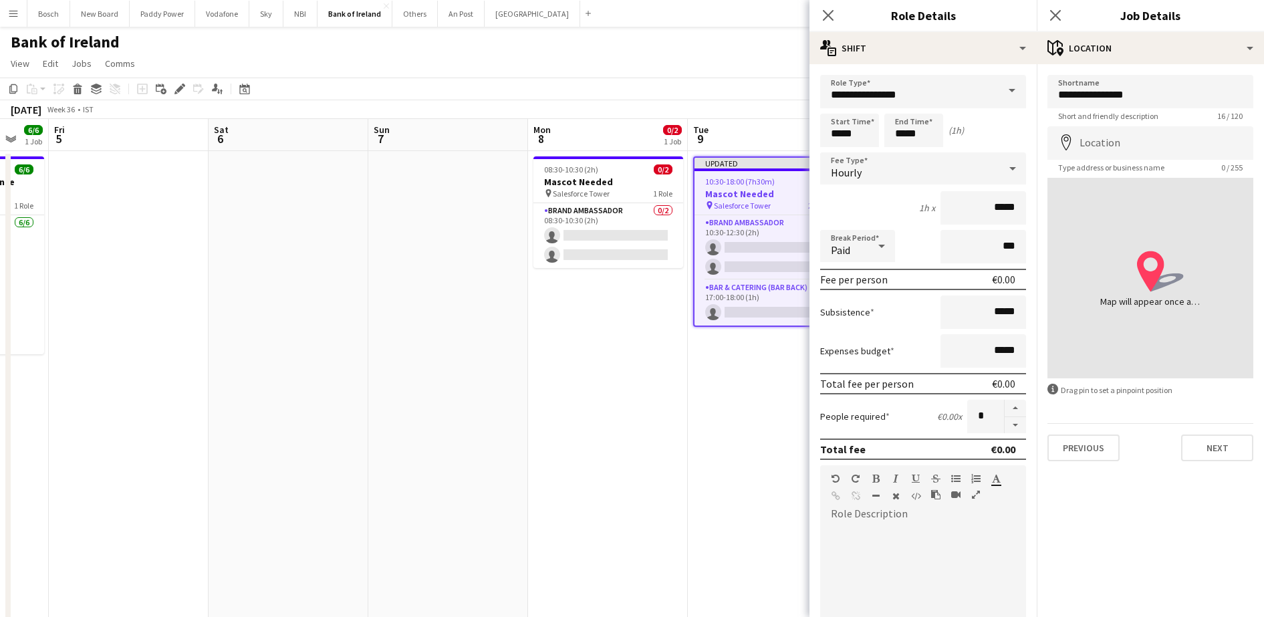
click at [815, 86] on form "**********" at bounding box center [922, 490] width 227 height 831
click at [742, 87] on app-toolbar "Copy Paste Paste Ctrl+V Paste with crew Ctrl+Shift+V Paste linked Job [GEOGRAPH…" at bounding box center [632, 89] width 1264 height 23
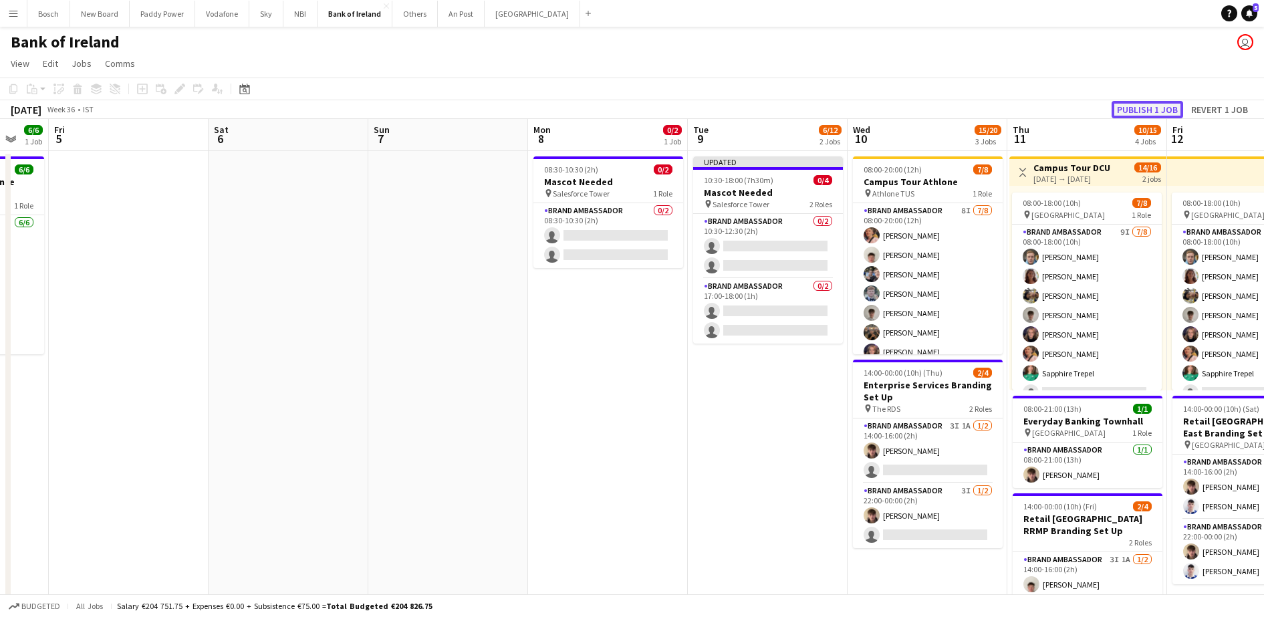
click at [1150, 110] on button "Publish 1 job" at bounding box center [1146, 109] width 71 height 17
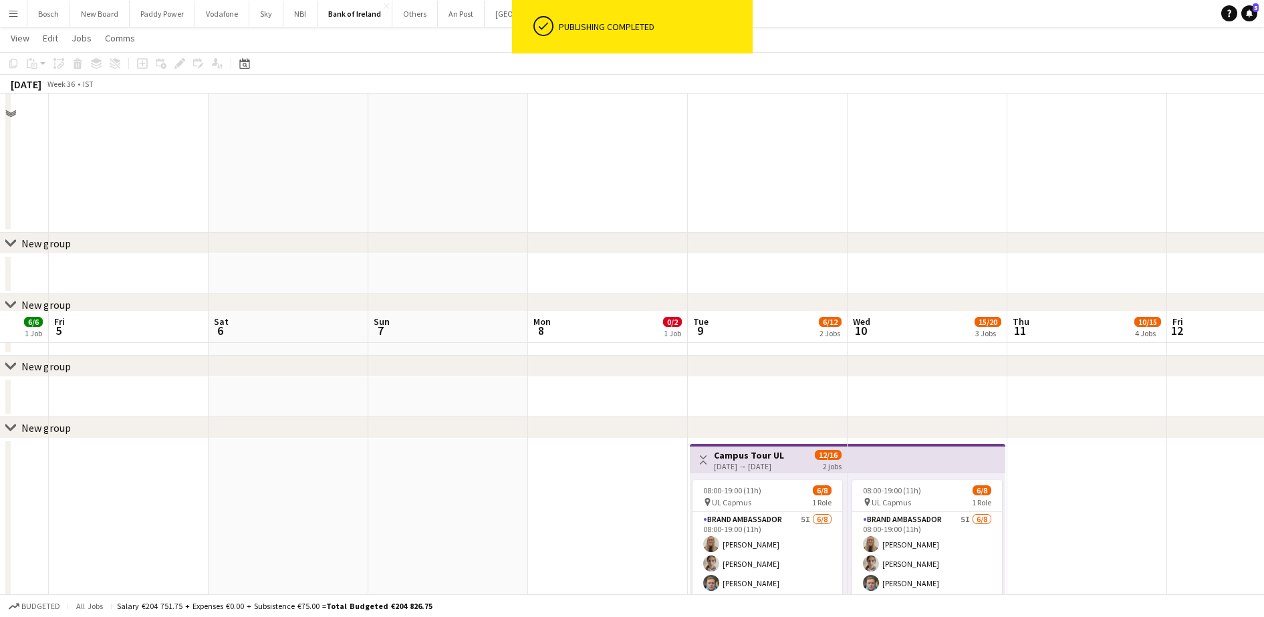
scroll to position [1086, 0]
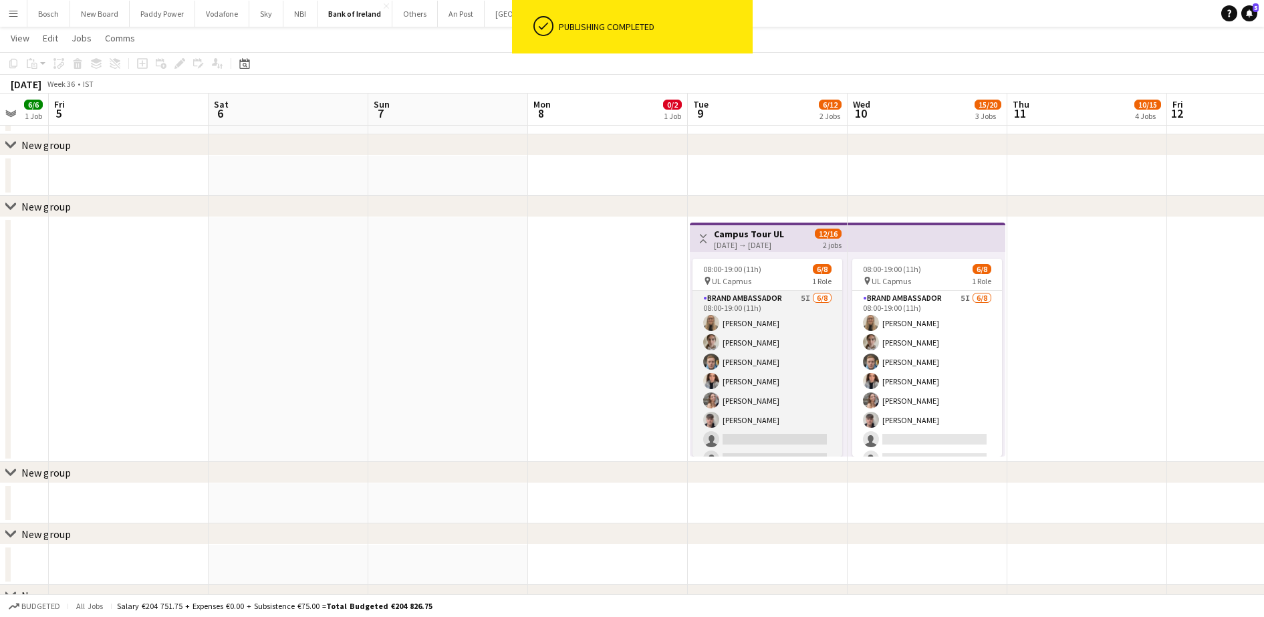
click at [789, 319] on app-card-role "Brand Ambassador 5I [DATE] 08:00-19:00 (11h) [PERSON_NAME] [PERSON_NAME] [PERSO…" at bounding box center [767, 381] width 150 height 181
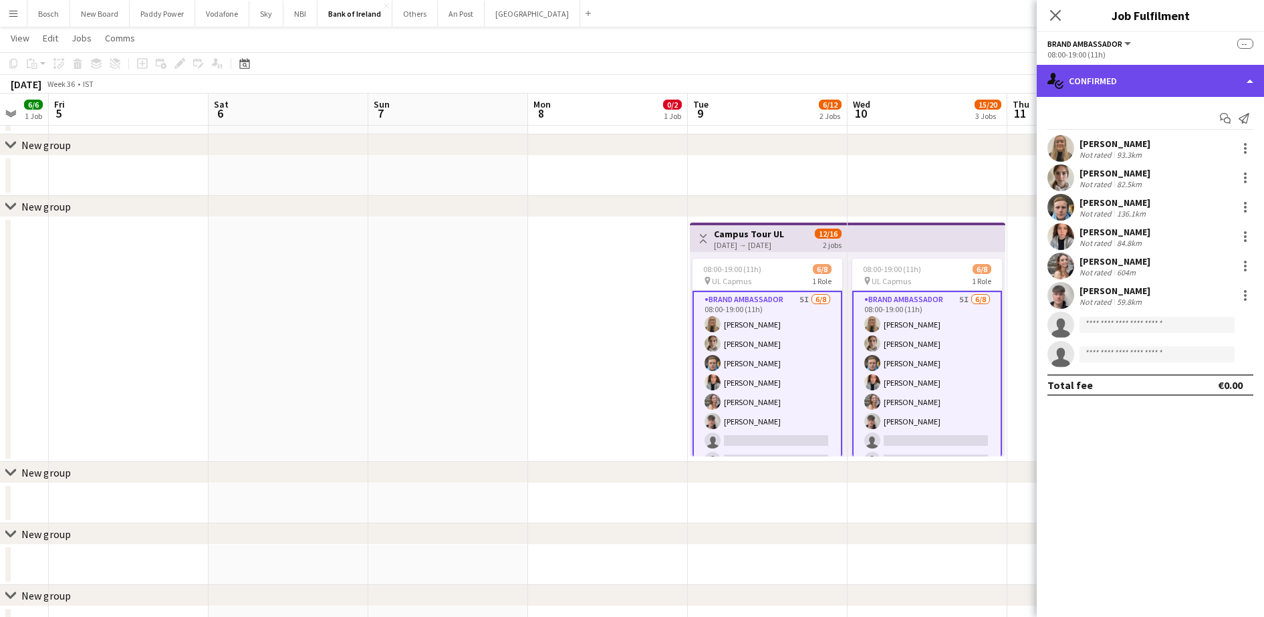
click at [1134, 71] on div "single-neutral-actions-check-2 Confirmed" at bounding box center [1149, 81] width 227 height 32
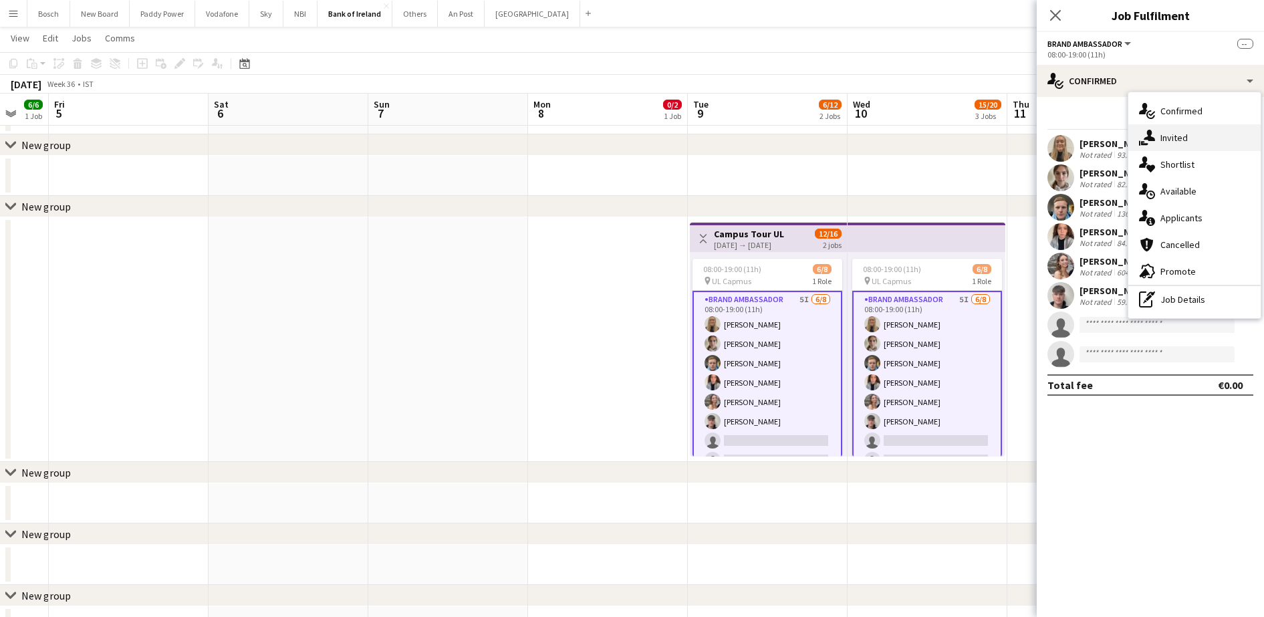
click at [1180, 140] on div "single-neutral-actions-share-1 Invited" at bounding box center [1194, 137] width 132 height 27
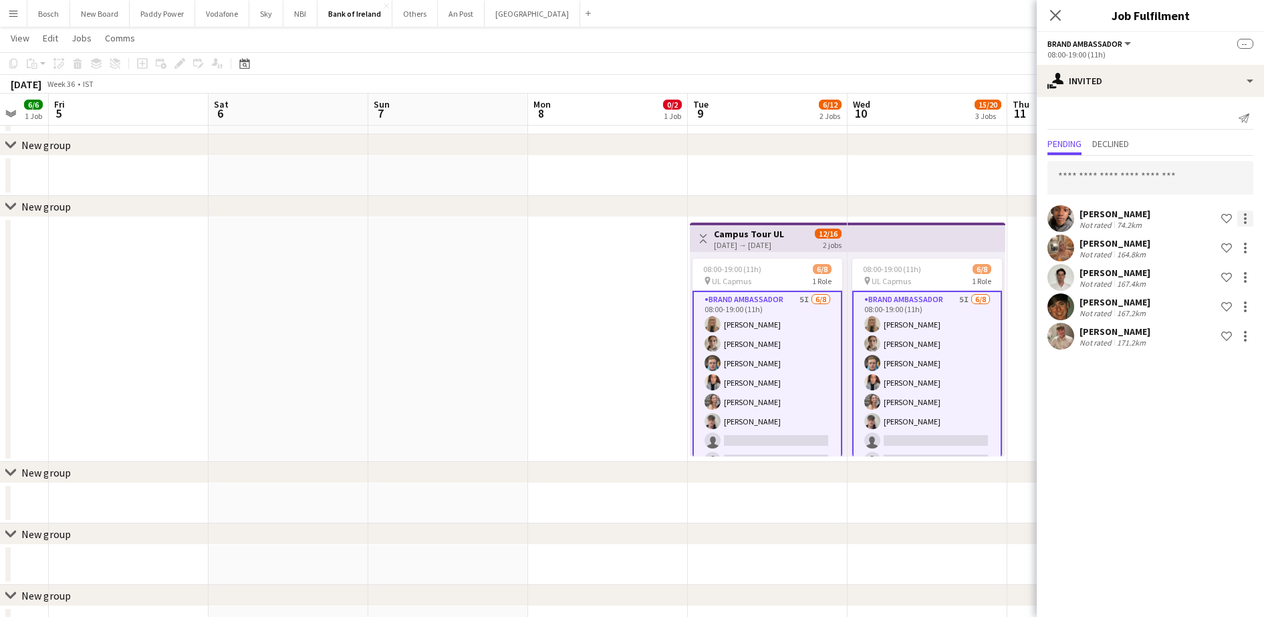
click at [1246, 220] on div at bounding box center [1245, 218] width 16 height 16
click at [1205, 271] on span "Send notification" at bounding box center [1202, 274] width 79 height 11
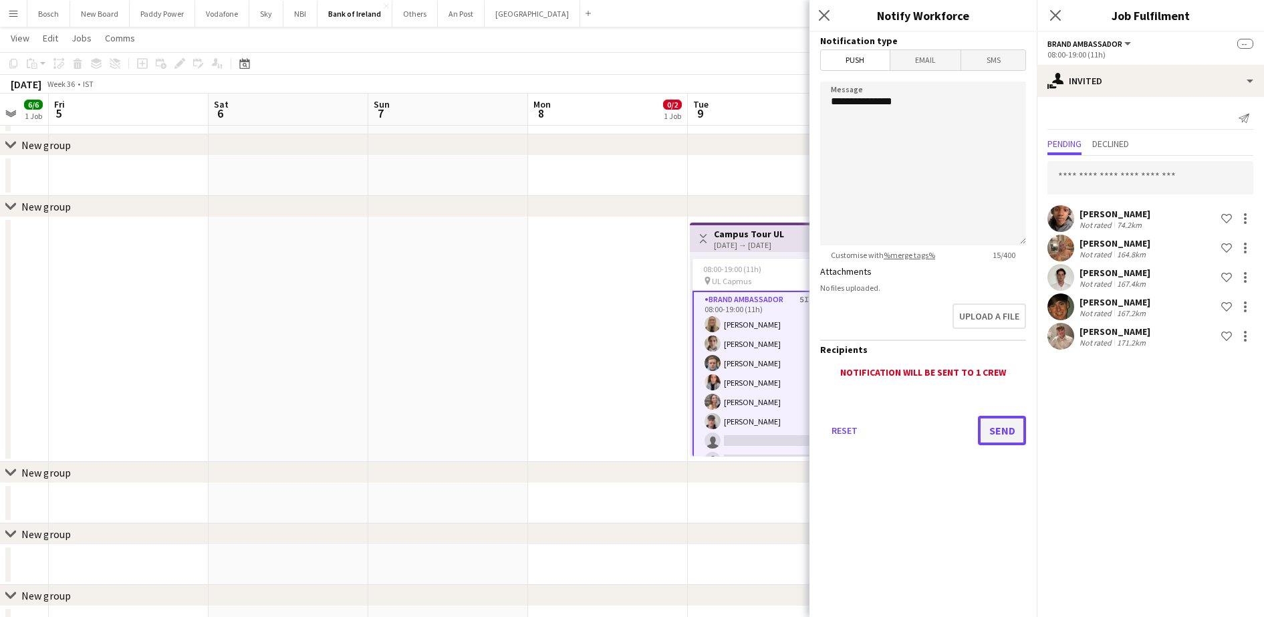
click at [1008, 429] on button "Send" at bounding box center [1002, 430] width 48 height 29
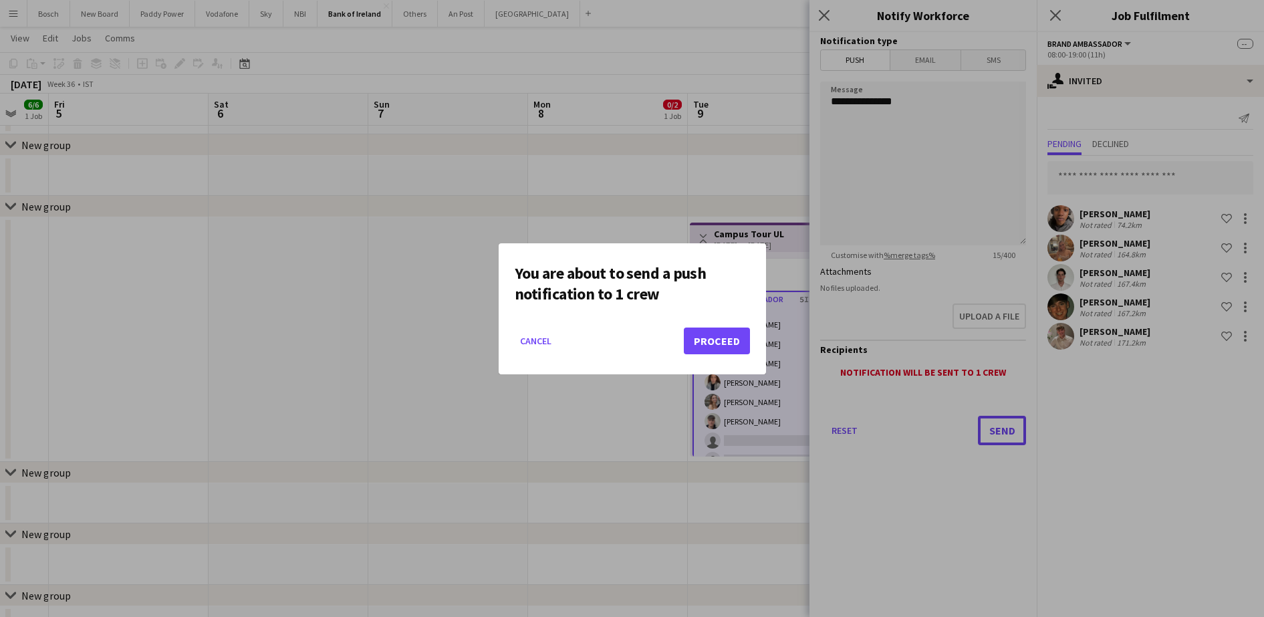
scroll to position [0, 0]
click at [716, 351] on button "Proceed" at bounding box center [717, 340] width 66 height 27
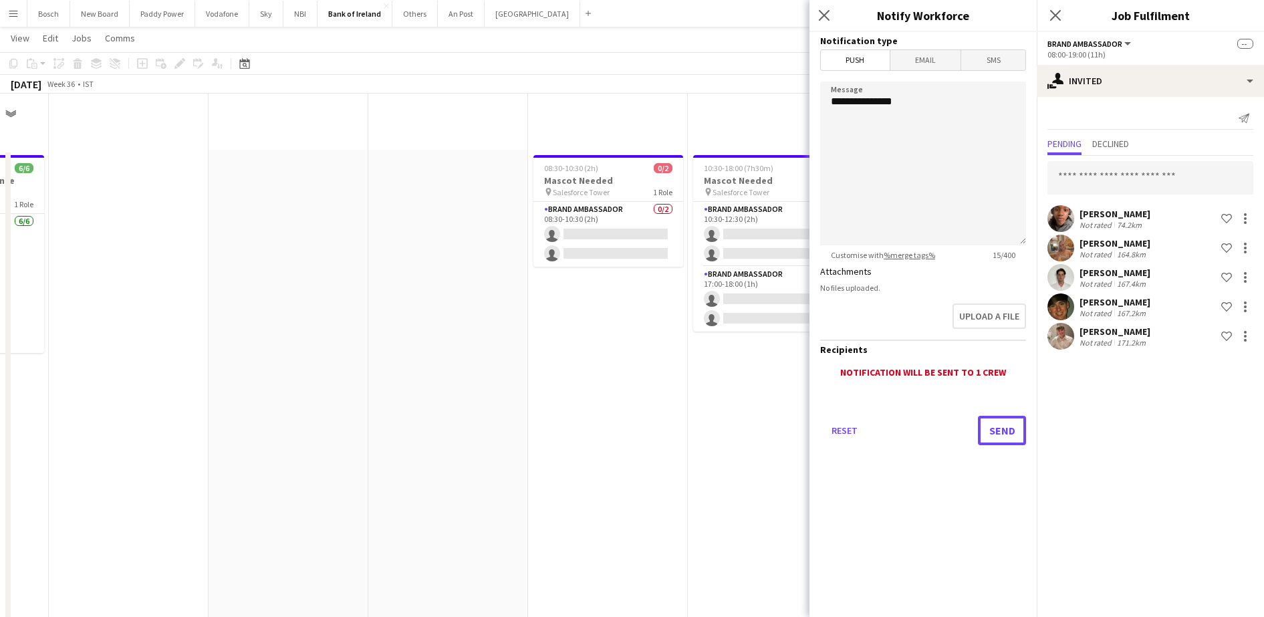
scroll to position [1086, 0]
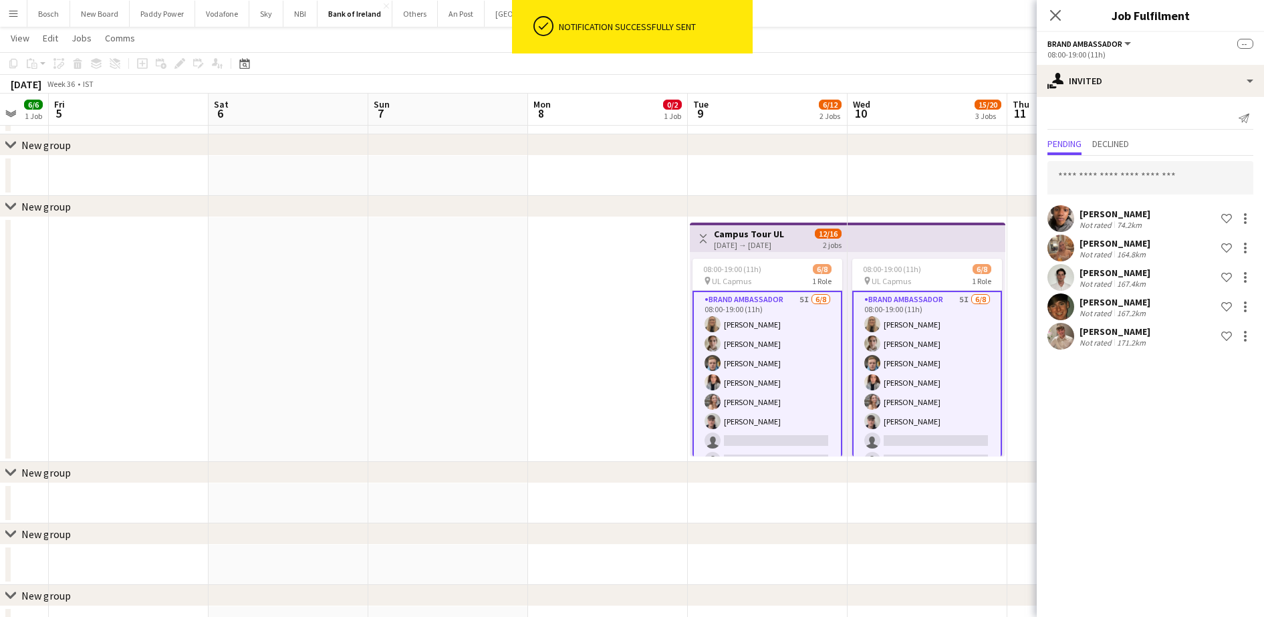
click at [909, 70] on app-toolbar "Copy Paste Paste Ctrl+V Paste with crew Ctrl+Shift+V Paste linked Job [GEOGRAPH…" at bounding box center [632, 63] width 1264 height 23
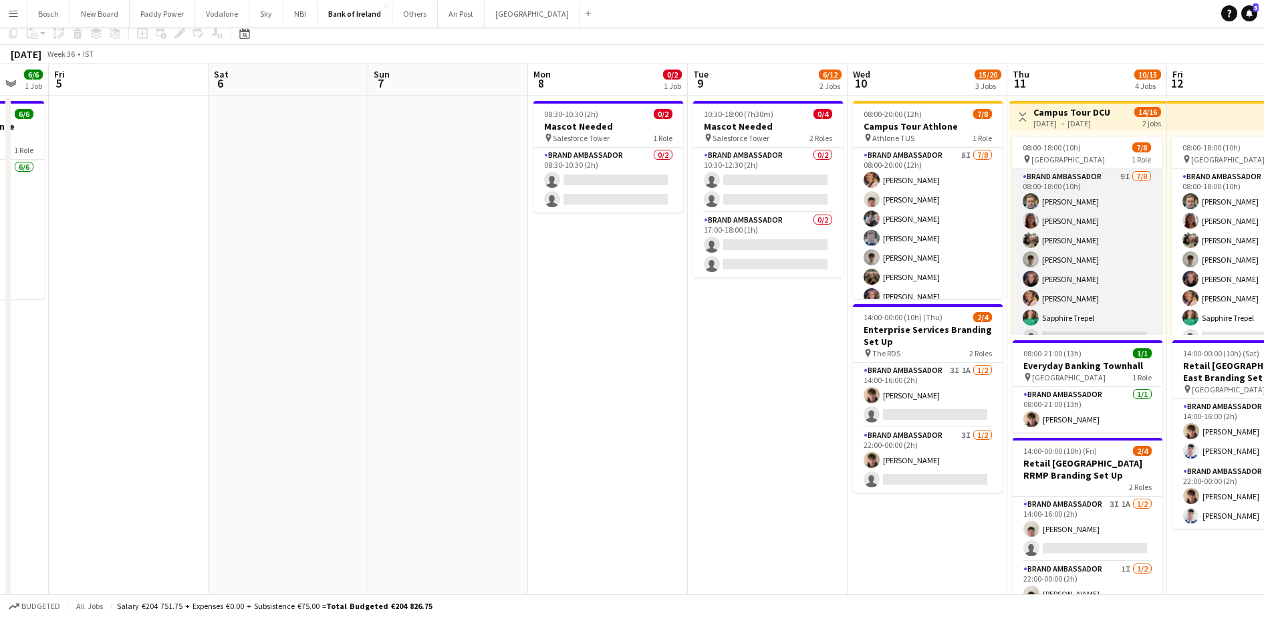
scroll to position [0, 0]
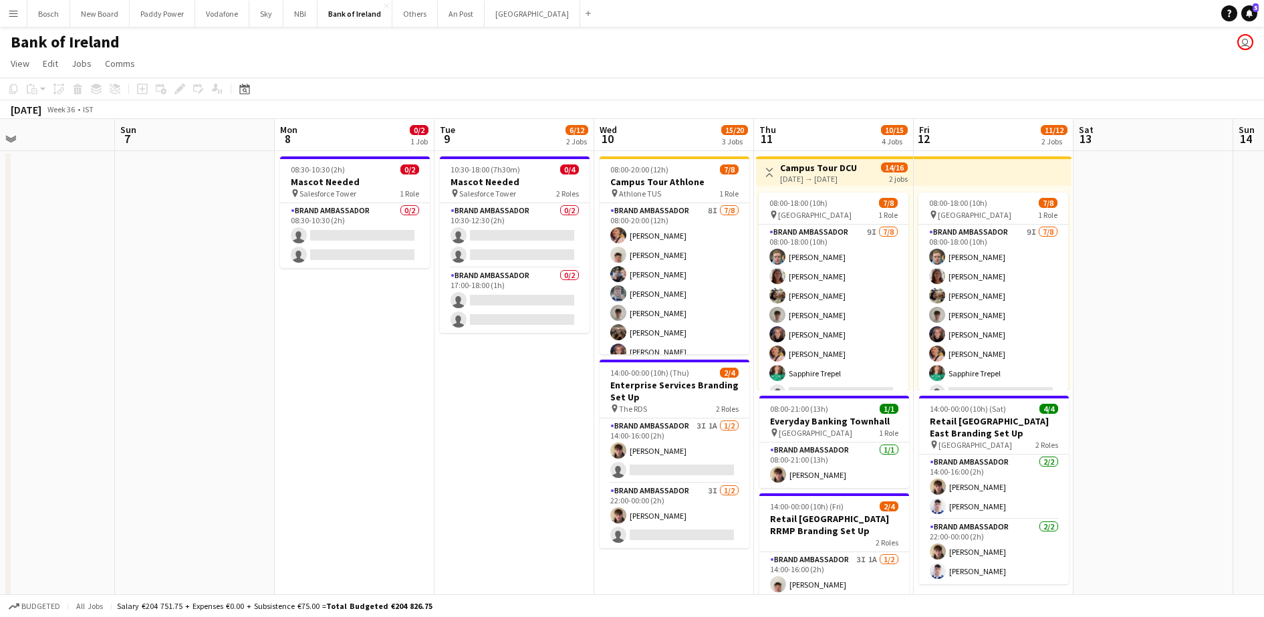
drag, startPoint x: 1020, startPoint y: 301, endPoint x: 766, endPoint y: 280, distance: 254.8
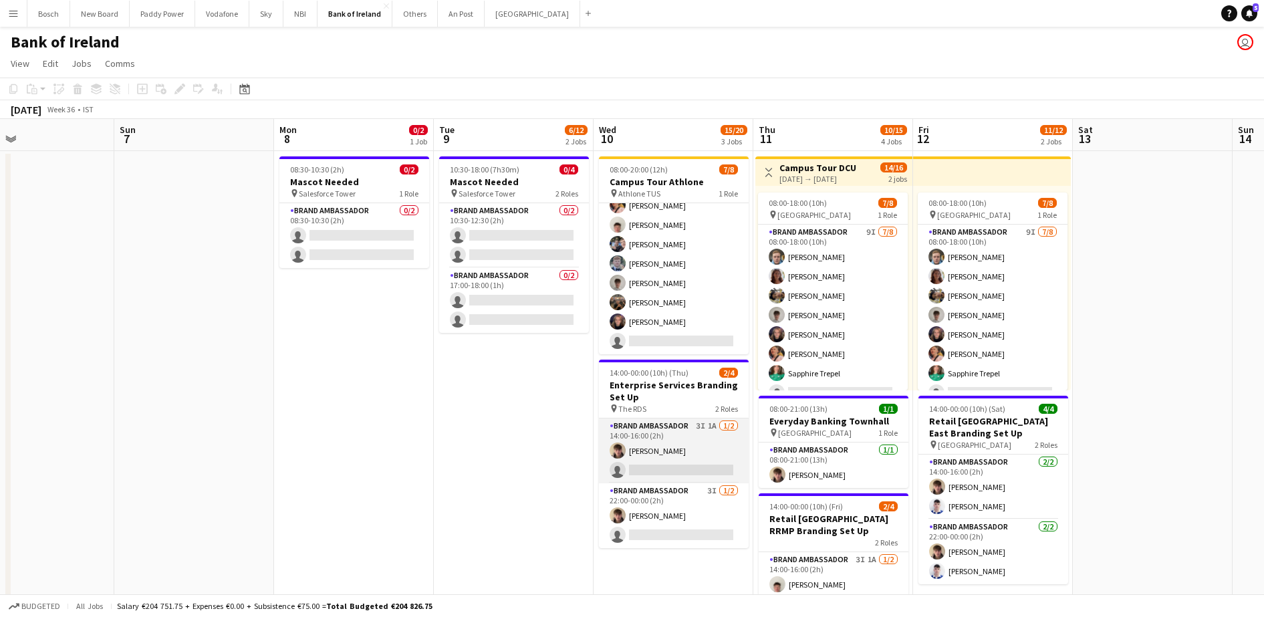
scroll to position [167, 0]
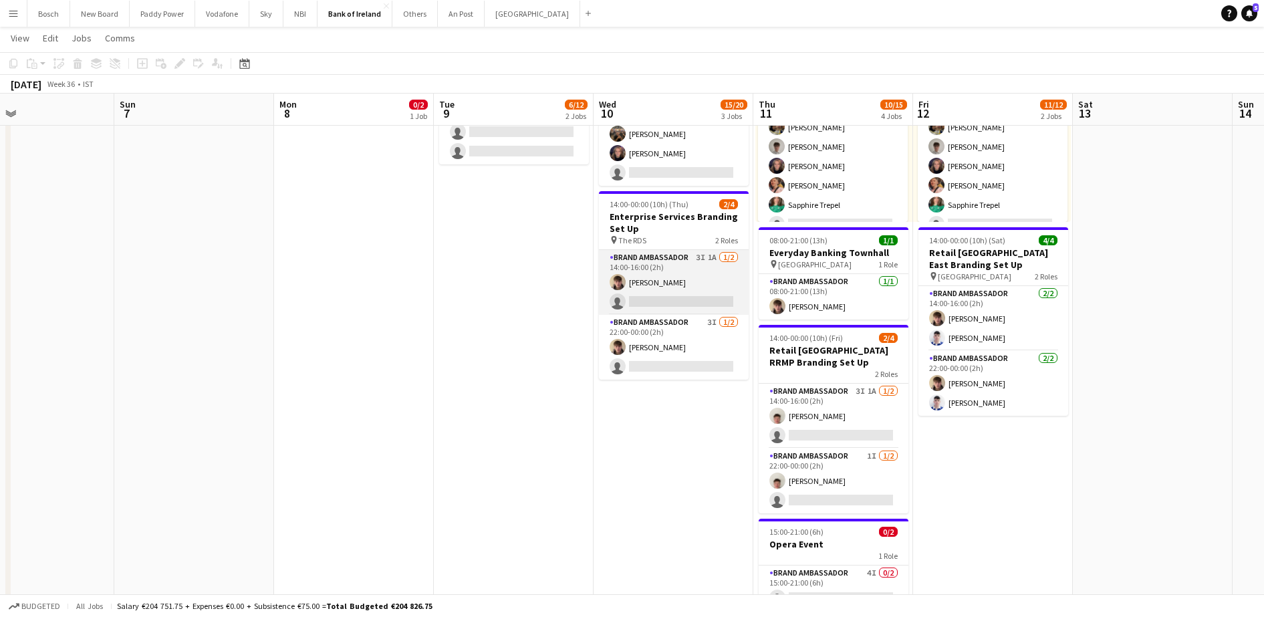
click at [661, 297] on app-card-role "Brand Ambassador 3I 1A [DATE] 14:00-16:00 (2h) [PERSON_NAME] single-neutral-act…" at bounding box center [674, 282] width 150 height 65
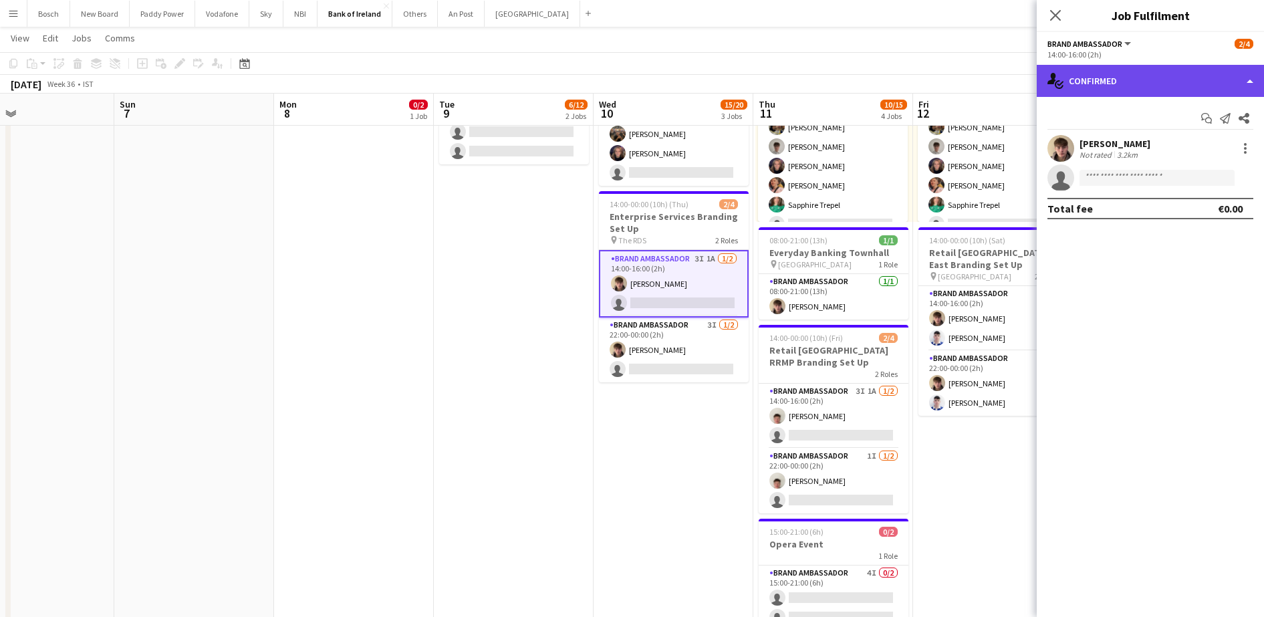
click at [1117, 94] on div "single-neutral-actions-check-2 Confirmed" at bounding box center [1149, 81] width 227 height 32
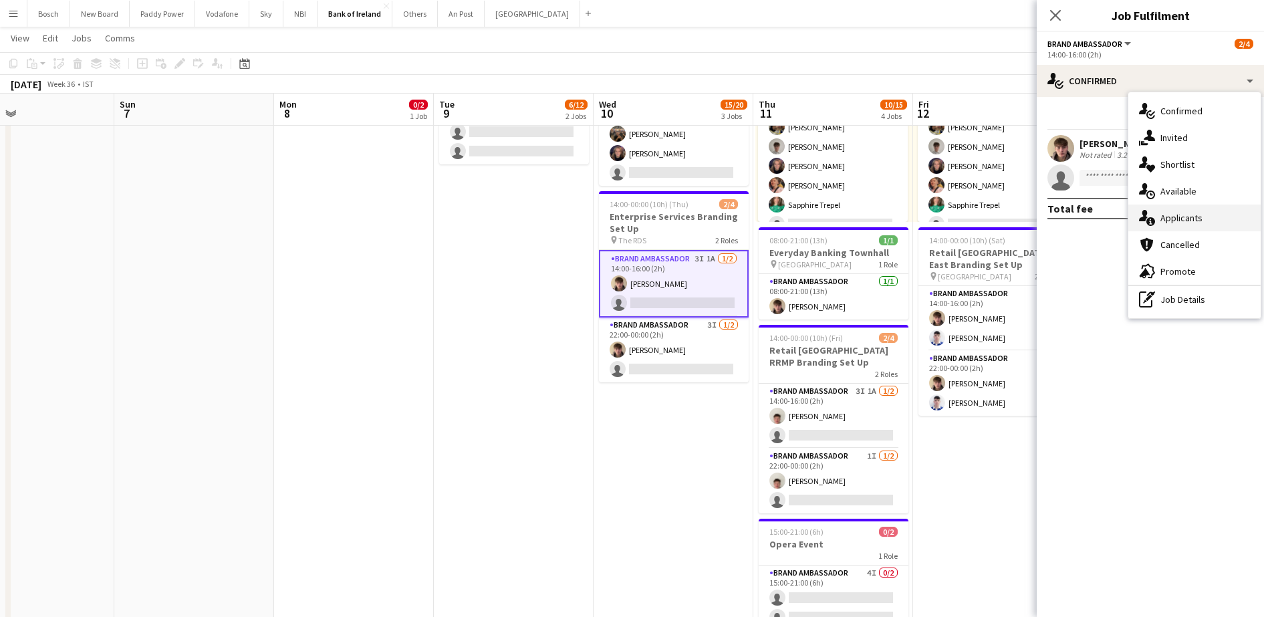
click at [1187, 212] on div "single-neutral-actions-information Applicants" at bounding box center [1194, 217] width 132 height 27
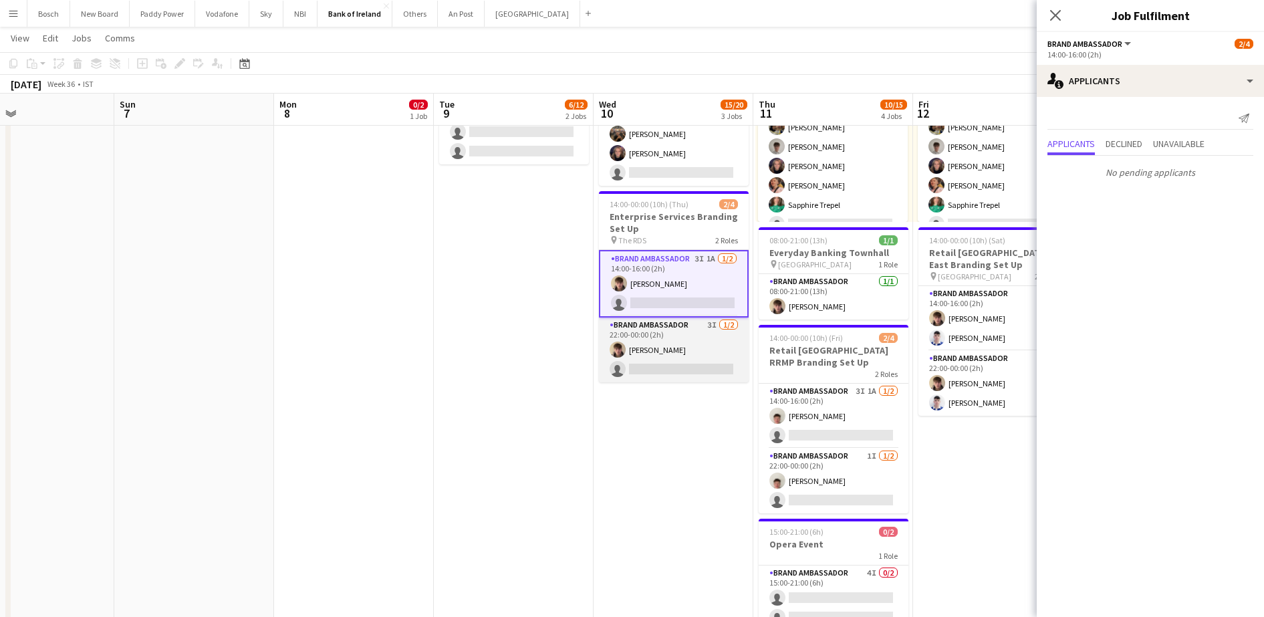
click at [667, 337] on app-card-role "Brand Ambassador 3I [DATE] 22:00-00:00 (2h) [PERSON_NAME] single-neutral-actions" at bounding box center [674, 349] width 150 height 65
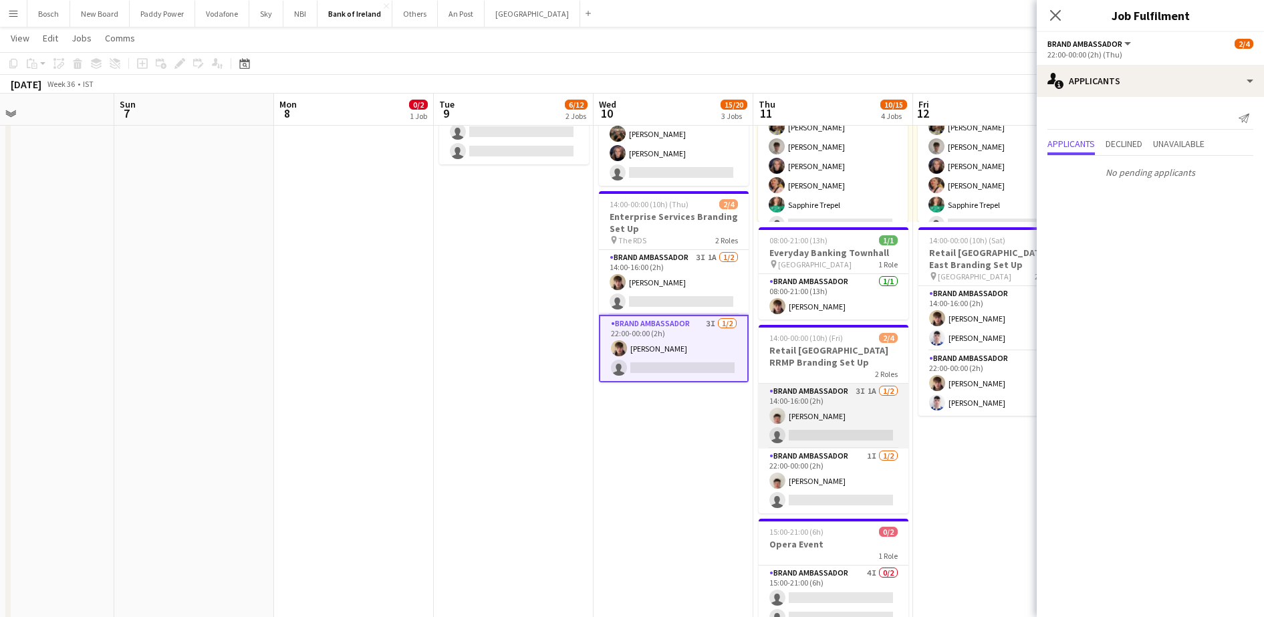
click at [839, 426] on app-card-role "Brand Ambassador 3I 1A [DATE] 14:00-16:00 (2h) [PERSON_NAME] single-neutral-act…" at bounding box center [833, 416] width 150 height 65
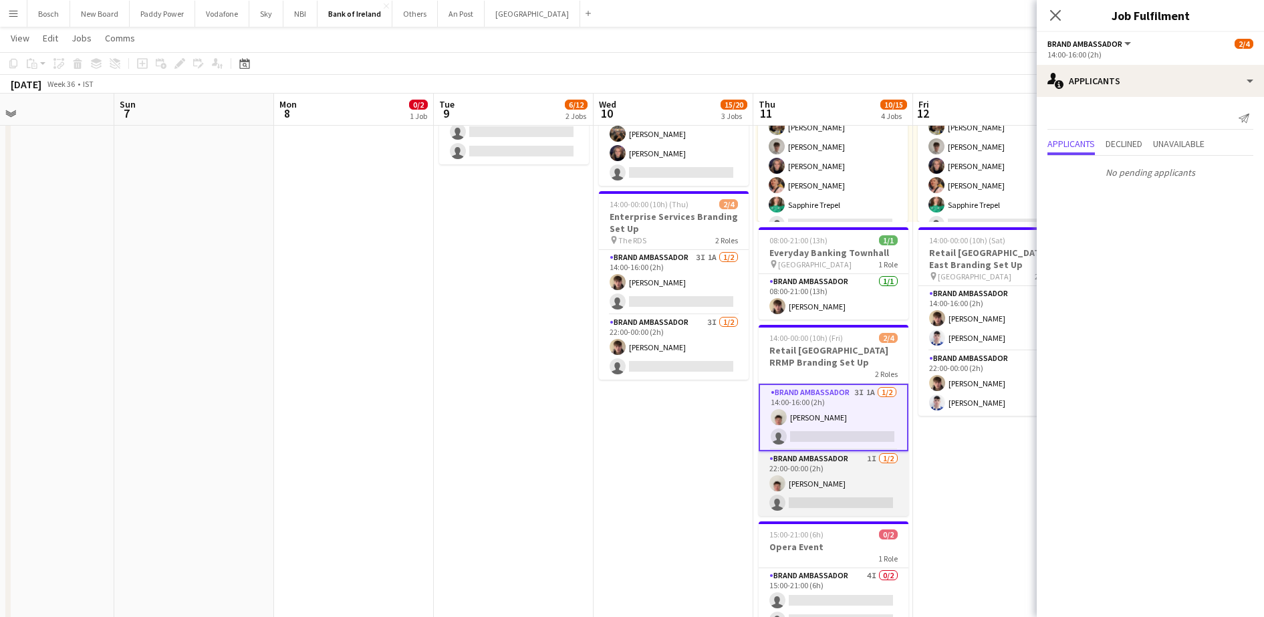
click at [831, 462] on app-card-role "Brand Ambassador 1I [DATE] 22:00-00:00 (2h) [PERSON_NAME] single-neutral-actions" at bounding box center [833, 483] width 150 height 65
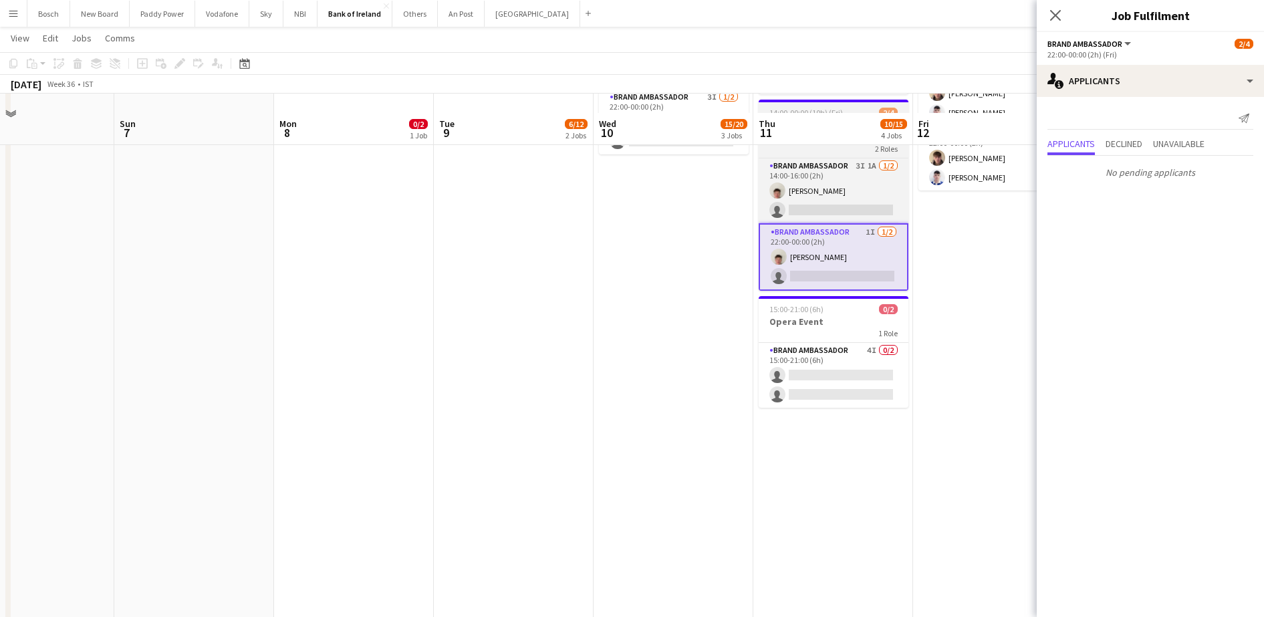
scroll to position [418, 0]
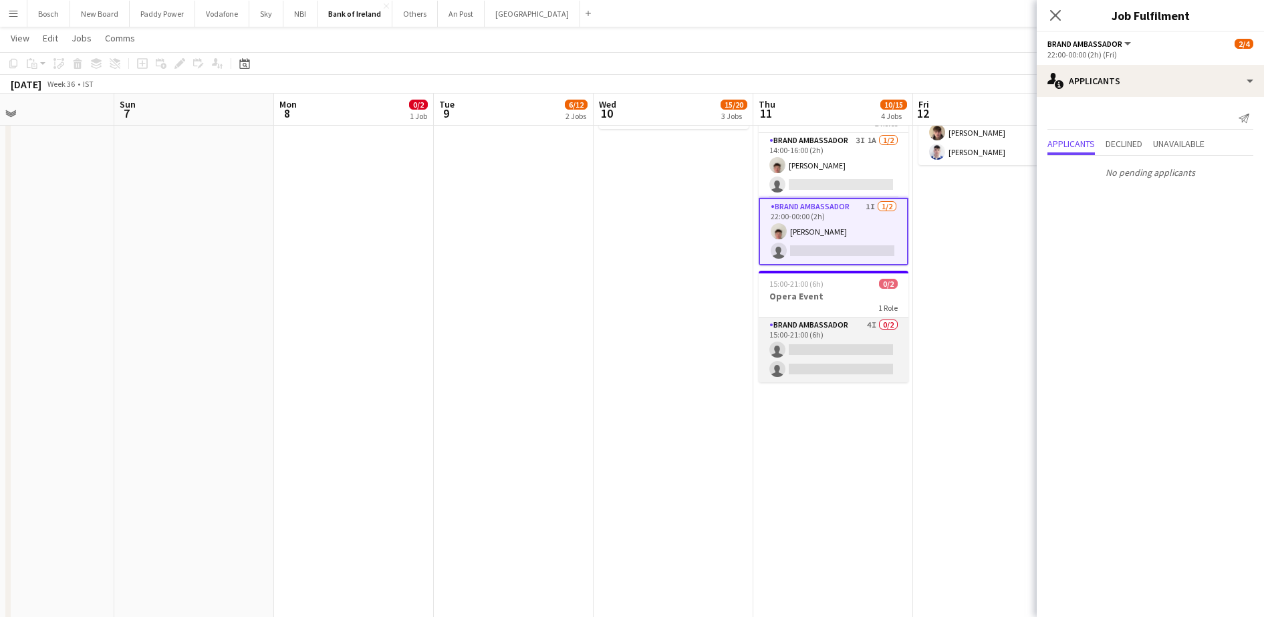
click at [830, 361] on app-card-role "Brand Ambassador 4I 0/2 15:00-21:00 (6h) single-neutral-actions single-neutral-…" at bounding box center [833, 349] width 150 height 65
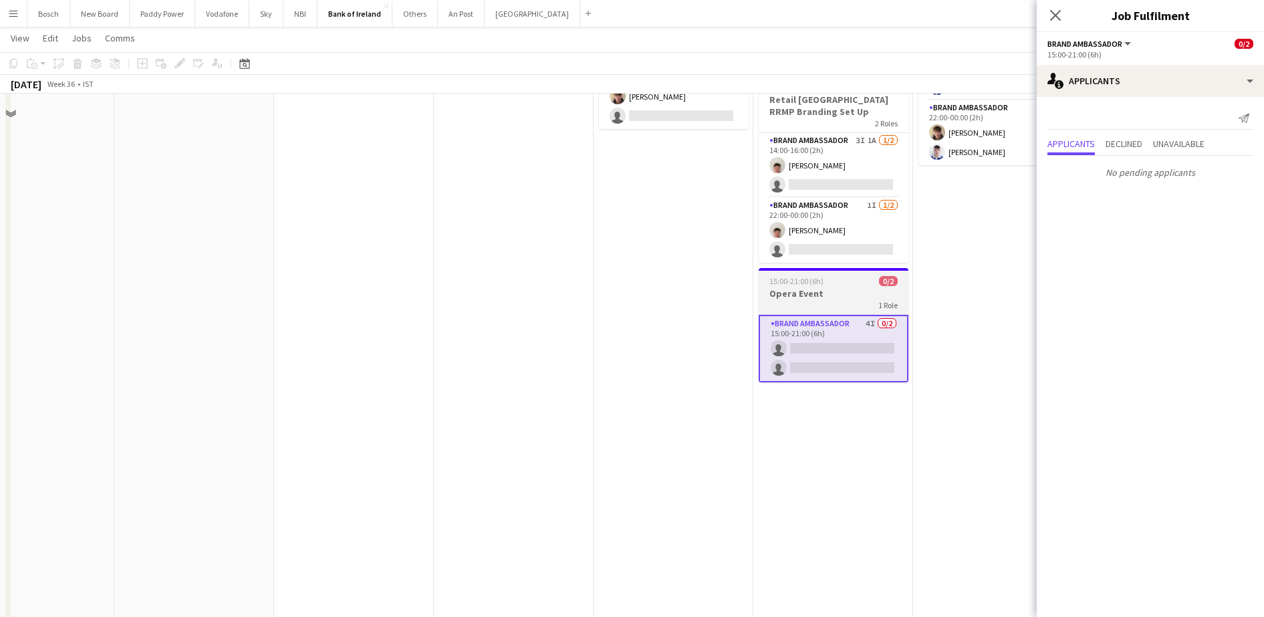
scroll to position [0, 0]
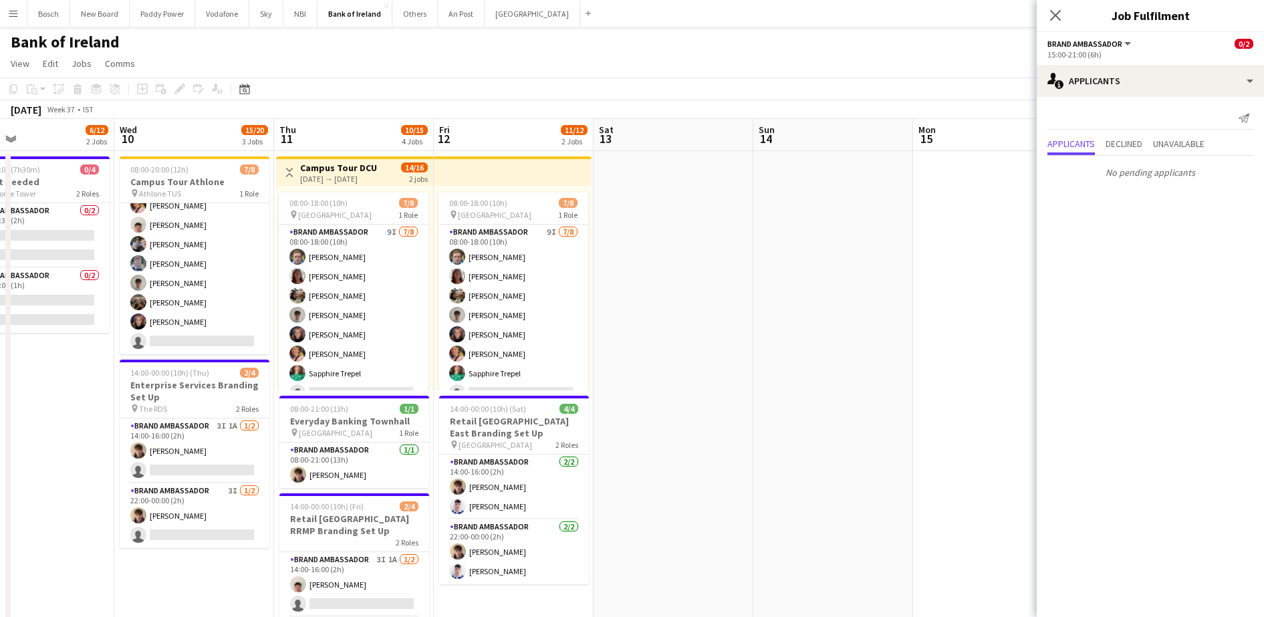
drag, startPoint x: 927, startPoint y: 468, endPoint x: 416, endPoint y: 414, distance: 514.0
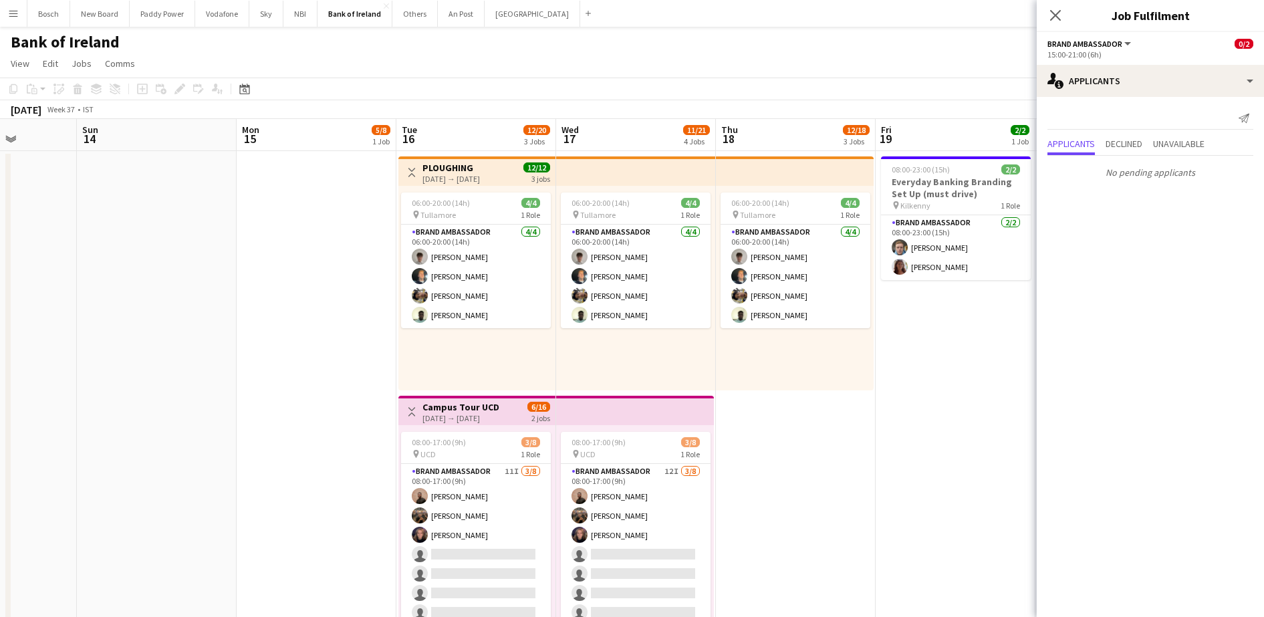
drag, startPoint x: 946, startPoint y: 347, endPoint x: 440, endPoint y: 318, distance: 506.0
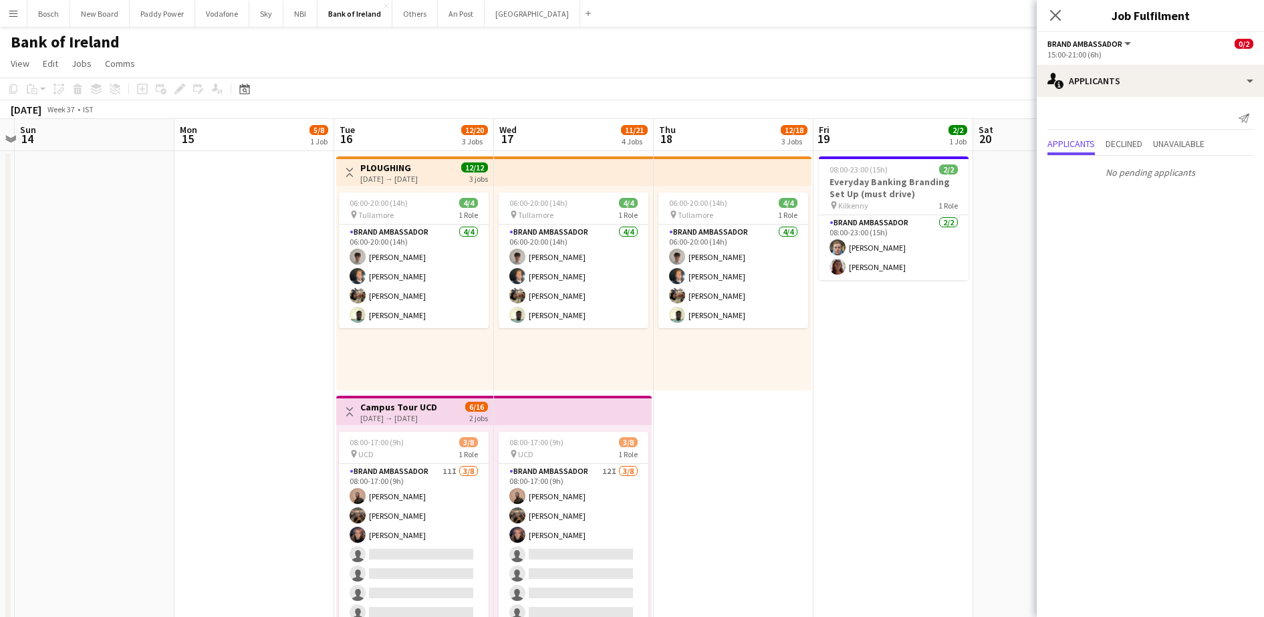
drag, startPoint x: 544, startPoint y: 320, endPoint x: 369, endPoint y: 299, distance: 176.3
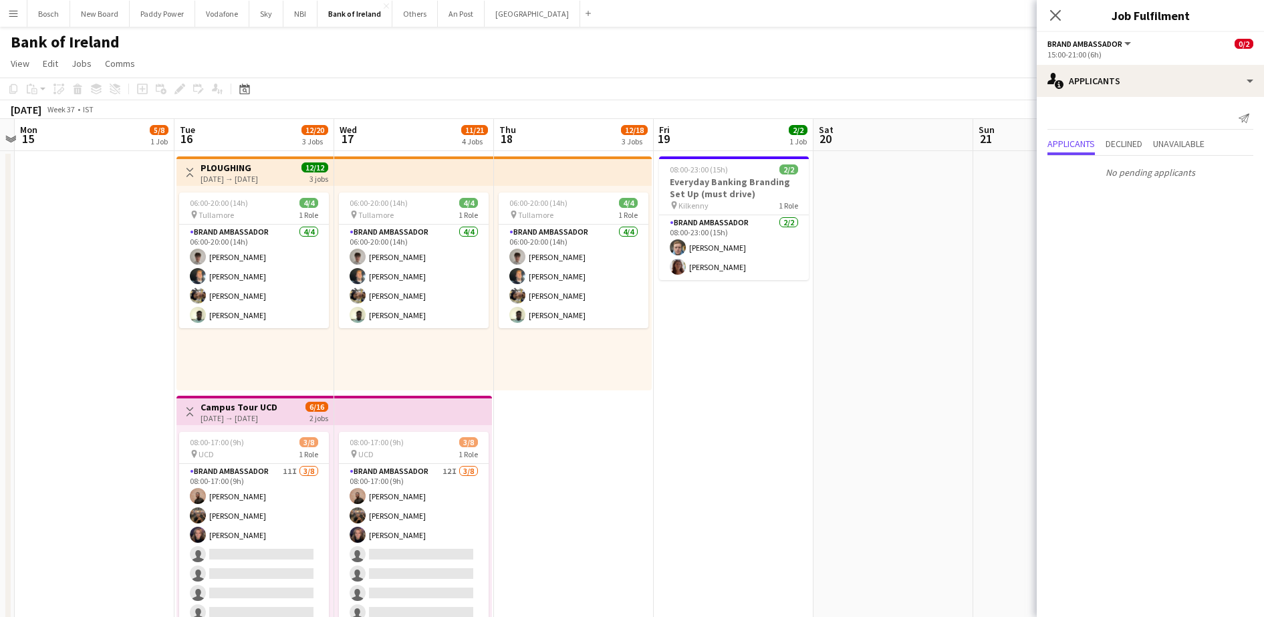
scroll to position [0, 468]
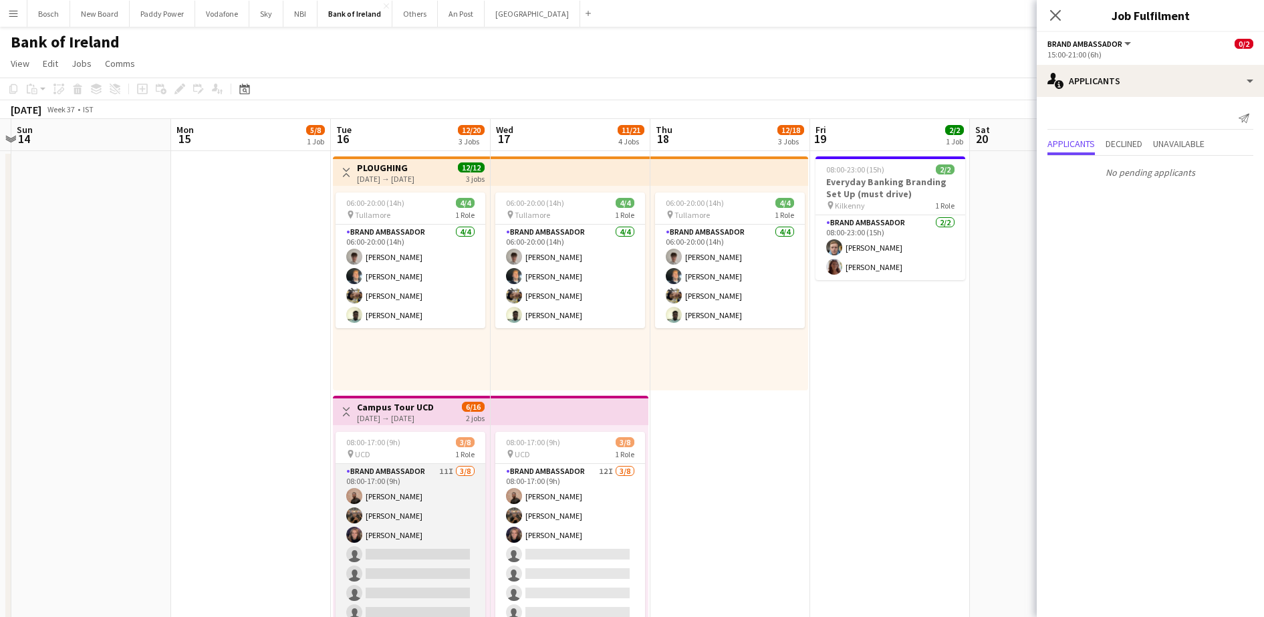
click at [399, 502] on app-card-role "Brand Ambassador 11I [DATE] 08:00-17:00 (9h) [PERSON_NAME] [PERSON_NAME] [PERSO…" at bounding box center [410, 554] width 150 height 181
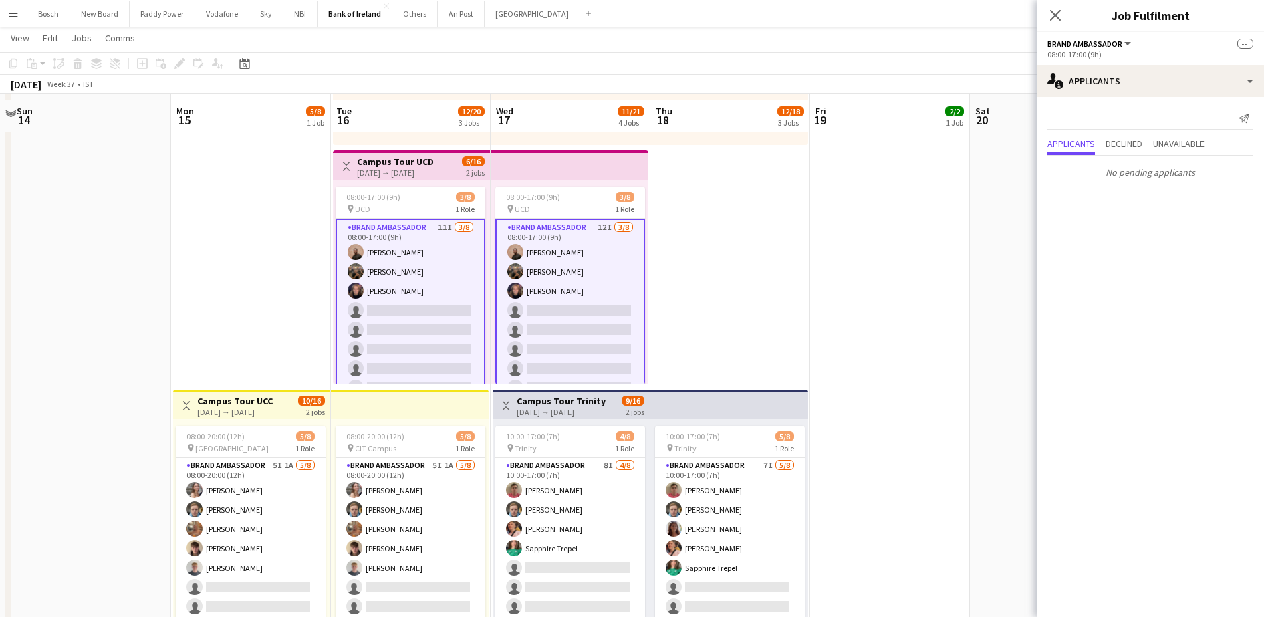
scroll to position [251, 0]
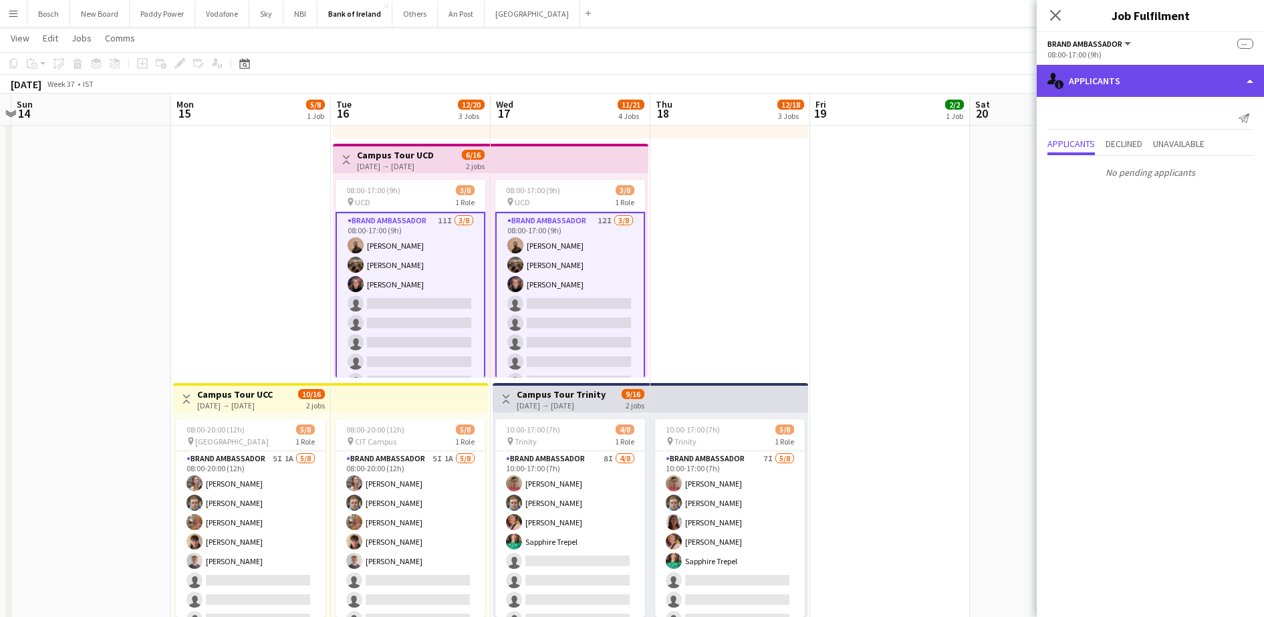
click at [1125, 82] on div "single-neutral-actions-information Applicants" at bounding box center [1149, 81] width 227 height 32
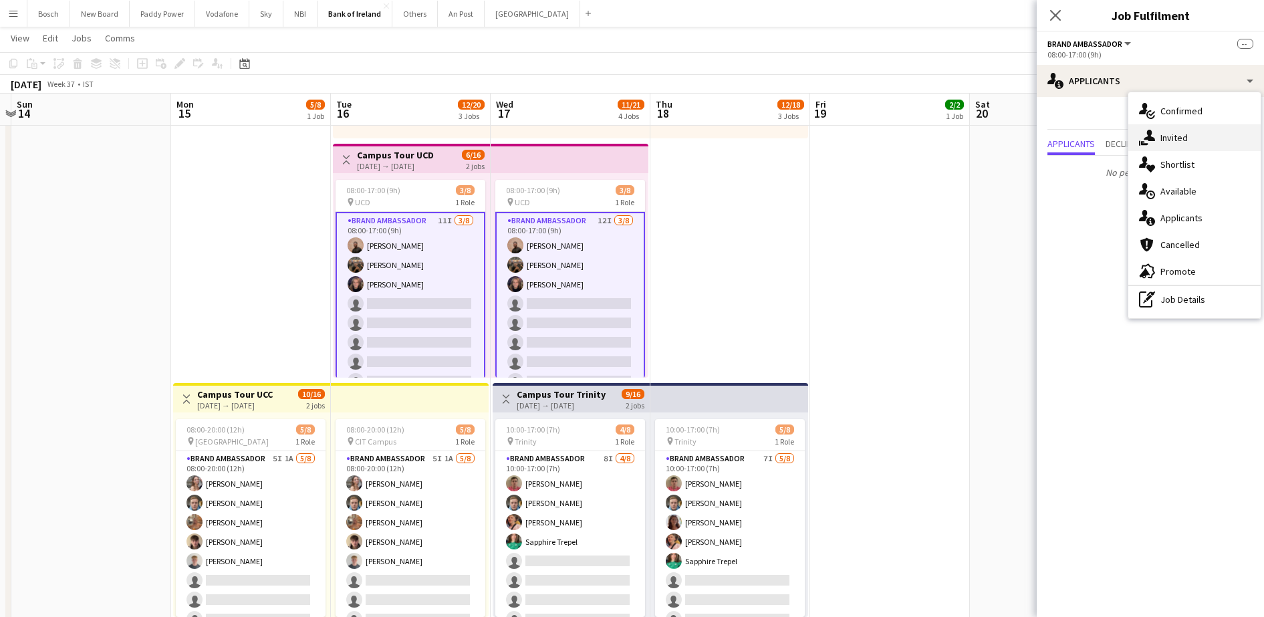
click at [1183, 132] on div "single-neutral-actions-share-1 Invited" at bounding box center [1194, 137] width 132 height 27
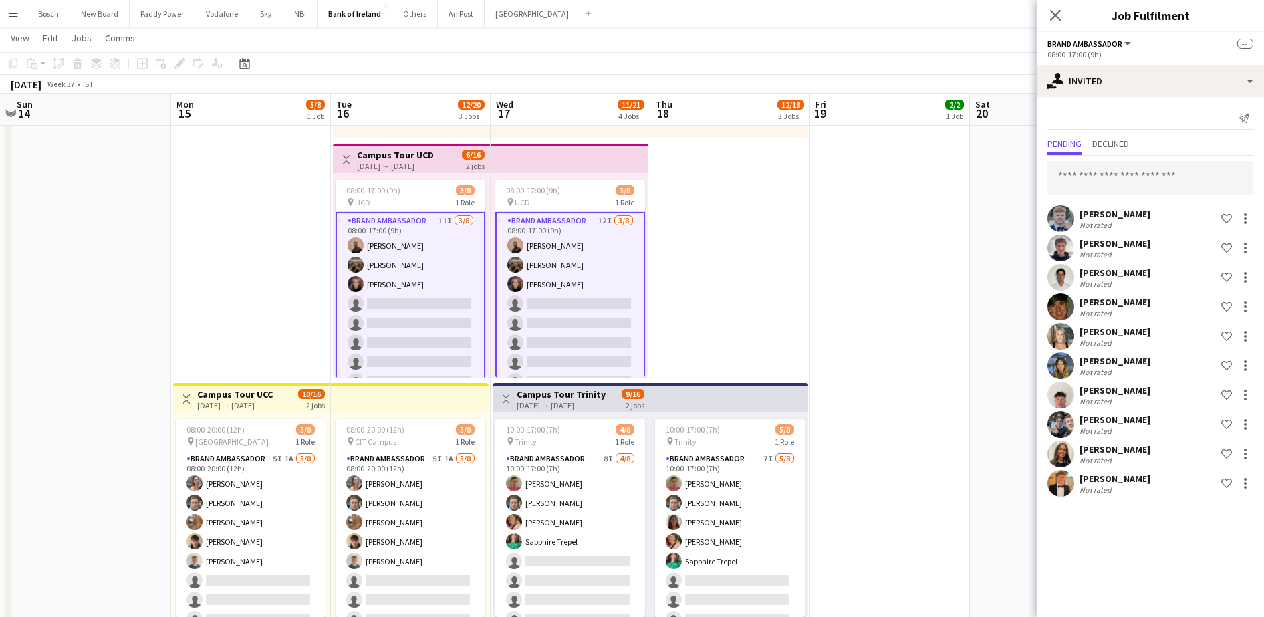
click at [1144, 150] on div "Pending Declined" at bounding box center [1150, 145] width 206 height 21
click at [1144, 167] on input "text" at bounding box center [1150, 177] width 206 height 33
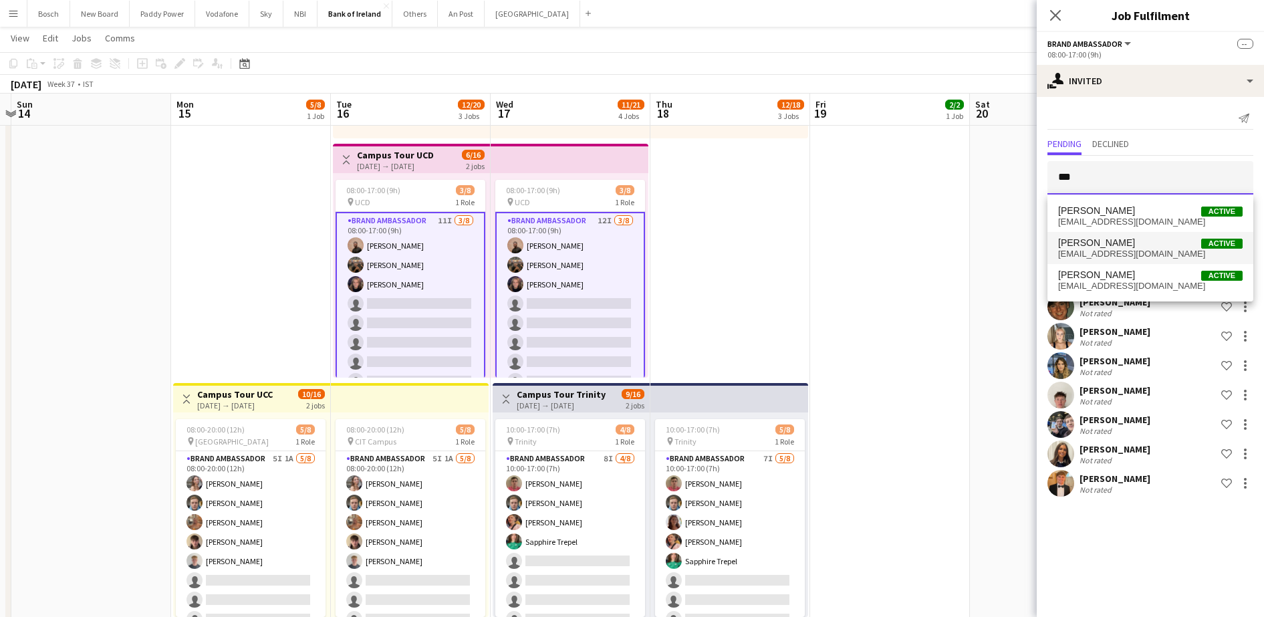
type input "***"
click at [1131, 232] on mat-option "[PERSON_NAME] Active [EMAIL_ADDRESS][DOMAIN_NAME]" at bounding box center [1150, 248] width 206 height 32
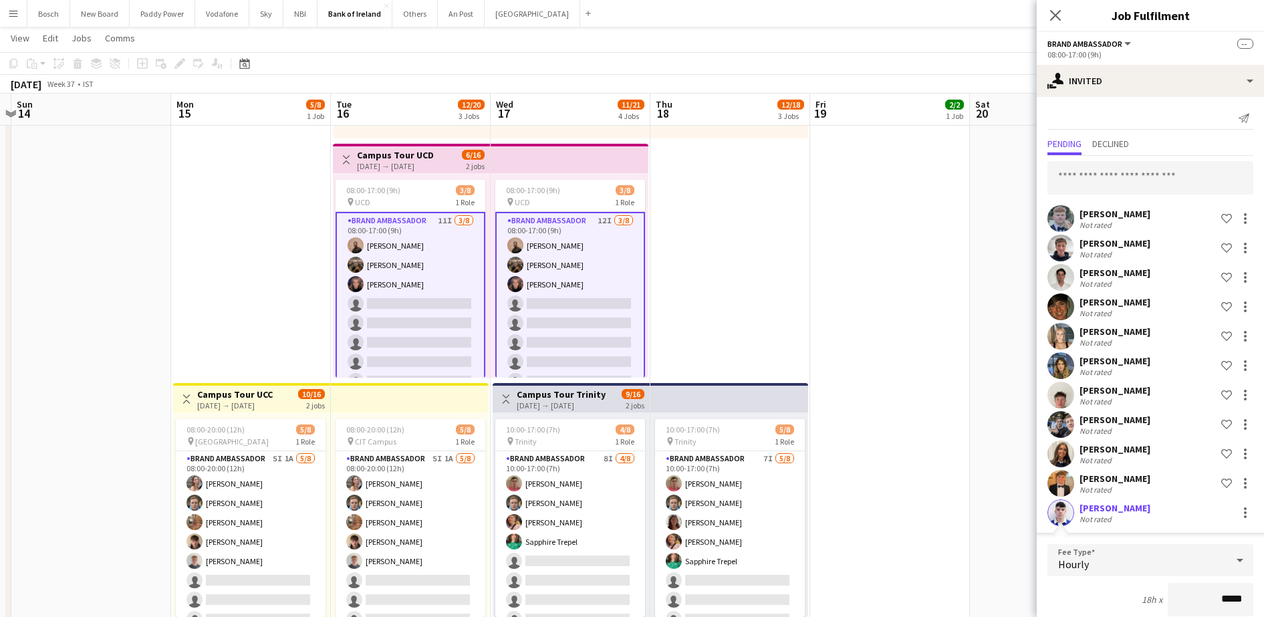
scroll to position [226, 0]
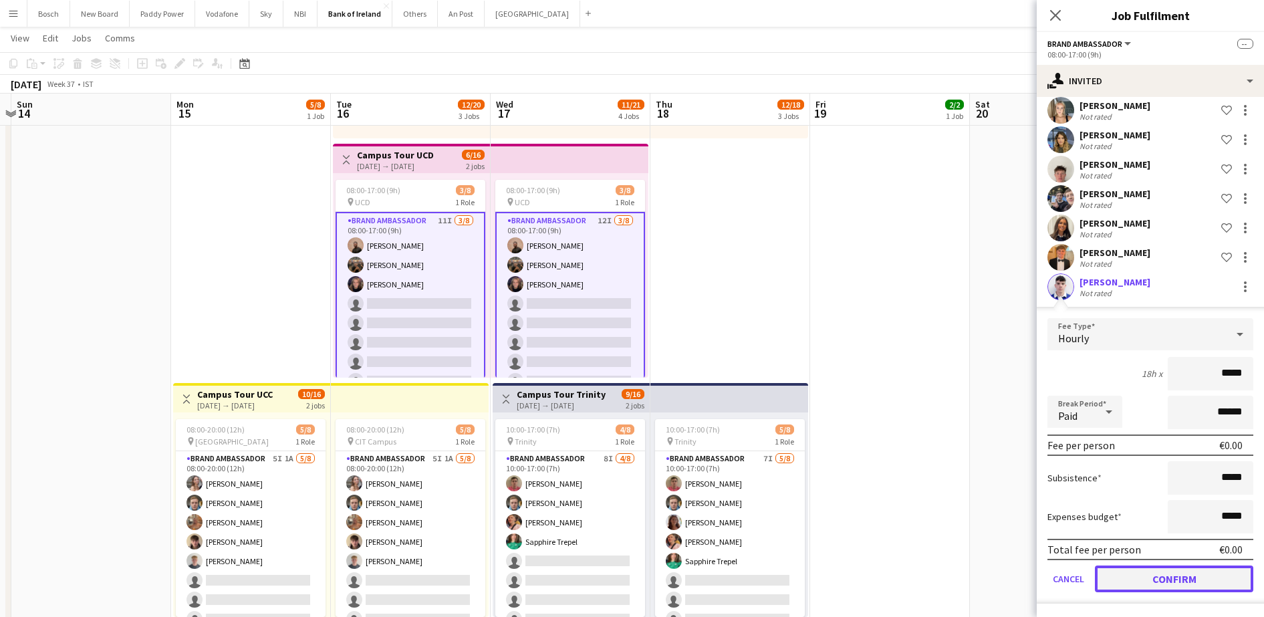
click at [1196, 580] on button "Confirm" at bounding box center [1174, 578] width 158 height 27
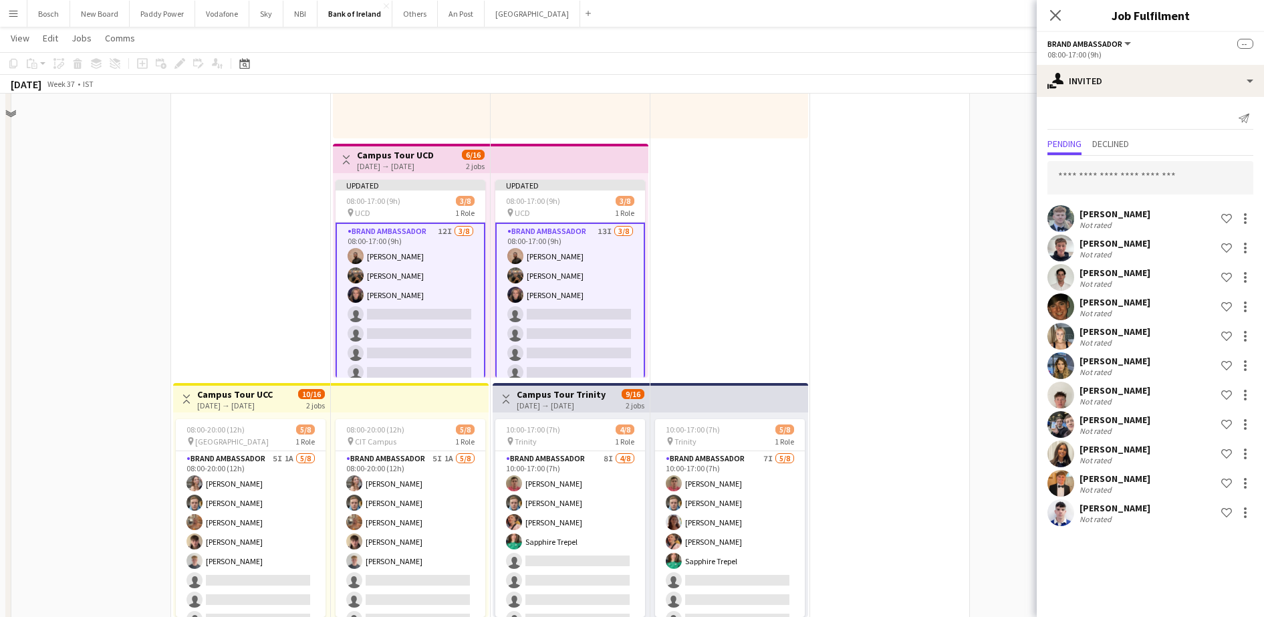
scroll to position [0, 0]
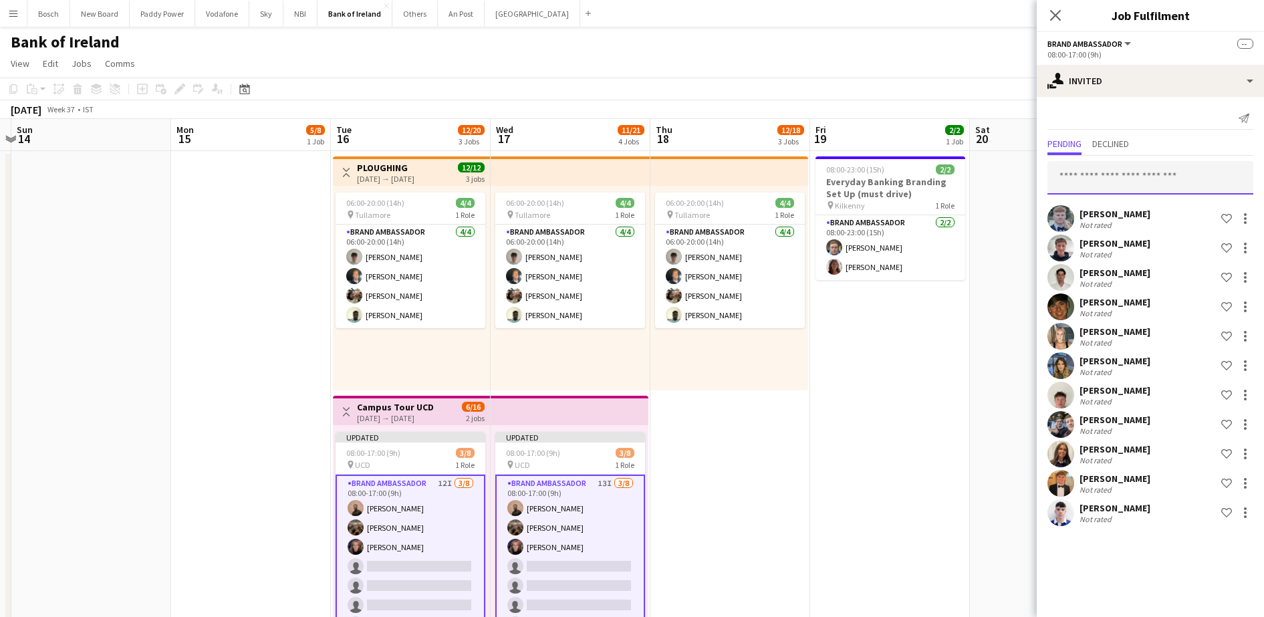
click at [1148, 184] on input "text" at bounding box center [1150, 177] width 206 height 33
type input "******"
click at [1085, 208] on span "[PERSON_NAME]" at bounding box center [1096, 210] width 77 height 11
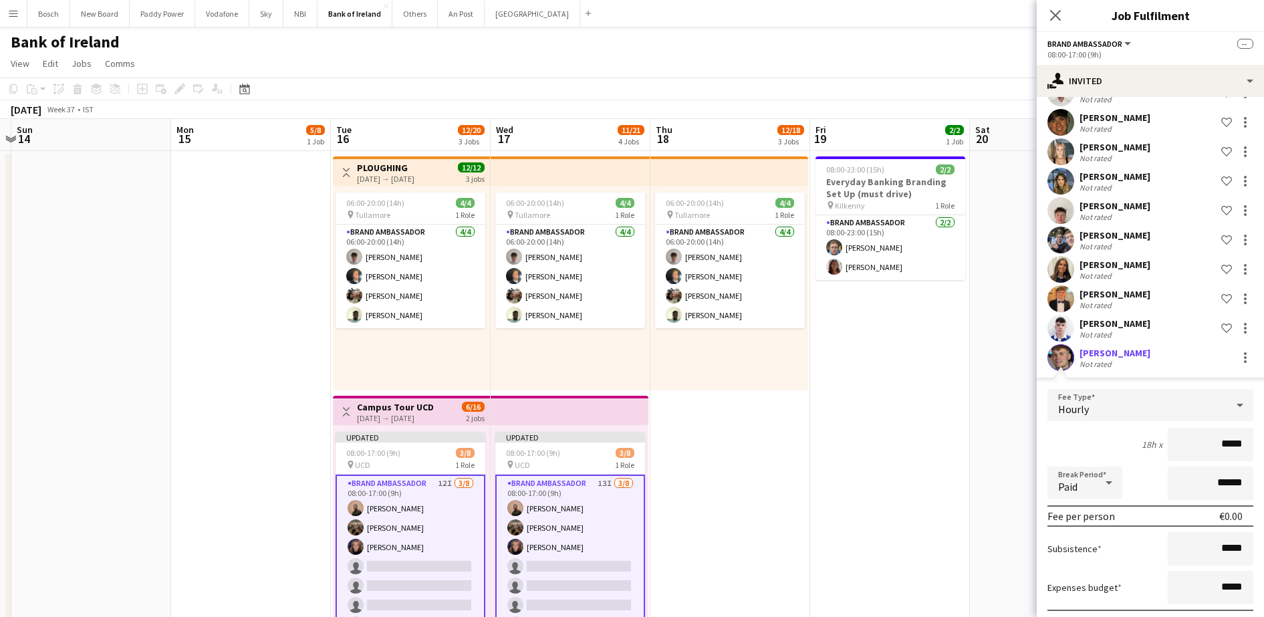
scroll to position [255, 0]
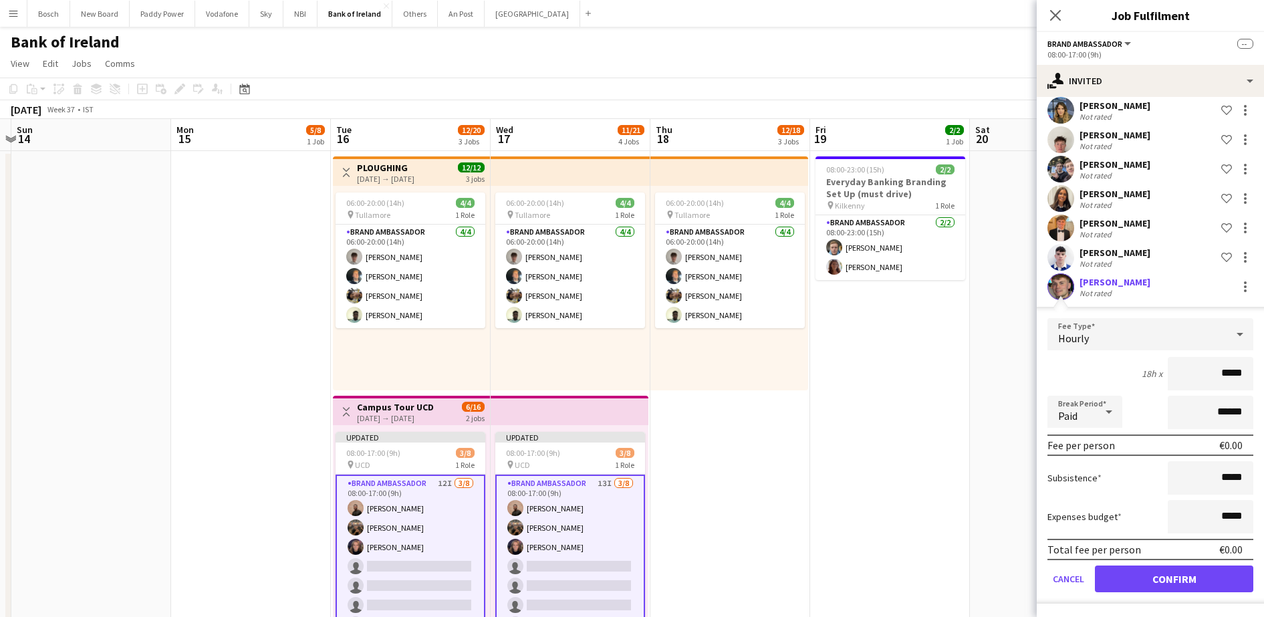
click at [1185, 562] on form "Fee Type Hourly 18h x ***** Break Period Paid ****** Fee per person €0.00 Subsi…" at bounding box center [1149, 460] width 227 height 285
click at [1181, 575] on button "Confirm" at bounding box center [1174, 578] width 158 height 27
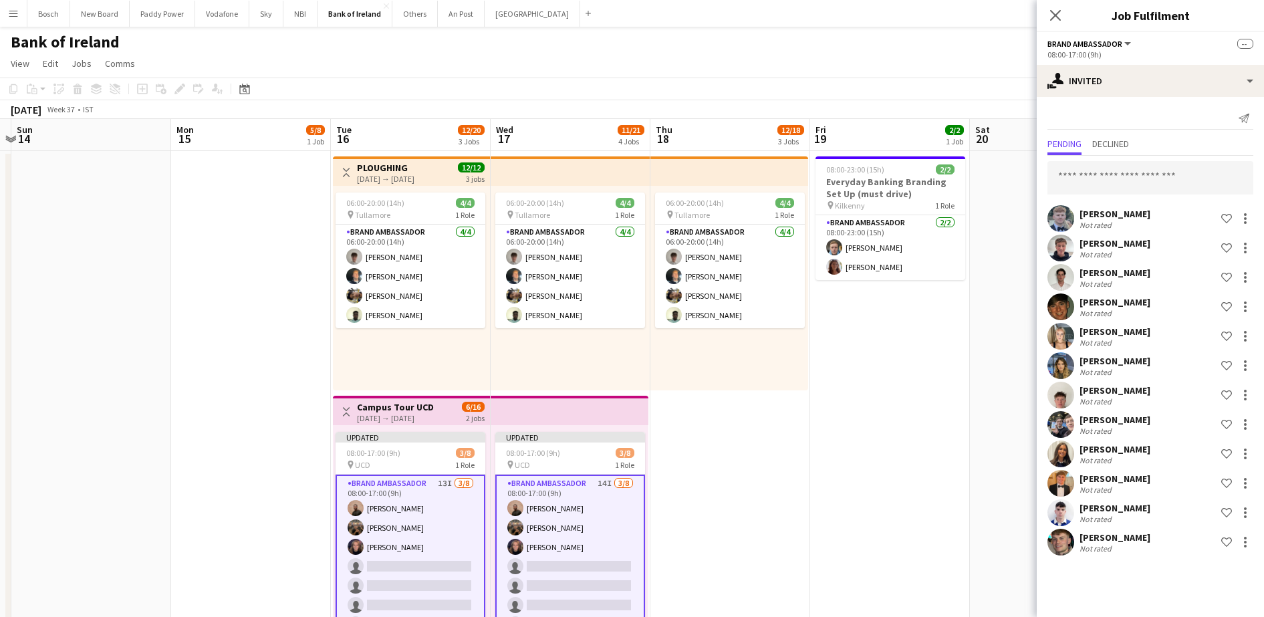
scroll to position [0, 0]
drag, startPoint x: 943, startPoint y: 87, endPoint x: 1013, endPoint y: 95, distance: 70.6
click at [944, 86] on app-toolbar "Copy Paste Paste Ctrl+V Paste with crew Ctrl+Shift+V Paste linked Job [GEOGRAPH…" at bounding box center [632, 89] width 1264 height 23
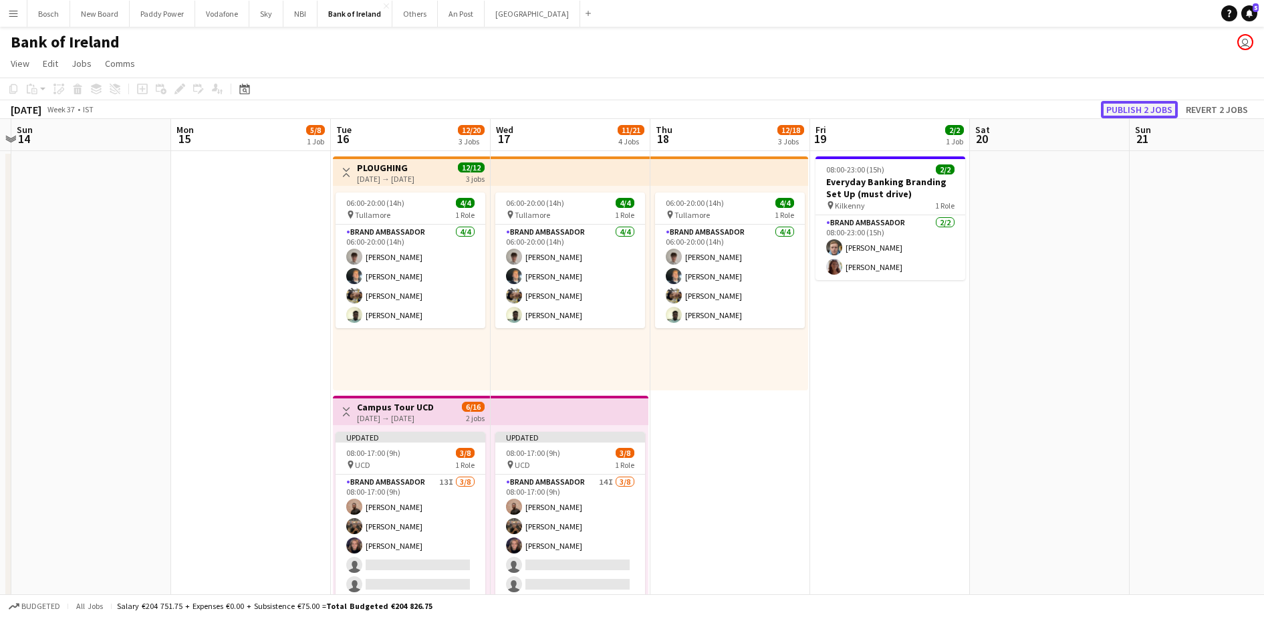
click at [1165, 103] on button "Publish 2 jobs" at bounding box center [1139, 109] width 77 height 17
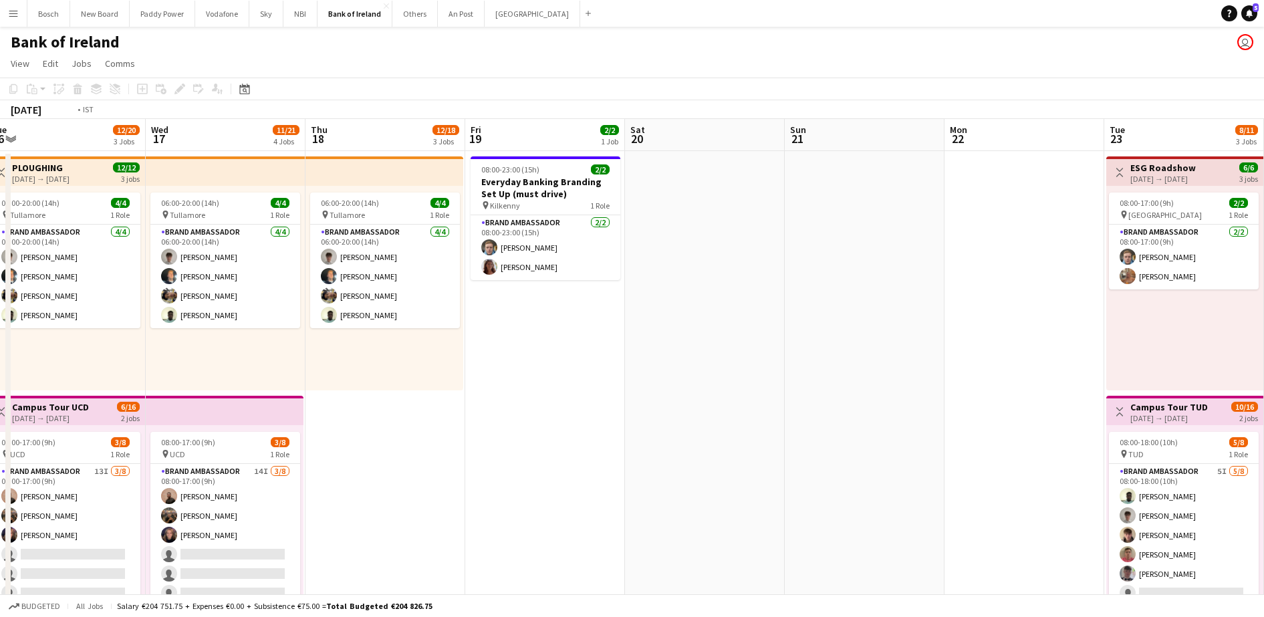
drag, startPoint x: 935, startPoint y: 457, endPoint x: 307, endPoint y: 391, distance: 631.6
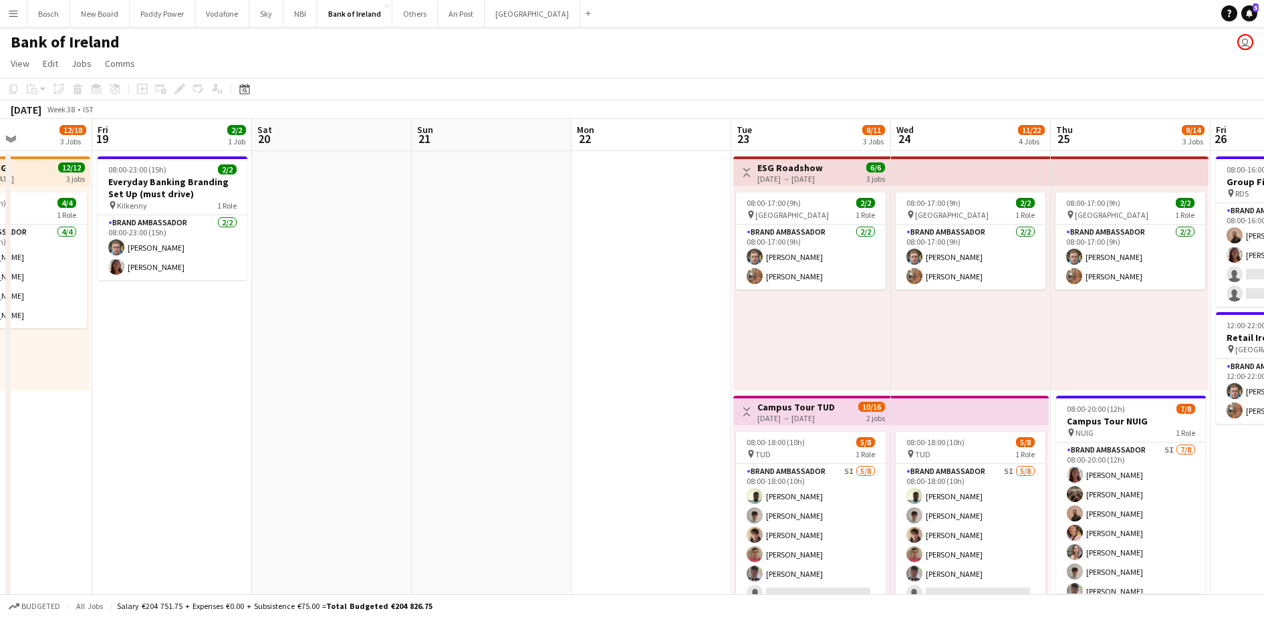
drag, startPoint x: 167, startPoint y: 361, endPoint x: 93, endPoint y: 356, distance: 74.3
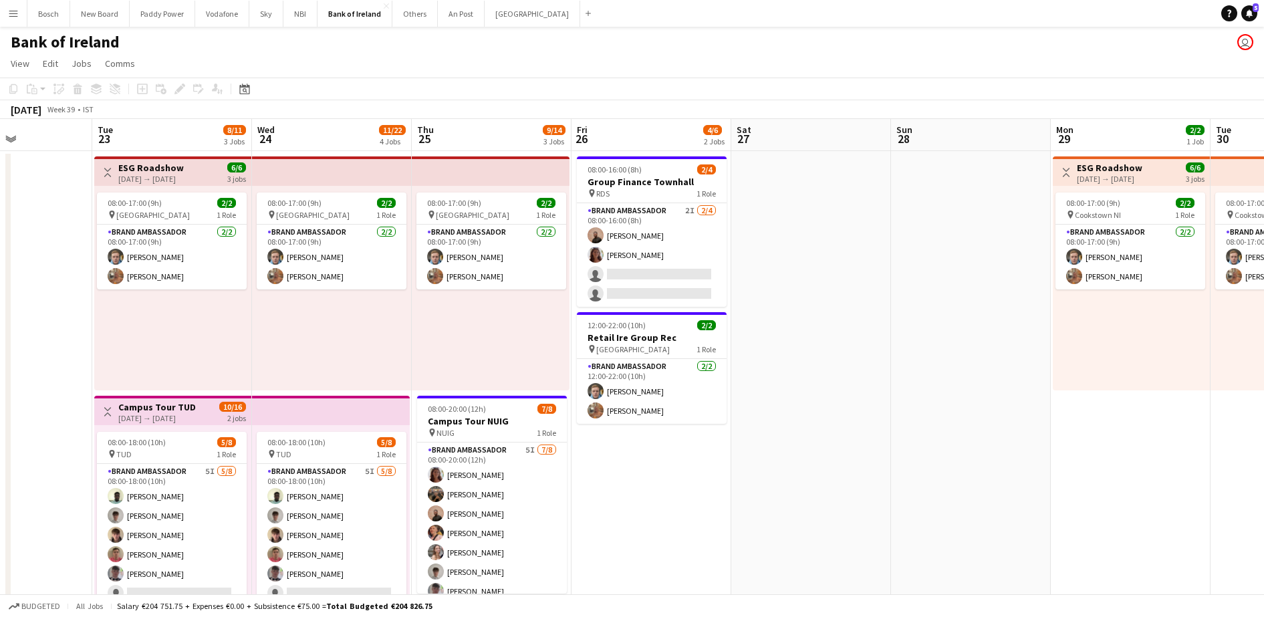
scroll to position [0, 383]
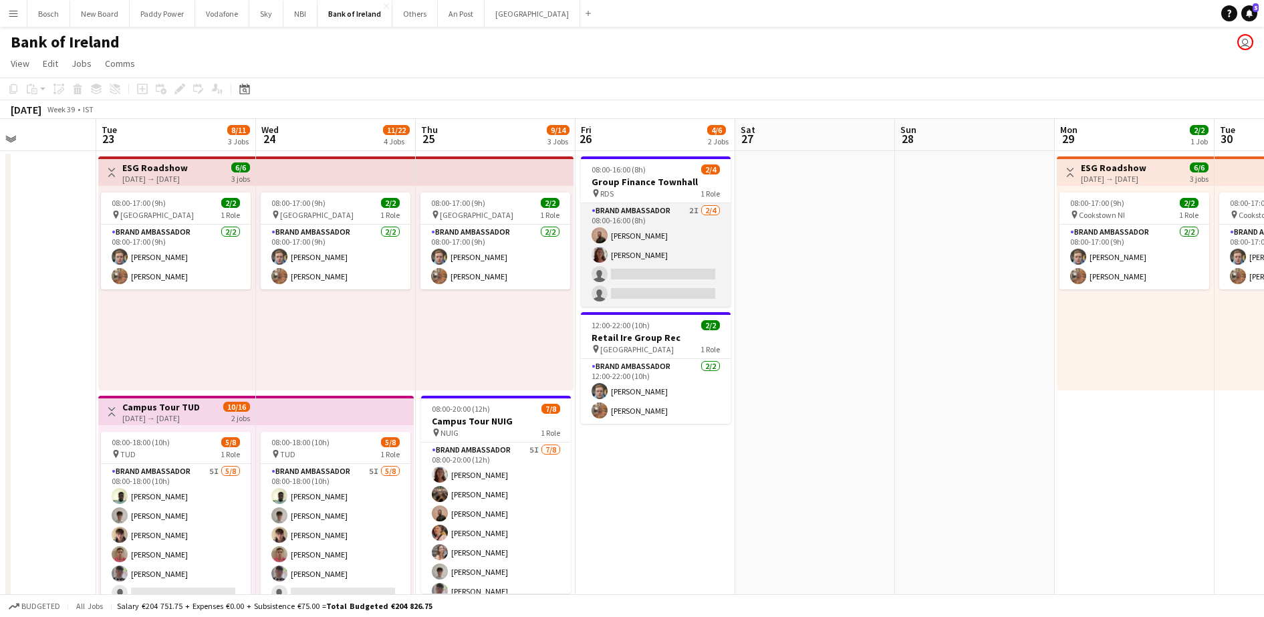
click at [640, 267] on app-card-role "Brand Ambassador 2I [DATE] 08:00-16:00 (8h) [PERSON_NAME] [PERSON_NAME] single-…" at bounding box center [656, 255] width 150 height 104
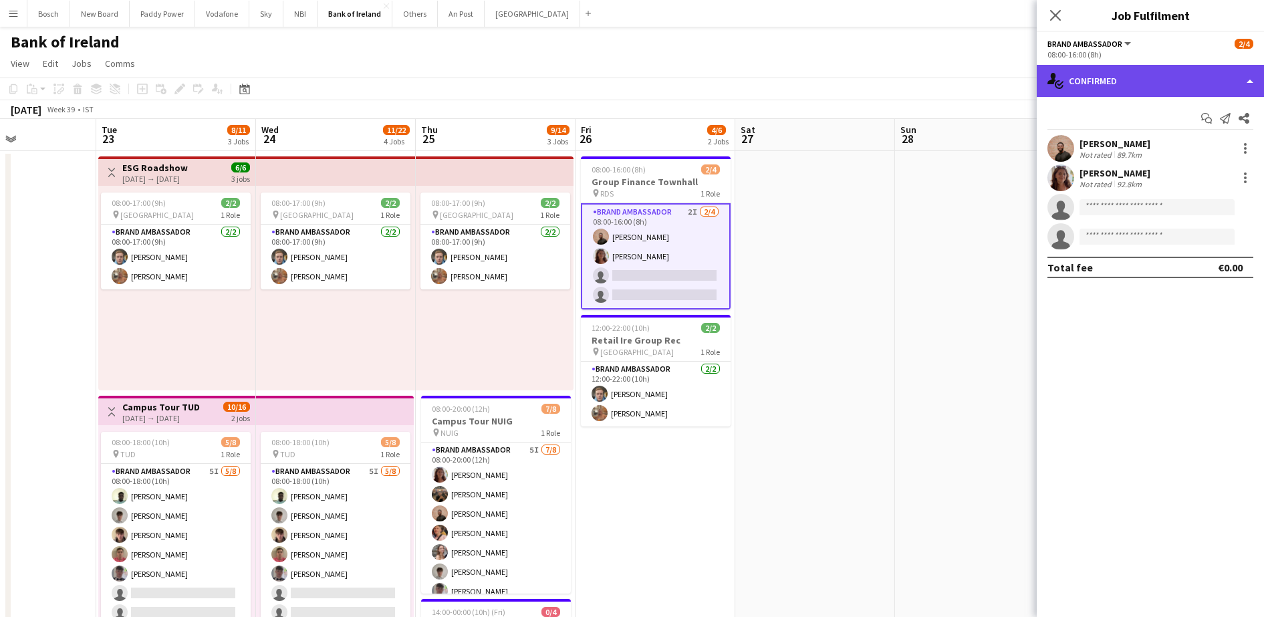
click at [1173, 78] on div "single-neutral-actions-check-2 Confirmed" at bounding box center [1149, 81] width 227 height 32
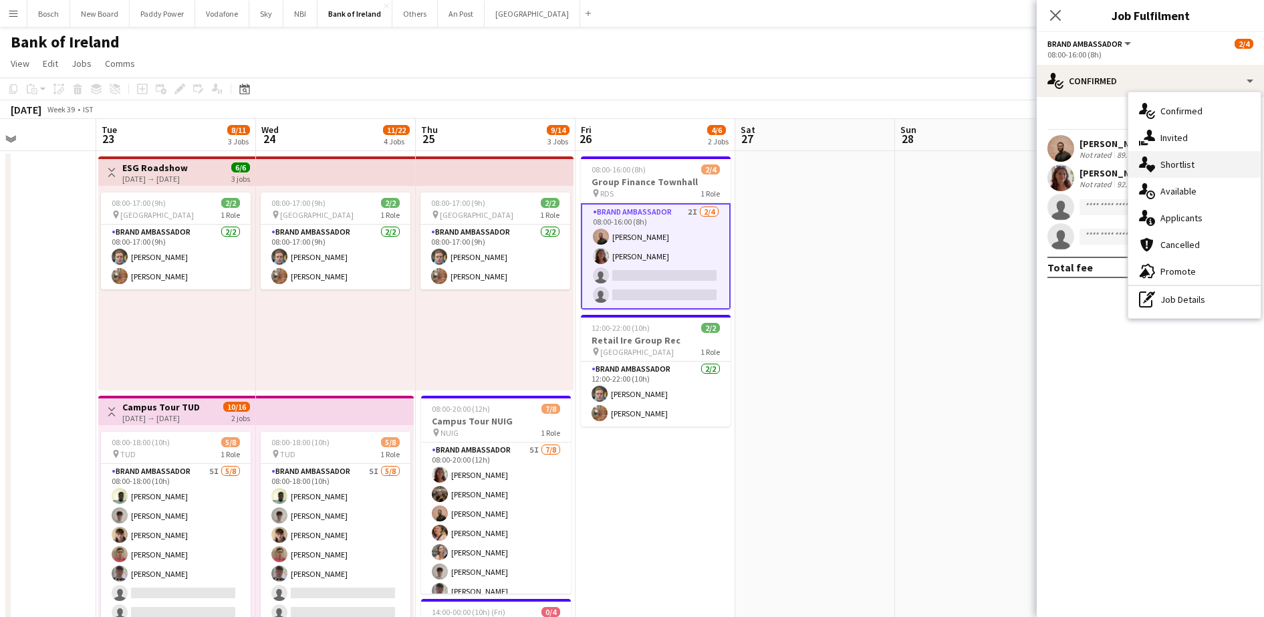
click at [1182, 160] on div "single-neutral-actions-heart Shortlist" at bounding box center [1194, 164] width 132 height 27
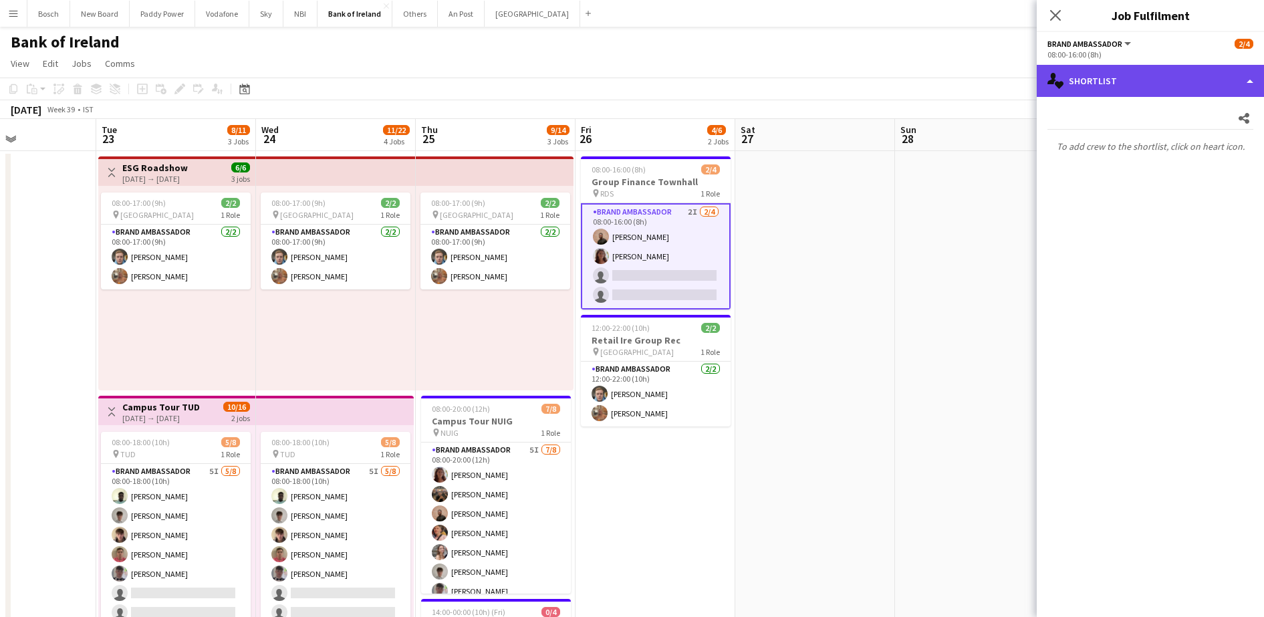
click at [1119, 90] on div "single-neutral-actions-heart Shortlist" at bounding box center [1149, 81] width 227 height 32
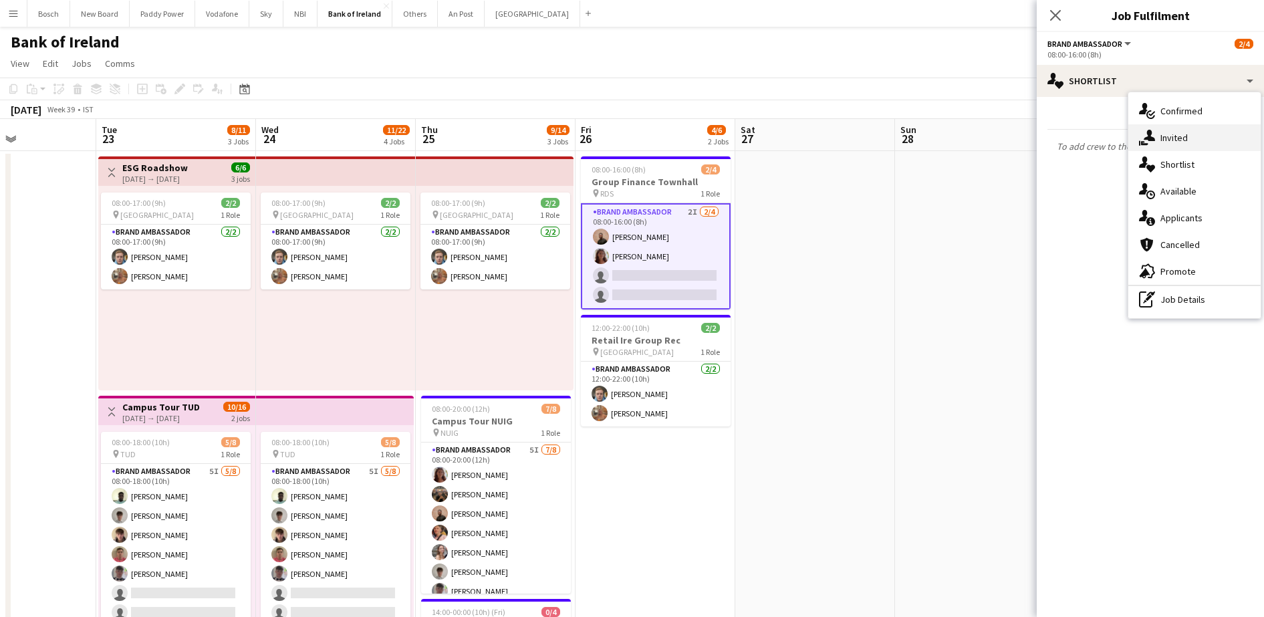
click at [1186, 141] on div "single-neutral-actions-share-1 Invited" at bounding box center [1194, 137] width 132 height 27
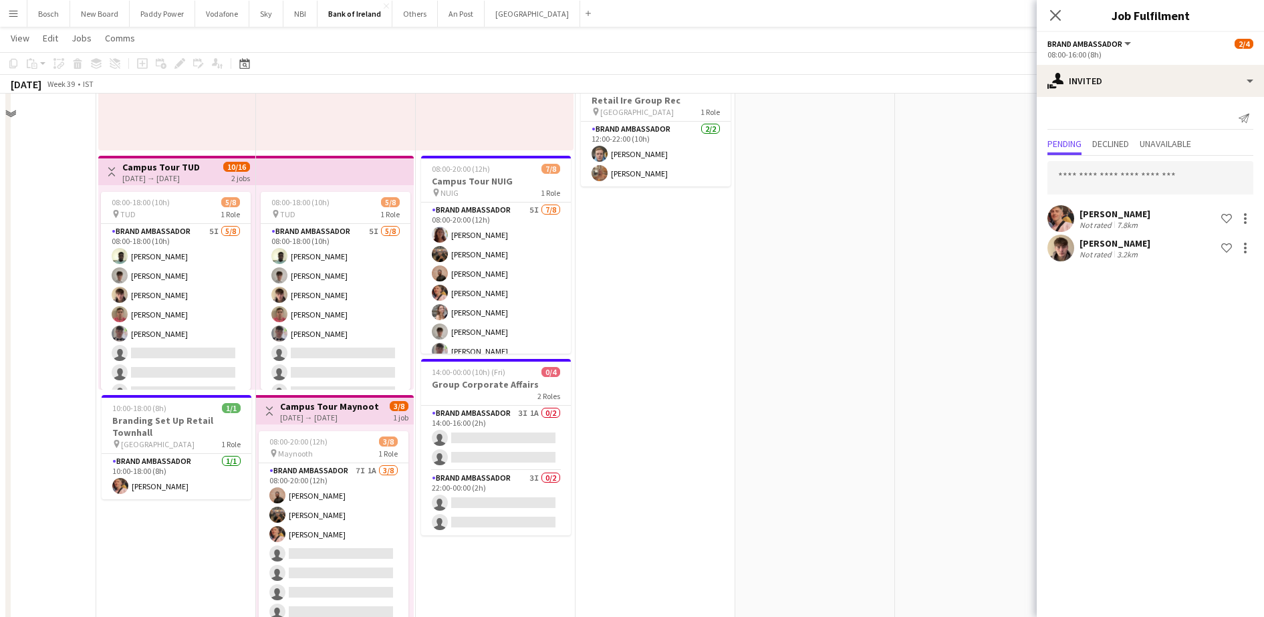
scroll to position [0, 0]
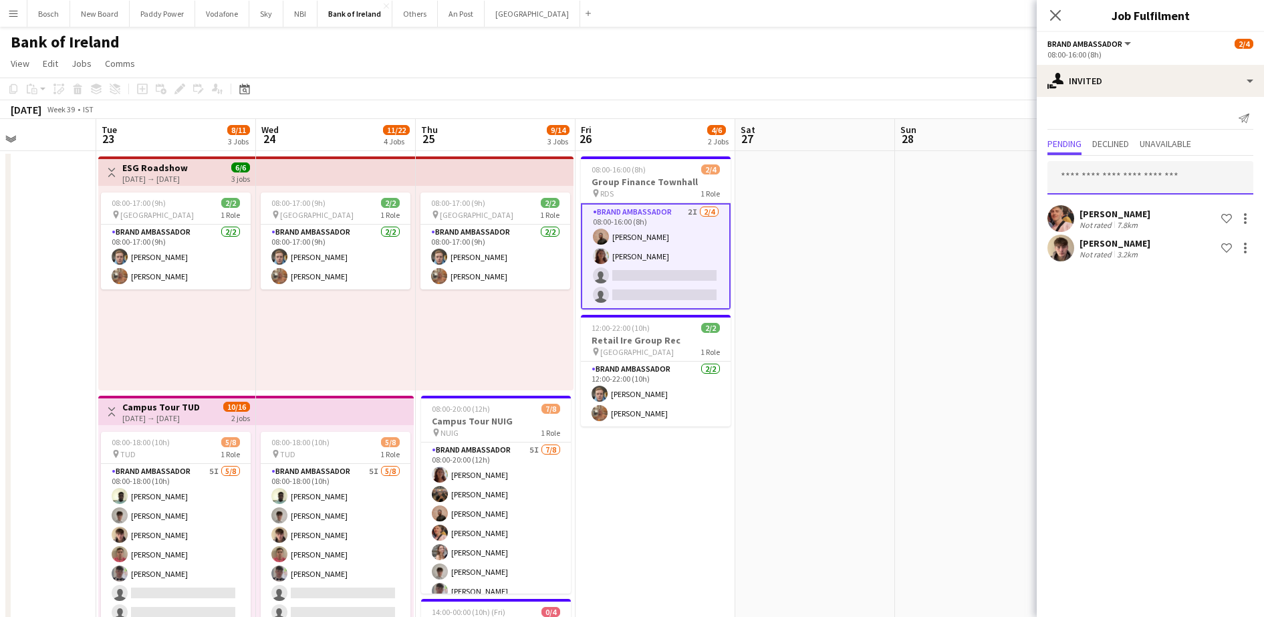
click at [1106, 177] on input "text" at bounding box center [1150, 177] width 206 height 33
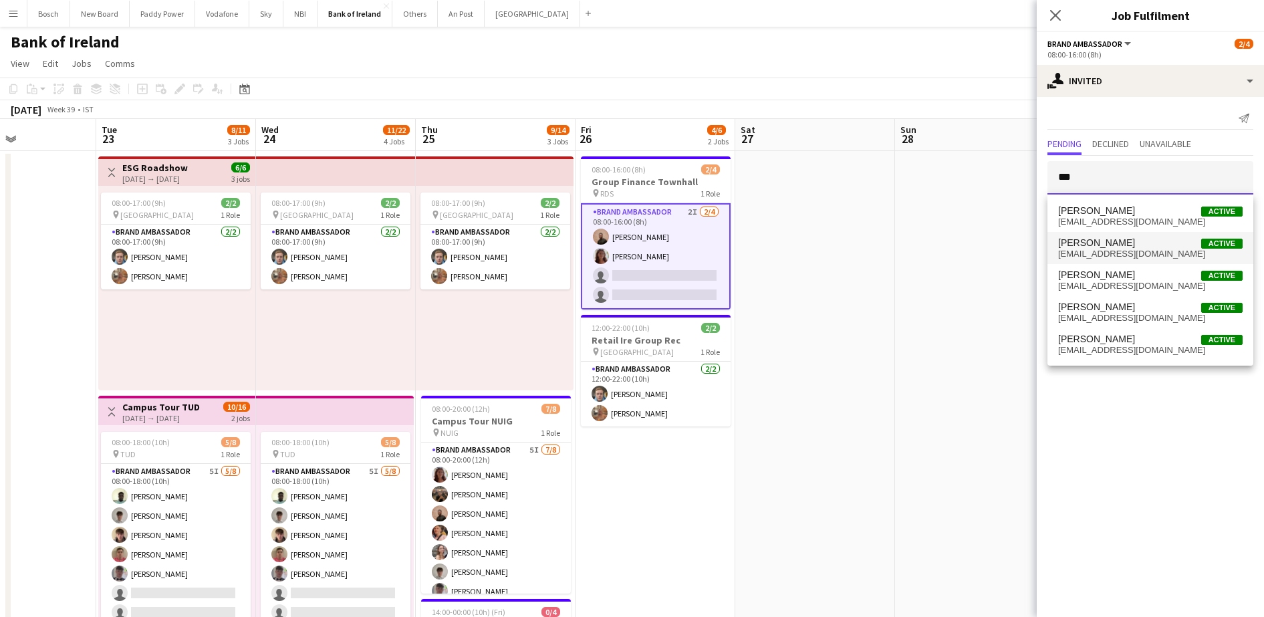
type input "***"
click at [1167, 255] on span "[EMAIL_ADDRESS][DOMAIN_NAME]" at bounding box center [1150, 254] width 184 height 11
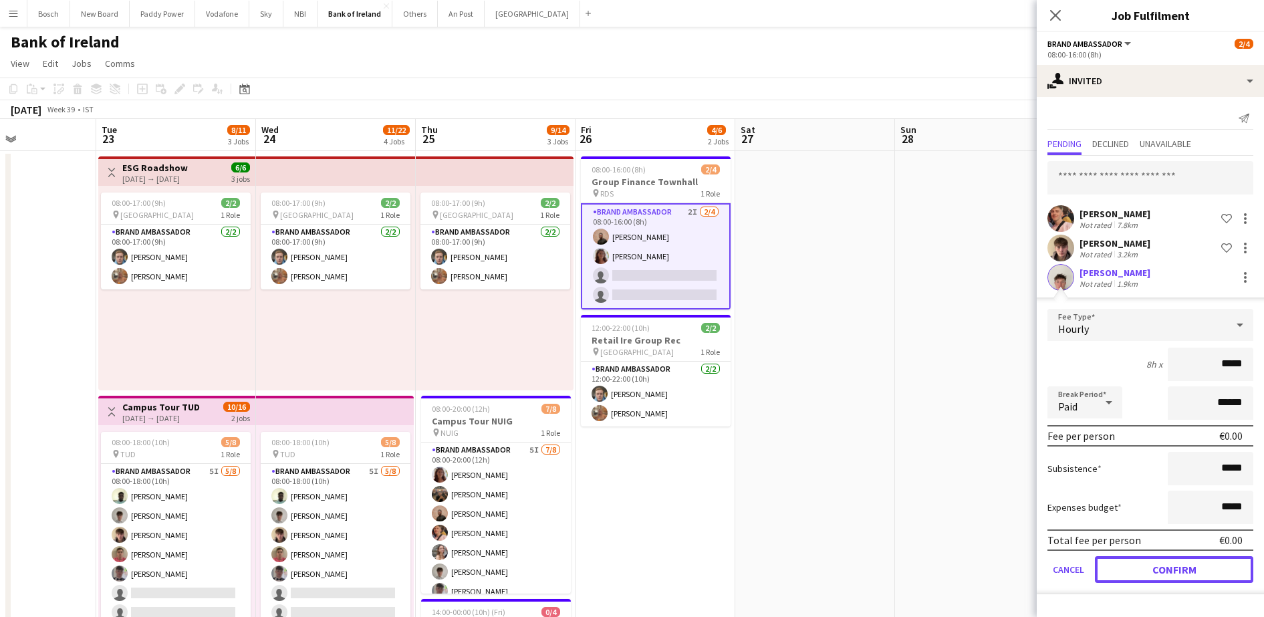
click at [1213, 574] on button "Confirm" at bounding box center [1174, 569] width 158 height 27
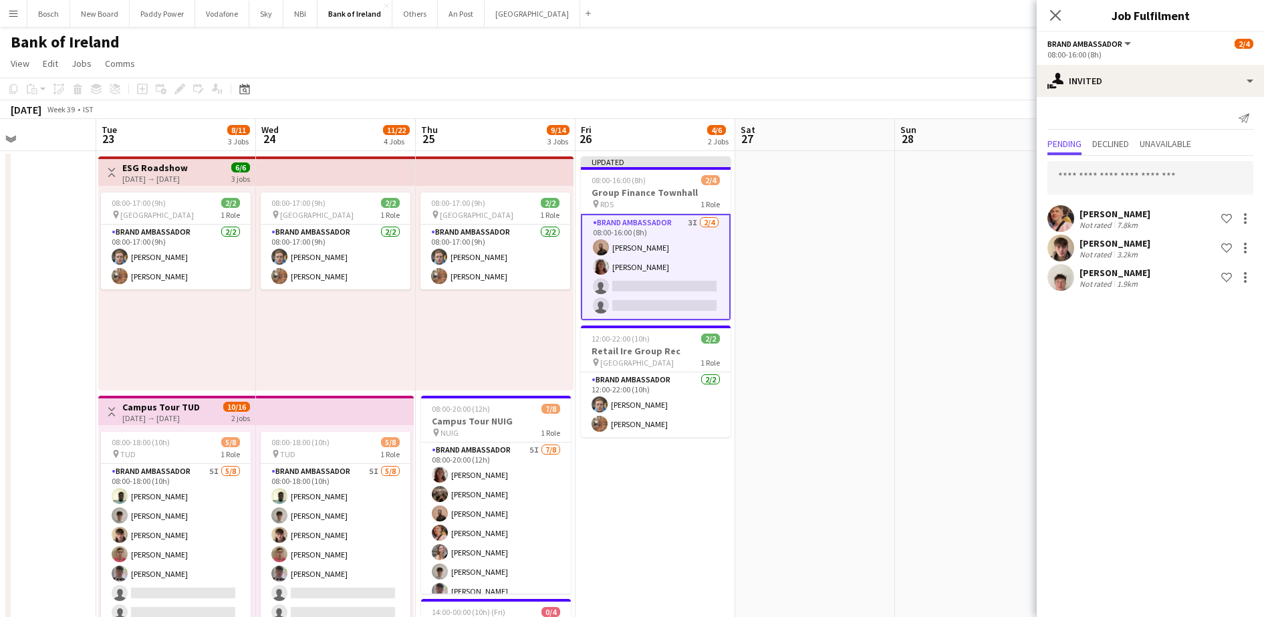
click at [956, 117] on div "[DATE] Week 39 • IST Publish 1 job Revert 1 job" at bounding box center [632, 109] width 1264 height 19
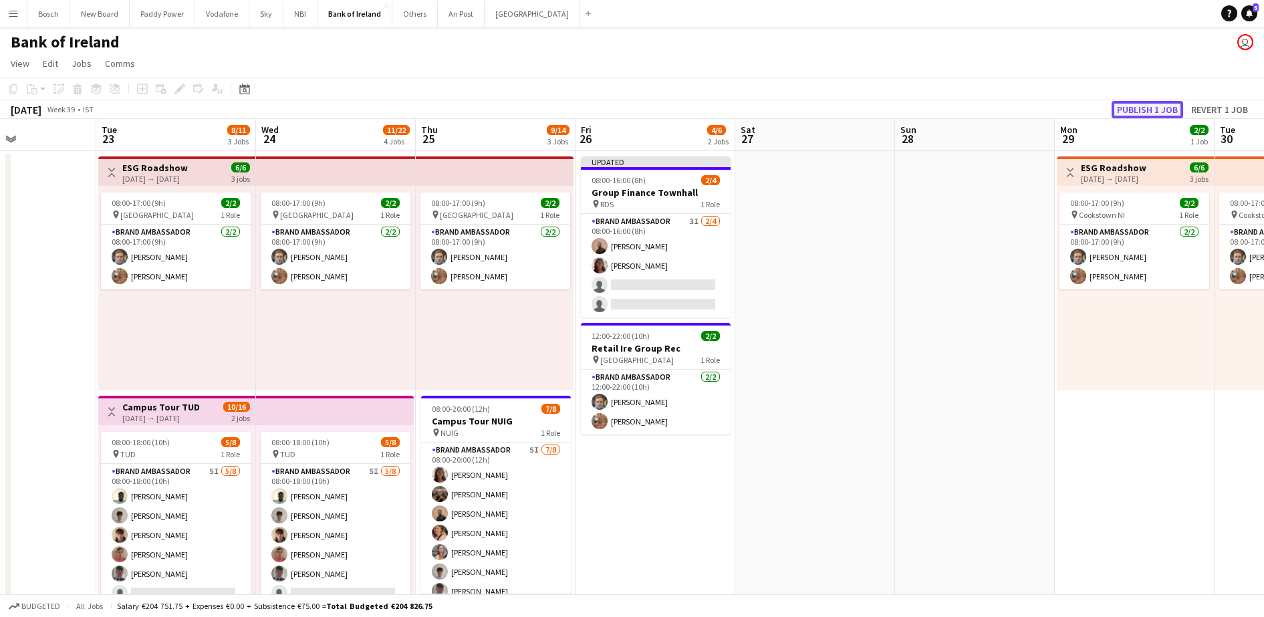
click at [1149, 102] on button "Publish 1 job" at bounding box center [1146, 109] width 71 height 17
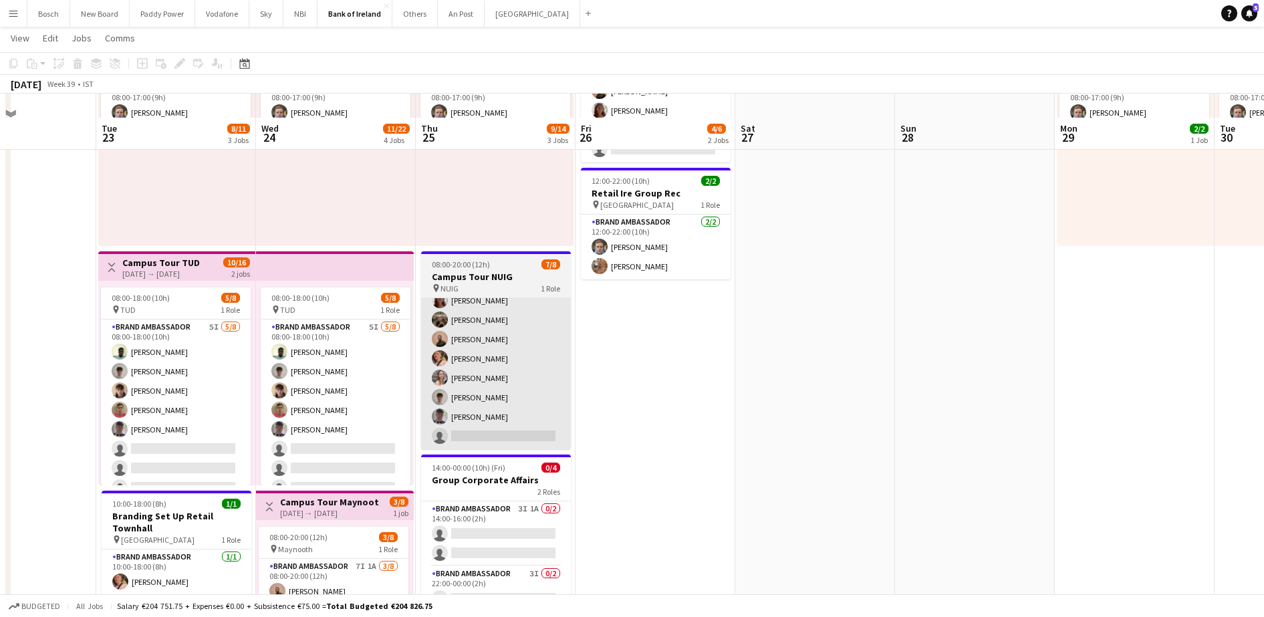
scroll to position [167, 0]
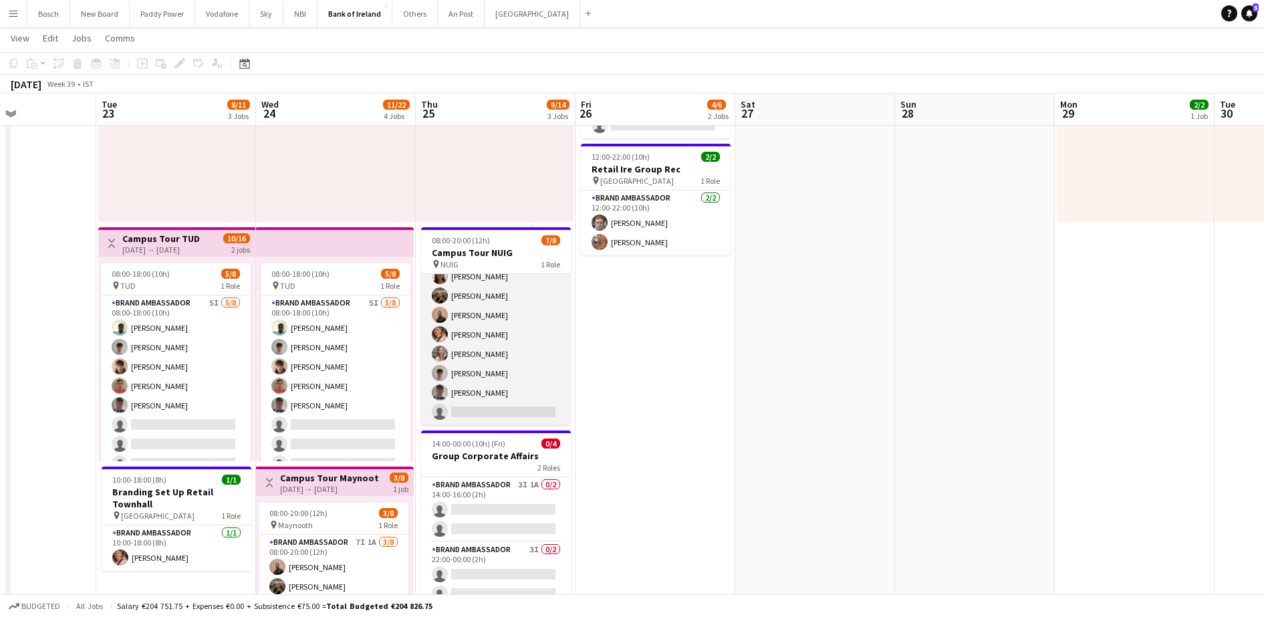
click at [529, 344] on app-card-role "Brand Ambassador 5I [DATE] 08:00-20:00 (12h) [PERSON_NAME] Morycka [PERSON_NAME…" at bounding box center [496, 334] width 150 height 181
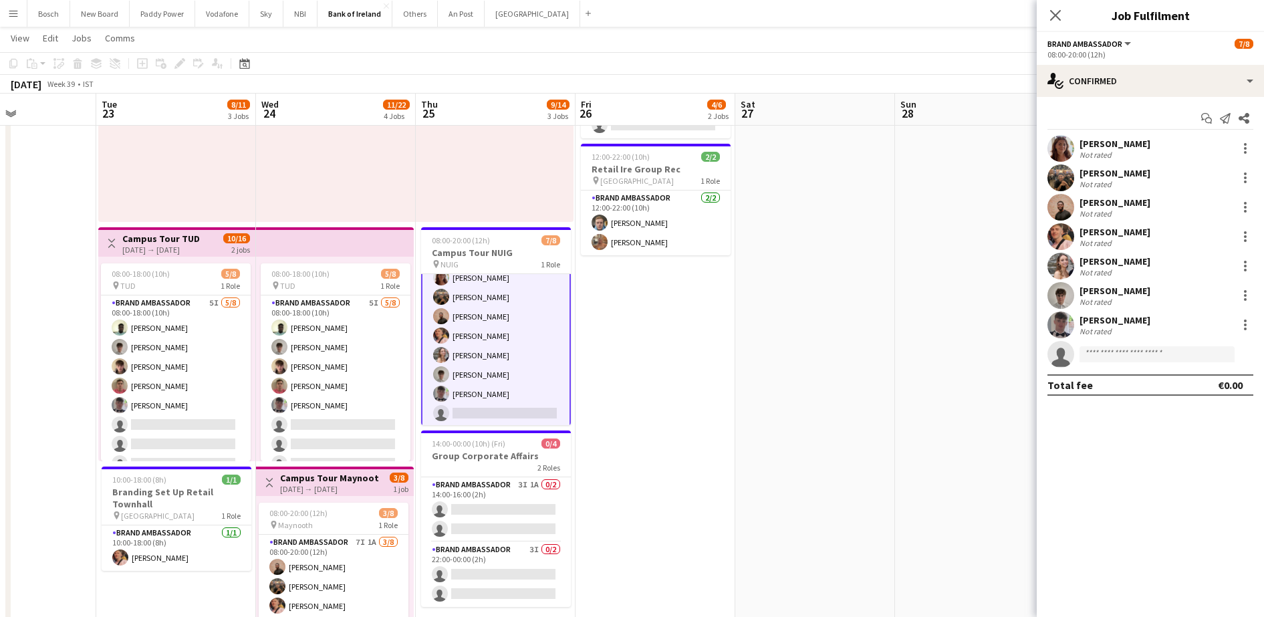
scroll to position [31, 0]
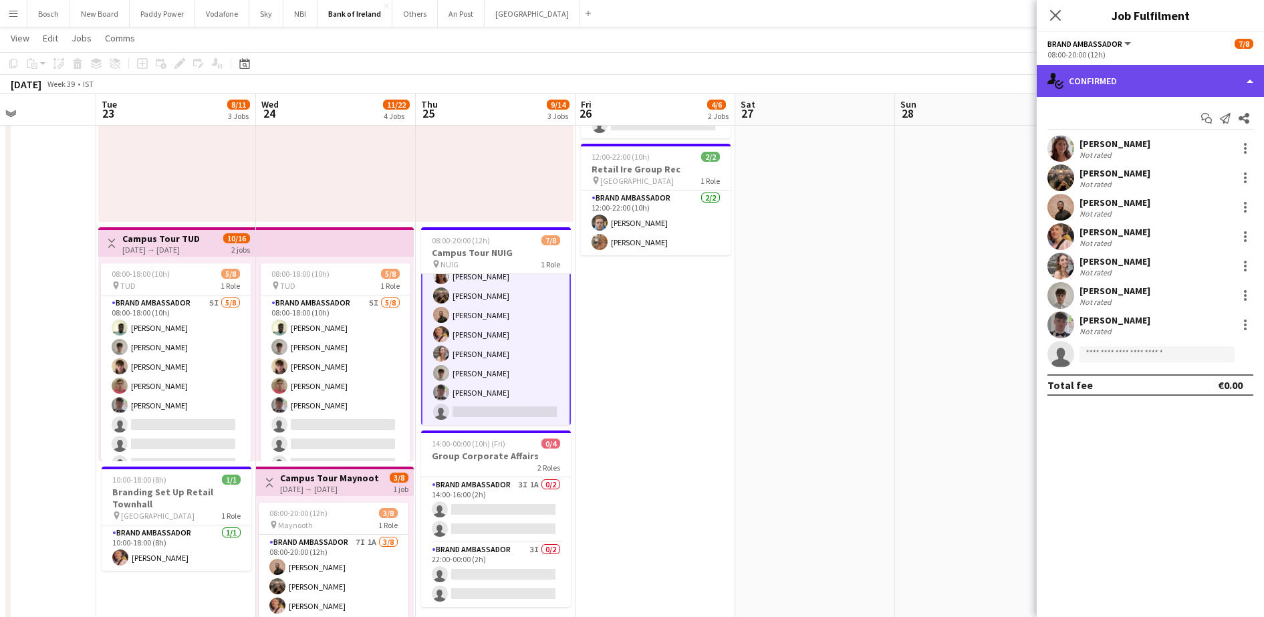
click at [1103, 90] on div "single-neutral-actions-check-2 Confirmed" at bounding box center [1149, 81] width 227 height 32
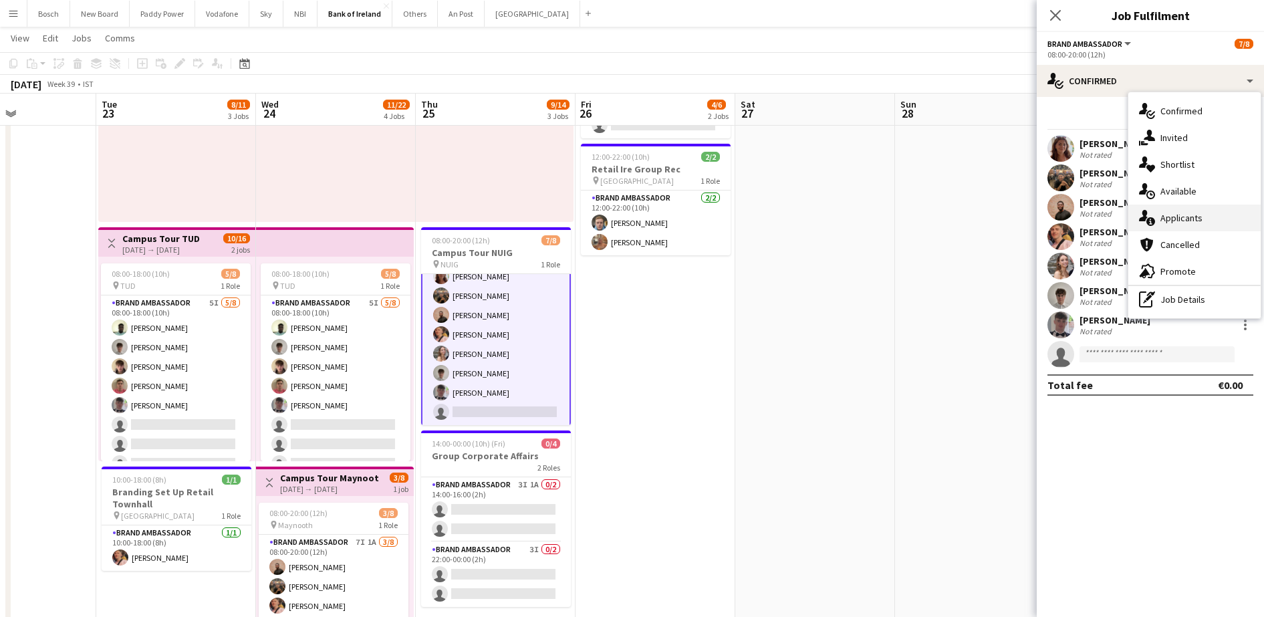
click at [1199, 222] on div "single-neutral-actions-information Applicants" at bounding box center [1194, 217] width 132 height 27
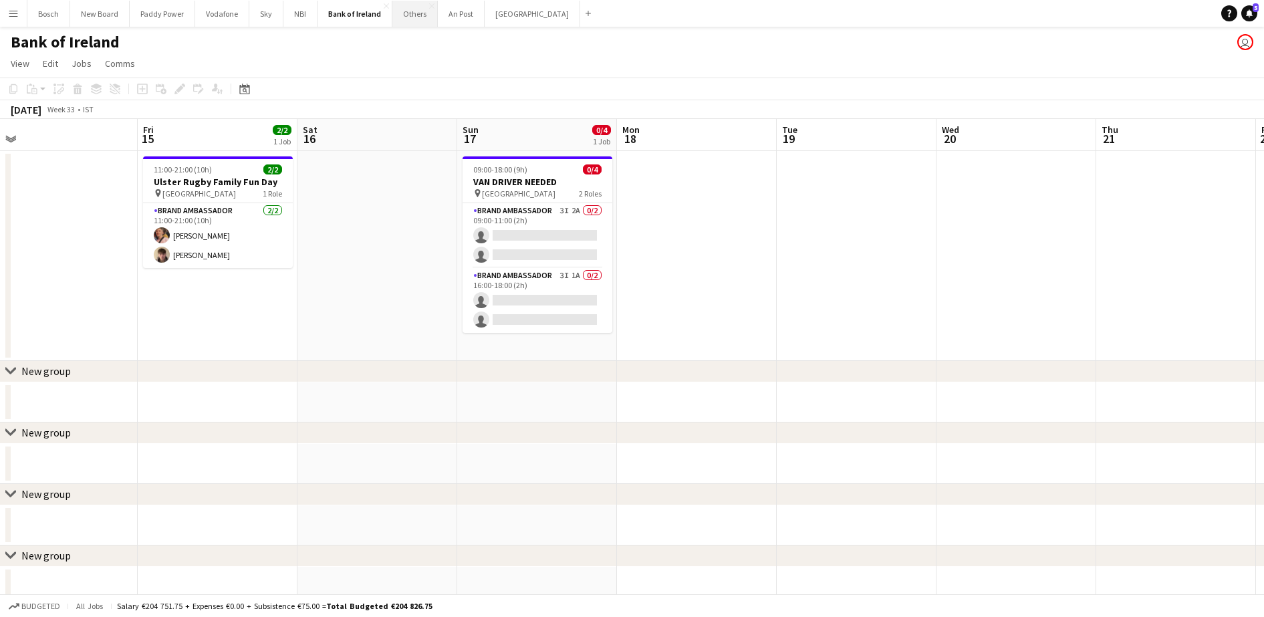
scroll to position [0, 506]
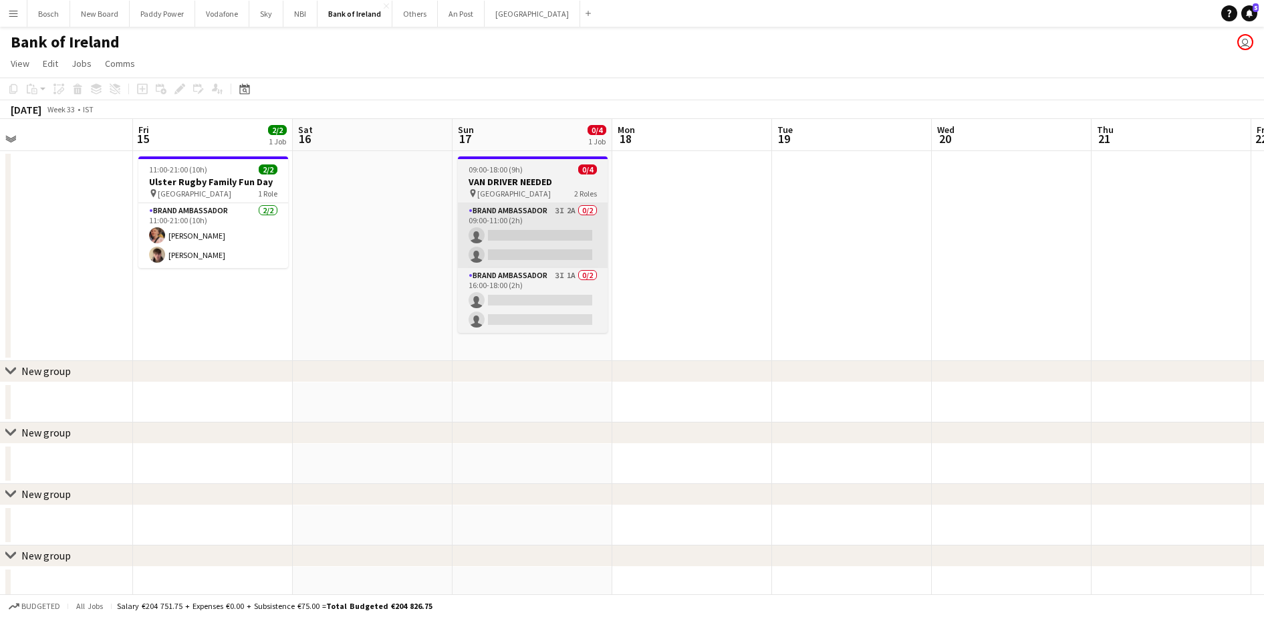
click at [575, 237] on app-card-role "Brand Ambassador 3I 2A 0/2 09:00-11:00 (2h) single-neutral-actions single-neutr…" at bounding box center [533, 235] width 150 height 65
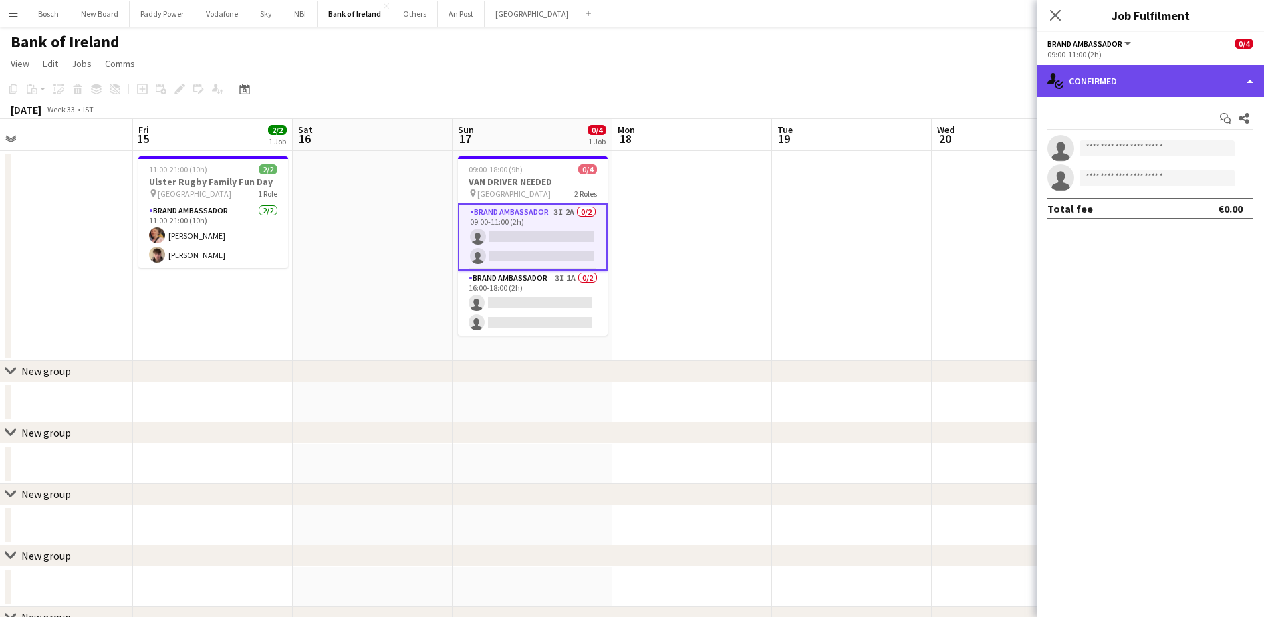
click at [1081, 78] on div "single-neutral-actions-check-2 Confirmed" at bounding box center [1149, 81] width 227 height 32
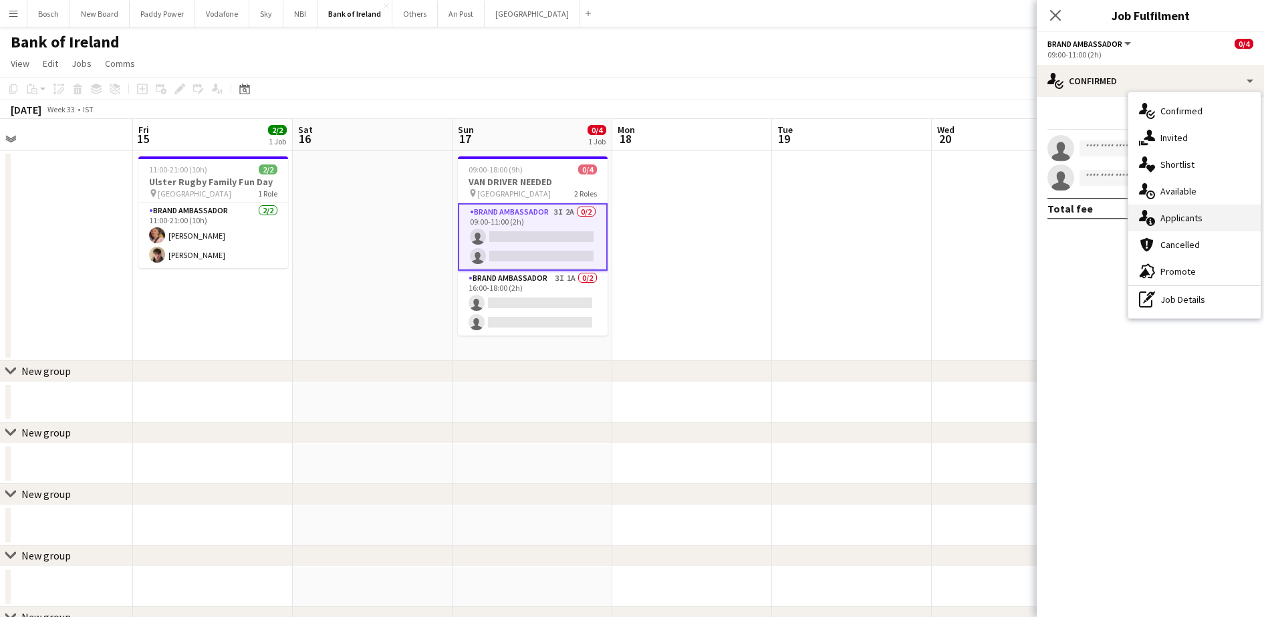
click at [1181, 213] on div "single-neutral-actions-information Applicants" at bounding box center [1194, 217] width 132 height 27
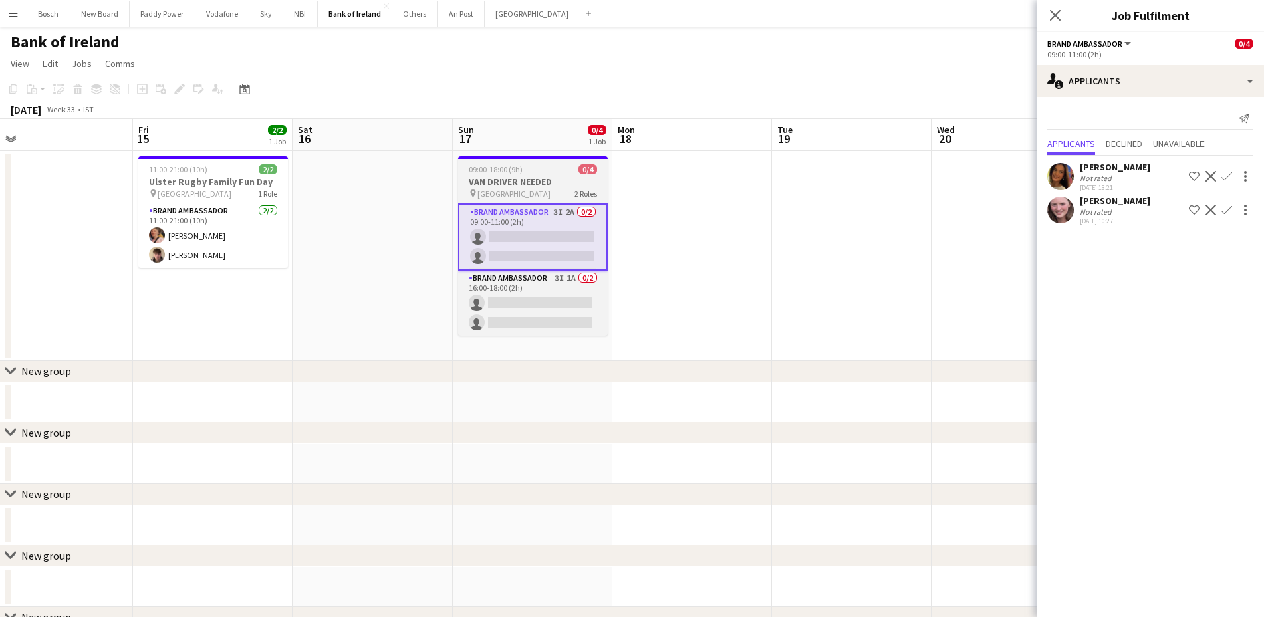
click at [517, 179] on h3 "VAN DRIVER NEEDED" at bounding box center [533, 182] width 150 height 12
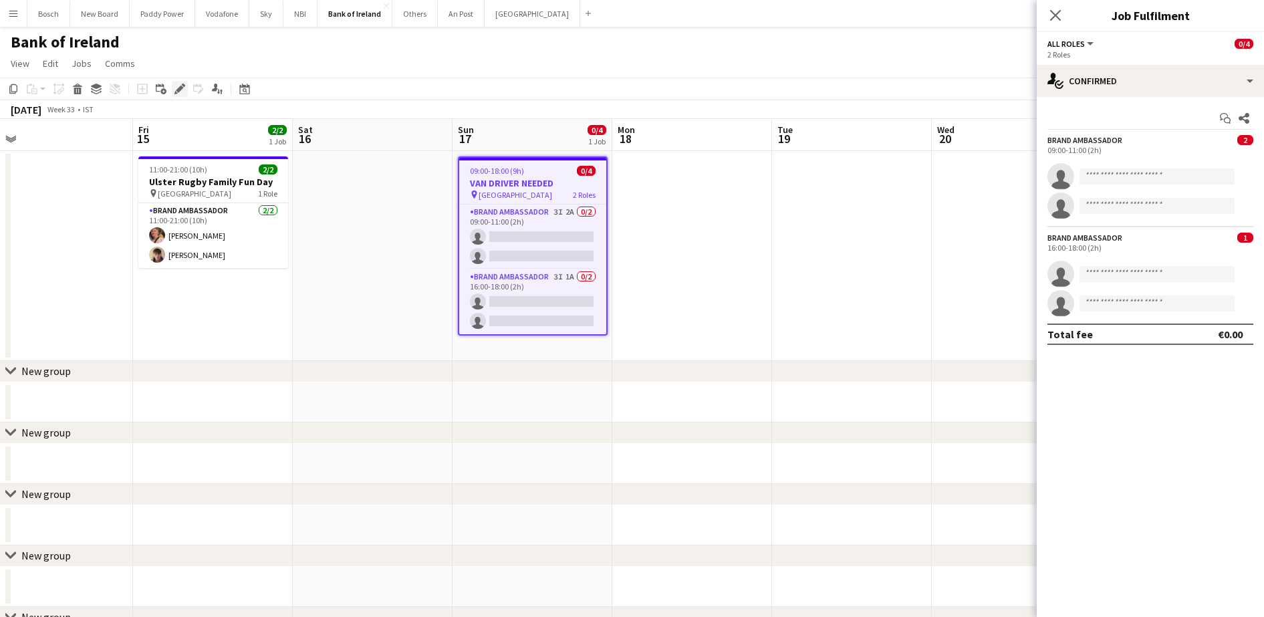
click at [182, 91] on icon "Edit" at bounding box center [179, 89] width 11 height 11
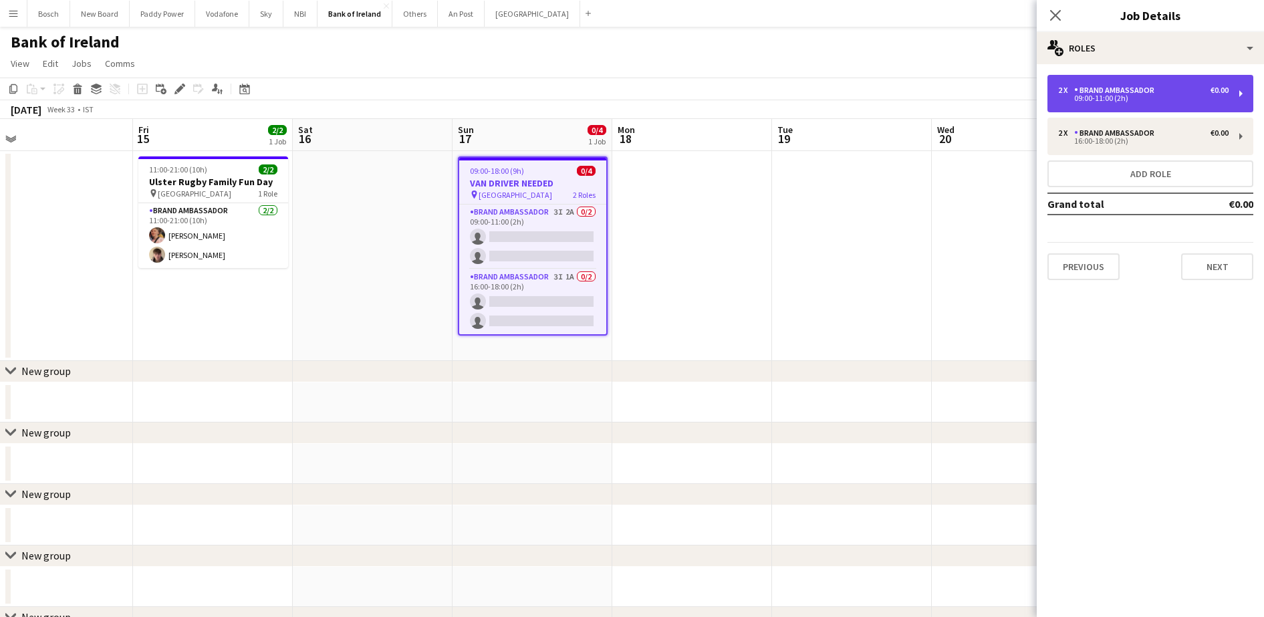
click at [1127, 104] on div "2 x Brand Ambassador €0.00 09:00-11:00 (2h)" at bounding box center [1150, 93] width 206 height 37
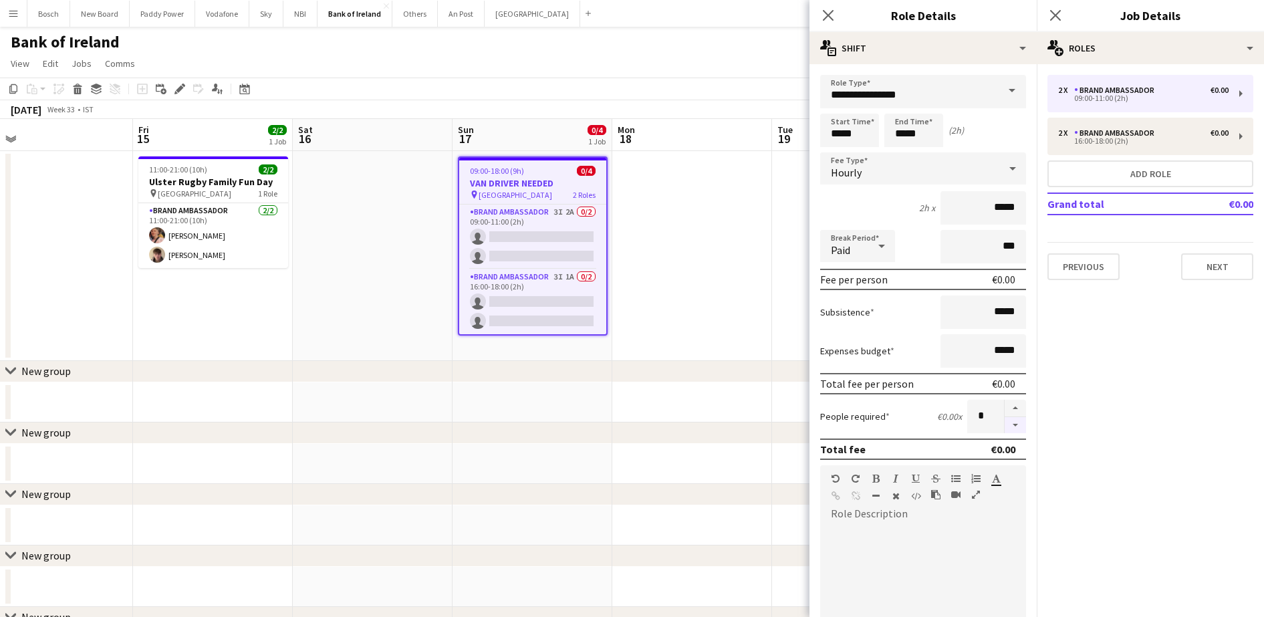
click at [1004, 428] on button "button" at bounding box center [1014, 425] width 21 height 17
type input "*"
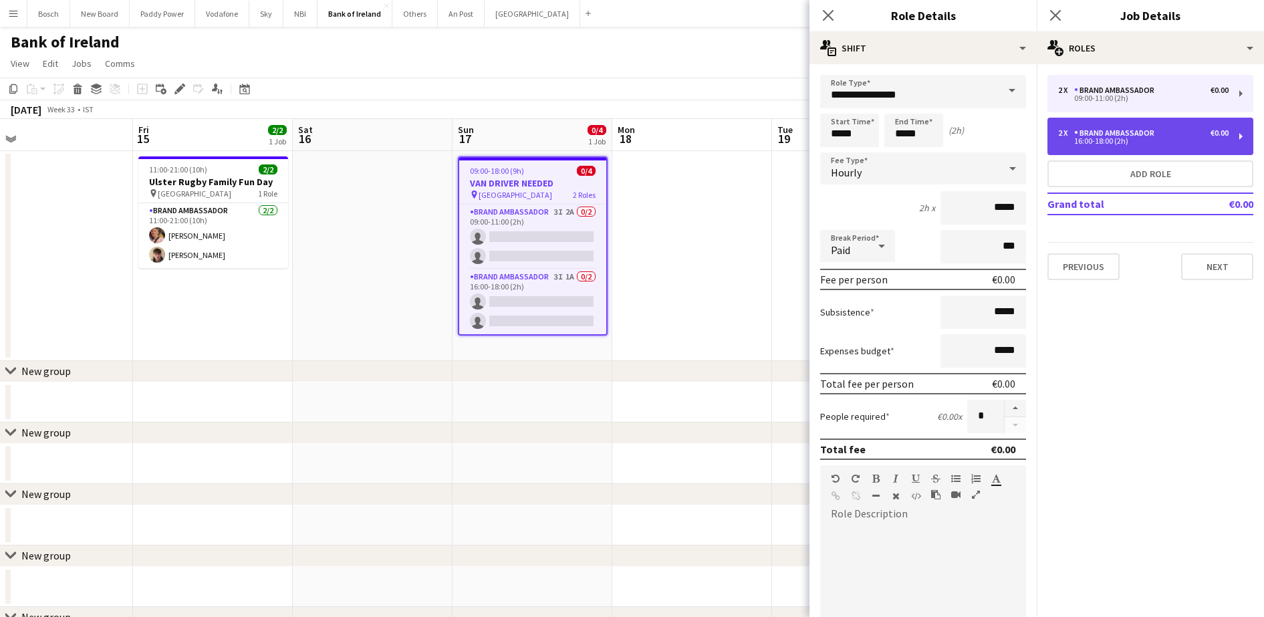
click at [1147, 118] on div "2 x Brand Ambassador €0.00 16:00-18:00 (2h)" at bounding box center [1150, 136] width 206 height 37
type input "*****"
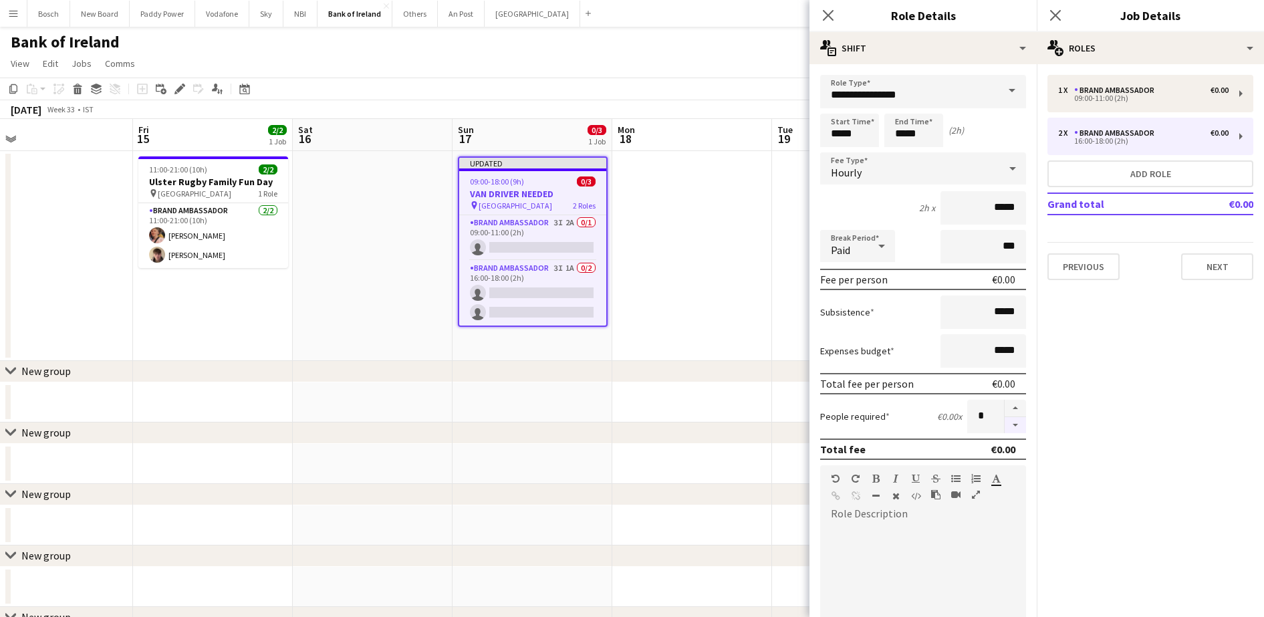
click at [1006, 424] on button "button" at bounding box center [1014, 425] width 21 height 17
type input "*"
click at [744, 105] on div "[DATE] Week 33 • IST Publish 1 job Revert 1 job" at bounding box center [632, 109] width 1264 height 19
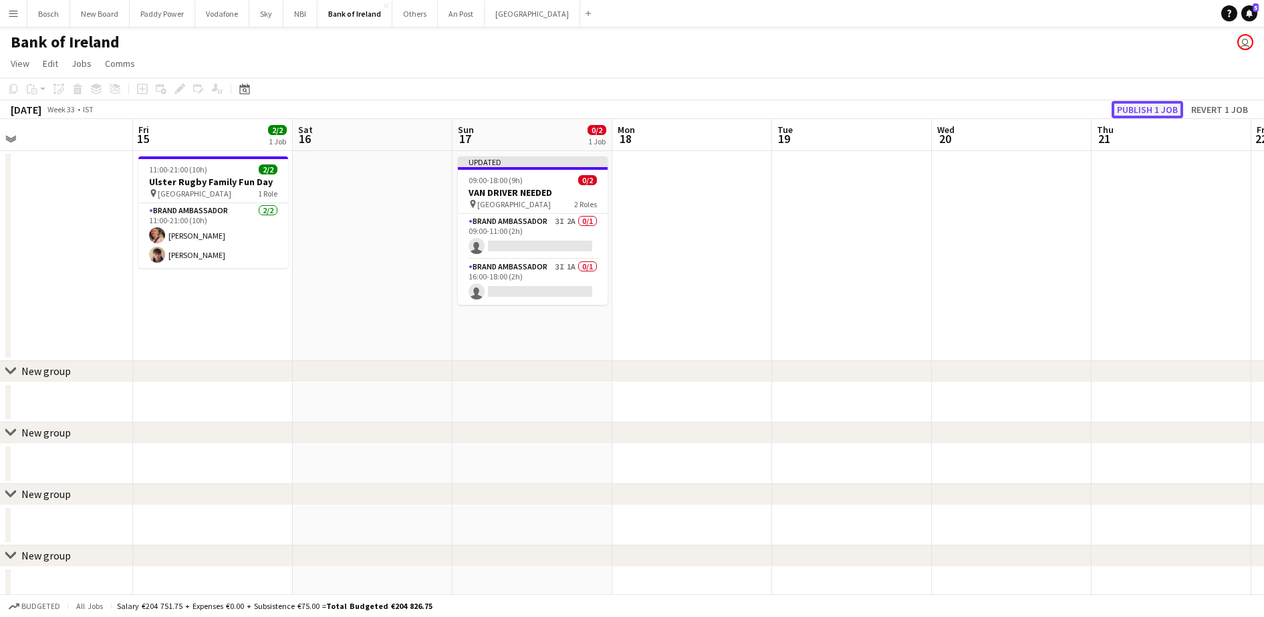
click at [1151, 108] on button "Publish 1 job" at bounding box center [1146, 109] width 71 height 17
